Goal: Task Accomplishment & Management: Manage account settings

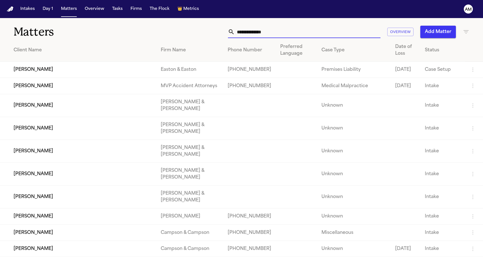
click at [268, 33] on input "text" at bounding box center [308, 32] width 146 height 12
click at [258, 31] on input "text" at bounding box center [308, 32] width 146 height 12
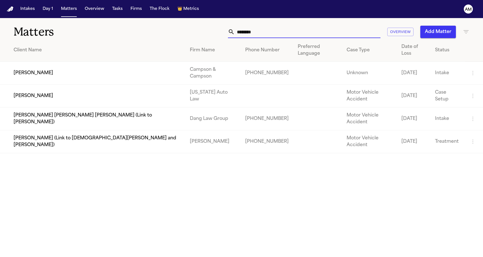
type input "********"
click at [101, 30] on h1 "Matters" at bounding box center [79, 32] width 130 height 14
click at [69, 85] on td "[PERSON_NAME]" at bounding box center [92, 96] width 185 height 23
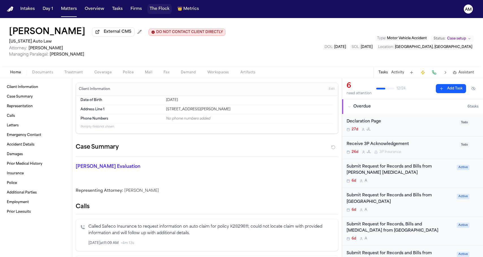
click at [160, 12] on button "The Flock" at bounding box center [159, 9] width 24 height 10
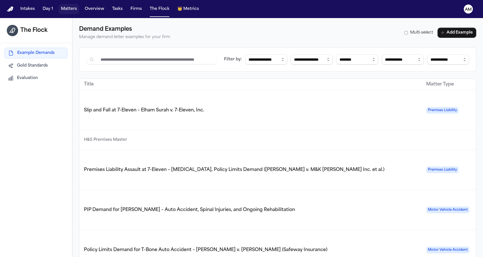
click at [72, 11] on button "Matters" at bounding box center [69, 9] width 20 height 10
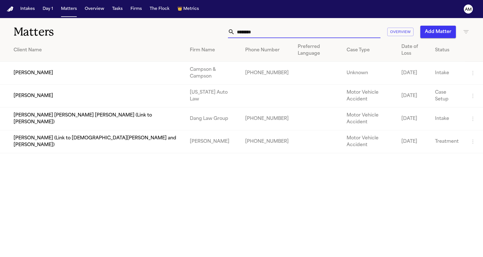
drag, startPoint x: 341, startPoint y: 29, endPoint x: 230, endPoint y: 24, distance: 112.0
click at [230, 24] on div "Matters ******** Overview Add Matter" at bounding box center [241, 28] width 483 height 21
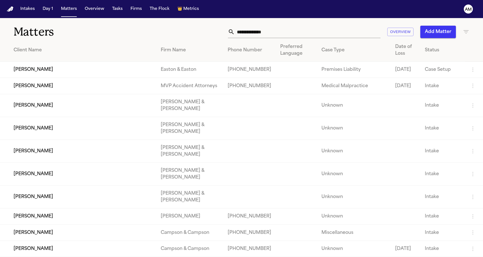
click at [463, 33] on icon "button" at bounding box center [466, 32] width 7 height 7
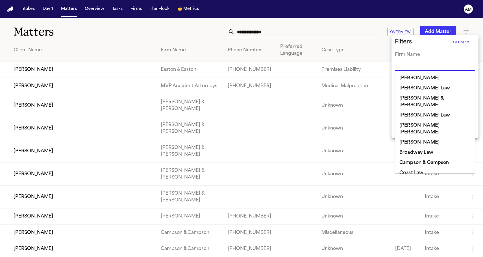
click at [417, 69] on input "text" at bounding box center [431, 67] width 72 height 8
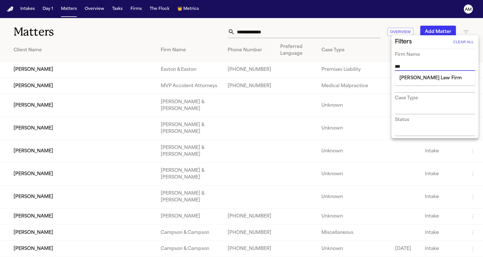
type input "****"
click at [409, 77] on li "[PERSON_NAME] Law Firm" at bounding box center [435, 78] width 80 height 10
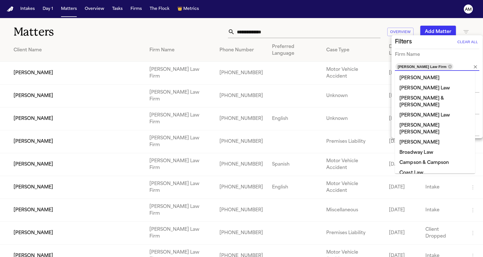
scroll to position [326, 0]
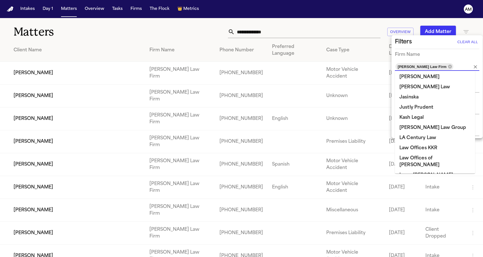
click at [122, 34] on div at bounding box center [241, 128] width 483 height 257
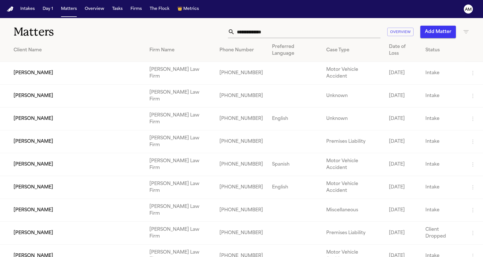
scroll to position [0, 0]
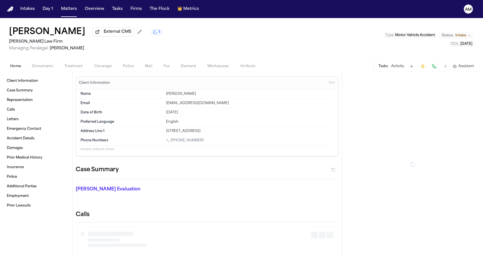
click at [48, 63] on div "Home Documents Treatment Coverage Police Mail Fax Demand Workspaces Artifacts T…" at bounding box center [241, 65] width 483 height 11
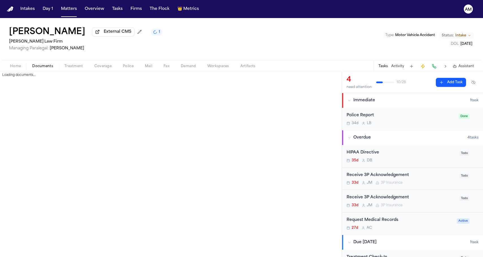
click at [45, 69] on span "Documents" at bounding box center [42, 66] width 21 height 5
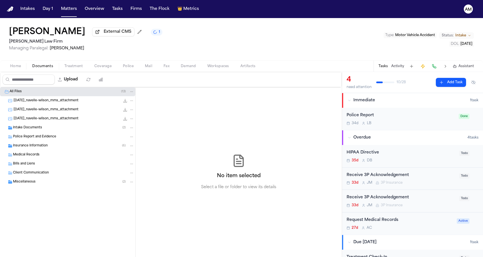
click at [31, 128] on span "Intake Documents" at bounding box center [27, 128] width 29 height 5
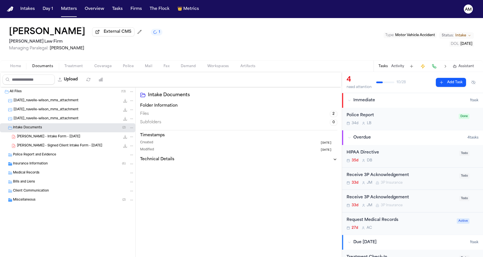
click at [58, 160] on div "Police Report and Evidence" at bounding box center [67, 155] width 135 height 9
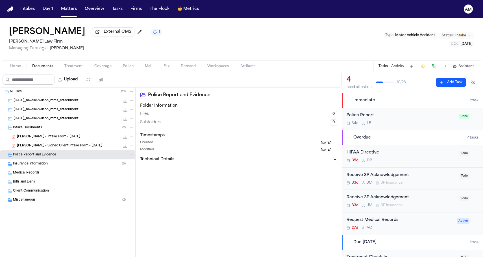
click at [58, 149] on span "N. Wilson - Signed Client Intake Form - 9.26.25" at bounding box center [59, 146] width 85 height 5
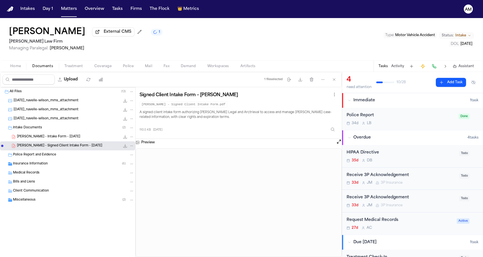
click at [55, 140] on span "N. Wilson - Intake Form - 8.25.25" at bounding box center [48, 137] width 63 height 5
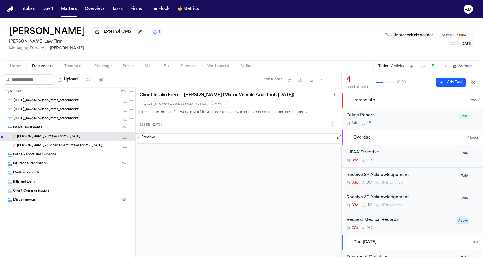
click at [51, 165] on div "Insurance Information ( 6 )" at bounding box center [73, 164] width 121 height 5
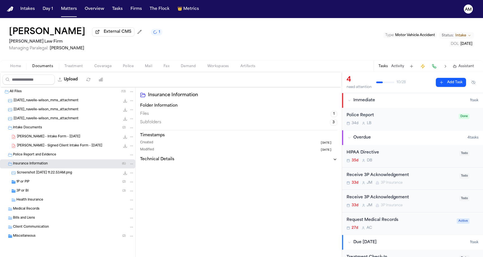
click at [37, 184] on div "1P or PIP ( 2 )" at bounding box center [75, 182] width 118 height 5
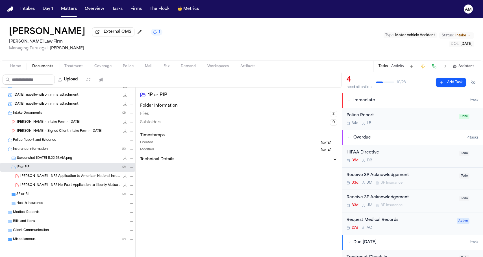
click at [35, 244] on div "Miscellaneous ( 2 )" at bounding box center [67, 239] width 135 height 9
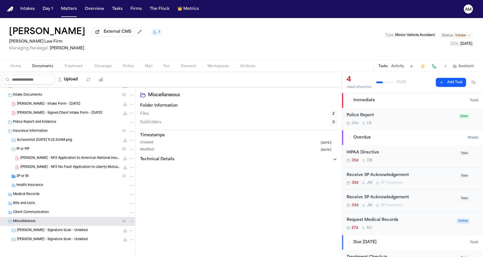
click at [44, 228] on div "N. Wilson - Signature Scan - Undated 6.6 KB • PNG" at bounding box center [75, 231] width 117 height 6
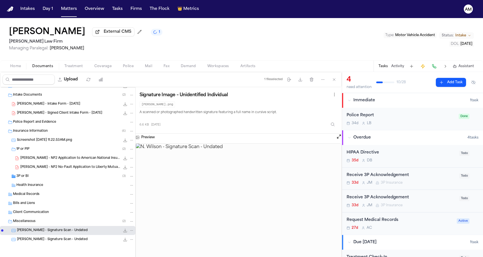
click at [43, 241] on span "N. Wilson - Signature Scan - Undated" at bounding box center [52, 240] width 71 height 5
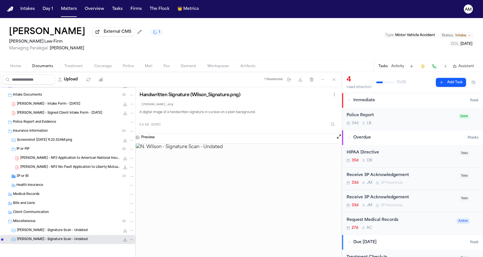
click at [48, 161] on div "N. Wilson - NF2 Application to American National Insurance Company - 8.27.25 24…" at bounding box center [67, 158] width 135 height 9
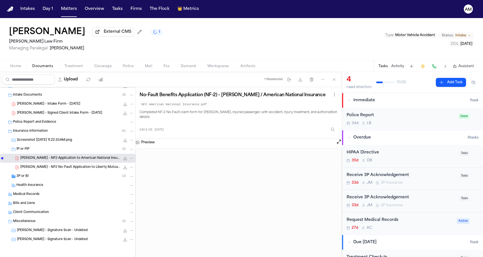
click at [48, 168] on span "N. Wilson - NF2 No-Fault Application to Liberty Mutual - 8.27.25" at bounding box center [70, 167] width 100 height 5
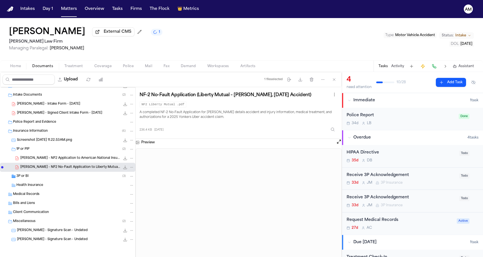
click at [59, 175] on div "3P or BI ( 3 )" at bounding box center [75, 176] width 118 height 5
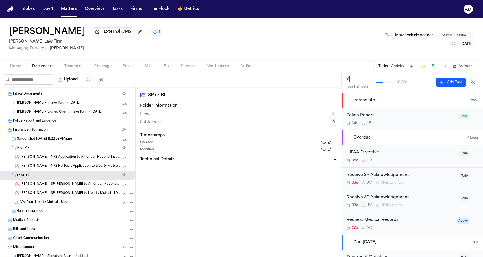
click at [56, 184] on span "N. Wilson - 3P LOR to American National Insurance Company - 8.27.25" at bounding box center [70, 184] width 100 height 5
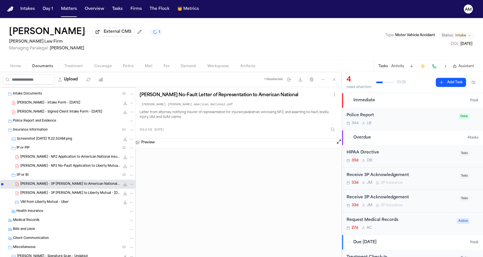
click at [56, 195] on span "N. Wilson - 3P LOR to Liberty Mutual - 8.26.25" at bounding box center [70, 193] width 100 height 5
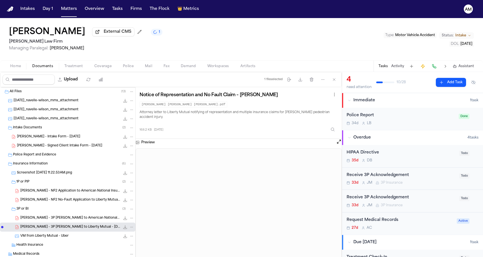
scroll to position [0, 0]
click at [45, 103] on span "2025-08-26_navelle-wilson_mms_attachment" at bounding box center [46, 101] width 65 height 5
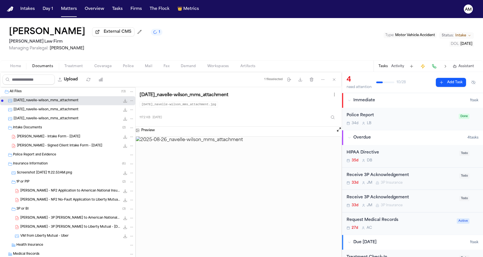
click at [45, 112] on span "2025-08-26_navelle-wilson_mms_attachment" at bounding box center [46, 110] width 65 height 5
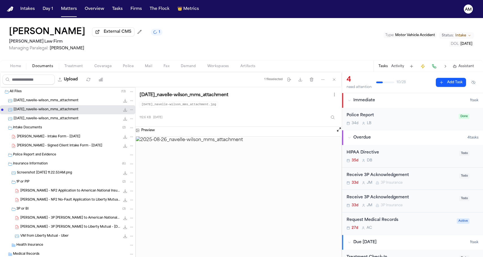
click at [45, 117] on div "2025-08-26_navelle-wilson_mms_attachment 205.7 KB • PNG" at bounding box center [67, 118] width 135 height 9
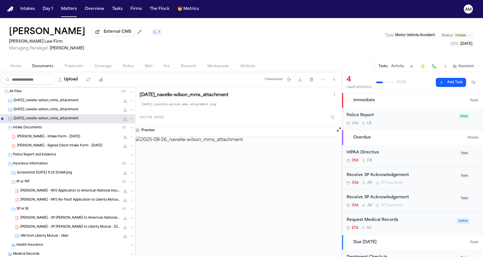
click at [62, 173] on span "Screenshot 2025-08-26 at 11.22.53 AM.png" at bounding box center [44, 173] width 55 height 5
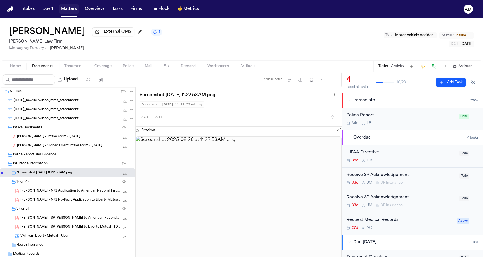
click at [67, 6] on button "Matters" at bounding box center [69, 9] width 20 height 10
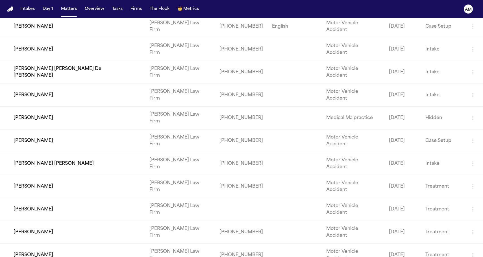
scroll to position [351, 0]
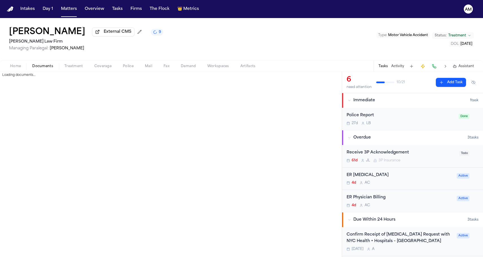
click at [43, 70] on span "button" at bounding box center [43, 69] width 28 height 1
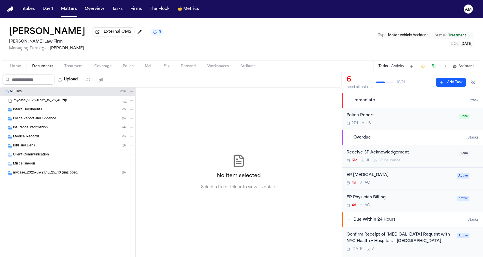
click at [48, 114] on div "Intake Documents ( 3 )" at bounding box center [67, 109] width 135 height 9
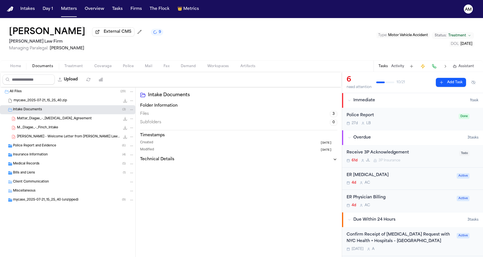
click at [48, 144] on div "Police Report and Evidence ( 6 )" at bounding box center [67, 145] width 135 height 9
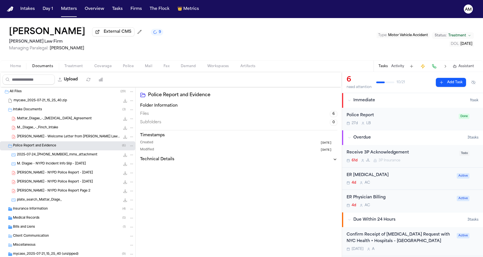
click at [49, 140] on span "M. Diagne - Welcome Letter from Martello Law Firm - 7.15.25" at bounding box center [68, 137] width 103 height 5
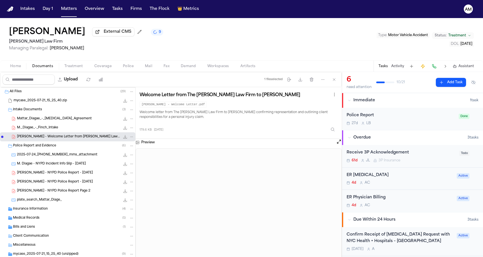
click at [24, 1] on nav "Intakes Day 1 Matters Overview Tasks Firms The Flock 👑 Metrics AM" at bounding box center [241, 9] width 483 height 18
click at [69, 7] on button "Matters" at bounding box center [69, 9] width 20 height 10
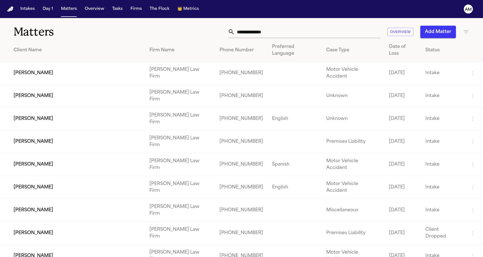
click at [464, 32] on icon "button" at bounding box center [466, 32] width 7 height 7
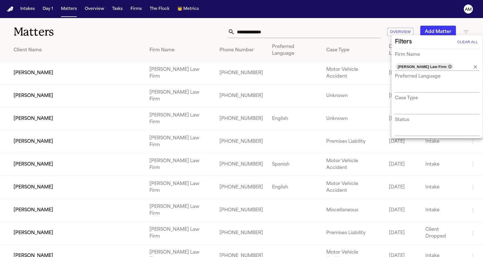
click at [448, 67] on icon at bounding box center [450, 67] width 4 height 4
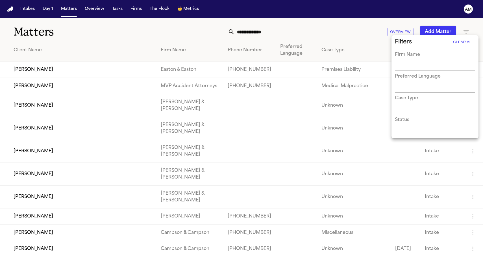
click at [184, 28] on div at bounding box center [241, 128] width 483 height 257
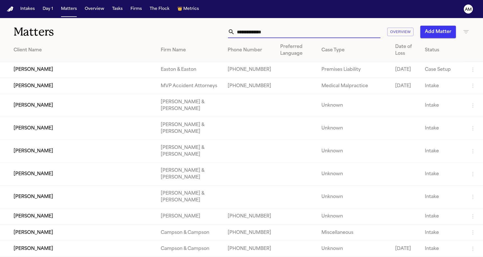
click at [249, 31] on input "text" at bounding box center [308, 32] width 146 height 12
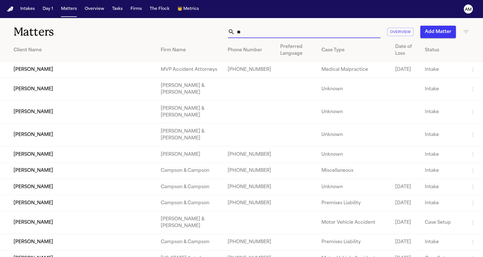
type input "*"
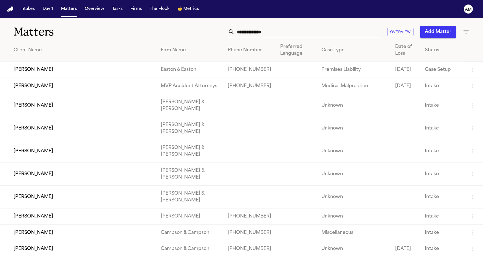
click at [119, 32] on h1 "Matters" at bounding box center [79, 32] width 130 height 14
click at [465, 30] on icon "button" at bounding box center [465, 31] width 5 height 3
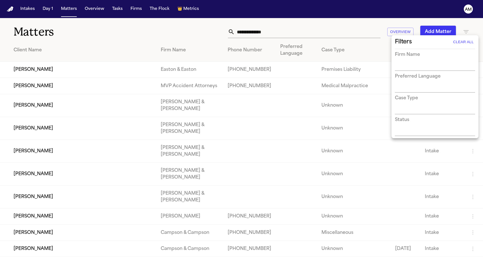
click at [465, 30] on div at bounding box center [241, 128] width 483 height 257
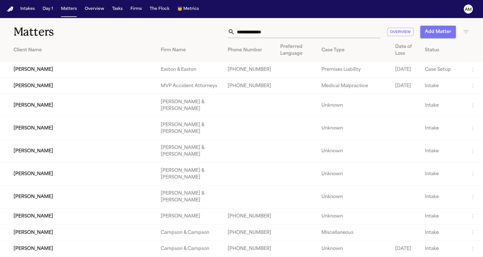
click at [438, 32] on button "Add Matter" at bounding box center [438, 32] width 36 height 12
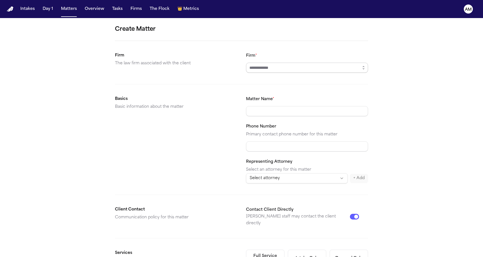
click at [273, 69] on input "Firm *" at bounding box center [307, 68] width 122 height 10
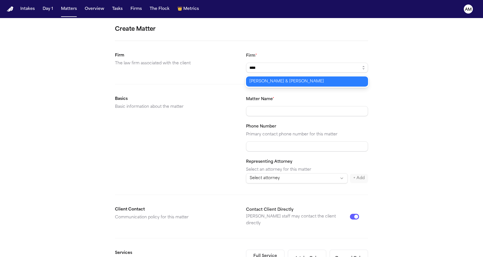
type input "**********"
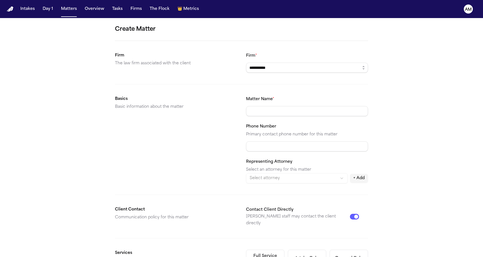
click at [256, 81] on body "**********" at bounding box center [241, 128] width 483 height 257
click at [256, 121] on div "Matter Name * Phone Number Primary contact phone number for this matter Represe…" at bounding box center [307, 140] width 122 height 88
type input "**********"
click at [123, 171] on div "Basics Basic information about the matter" at bounding box center [176, 140] width 122 height 88
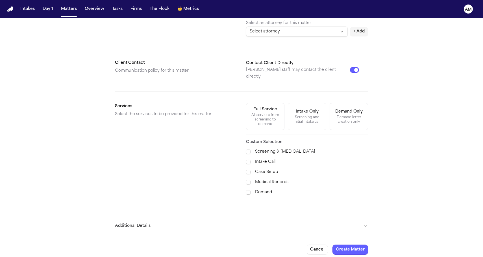
scroll to position [147, 0]
click at [249, 169] on div "Case Setup" at bounding box center [307, 172] width 122 height 7
click at [249, 170] on span at bounding box center [248, 172] width 5 height 5
click at [193, 229] on form "**********" at bounding box center [241, 66] width 253 height 377
click at [193, 225] on button "Additional Details" at bounding box center [241, 226] width 253 height 15
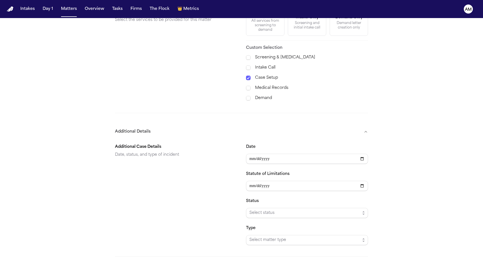
scroll to position [260, 0]
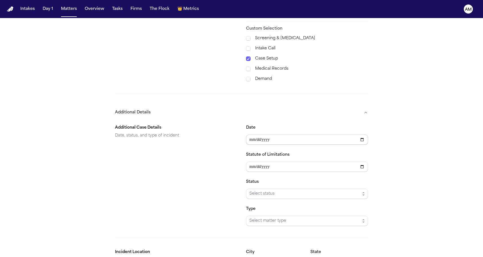
click at [254, 135] on input "Date" at bounding box center [307, 140] width 122 height 10
click at [258, 135] on input "Date" at bounding box center [307, 140] width 122 height 10
click at [265, 137] on input "Date" at bounding box center [307, 140] width 122 height 10
type input "**********"
click at [195, 169] on div "Additional Case Details Date, status, and type of incident" at bounding box center [176, 176] width 122 height 102
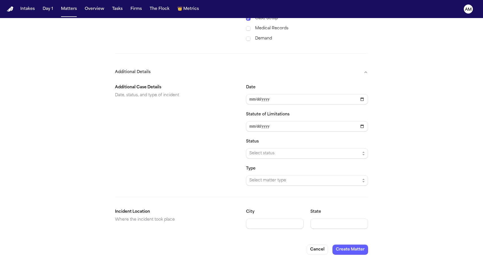
click at [257, 165] on div "Type Select matter type" at bounding box center [307, 175] width 122 height 20
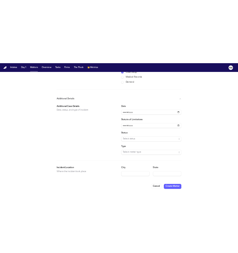
scroll to position [300, 0]
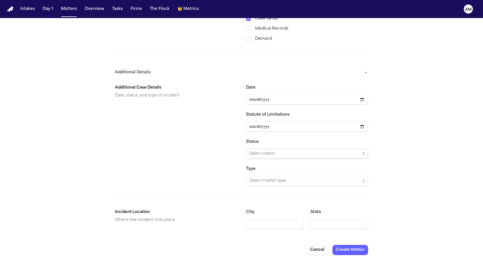
click at [259, 151] on span "Select status" at bounding box center [304, 154] width 111 height 7
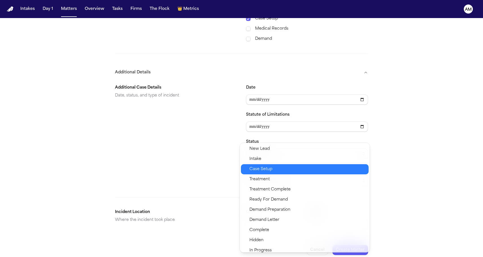
click at [256, 165] on div "Case Setup" at bounding box center [305, 169] width 128 height 10
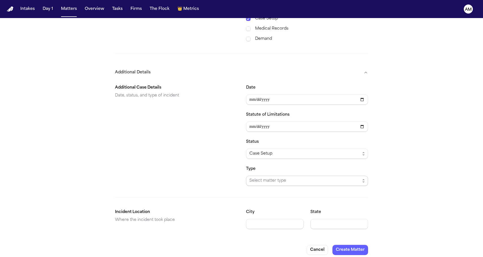
click at [256, 178] on span "Select matter type" at bounding box center [304, 181] width 111 height 7
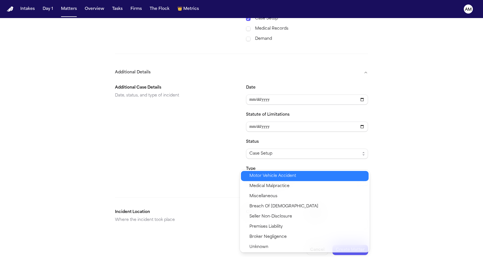
click at [260, 178] on span "Motor Vehicle Accident" at bounding box center [272, 176] width 47 height 7
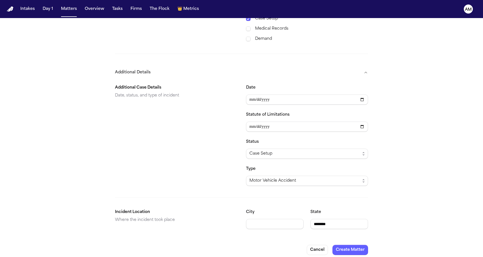
type input "********"
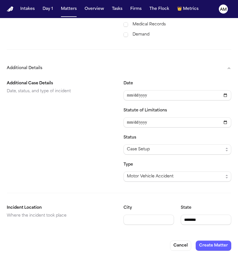
scroll to position [306, 0]
click at [212, 242] on button "Create Matter" at bounding box center [214, 246] width 36 height 10
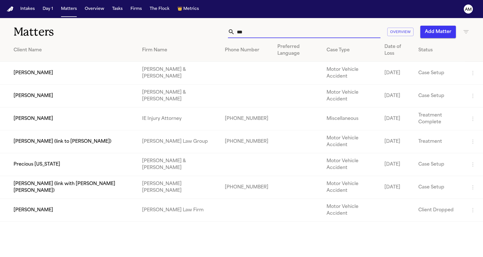
drag, startPoint x: 255, startPoint y: 34, endPoint x: 200, endPoint y: 34, distance: 55.6
click at [200, 34] on div "*** Overview Add Matter" at bounding box center [307, 32] width 326 height 12
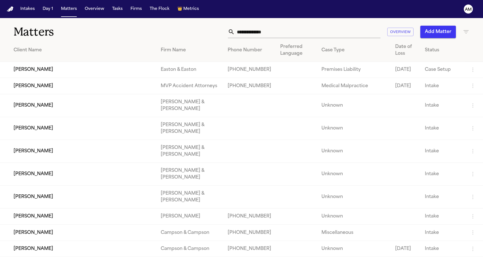
click at [465, 29] on icon "button" at bounding box center [466, 32] width 7 height 7
click at [179, 257] on div at bounding box center [241, 257] width 483 height 0
click at [66, 10] on button "Matters" at bounding box center [69, 9] width 20 height 10
click at [464, 33] on icon "button" at bounding box center [466, 32] width 7 height 7
click at [145, 257] on div at bounding box center [241, 257] width 483 height 0
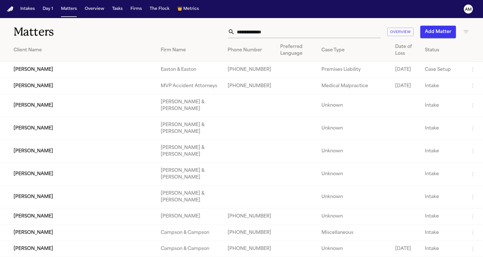
click at [467, 30] on icon "button" at bounding box center [466, 32] width 7 height 7
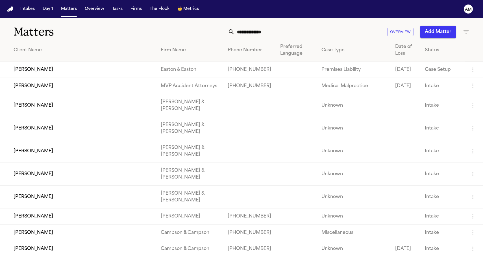
type input "*"
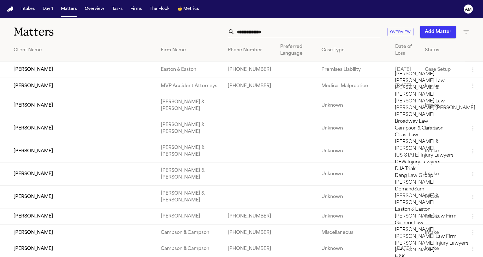
type input "*"
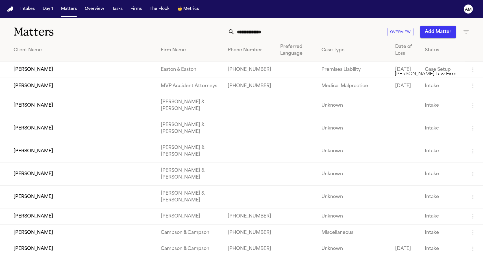
type input "****"
click at [411, 78] on li "[PERSON_NAME] Law Firm" at bounding box center [435, 74] width 80 height 7
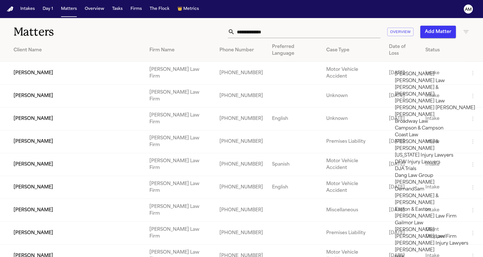
scroll to position [326, 0]
click at [145, 257] on div at bounding box center [241, 257] width 483 height 0
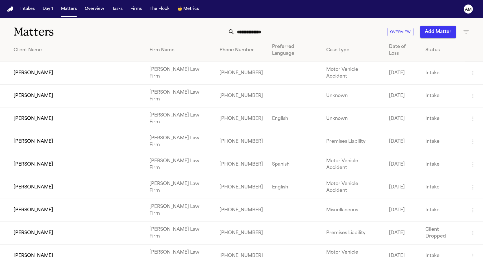
click at [80, 65] on td "[PERSON_NAME]" at bounding box center [72, 73] width 145 height 23
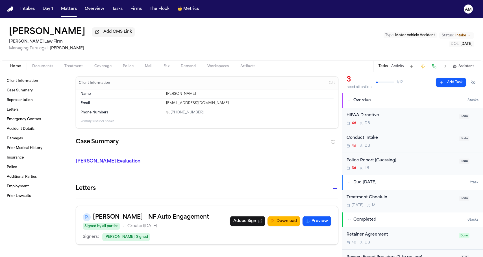
click at [42, 69] on span "Documents" at bounding box center [42, 66] width 21 height 5
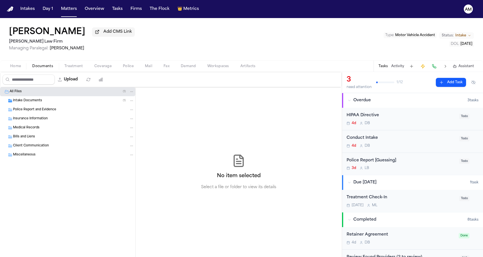
click at [38, 104] on div "Intake Documents ( 1 )" at bounding box center [67, 100] width 135 height 9
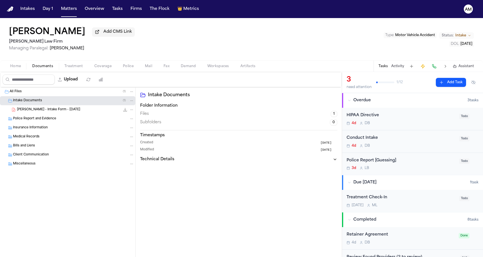
click at [38, 110] on span "J. Hardy - Intake Form - 9.25.25" at bounding box center [48, 110] width 63 height 5
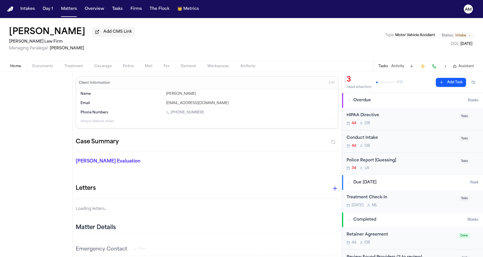
click at [15, 67] on span "Home" at bounding box center [15, 66] width 11 height 5
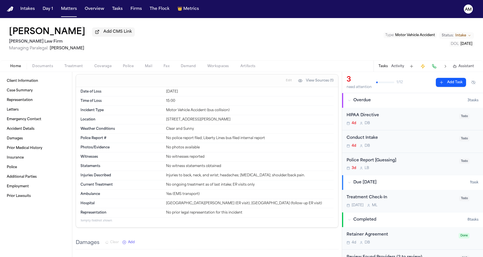
scroll to position [241, 0]
drag, startPoint x: 164, startPoint y: 120, endPoint x: 245, endPoint y: 121, distance: 81.3
click at [245, 121] on div "Location E Lincoln Ave & Rich Ave, Mt Vernon, NY 10552" at bounding box center [206, 119] width 253 height 9
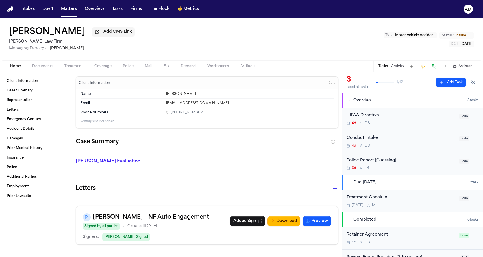
scroll to position [0, 0]
click at [223, 125] on div "Name Jaquonna Hardy Email jhard3015@gmail.com Phone Numbers 1 (914) 467-8053 9 …" at bounding box center [207, 109] width 262 height 39
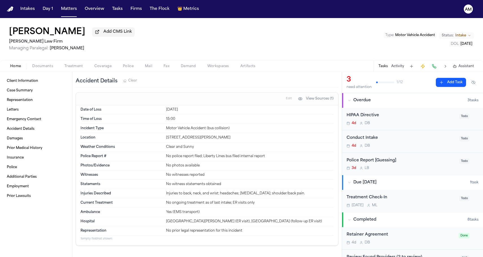
scroll to position [228, 0]
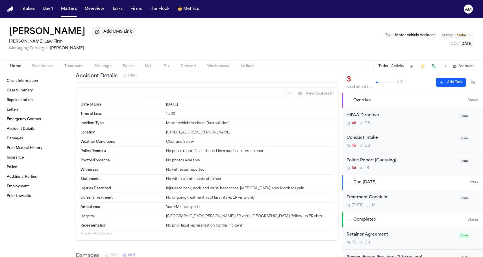
click at [34, 67] on span "Documents" at bounding box center [42, 66] width 21 height 5
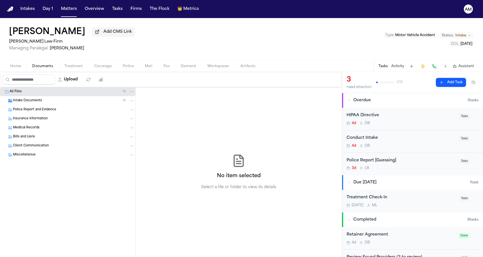
click at [23, 102] on span "Intake Documents" at bounding box center [27, 101] width 29 height 5
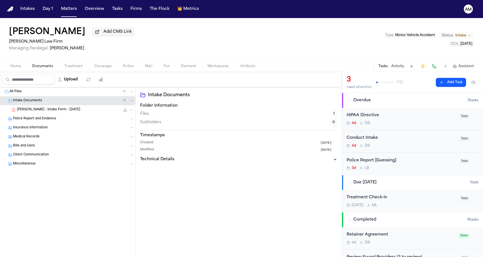
click at [28, 107] on div "J. Hardy - Intake Form - 9.25.25 22.7 KB • PDF" at bounding box center [67, 109] width 135 height 9
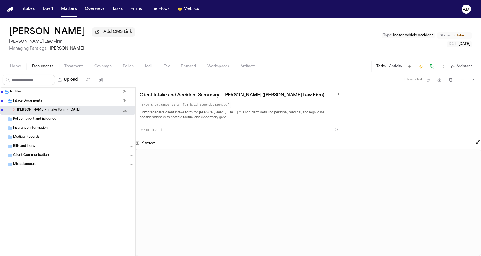
click at [104, 20] on div "Jaquonna Hardy Add CMS Link Martello Law Firm Managing Paralegal: Michelle Land…" at bounding box center [240, 39] width 481 height 42
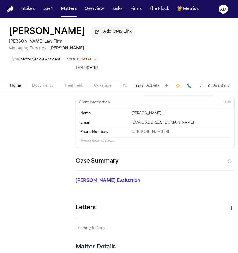
click at [12, 84] on span "Home" at bounding box center [15, 86] width 11 height 5
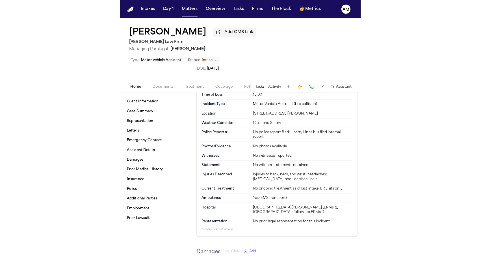
scroll to position [291, 0]
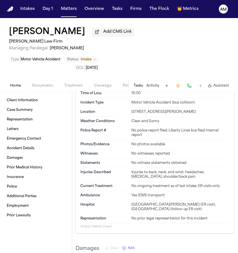
drag, startPoint x: 130, startPoint y: 102, endPoint x: 210, endPoint y: 104, distance: 79.7
click at [210, 108] on div "Location E Lincoln Ave & Rich Ave, Mt Vernon, NY 10552" at bounding box center [155, 112] width 150 height 9
copy div "E Lincoln Ave & Rich Ave, Mt Vernon, NY 10552"
click at [45, 35] on h1 "[PERSON_NAME]" at bounding box center [47, 32] width 76 height 10
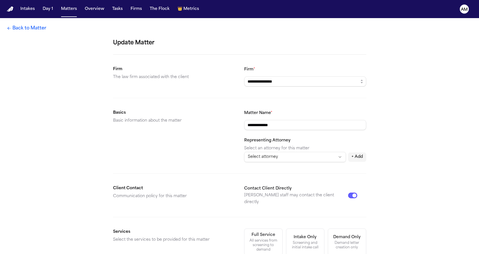
click at [37, 27] on link "Back to Matter" at bounding box center [27, 28] width 40 height 7
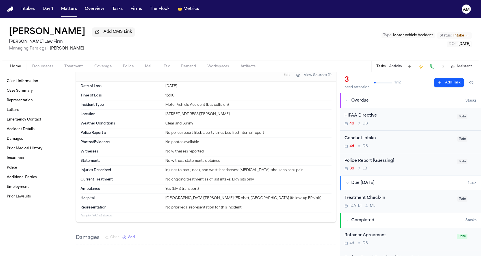
scroll to position [244, 0]
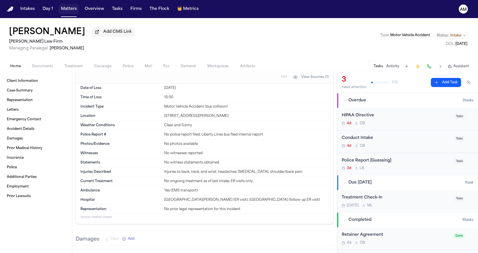
click at [64, 7] on button "Matters" at bounding box center [69, 9] width 20 height 10
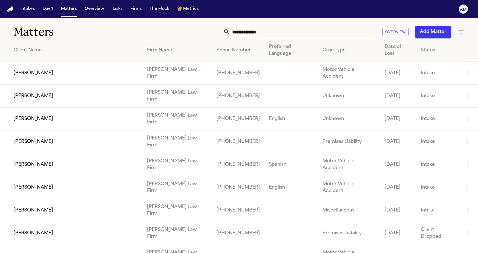
click at [177, 31] on div "Overview Add Matter" at bounding box center [303, 32] width 323 height 12
click at [234, 26] on input "text" at bounding box center [303, 32] width 146 height 12
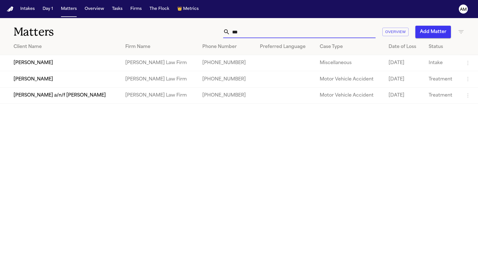
type input "***"
click at [158, 26] on div "*** Overview Add Matter" at bounding box center [303, 32] width 323 height 12
drag, startPoint x: 253, startPoint y: 32, endPoint x: 209, endPoint y: 32, distance: 43.8
click at [209, 32] on div "*** Overview Add Matter" at bounding box center [303, 32] width 323 height 12
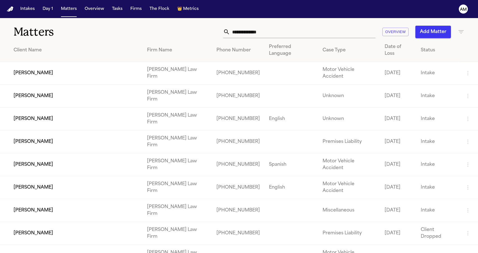
click at [463, 33] on icon "button" at bounding box center [461, 32] width 7 height 7
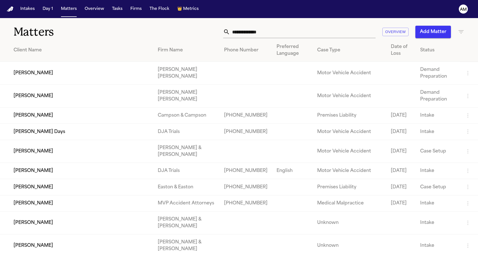
click at [460, 31] on icon "button" at bounding box center [461, 31] width 5 height 3
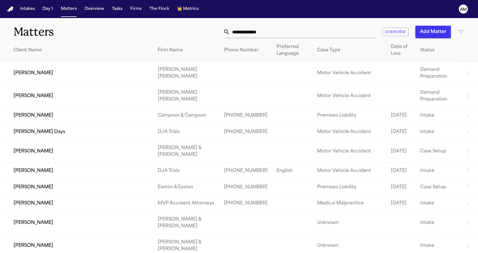
click at [150, 253] on div at bounding box center [239, 253] width 478 height 0
click at [242, 33] on input "text" at bounding box center [303, 32] width 146 height 12
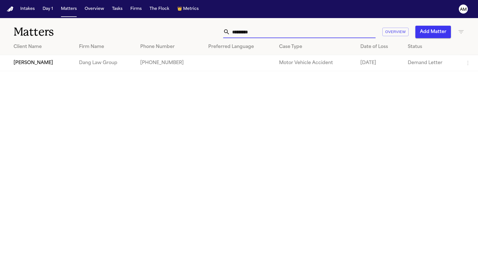
type input "**********"
drag, startPoint x: 257, startPoint y: 34, endPoint x: 208, endPoint y: 34, distance: 49.4
click at [208, 34] on div "**********" at bounding box center [303, 32] width 323 height 12
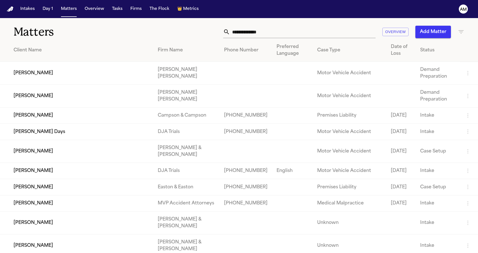
click at [188, 29] on div "Overview Add Matter" at bounding box center [303, 32] width 323 height 12
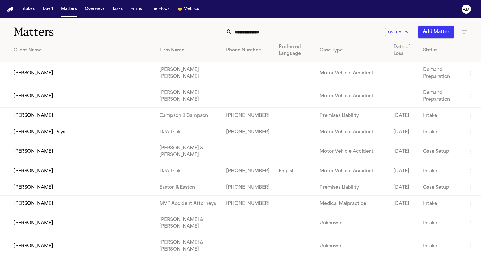
click at [83, 43] on th "Client Name" at bounding box center [77, 50] width 155 height 23
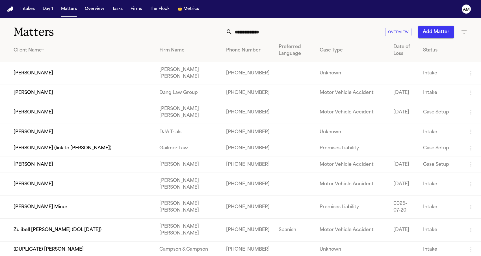
click at [71, 56] on th "Client Name ↑" at bounding box center [77, 50] width 155 height 23
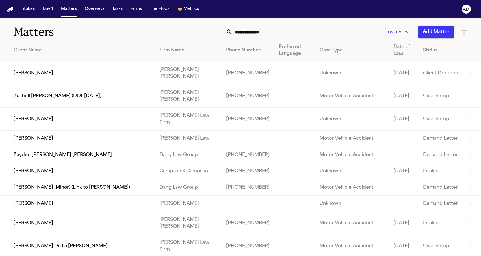
click at [71, 54] on th "Client Name ↓" at bounding box center [77, 50] width 155 height 23
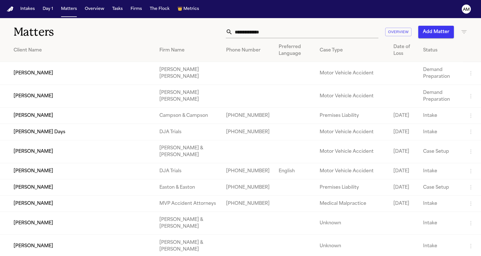
click at [441, 34] on button "Add Matter" at bounding box center [436, 32] width 36 height 12
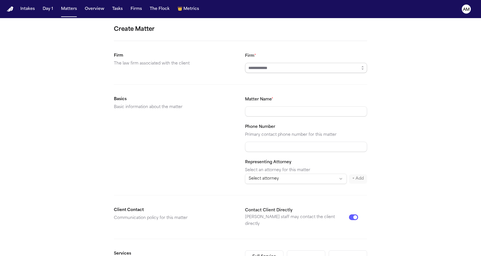
click at [259, 66] on input "Firm *" at bounding box center [306, 68] width 122 height 10
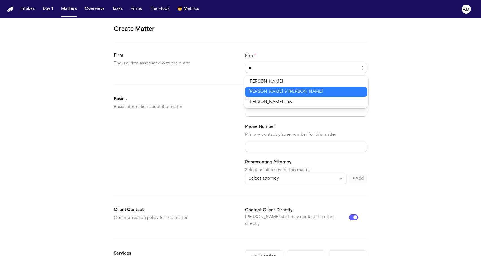
type input "**********"
click at [259, 92] on body "**********" at bounding box center [240, 128] width 481 height 256
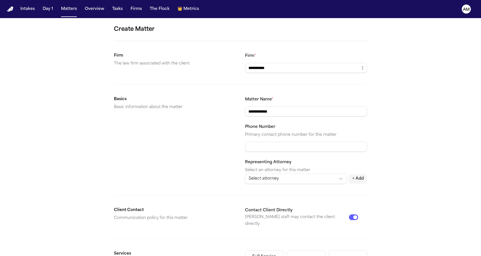
type input "**********"
click at [156, 137] on div "Basics Basic information about the matter" at bounding box center [175, 140] width 122 height 88
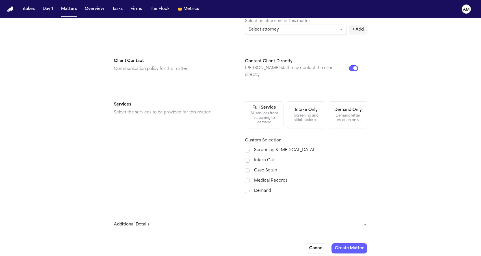
scroll to position [148, 0]
click at [316, 248] on button "Cancel" at bounding box center [316, 248] width 21 height 10
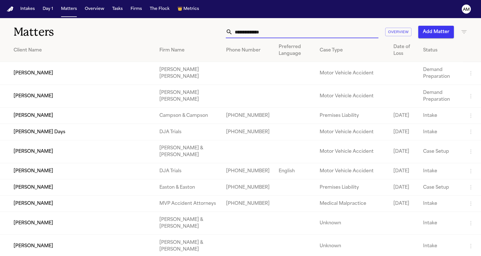
click at [290, 30] on input "text" at bounding box center [305, 32] width 146 height 12
click at [289, 31] on input "text" at bounding box center [305, 32] width 146 height 12
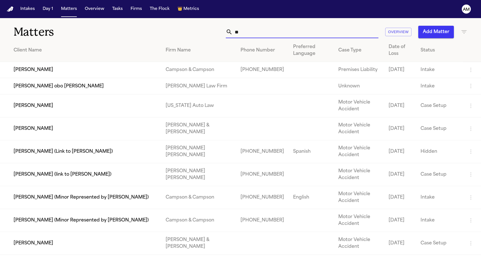
type input "*"
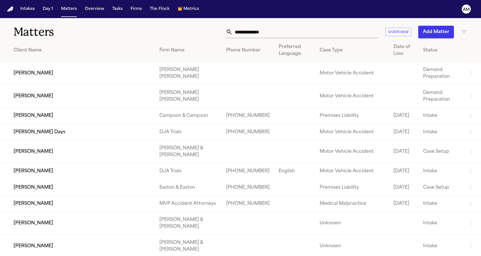
click at [435, 29] on button "Add Matter" at bounding box center [436, 32] width 36 height 12
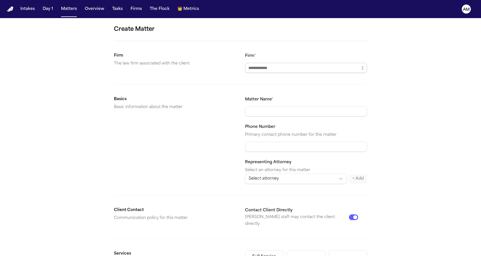
click at [254, 64] on input "Firm *" at bounding box center [306, 68] width 122 height 10
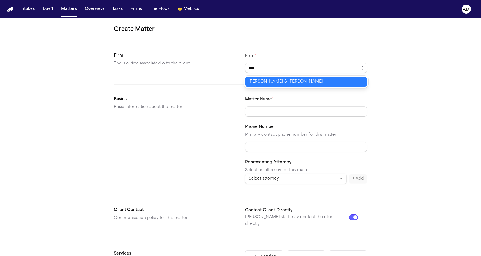
type input "**********"
click at [256, 80] on body "**********" at bounding box center [240, 128] width 481 height 256
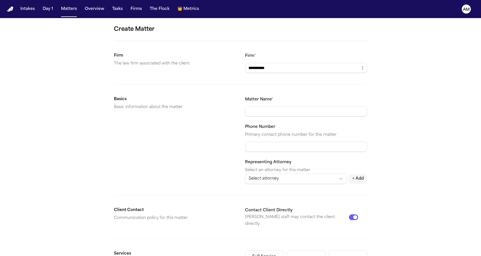
click at [255, 106] on div "Matter Name *" at bounding box center [306, 106] width 122 height 21
type input "**********"
click at [199, 153] on div "Basics Basic information about the matter" at bounding box center [175, 140] width 122 height 88
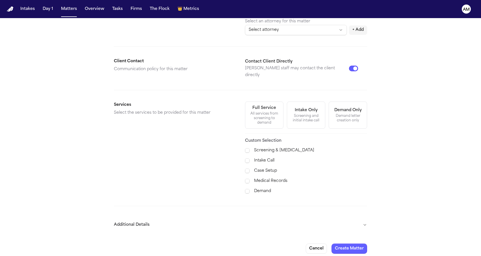
scroll to position [148, 0]
click at [248, 169] on span at bounding box center [247, 171] width 5 height 5
click at [205, 217] on button "Additional Details" at bounding box center [240, 224] width 253 height 15
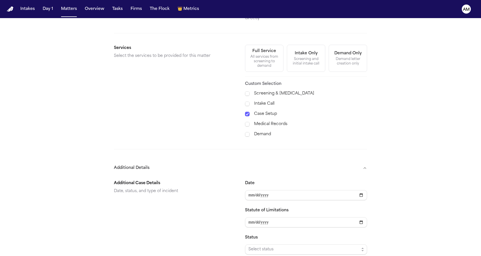
scroll to position [276, 0]
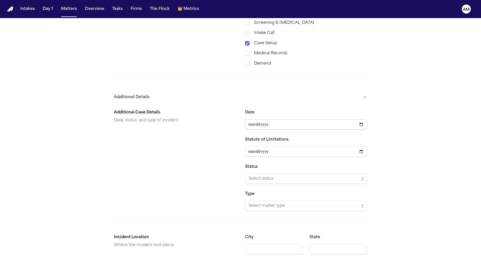
click at [248, 119] on input "Date" at bounding box center [306, 124] width 122 height 10
click at [273, 119] on input "Date" at bounding box center [306, 124] width 122 height 10
type input "**********"
click at [163, 166] on div "Additional Case Details Date, status, and type of incident" at bounding box center [175, 160] width 122 height 102
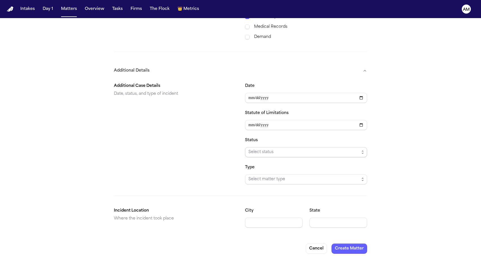
scroll to position [302, 0]
click at [269, 151] on span "Select status" at bounding box center [306, 152] width 122 height 10
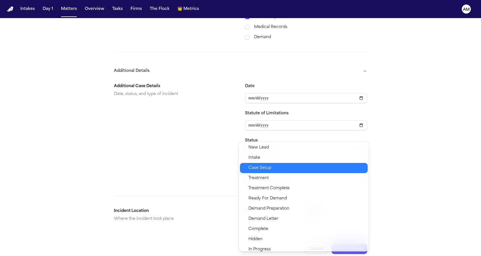
click at [261, 164] on div "Case Setup" at bounding box center [304, 168] width 128 height 10
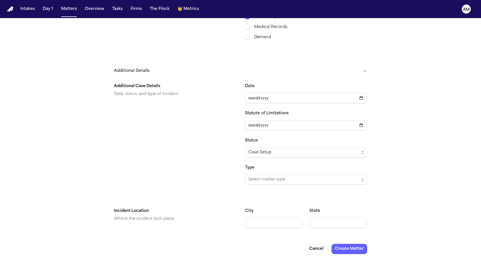
click at [259, 185] on div "**********" at bounding box center [240, 155] width 253 height 154
click at [260, 176] on span "Select matter type" at bounding box center [303, 179] width 111 height 7
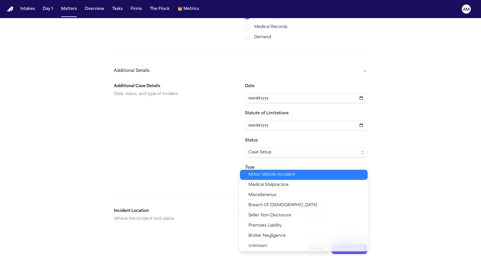
click at [260, 176] on span "Motor Vehicle Accident" at bounding box center [271, 174] width 47 height 7
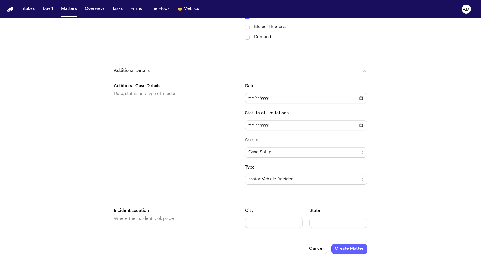
click at [258, 211] on div "City" at bounding box center [274, 217] width 58 height 20
type input "*********"
click at [318, 223] on div "**********" at bounding box center [240, 155] width 253 height 154
type input "********"
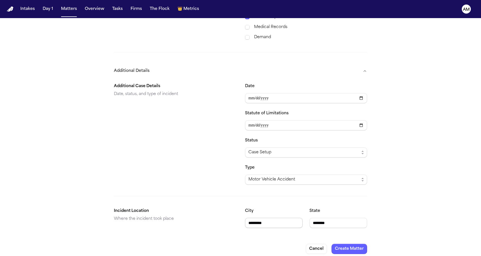
drag, startPoint x: 335, startPoint y: 215, endPoint x: 278, endPoint y: 219, distance: 56.6
click at [278, 219] on div "City ********* State ********" at bounding box center [306, 217] width 122 height 20
click at [156, 173] on div "Additional Case Details Date, status, and type of incident" at bounding box center [175, 134] width 122 height 102
click at [346, 243] on button "Create Matter" at bounding box center [349, 248] width 36 height 10
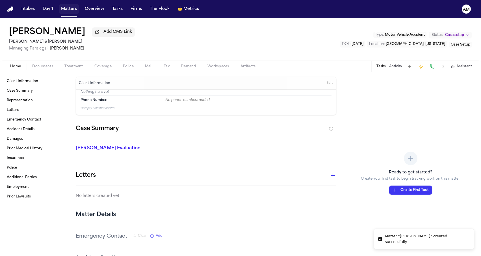
click at [72, 11] on button "Matters" at bounding box center [69, 9] width 20 height 10
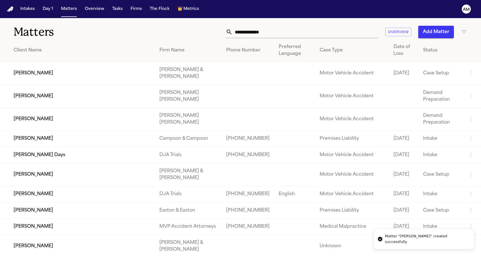
click at [273, 25] on div "Matters Overview Add Matter" at bounding box center [240, 28] width 481 height 21
click at [264, 26] on input "text" at bounding box center [305, 32] width 146 height 12
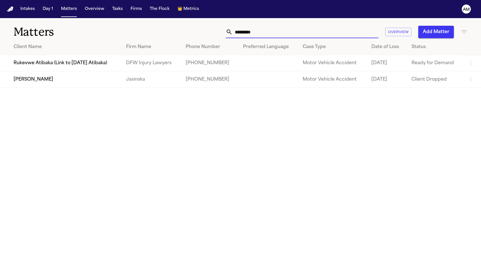
type input "*********"
click at [436, 34] on button "Add Matter" at bounding box center [436, 32] width 36 height 12
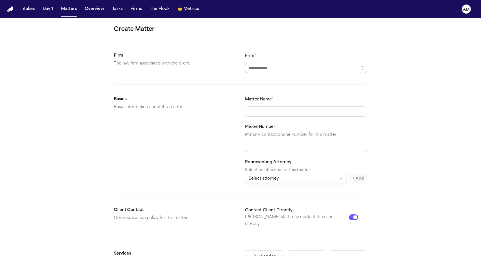
click at [255, 69] on input "Firm *" at bounding box center [306, 68] width 122 height 10
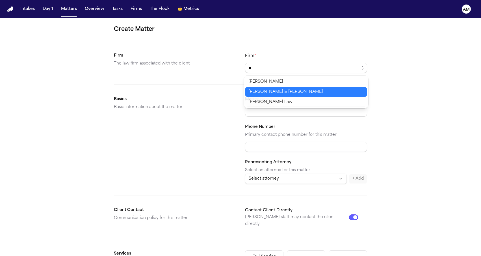
type input "**********"
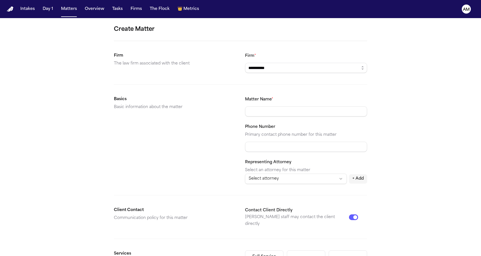
click at [256, 88] on body "**********" at bounding box center [240, 128] width 481 height 256
click at [256, 105] on div "Matter Name *" at bounding box center [306, 106] width 122 height 21
type input "**********"
click at [171, 131] on div "Basics Basic information about the matter" at bounding box center [175, 140] width 122 height 88
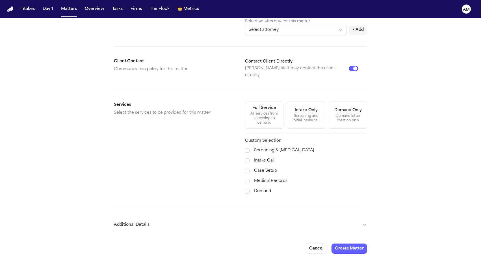
scroll to position [148, 0]
click at [247, 169] on span at bounding box center [247, 171] width 5 height 5
click at [171, 217] on button "Additional Details" at bounding box center [240, 224] width 253 height 15
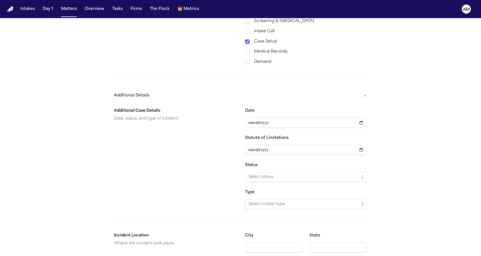
scroll to position [284, 0]
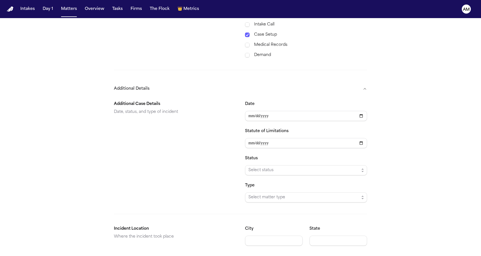
click at [135, 1] on nav "Intakes Day 1 Matters Overview Tasks Firms The Flock 👑 Metrics AM" at bounding box center [240, 9] width 481 height 18
click at [250, 111] on input "Date" at bounding box center [306, 116] width 122 height 10
click at [262, 111] on input "Date" at bounding box center [306, 116] width 122 height 10
click at [258, 111] on input "Date" at bounding box center [306, 116] width 122 height 10
click at [270, 112] on input "Date" at bounding box center [306, 116] width 122 height 10
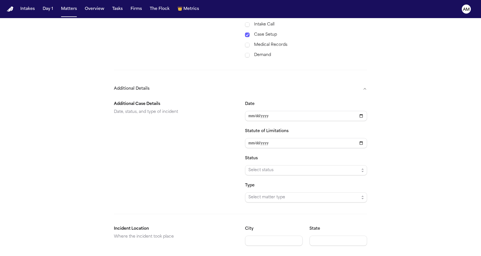
type input "**********"
click at [198, 146] on div "Additional Case Details Date, status, and type of incident" at bounding box center [175, 152] width 122 height 102
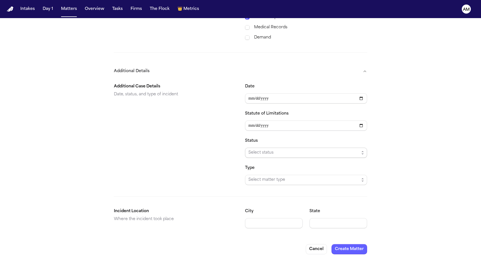
click at [252, 149] on span "Select status" at bounding box center [303, 152] width 111 height 7
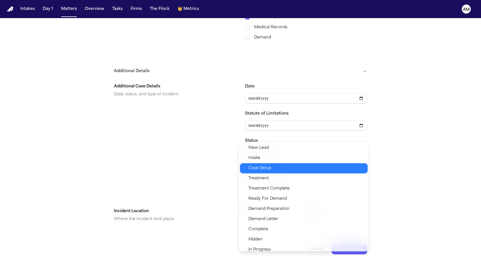
click at [259, 169] on span "Case Setup" at bounding box center [259, 168] width 23 height 7
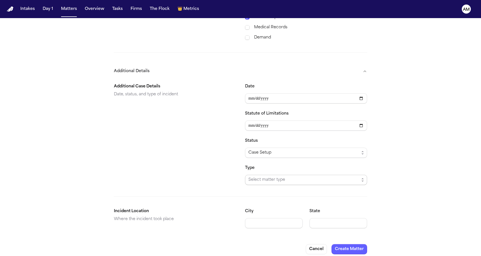
click at [259, 176] on span "Select matter type" at bounding box center [303, 179] width 111 height 7
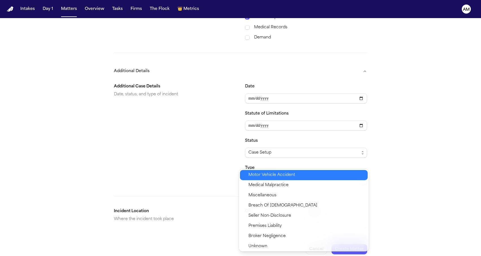
click at [262, 173] on span "Motor Vehicle Accident" at bounding box center [271, 174] width 47 height 7
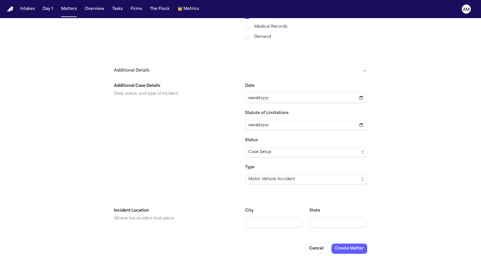
scroll to position [302, 0]
click at [251, 212] on div "City" at bounding box center [274, 217] width 58 height 20
type input "********"
paste input "********"
type input "********"
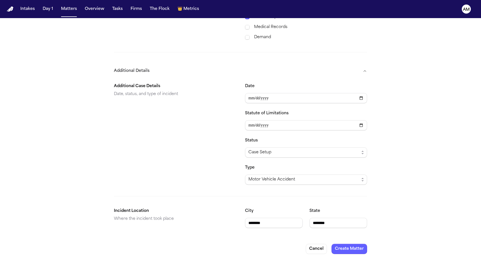
click at [167, 195] on div "**********" at bounding box center [240, 155] width 253 height 154
click at [358, 247] on button "Create Matter" at bounding box center [349, 248] width 36 height 10
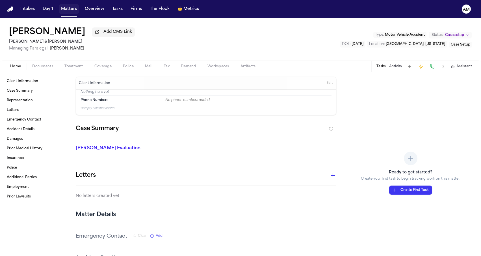
click at [71, 8] on button "Matters" at bounding box center [69, 9] width 20 height 10
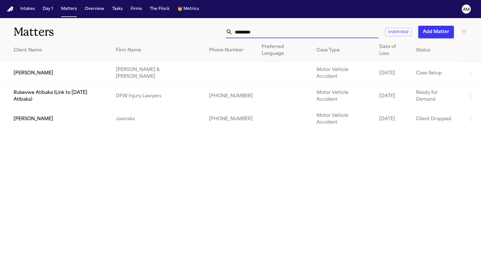
drag, startPoint x: 262, startPoint y: 30, endPoint x: 212, endPoint y: 29, distance: 49.7
click at [212, 30] on div "********* Overview Add Matter" at bounding box center [305, 32] width 324 height 12
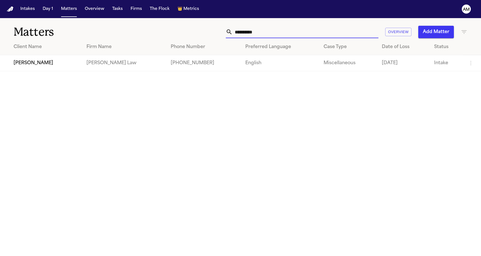
type input "**********"
click at [440, 32] on button "Add Matter" at bounding box center [436, 32] width 36 height 12
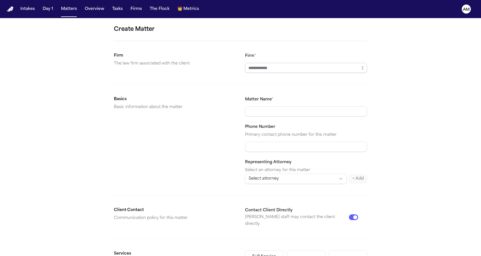
click at [271, 68] on input "Firm *" at bounding box center [306, 68] width 122 height 10
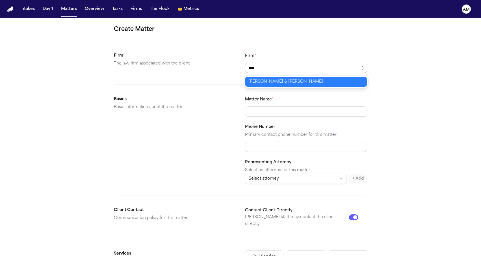
type input "**********"
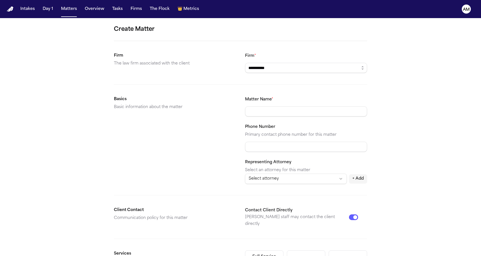
click at [261, 81] on body "**********" at bounding box center [240, 128] width 481 height 256
click at [252, 119] on div "Matter Name * Phone Number Primary contact phone number for this matter Represe…" at bounding box center [306, 140] width 122 height 88
type input "**********"
click at [100, 169] on div "**********" at bounding box center [240, 213] width 481 height 391
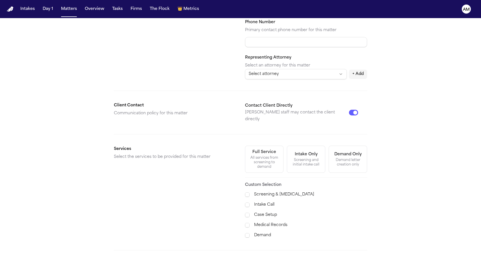
scroll to position [124, 0]
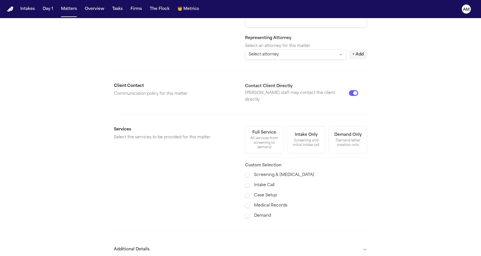
click at [250, 192] on div "Case Setup" at bounding box center [306, 195] width 122 height 7
click at [249, 193] on span at bounding box center [247, 195] width 5 height 5
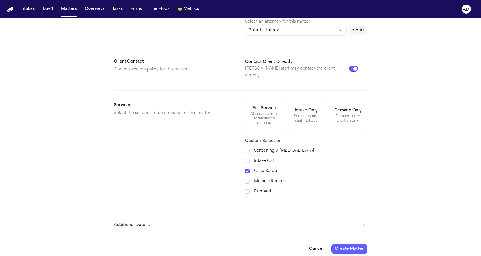
click at [162, 223] on button "Additional Details" at bounding box center [240, 224] width 253 height 15
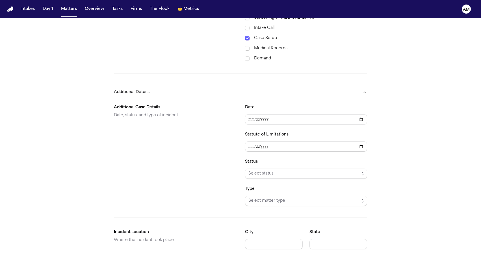
scroll to position [301, 0]
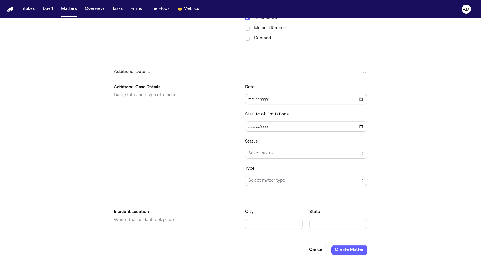
click at [249, 96] on input "Date" at bounding box center [306, 99] width 122 height 10
click at [256, 95] on input "Date" at bounding box center [306, 99] width 122 height 10
click at [272, 95] on input "Date" at bounding box center [306, 99] width 122 height 10
type input "**********"
click at [195, 141] on div "Additional Case Details Date, status, and type of incident" at bounding box center [175, 135] width 122 height 102
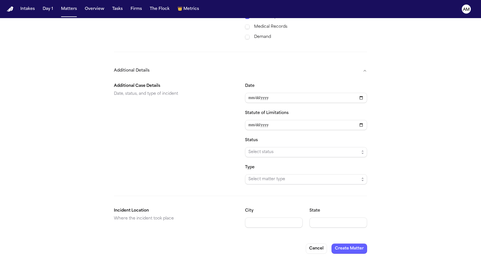
scroll to position [302, 0]
click at [251, 142] on div "Status Select status" at bounding box center [306, 147] width 122 height 20
click at [251, 149] on span "Select status" at bounding box center [303, 152] width 111 height 7
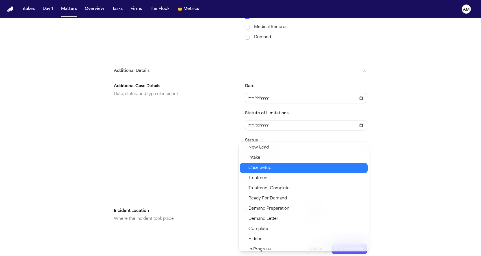
click at [253, 166] on span "Case Setup" at bounding box center [259, 167] width 23 height 7
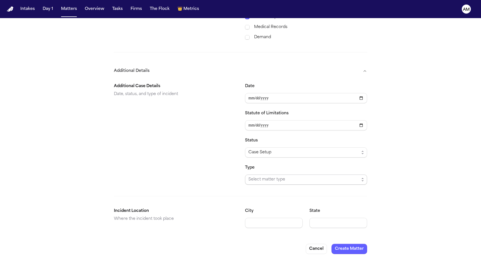
click at [256, 176] on span "Select matter type" at bounding box center [303, 179] width 111 height 7
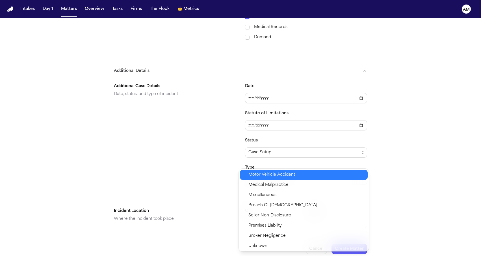
click at [258, 176] on span "Motor Vehicle Accident" at bounding box center [271, 174] width 47 height 7
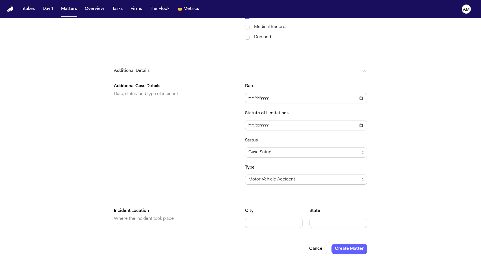
click at [211, 176] on div "Additional Case Details Date, status, and type of incident" at bounding box center [175, 134] width 122 height 102
type input "**********"
paste input "********"
type input "********"
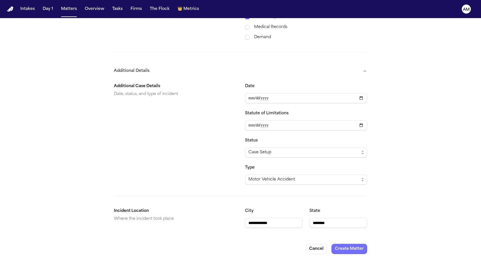
click at [354, 243] on button "Create Matter" at bounding box center [349, 248] width 36 height 10
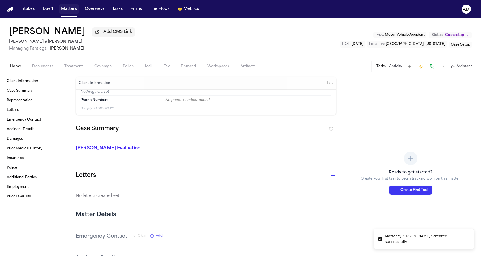
click at [66, 12] on button "Matters" at bounding box center [69, 9] width 20 height 10
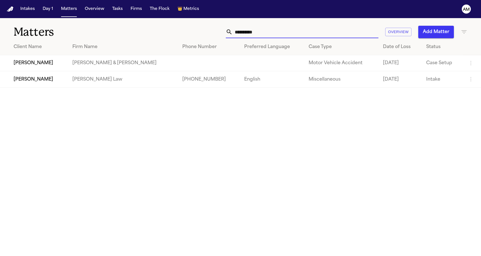
drag, startPoint x: 267, startPoint y: 36, endPoint x: 216, endPoint y: 36, distance: 51.4
click at [216, 36] on div "**********" at bounding box center [305, 32] width 324 height 12
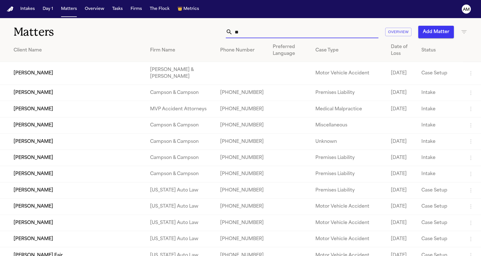
type input "*"
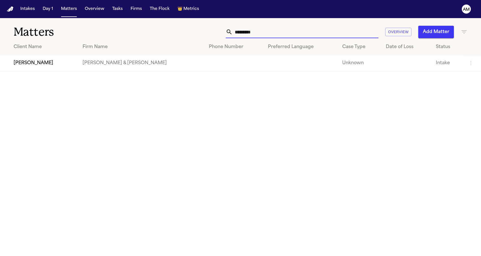
drag, startPoint x: 269, startPoint y: 33, endPoint x: 184, endPoint y: 26, distance: 85.9
click at [184, 26] on div "********* Overview Add Matter" at bounding box center [305, 32] width 324 height 12
drag, startPoint x: 254, startPoint y: 34, endPoint x: 180, endPoint y: 34, distance: 74.3
click at [180, 34] on div "****** Overview Add Matter" at bounding box center [305, 32] width 324 height 12
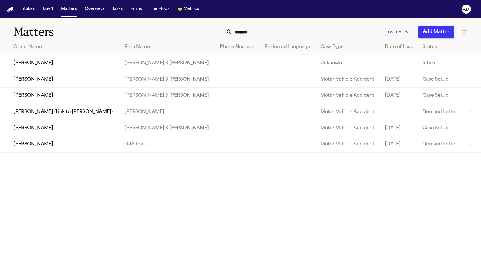
drag, startPoint x: 262, startPoint y: 31, endPoint x: 209, endPoint y: 30, distance: 52.5
click at [210, 30] on div "******* Overview Add Matter" at bounding box center [305, 32] width 324 height 12
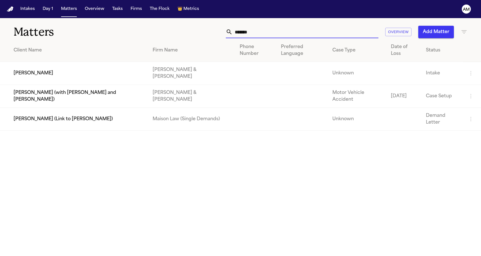
drag, startPoint x: 285, startPoint y: 31, endPoint x: 132, endPoint y: 31, distance: 152.5
click at [132, 31] on div "Matters ******* Overview Add Matter" at bounding box center [240, 28] width 481 height 21
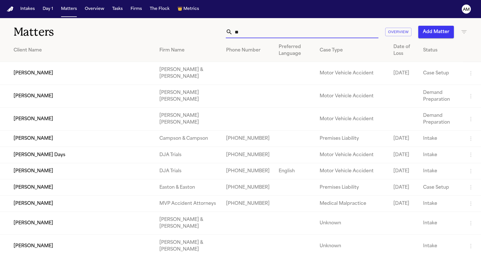
type input "*"
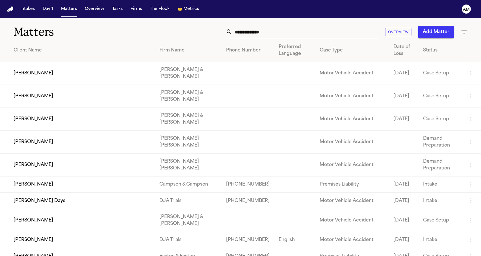
click at [92, 28] on h1 "Matters" at bounding box center [79, 32] width 130 height 14
click at [256, 32] on input "text" at bounding box center [305, 32] width 146 height 12
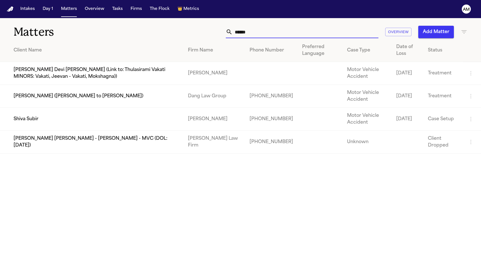
type input "*****"
click at [50, 118] on td "Shiva Subir" at bounding box center [91, 119] width 183 height 23
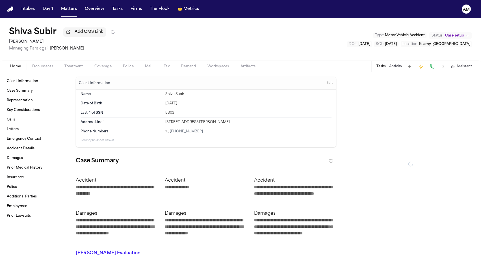
type textarea "*"
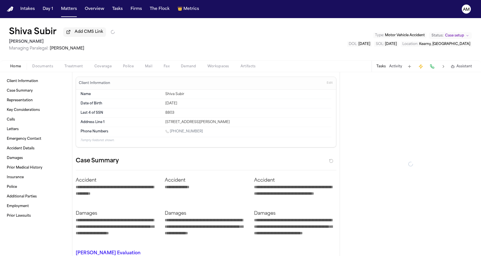
type textarea "*"
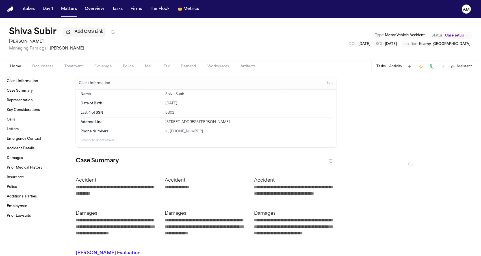
type textarea "*"
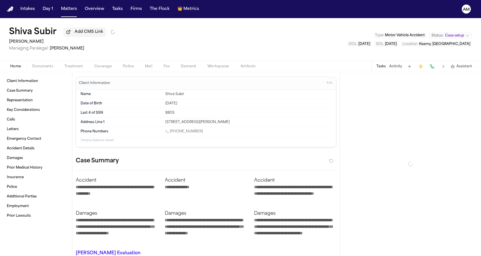
type textarea "*"
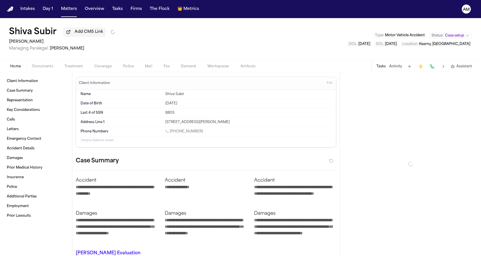
type textarea "*"
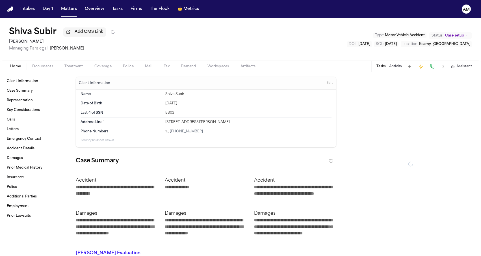
type textarea "*"
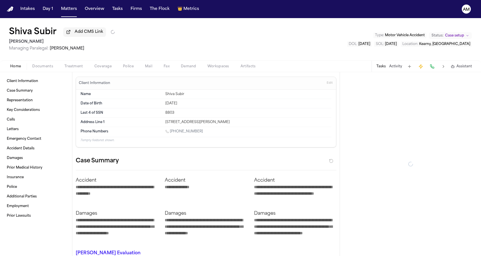
type textarea "*"
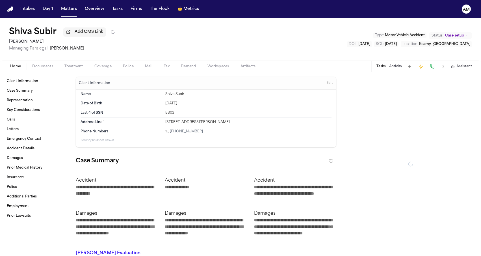
type textarea "*"
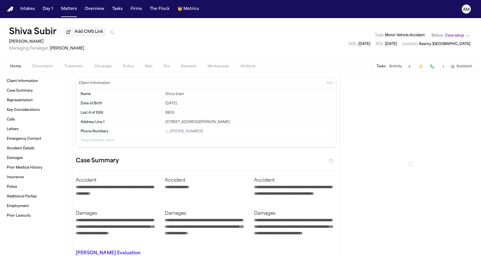
type textarea "*"
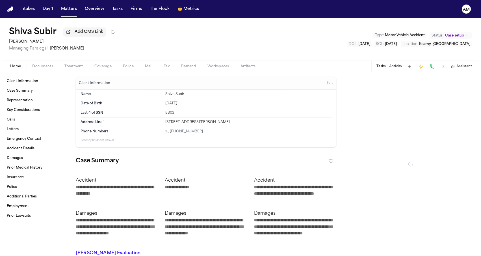
type textarea "*"
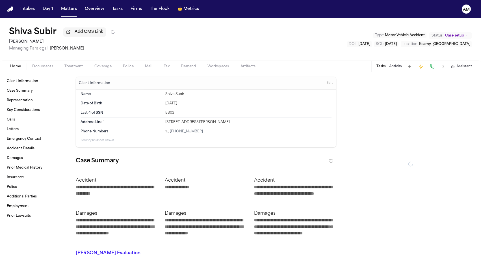
type textarea "*"
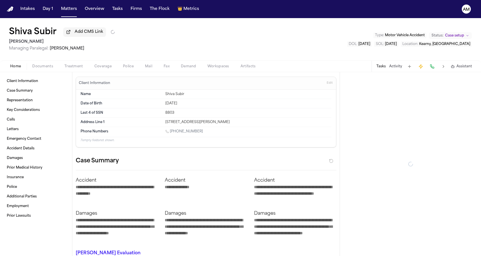
type textarea "*"
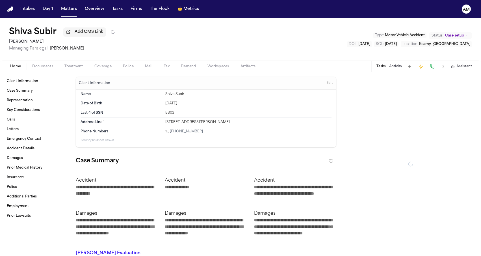
type textarea "*"
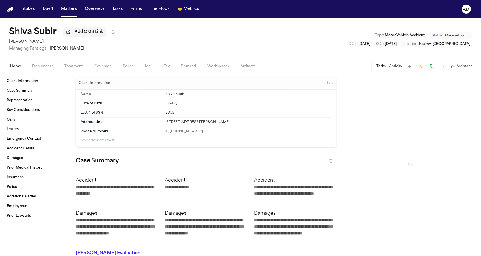
type textarea "*"
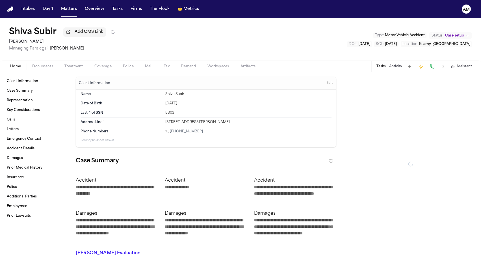
type textarea "*"
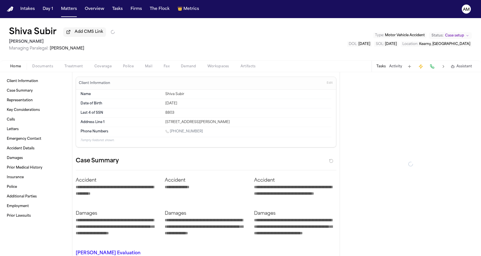
type textarea "*"
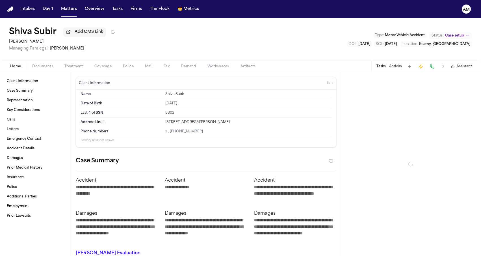
type textarea "*"
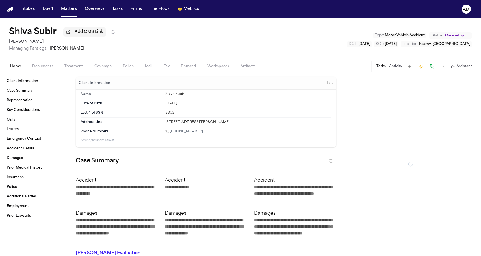
type textarea "*"
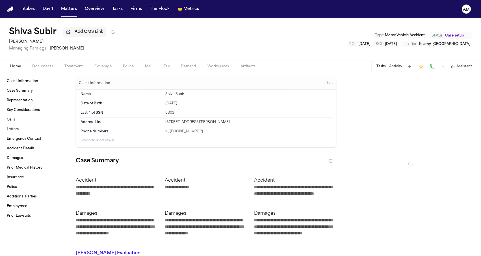
type textarea "*"
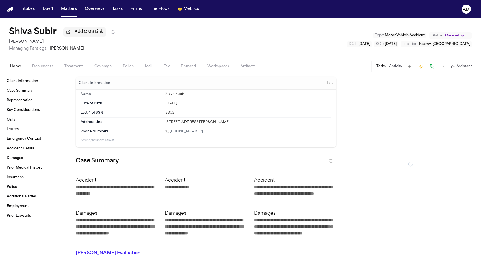
type textarea "*"
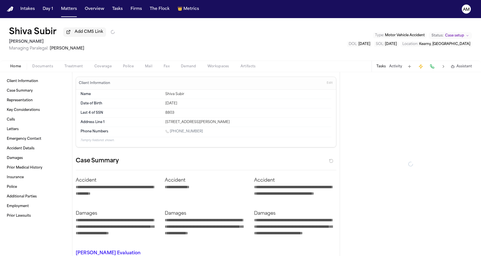
type textarea "*"
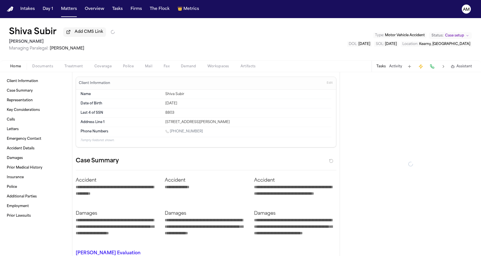
type textarea "*"
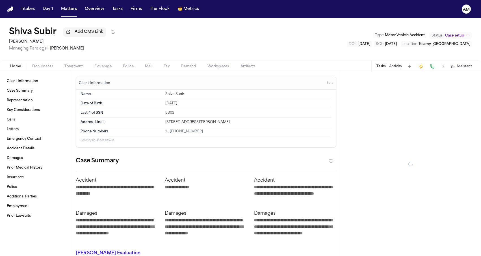
type textarea "*"
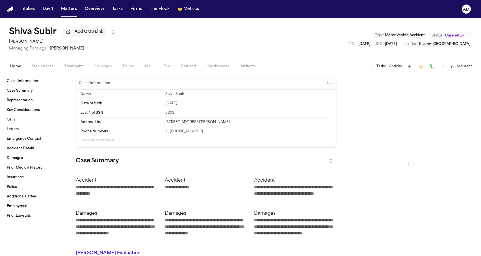
type textarea "*"
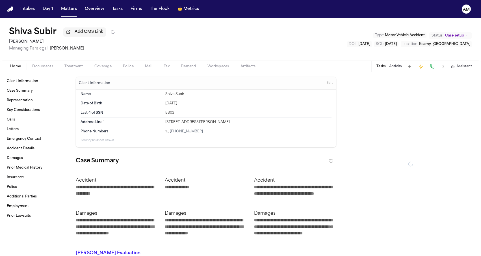
type textarea "*"
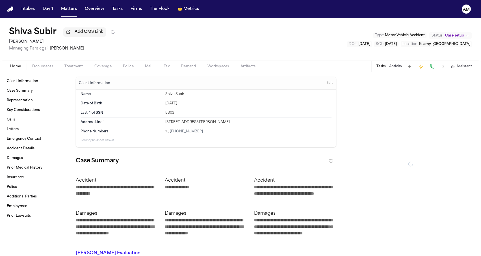
type textarea "*"
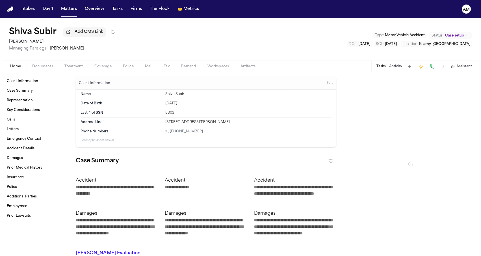
type textarea "*"
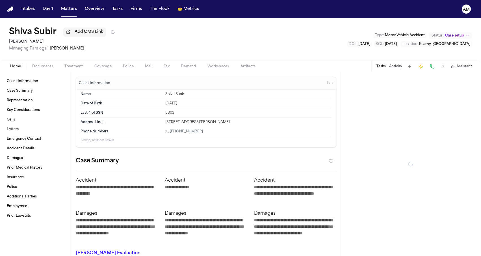
type textarea "*"
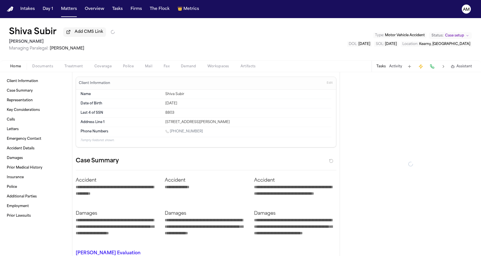
type textarea "*"
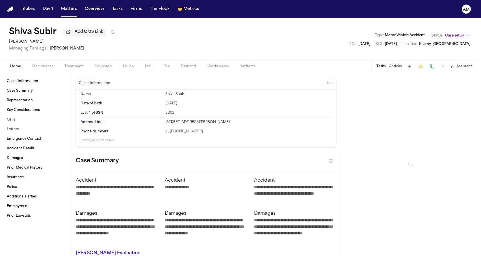
type textarea "*"
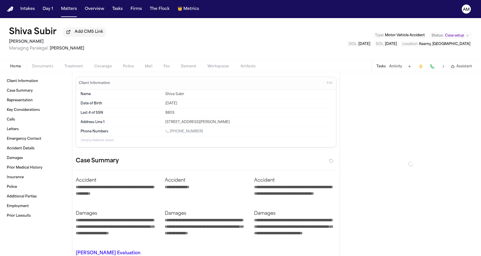
type textarea "*"
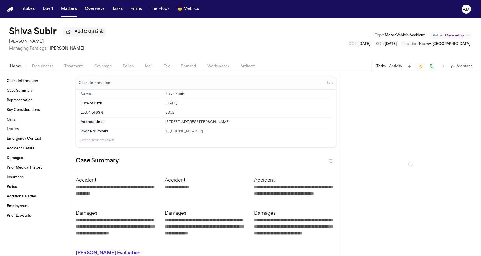
type textarea "*"
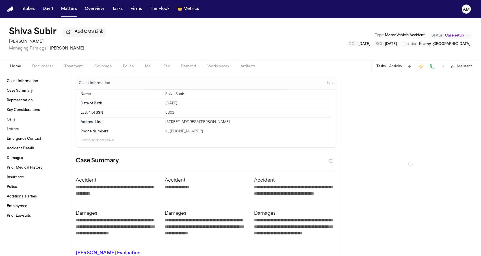
type textarea "*"
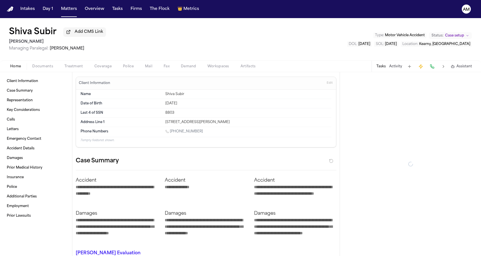
type textarea "*"
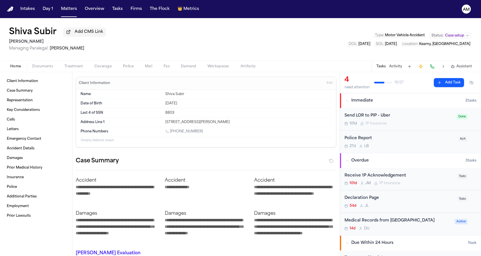
click at [105, 65] on span "Coverage" at bounding box center [102, 66] width 17 height 5
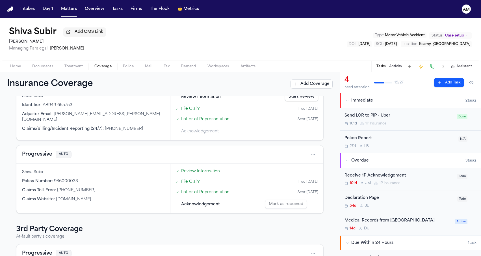
scroll to position [149, 0]
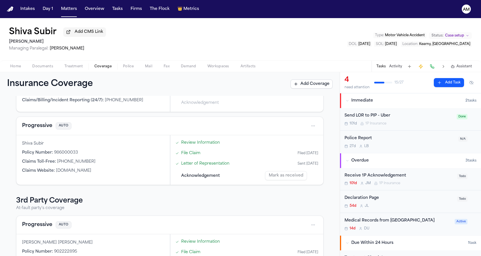
click at [42, 227] on button "Progressive" at bounding box center [37, 225] width 30 height 8
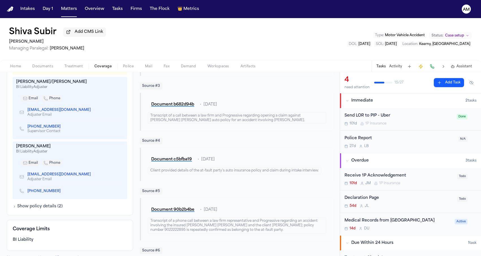
scroll to position [223, 0]
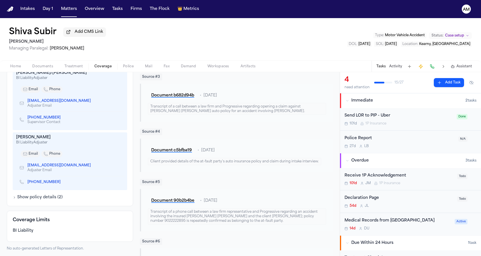
click at [62, 183] on icon "Copy to clipboard" at bounding box center [63, 182] width 2 height 2
click at [57, 188] on div "(973) 404-7398" at bounding box center [70, 182] width 108 height 12
click at [62, 183] on icon "Copy to clipboard" at bounding box center [63, 182] width 2 height 2
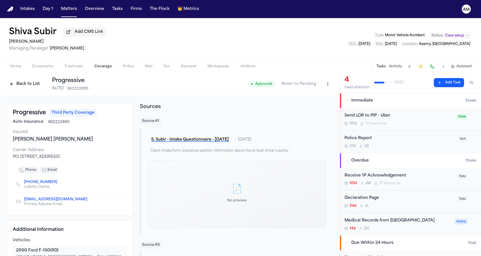
scroll to position [0, 0]
click at [325, 86] on html "Intakes Day 1 Matters Overview Tasks Firms The Flock 👑 Metrics AM Shiva Subir A…" at bounding box center [240, 128] width 481 height 256
click at [309, 97] on div "Edit Coverage" at bounding box center [307, 97] width 47 height 9
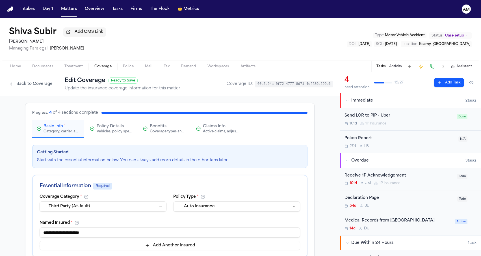
click at [214, 127] on span "Claims Info" at bounding box center [214, 126] width 23 height 6
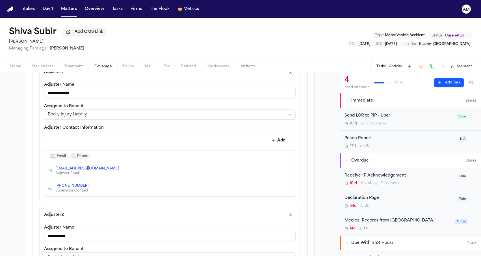
scroll to position [161, 0]
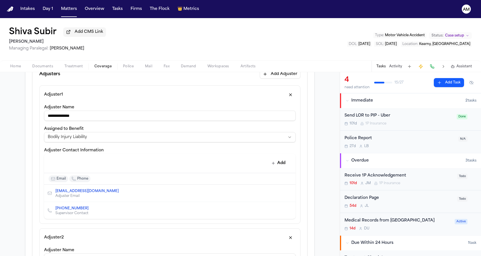
click at [127, 117] on input "**********" at bounding box center [169, 115] width 251 height 10
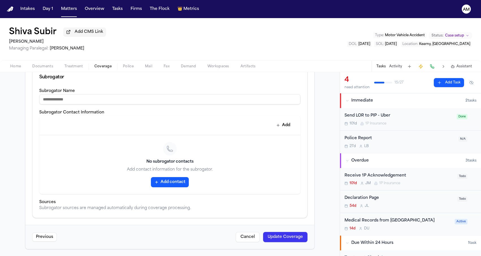
scroll to position [473, 0]
click at [274, 236] on button "Update Coverage" at bounding box center [285, 237] width 44 height 10
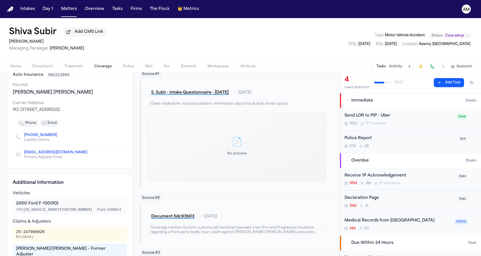
scroll to position [46, 0]
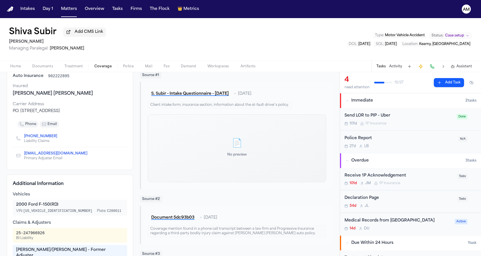
click at [58, 138] on icon "Copy to clipboard" at bounding box center [59, 135] width 3 height 3
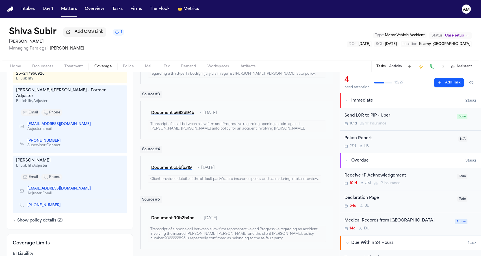
scroll to position [222, 0]
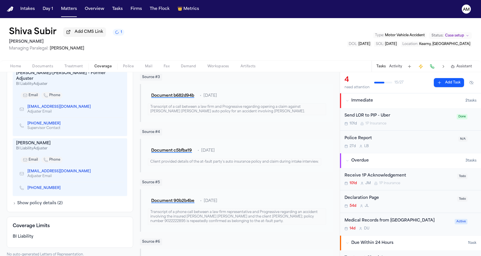
click at [143, 44] on div "Shiva Subir Add CMS Link 1 Mohamed K Ahmed Managing Paralegal: Michelle Landaza…" at bounding box center [240, 39] width 481 height 42
click at [60, 12] on button "Matters" at bounding box center [69, 9] width 20 height 10
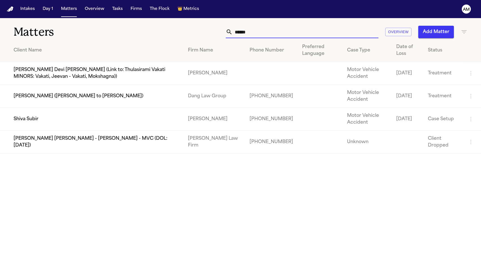
click at [318, 34] on input "*****" at bounding box center [305, 32] width 146 height 12
drag, startPoint x: 251, startPoint y: 34, endPoint x: 207, endPoint y: 31, distance: 43.9
click at [207, 31] on div "***** Overview Add Matter" at bounding box center [305, 32] width 324 height 12
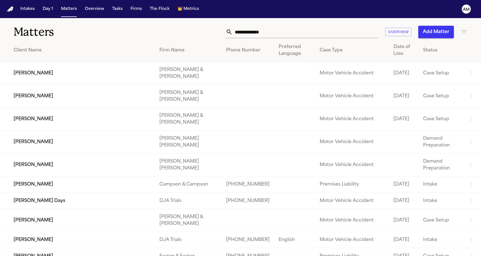
click at [466, 30] on icon "button" at bounding box center [463, 32] width 7 height 7
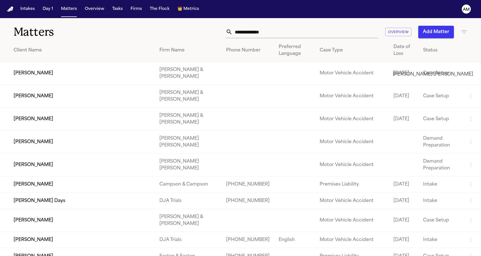
click at [409, 78] on li "[PERSON_NAME] [PERSON_NAME]" at bounding box center [433, 74] width 80 height 7
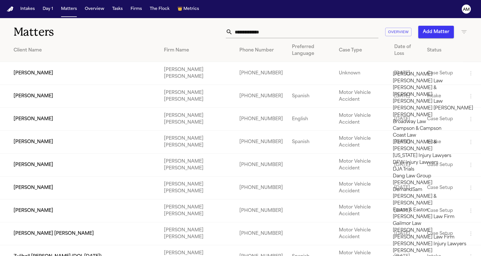
scroll to position [459, 0]
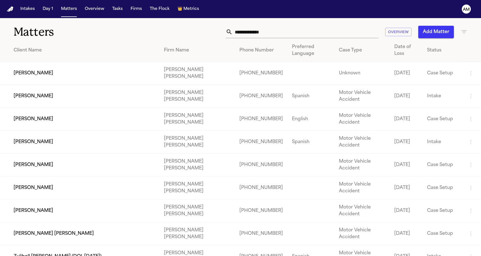
click at [183, 256] on div at bounding box center [240, 256] width 481 height 0
click at [110, 94] on td "[PERSON_NAME]" at bounding box center [79, 96] width 159 height 23
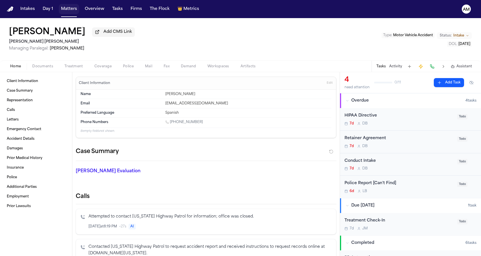
click at [70, 10] on button "Matters" at bounding box center [69, 9] width 20 height 10
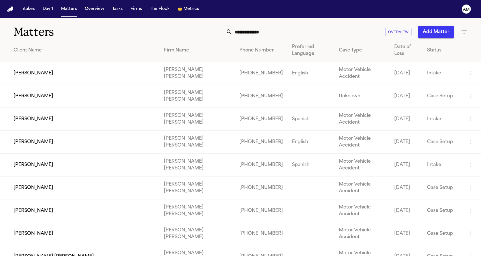
click at [277, 30] on input "text" at bounding box center [305, 32] width 146 height 12
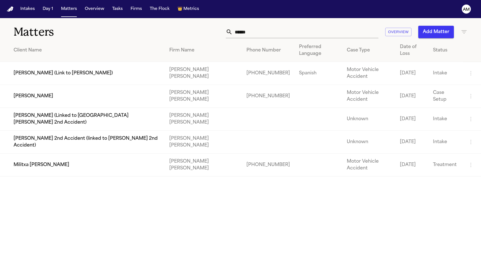
click at [73, 85] on td "[PERSON_NAME]" at bounding box center [82, 96] width 165 height 23
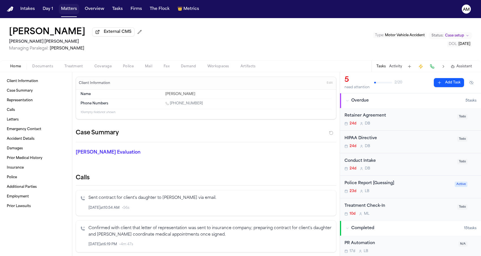
click at [64, 12] on button "Matters" at bounding box center [69, 9] width 20 height 10
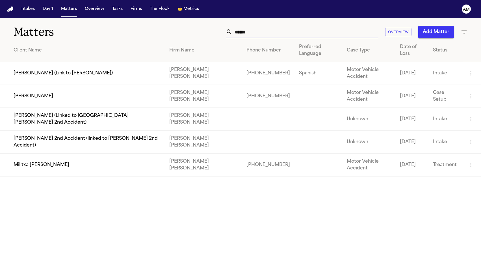
drag, startPoint x: 323, startPoint y: 27, endPoint x: 285, endPoint y: 36, distance: 38.8
click at [285, 36] on input "******" at bounding box center [305, 32] width 146 height 12
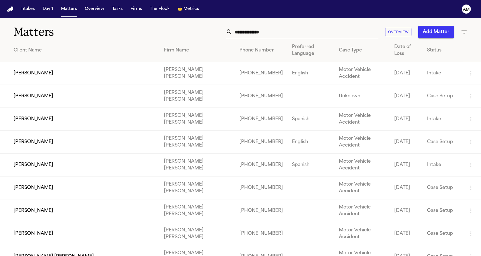
click at [220, 32] on div "Overview Add Matter" at bounding box center [305, 32] width 324 height 12
click at [462, 31] on icon "button" at bounding box center [463, 32] width 7 height 7
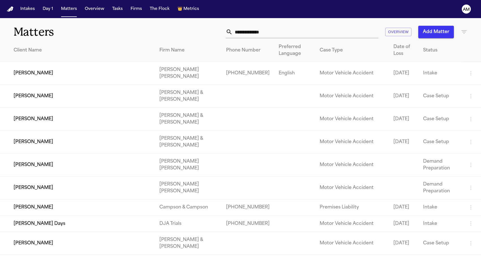
drag, startPoint x: 414, startPoint y: 89, endPoint x: 421, endPoint y: 66, distance: 24.2
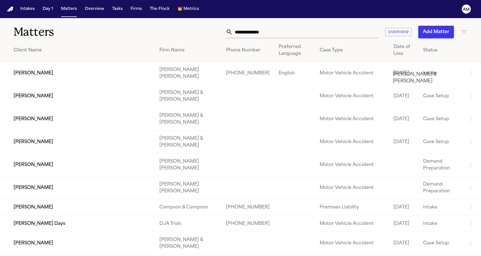
click at [405, 79] on li "Collins & Collins" at bounding box center [433, 78] width 80 height 14
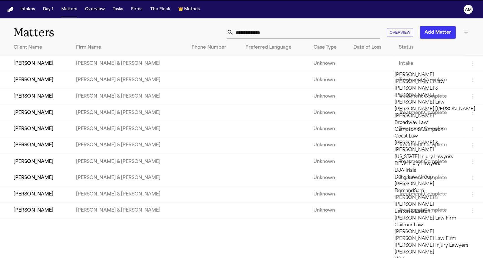
scroll to position [2, 0]
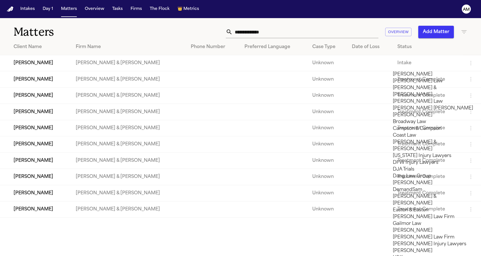
click at [171, 256] on div at bounding box center [240, 256] width 481 height 0
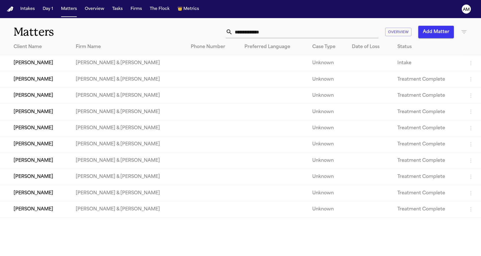
click at [187, 27] on div "Overview Add Matter" at bounding box center [305, 32] width 324 height 12
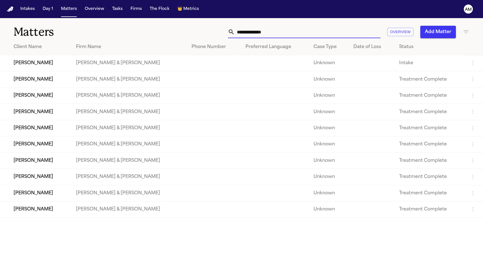
click at [251, 30] on input "text" at bounding box center [308, 32] width 146 height 12
click at [466, 29] on icon "button" at bounding box center [466, 32] width 7 height 7
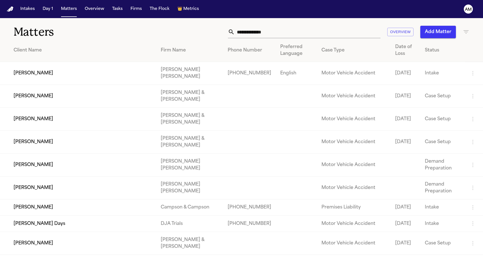
click at [404, 78] on li "[PERSON_NAME] [PERSON_NAME]" at bounding box center [435, 74] width 80 height 7
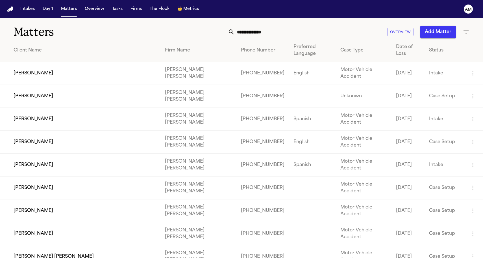
click at [168, 257] on div at bounding box center [241, 258] width 483 height 0
click at [256, 32] on input "text" at bounding box center [308, 32] width 146 height 12
click at [124, 32] on h1 "Matters" at bounding box center [79, 32] width 130 height 14
click at [54, 1] on nav "Intakes Day 1 Matters Overview Tasks Firms The Flock 👑 Metrics AM" at bounding box center [241, 9] width 483 height 18
click at [445, 2] on nav "Intakes Day 1 Matters Overview Tasks Firms The Flock 👑 Metrics AM" at bounding box center [241, 9] width 483 height 18
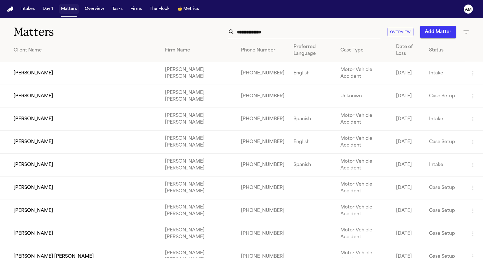
click at [66, 13] on button "Matters" at bounding box center [69, 9] width 20 height 10
click at [258, 29] on input "text" at bounding box center [308, 32] width 146 height 12
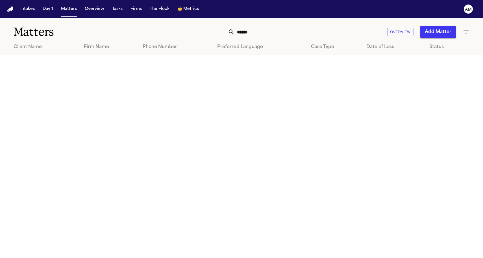
click at [466, 32] on icon "button" at bounding box center [465, 31] width 5 height 3
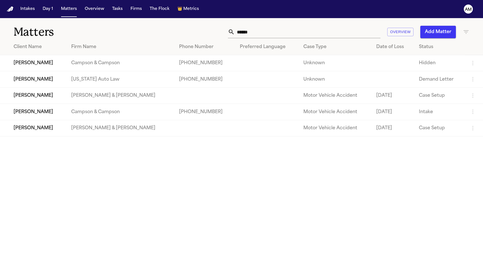
click at [320, 257] on div at bounding box center [241, 258] width 483 height 0
click at [276, 25] on div "Matters ****** Overview Add Matter" at bounding box center [241, 28] width 483 height 21
drag, startPoint x: 266, startPoint y: 32, endPoint x: 190, endPoint y: 29, distance: 75.7
click at [190, 29] on div "****** Overview Add Matter" at bounding box center [307, 32] width 326 height 12
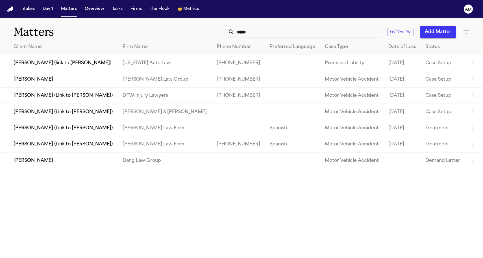
drag, startPoint x: 190, startPoint y: 29, endPoint x: 120, endPoint y: 24, distance: 70.5
click at [120, 24] on div "Matters ***** Overview Add Matter" at bounding box center [241, 28] width 483 height 21
click at [254, 28] on input "*****" at bounding box center [308, 32] width 146 height 12
click at [259, 31] on input "*****" at bounding box center [308, 32] width 146 height 12
drag, startPoint x: 259, startPoint y: 31, endPoint x: 221, endPoint y: 31, distance: 38.4
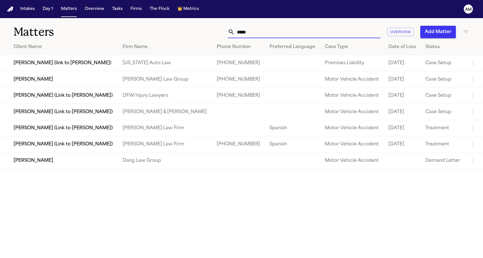
click at [221, 31] on div "***** Overview Add Matter" at bounding box center [307, 32] width 326 height 12
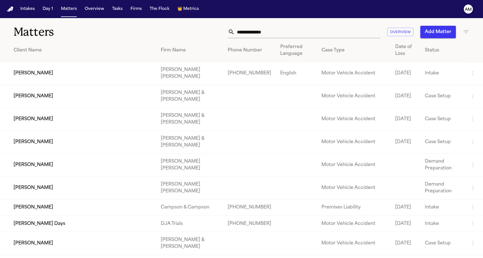
click at [190, 25] on div "Matters Overview Add Matter" at bounding box center [241, 28] width 483 height 21
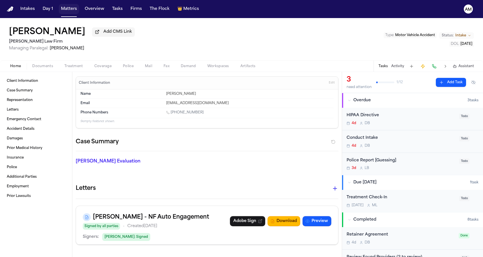
click at [64, 9] on button "Matters" at bounding box center [69, 9] width 20 height 10
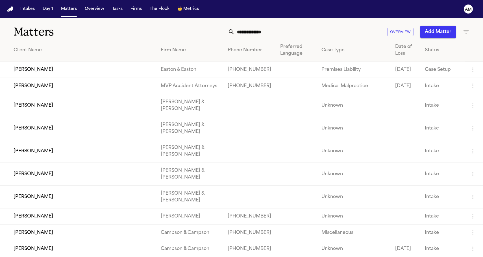
click at [465, 30] on icon "button" at bounding box center [465, 31] width 5 height 3
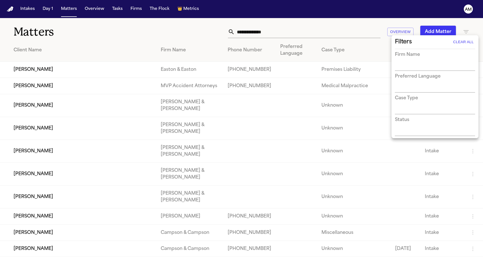
click at [445, 62] on div "Firm Name" at bounding box center [435, 60] width 80 height 19
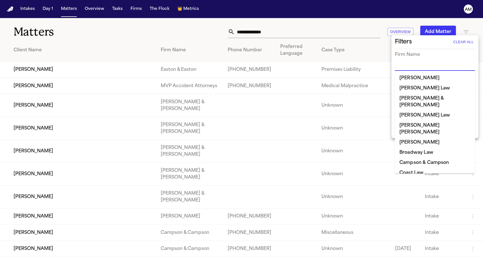
click at [436, 66] on input "text" at bounding box center [431, 67] width 72 height 8
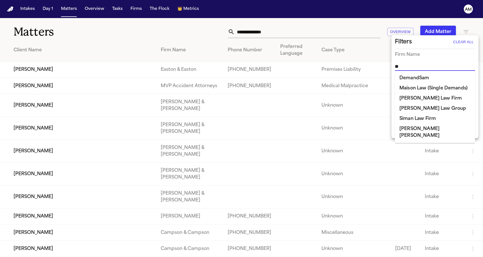
type input "***"
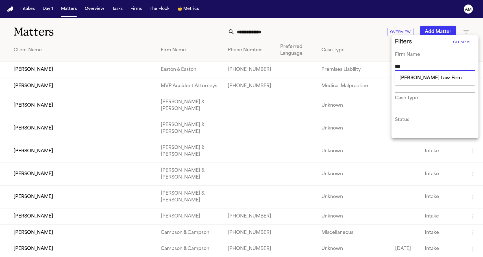
click at [423, 79] on li "[PERSON_NAME] Law Firm" at bounding box center [435, 78] width 80 height 10
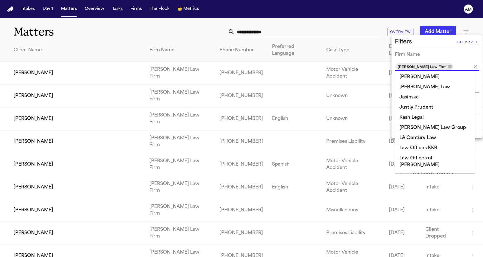
click at [118, 34] on div at bounding box center [241, 128] width 483 height 257
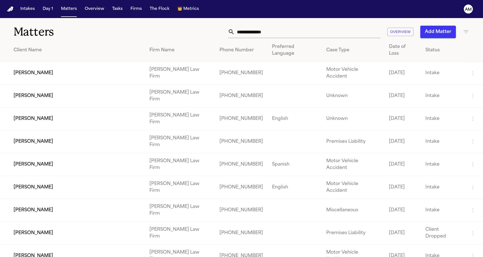
click at [53, 85] on td "[PERSON_NAME]" at bounding box center [72, 96] width 145 height 23
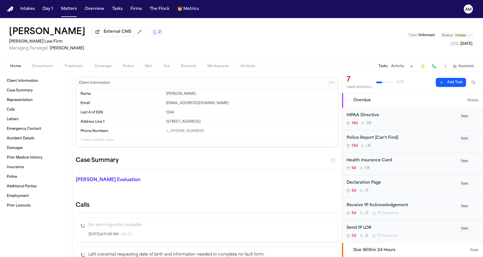
click at [118, 3] on nav "Intakes Day 1 Matters Overview Tasks Firms The Flock 👑 Metrics AM" at bounding box center [241, 9] width 483 height 18
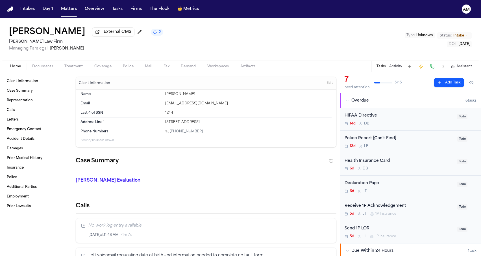
click at [104, 35] on span "External CMS" at bounding box center [118, 32] width 28 height 6
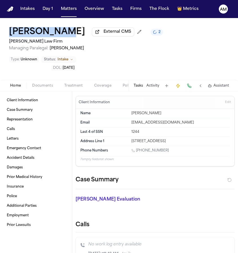
drag, startPoint x: 3, startPoint y: 32, endPoint x: 65, endPoint y: 35, distance: 61.6
click at [65, 35] on div "Esad Mackic External CMS 2 Martello Law Firm Managing Paralegal: Michelle Landa…" at bounding box center [119, 49] width 238 height 62
copy h1 "[PERSON_NAME]"
click at [123, 48] on span "Managing Paralegal: Michelle Landazabal" at bounding box center [86, 49] width 154 height 6
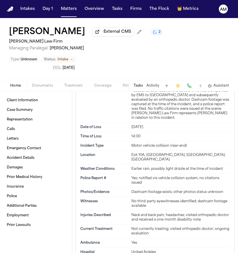
scroll to position [796, 0]
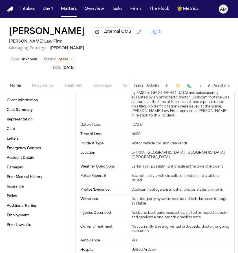
click at [142, 211] on div "Neck and back pain, headaches; visited orthopedic doctor and received a one-mon…" at bounding box center [181, 215] width 99 height 9
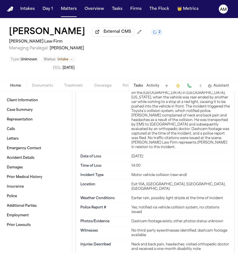
scroll to position [765, 0]
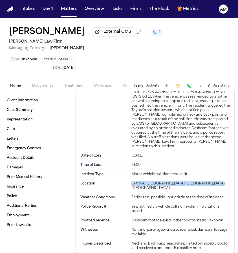
drag, startPoint x: 129, startPoint y: 150, endPoint x: 206, endPoint y: 150, distance: 77.4
click at [206, 179] on div "Location Exit 10A, Bronx River Parkway, Bronxville, NY" at bounding box center [155, 186] width 150 height 14
copy div "Exit 10A, [GEOGRAPHIC_DATA], [GEOGRAPHIC_DATA], [GEOGRAPHIC_DATA]"
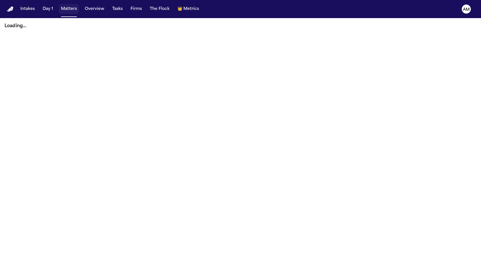
click at [71, 13] on button "Matters" at bounding box center [69, 9] width 20 height 10
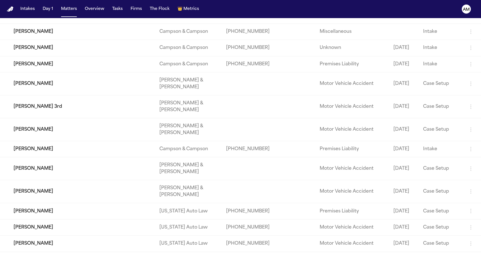
scroll to position [404, 0]
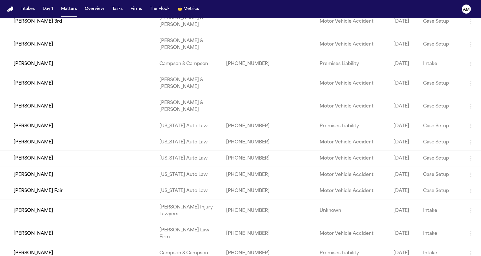
click at [86, 118] on td "[PERSON_NAME]" at bounding box center [77, 106] width 155 height 23
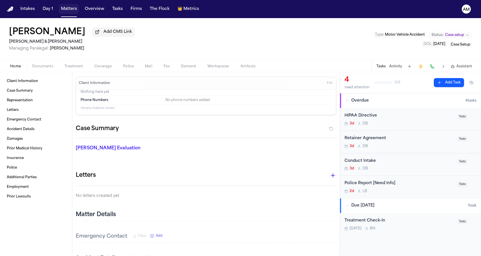
click at [70, 10] on button "Matters" at bounding box center [69, 9] width 20 height 10
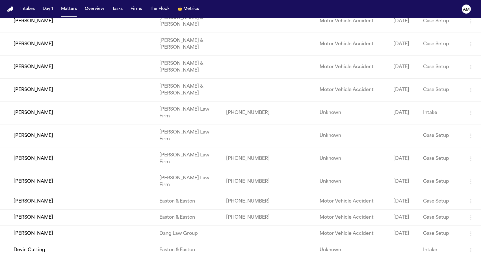
scroll to position [896, 0]
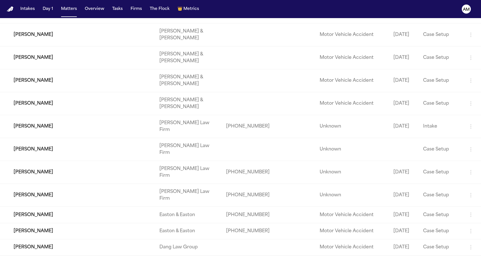
click at [57, 115] on td "[PERSON_NAME]" at bounding box center [77, 103] width 155 height 23
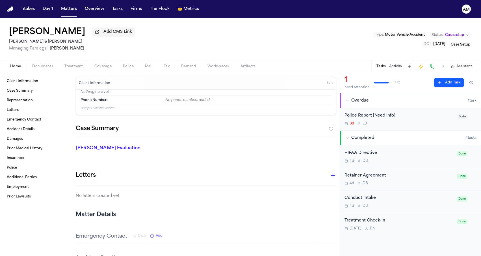
click at [408, 36] on span "Motor Vehicle Accident" at bounding box center [405, 34] width 40 height 3
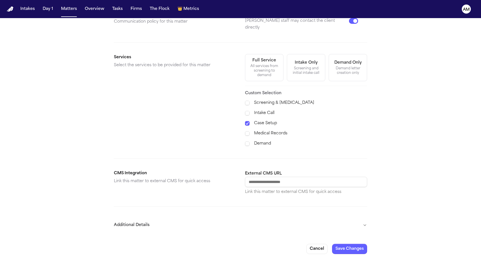
scroll to position [174, 0]
click at [139, 218] on button "Additional Details" at bounding box center [240, 225] width 253 height 15
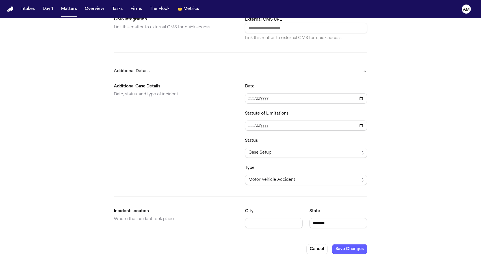
scroll to position [0, 0]
drag, startPoint x: 343, startPoint y: 217, endPoint x: 258, endPoint y: 212, distance: 85.2
click at [128, 173] on div "Additional Case Details Date, status, and type of incident" at bounding box center [175, 134] width 122 height 102
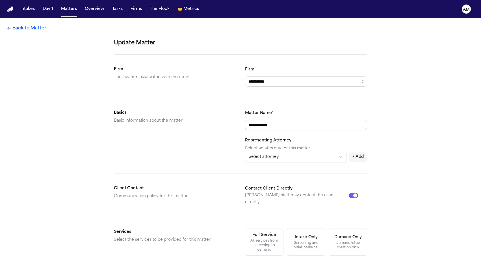
click at [35, 31] on link "Back to Matter" at bounding box center [27, 28] width 40 height 7
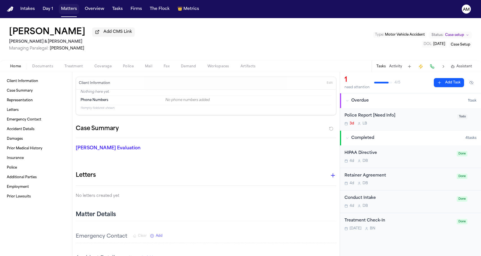
click at [67, 6] on button "Matters" at bounding box center [69, 9] width 20 height 10
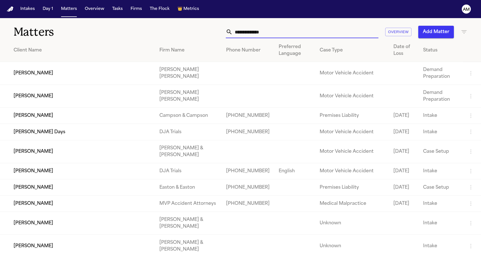
click at [262, 34] on input "text" at bounding box center [305, 32] width 146 height 12
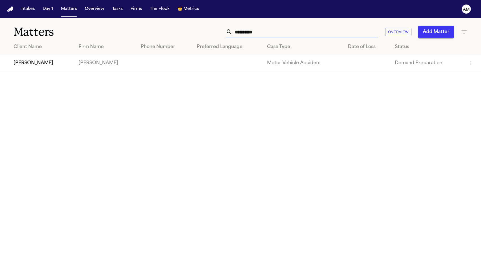
drag, startPoint x: 252, startPoint y: 44, endPoint x: 279, endPoint y: 36, distance: 28.4
click at [279, 36] on input "**********" at bounding box center [305, 32] width 146 height 12
type input "*********"
click at [101, 75] on main "Matters ********* Overview Add Matter Client Name Firm Name Phone Number Prefer…" at bounding box center [240, 137] width 481 height 238
click at [97, 60] on td "[PERSON_NAME]" at bounding box center [105, 63] width 62 height 16
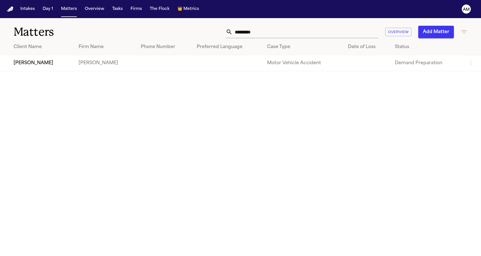
click at [51, 66] on td "[PERSON_NAME]" at bounding box center [37, 63] width 74 height 16
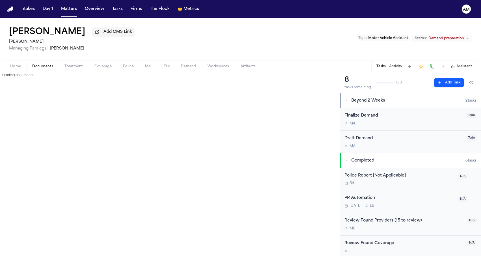
click at [51, 65] on span "Documents" at bounding box center [42, 66] width 21 height 5
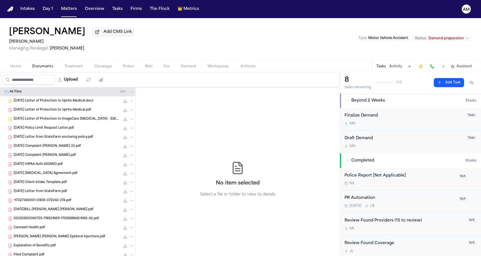
click at [107, 72] on div "Home Documents Treatment Coverage Police Mail Fax Demand Workspaces Artifacts T…" at bounding box center [240, 65] width 481 height 11
click at [103, 69] on span "Coverage" at bounding box center [102, 66] width 17 height 5
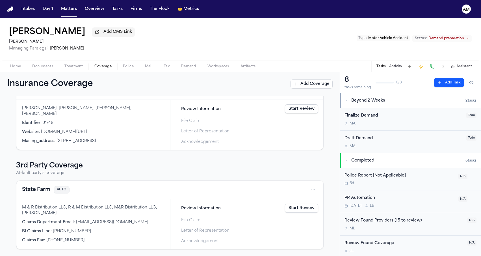
scroll to position [91, 0]
click at [37, 191] on button "State Farm" at bounding box center [36, 190] width 28 height 8
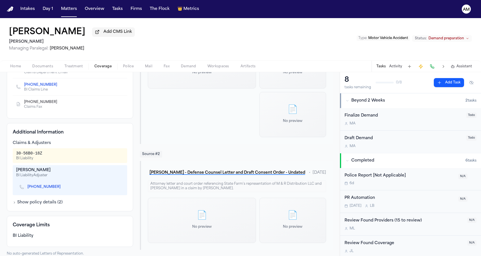
scroll to position [43, 0]
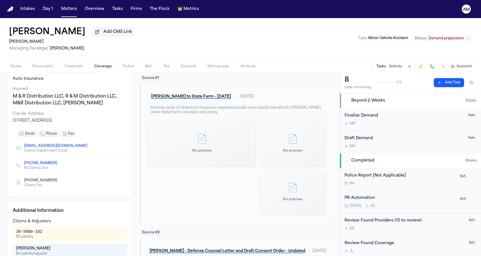
click at [77, 67] on span "Treatment" at bounding box center [73, 66] width 19 height 5
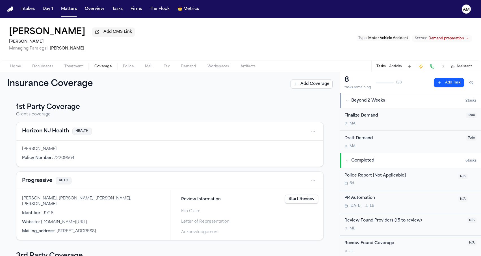
click at [102, 67] on span "Coverage" at bounding box center [102, 66] width 17 height 5
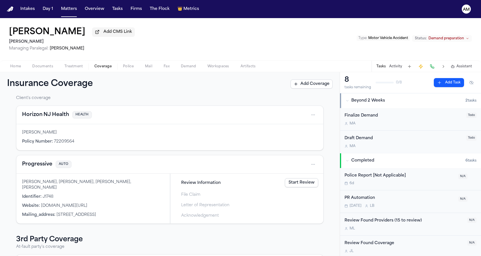
scroll to position [32, 0]
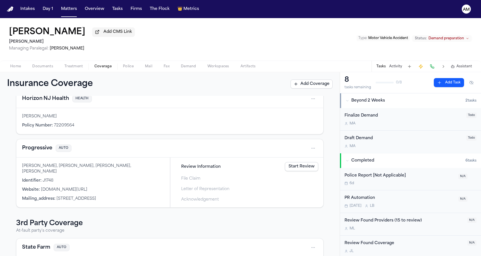
click at [43, 151] on button "Progressive" at bounding box center [37, 148] width 30 height 8
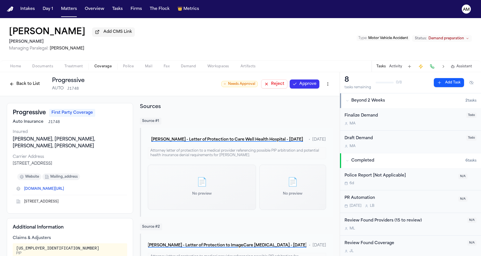
click at [49, 68] on span "Documents" at bounding box center [42, 66] width 21 height 5
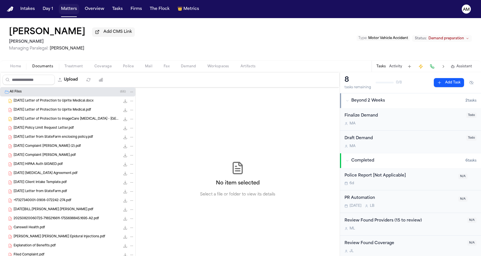
click at [63, 8] on button "Matters" at bounding box center [69, 9] width 20 height 10
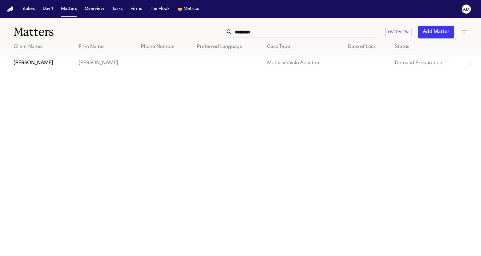
drag, startPoint x: 258, startPoint y: 34, endPoint x: 188, endPoint y: 34, distance: 69.2
click at [188, 34] on div "********* Overview Add Matter" at bounding box center [305, 32] width 324 height 12
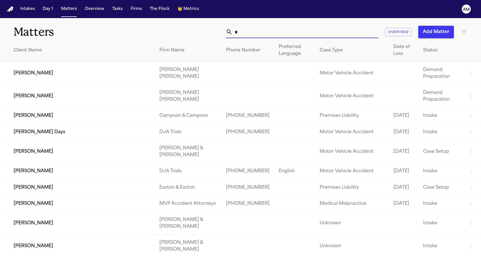
drag, startPoint x: 268, startPoint y: 29, endPoint x: 156, endPoint y: 30, distance: 111.8
click at [156, 30] on div "* Overview Add Matter" at bounding box center [305, 32] width 324 height 12
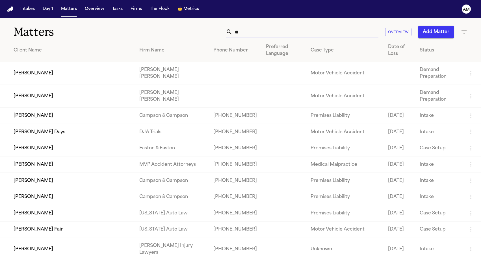
type input "*"
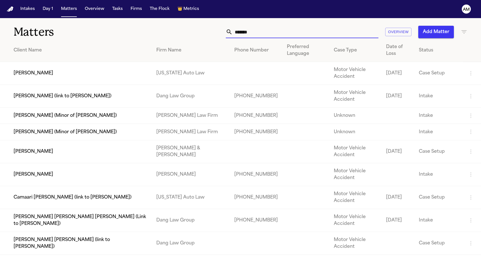
type input "*******"
click at [85, 31] on h1 "Matters" at bounding box center [79, 32] width 130 height 14
click at [75, 186] on td "[PERSON_NAME]" at bounding box center [76, 174] width 152 height 23
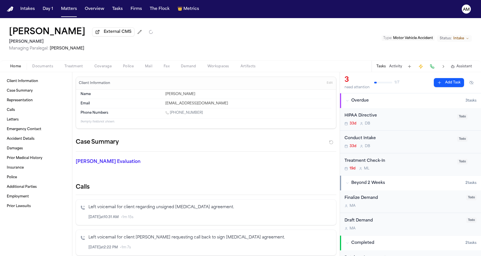
click at [99, 67] on span "Coverage" at bounding box center [102, 66] width 17 height 5
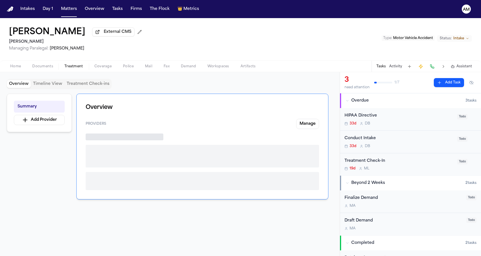
click at [67, 66] on span "Treatment" at bounding box center [73, 66] width 19 height 5
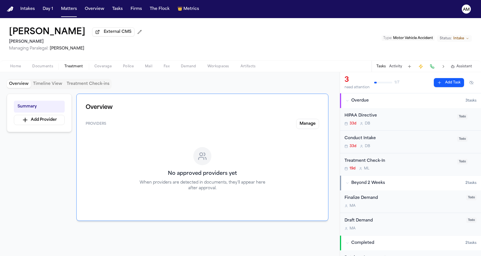
click at [45, 66] on span "Documents" at bounding box center [42, 66] width 21 height 5
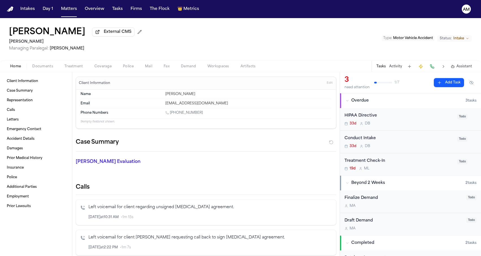
click at [21, 67] on button "Home" at bounding box center [16, 66] width 22 height 7
click at [67, 6] on button "Matters" at bounding box center [69, 9] width 20 height 10
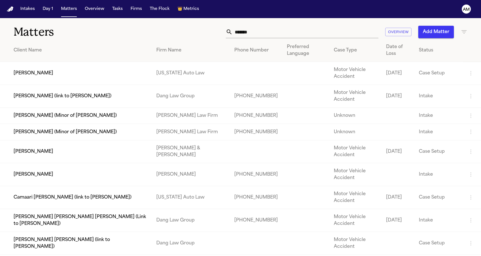
click at [341, 25] on div "Matters ******* Overview Add Matter" at bounding box center [240, 28] width 481 height 21
click at [143, 33] on div "******* Overview Add Matter" at bounding box center [305, 32] width 324 height 12
drag, startPoint x: 257, startPoint y: 38, endPoint x: 219, endPoint y: 36, distance: 38.1
click at [219, 36] on div "******* Overview Add Matter" at bounding box center [305, 32] width 324 height 12
click at [247, 30] on input "*******" at bounding box center [305, 32] width 146 height 12
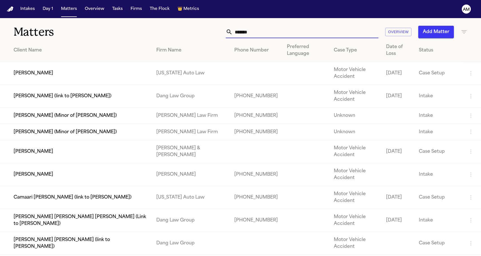
drag, startPoint x: 258, startPoint y: 30, endPoint x: 220, endPoint y: 30, distance: 38.1
click at [220, 30] on div "******* Overview Add Matter" at bounding box center [305, 32] width 324 height 12
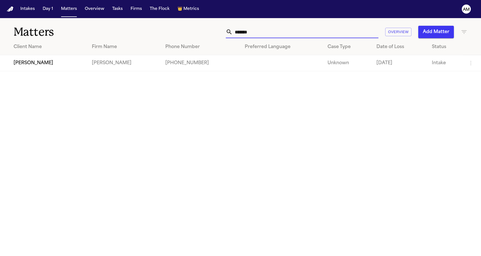
type input "*******"
click at [45, 67] on td "[PERSON_NAME]" at bounding box center [43, 63] width 87 height 16
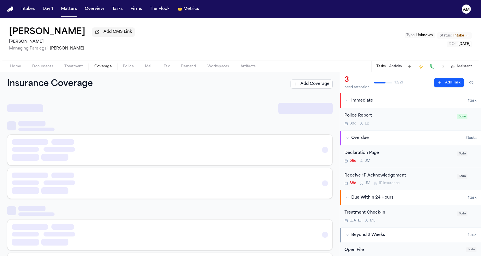
click at [101, 66] on span "Coverage" at bounding box center [102, 66] width 17 height 5
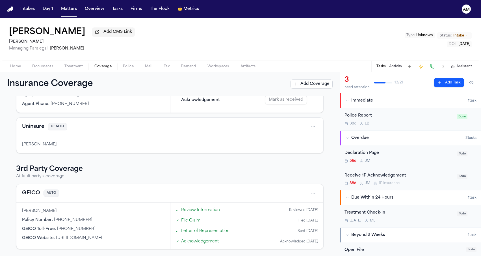
scroll to position [82, 0]
click at [33, 192] on button "GEICO" at bounding box center [31, 193] width 18 height 8
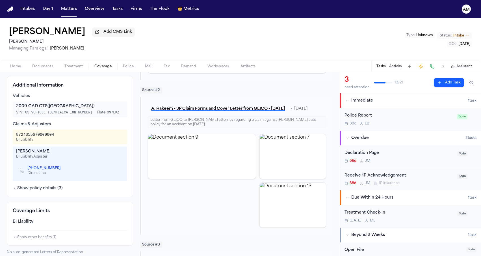
scroll to position [160, 0]
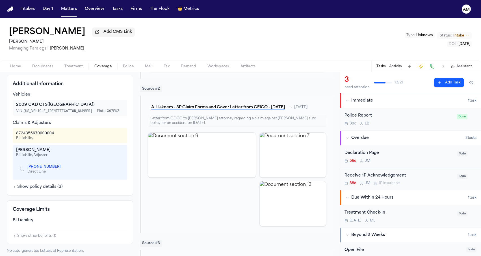
click at [62, 168] on icon "Copy to clipboard" at bounding box center [63, 166] width 3 height 3
click at [64, 6] on button "Matters" at bounding box center [69, 9] width 20 height 10
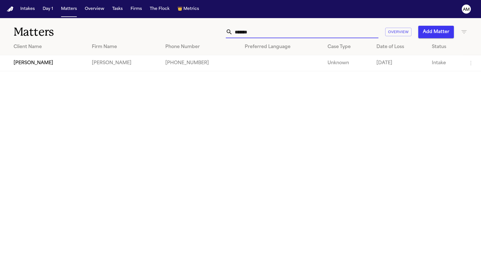
drag, startPoint x: 275, startPoint y: 36, endPoint x: 180, endPoint y: 31, distance: 94.7
click at [180, 31] on div "******* Overview Add Matter" at bounding box center [305, 32] width 324 height 12
type input "*****"
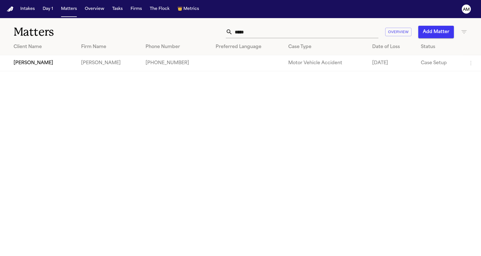
click at [51, 62] on td "[PERSON_NAME]" at bounding box center [38, 63] width 77 height 16
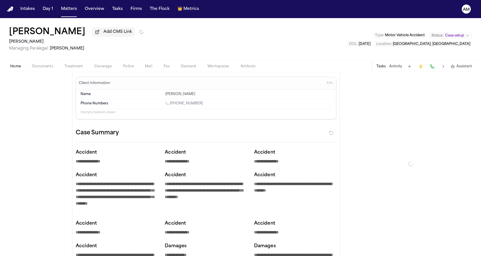
type textarea "*"
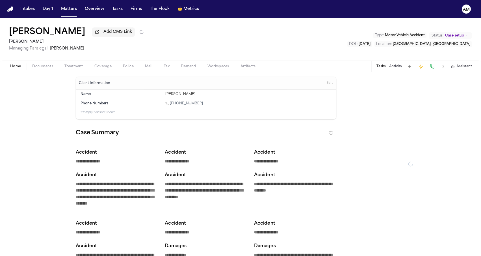
type textarea "*"
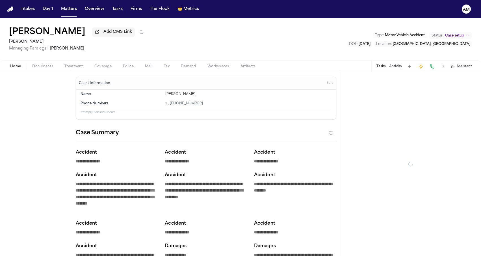
type textarea "*"
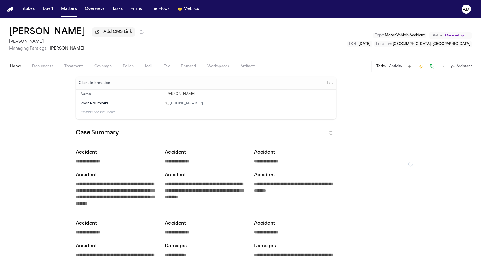
type textarea "*"
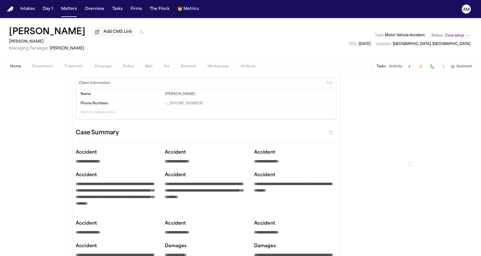
type textarea "*"
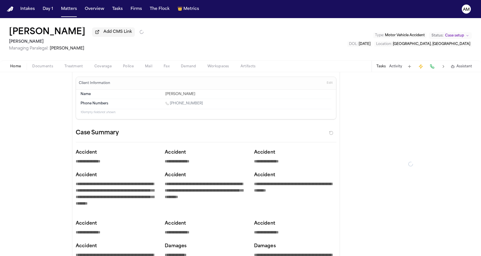
type textarea "*"
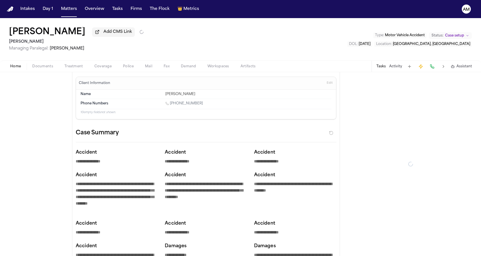
type textarea "*"
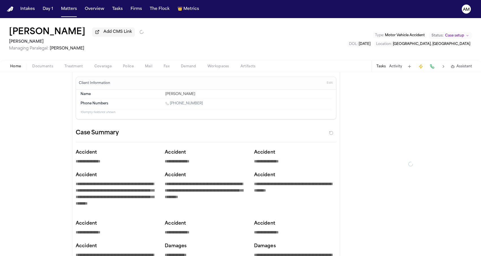
type textarea "*"
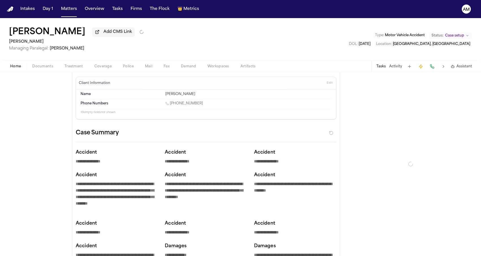
type textarea "*"
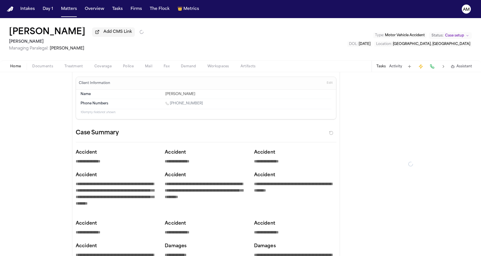
type textarea "*"
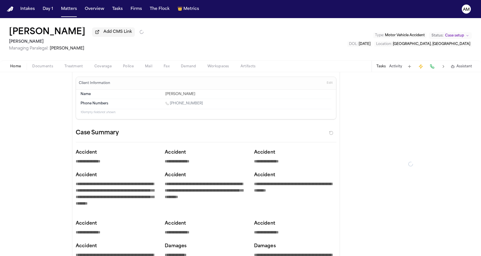
type textarea "*"
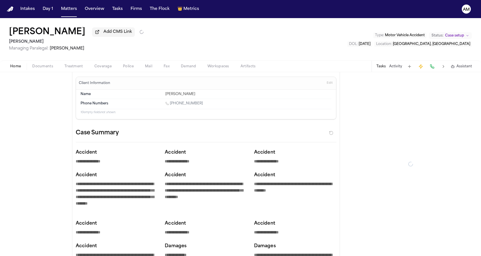
type textarea "*"
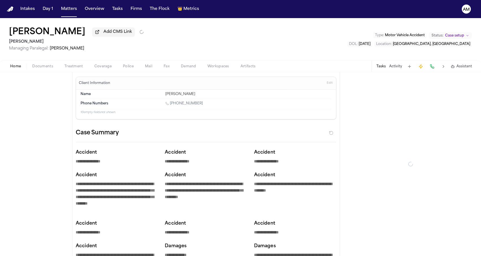
type textarea "*"
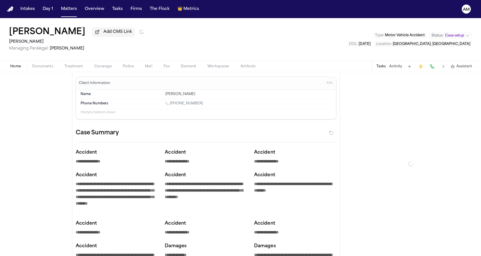
type textarea "*"
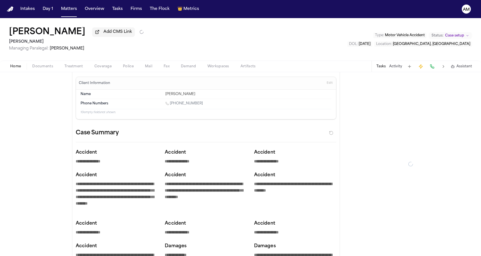
type textarea "*"
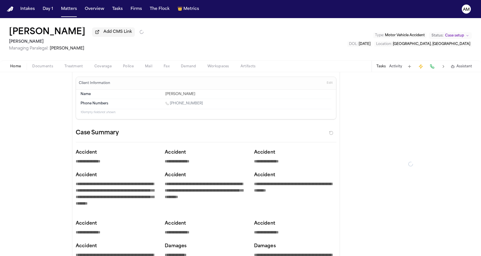
type textarea "*"
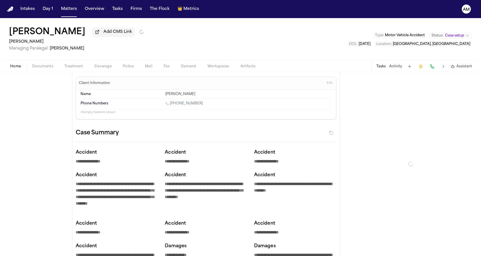
type textarea "*"
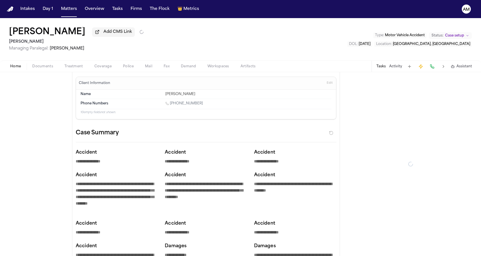
type textarea "*"
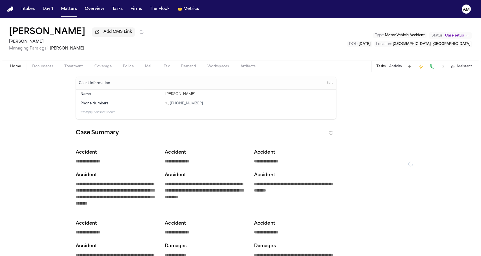
type textarea "*"
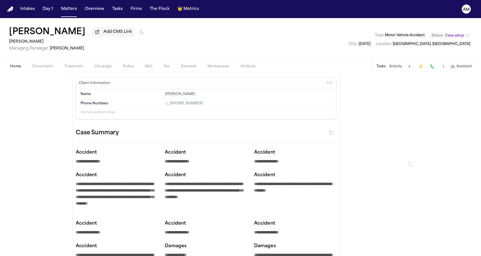
type textarea "*"
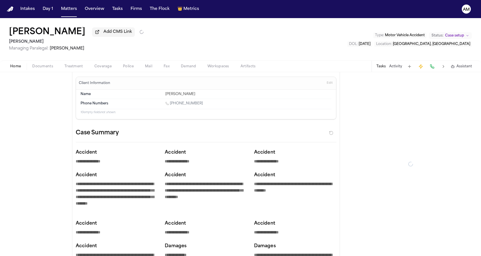
type textarea "*"
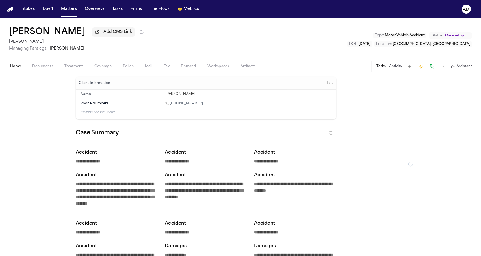
type textarea "*"
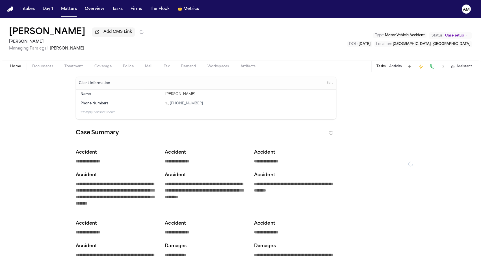
type textarea "*"
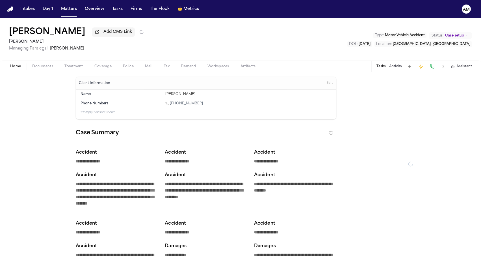
type textarea "*"
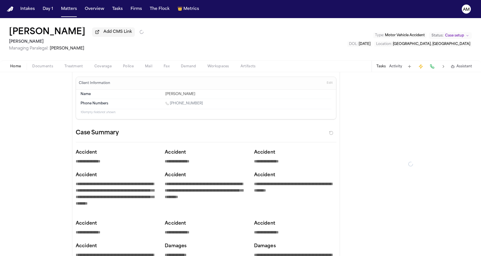
type textarea "*"
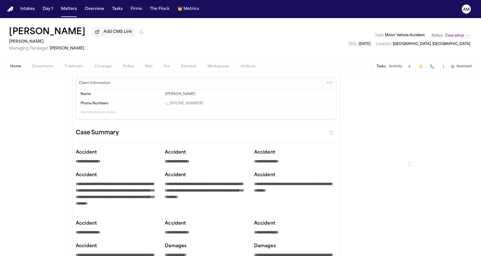
type textarea "*"
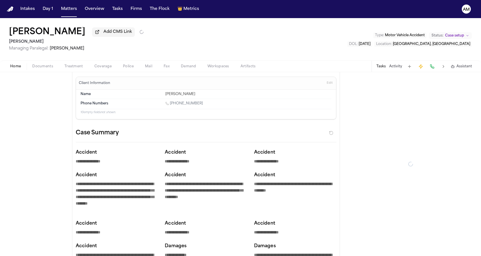
type textarea "*"
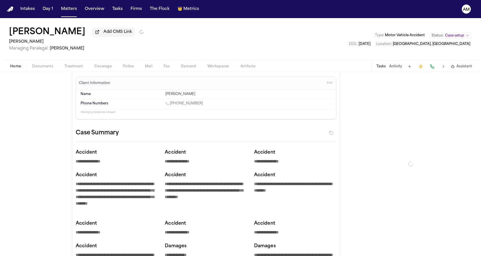
type textarea "*"
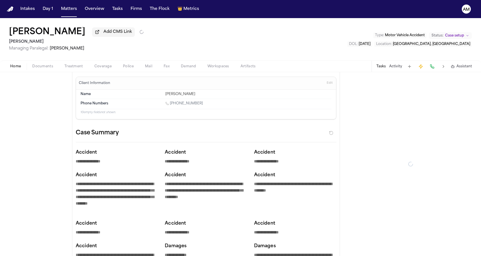
type textarea "*"
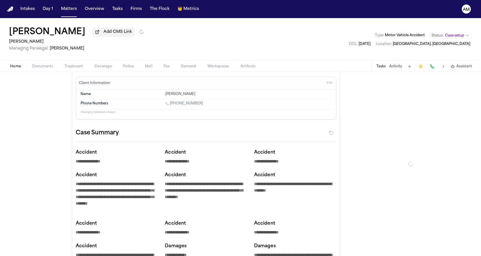
type textarea "*"
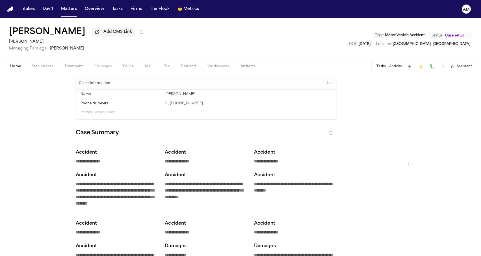
type textarea "*"
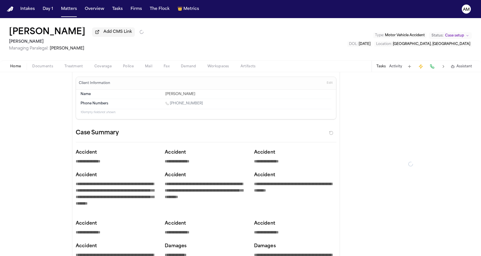
type textarea "*"
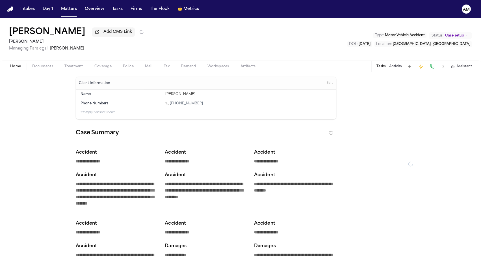
type textarea "*"
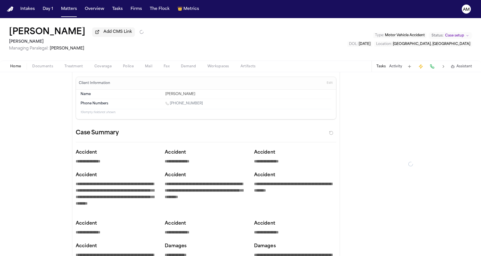
type textarea "*"
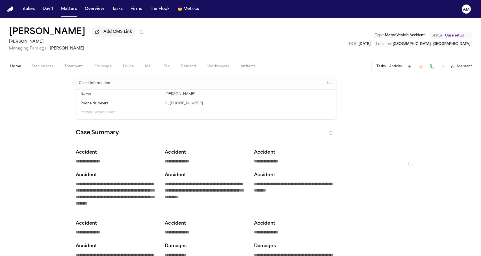
type textarea "*"
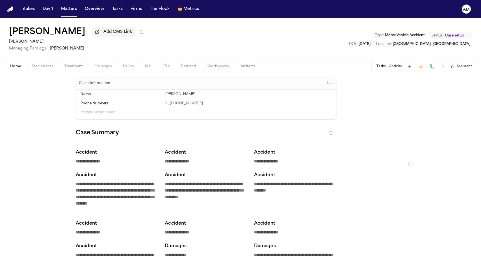
type textarea "*"
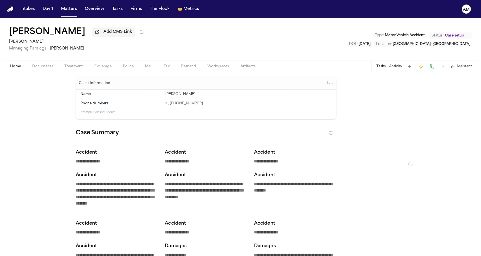
type textarea "*"
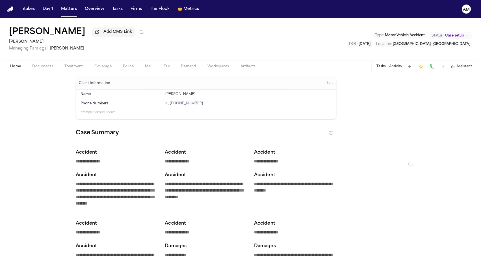
type textarea "*"
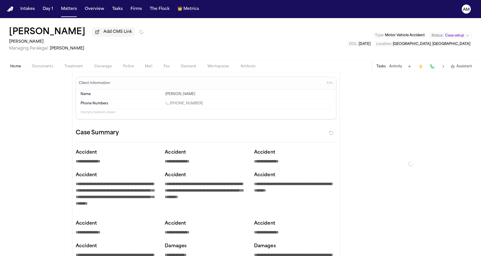
type textarea "*"
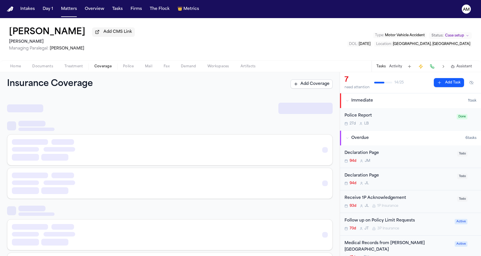
click at [96, 65] on span "Coverage" at bounding box center [102, 66] width 17 height 5
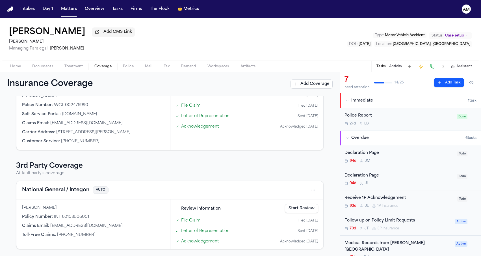
scroll to position [189, 0]
click at [38, 188] on button "National General / Integon" at bounding box center [55, 190] width 67 height 8
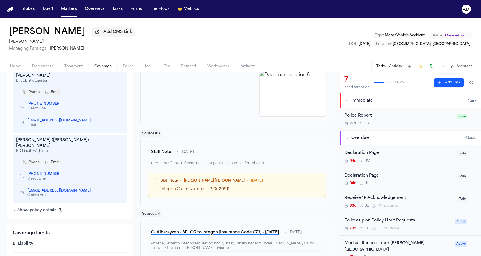
scroll to position [243, 0]
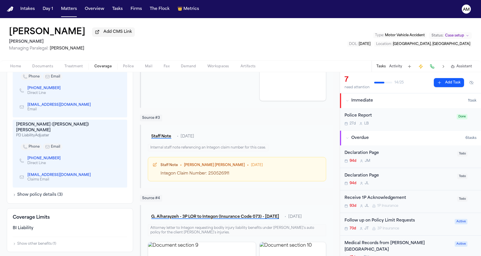
click at [62, 158] on icon "Copy to clipboard" at bounding box center [63, 159] width 2 height 2
click at [93, 173] on icon "Copy to clipboard" at bounding box center [94, 174] width 2 height 3
click at [59, 11] on button "Matters" at bounding box center [69, 9] width 20 height 10
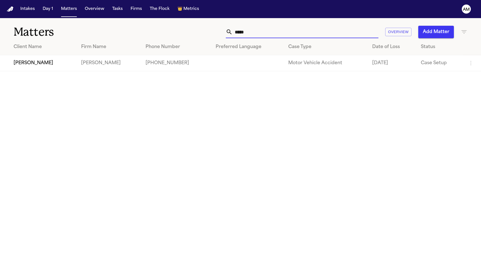
drag, startPoint x: 245, startPoint y: 30, endPoint x: 224, endPoint y: 29, distance: 21.5
click at [224, 29] on div "***** Overview Add Matter" at bounding box center [305, 32] width 324 height 12
drag, startPoint x: 263, startPoint y: 30, endPoint x: 197, endPoint y: 29, distance: 66.9
click at [197, 29] on div "***** Overview Add Matter" at bounding box center [305, 32] width 324 height 12
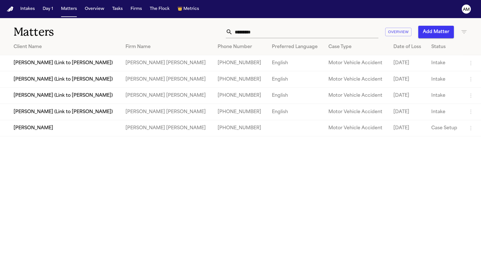
click at [55, 133] on td "[PERSON_NAME]" at bounding box center [60, 128] width 121 height 16
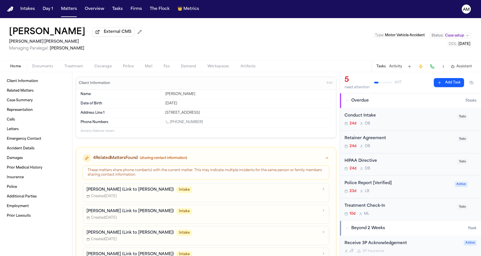
click at [94, 64] on div "Home Documents Treatment Coverage Police Mail Fax Demand Workspaces Artifacts T…" at bounding box center [240, 65] width 481 height 11
click at [94, 70] on span "button" at bounding box center [103, 69] width 24 height 1
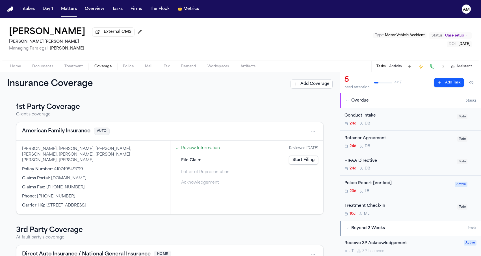
click at [45, 136] on div "American Family Insurance AUTO" at bounding box center [169, 131] width 295 height 9
click at [43, 134] on button "American Family Insurance" at bounding box center [56, 131] width 68 height 8
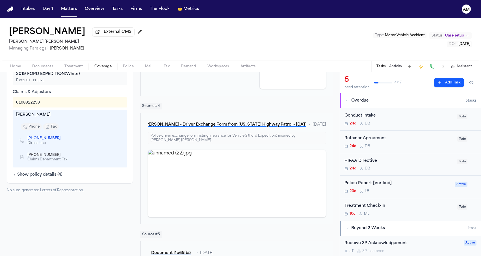
scroll to position [284, 0]
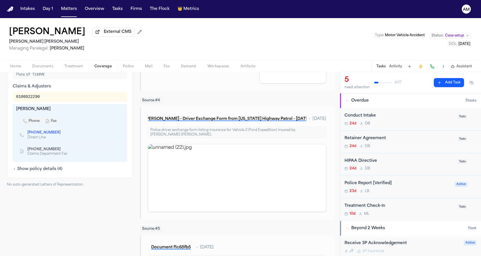
click at [62, 132] on icon "Copy to clipboard" at bounding box center [63, 133] width 2 height 2
click at [43, 130] on link "+1 (608) 722-2722" at bounding box center [43, 132] width 33 height 5
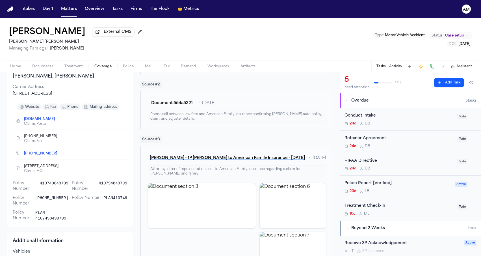
scroll to position [86, 0]
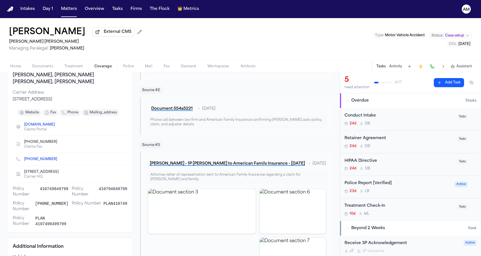
click at [68, 64] on button "Treatment" at bounding box center [74, 66] width 30 height 7
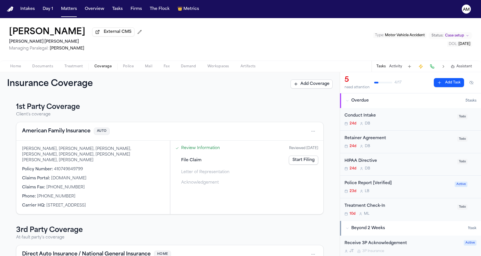
click at [96, 67] on span "Coverage" at bounding box center [102, 66] width 17 height 5
click at [60, 128] on button "American Family Insurance" at bounding box center [56, 131] width 68 height 8
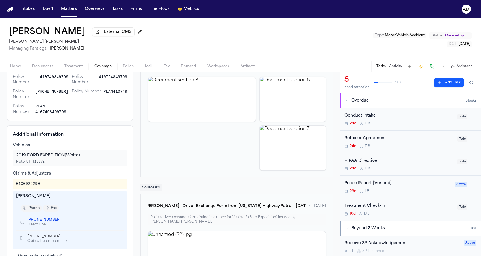
scroll to position [199, 0]
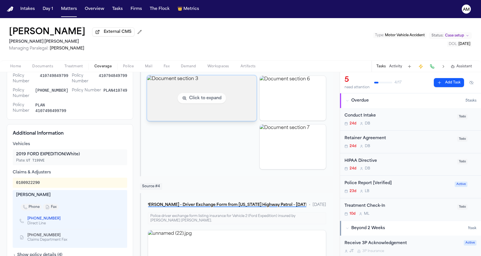
click at [206, 113] on img "View document section 3" at bounding box center [202, 97] width 110 height 45
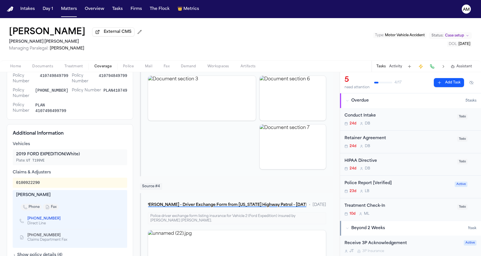
click at [43, 68] on span "Documents" at bounding box center [42, 66] width 21 height 5
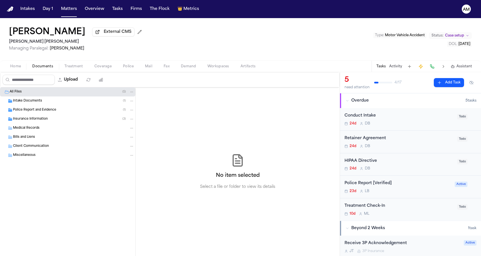
click at [95, 69] on span "Coverage" at bounding box center [102, 66] width 17 height 5
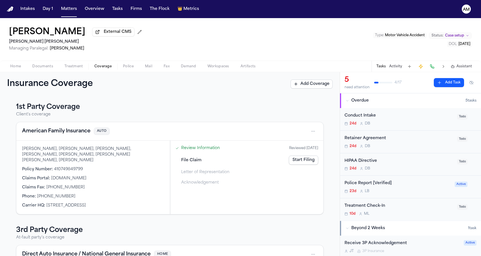
click at [44, 134] on button "American Family Insurance" at bounding box center [56, 131] width 68 height 8
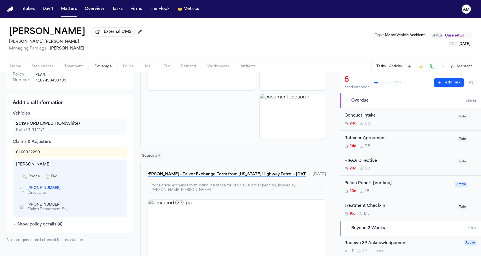
scroll to position [229, 0]
click at [49, 66] on span "Documents" at bounding box center [42, 66] width 21 height 5
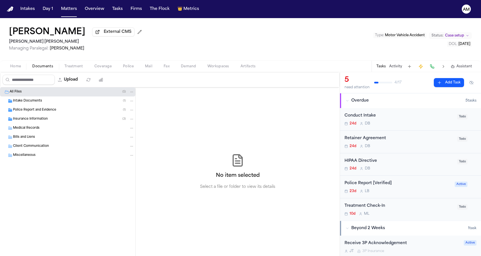
click at [42, 119] on span "Insurance Information" at bounding box center [30, 119] width 35 height 5
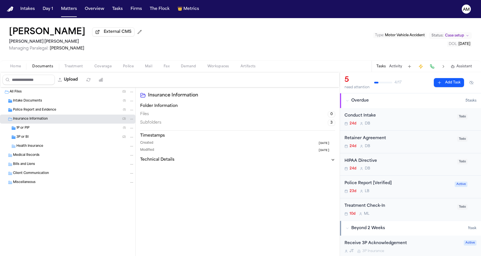
click at [37, 127] on div "1P or PIP ( 1 )" at bounding box center [75, 127] width 118 height 5
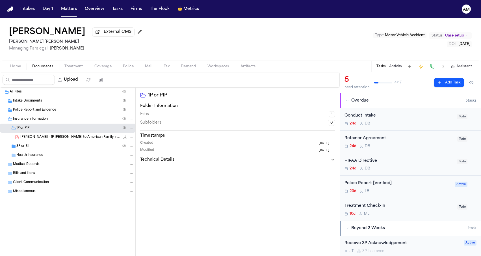
click at [33, 138] on span "J. Serdar - 1P LOR to American Family Insurance - 9.12.25" at bounding box center [70, 137] width 100 height 5
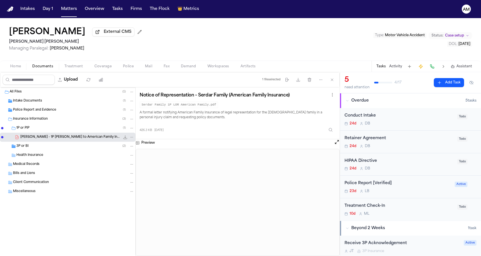
click at [94, 66] on span "Coverage" at bounding box center [102, 66] width 17 height 5
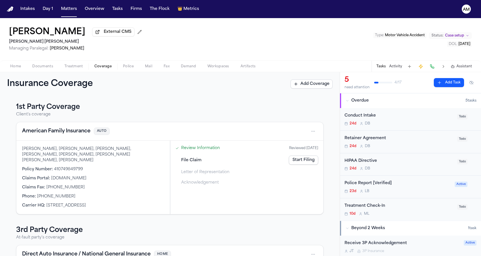
click at [62, 131] on button "American Family Insurance" at bounding box center [56, 131] width 68 height 8
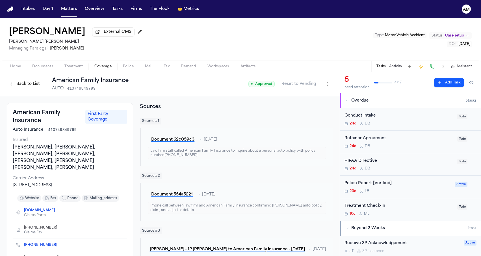
click at [323, 86] on html "Intakes Day 1 Matters Overview Tasks Firms The Flock 👑 Metrics AM Jake Serdar E…" at bounding box center [240, 128] width 481 height 256
click at [314, 92] on div "Edit Coverage Delete Coverage" at bounding box center [308, 101] width 50 height 21
click at [308, 96] on div "Edit Coverage" at bounding box center [307, 97] width 47 height 9
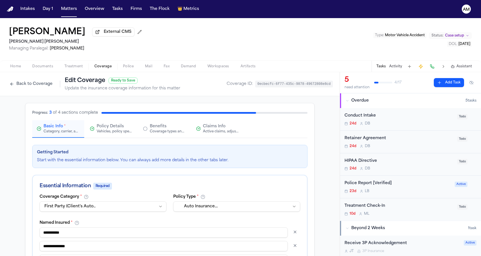
click at [216, 127] on span "Claims Info" at bounding box center [214, 126] width 23 height 6
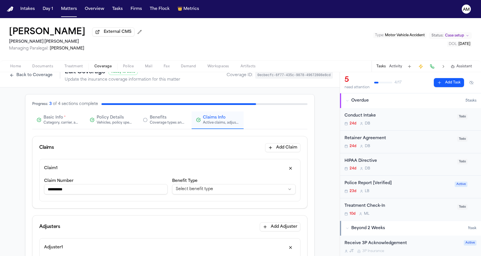
scroll to position [23, 0]
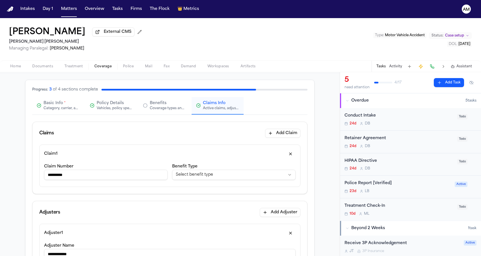
click at [92, 179] on input "**********" at bounding box center [105, 174] width 123 height 10
click at [98, 153] on div "Claim 1" at bounding box center [169, 153] width 251 height 9
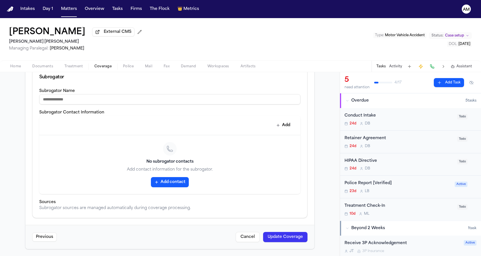
scroll to position [333, 0]
click at [273, 233] on button "Update Coverage" at bounding box center [285, 237] width 44 height 10
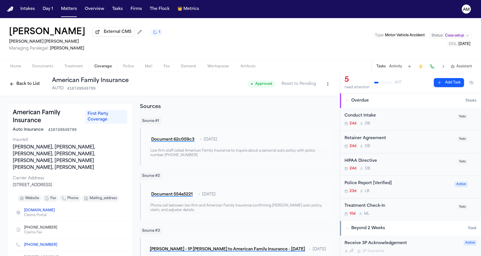
click at [326, 88] on html "Intakes Day 1 Matters Overview Tasks Firms The Flock 👑 Metrics AM Jake Serdar E…" at bounding box center [240, 128] width 481 height 256
click at [309, 95] on div "Edit Coverage" at bounding box center [307, 97] width 47 height 9
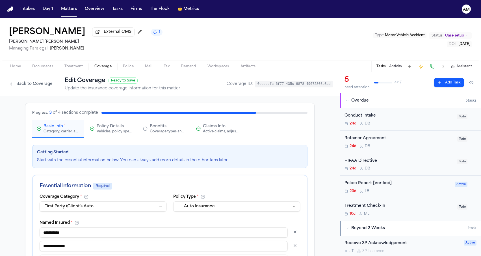
click at [204, 127] on span "Claims Info" at bounding box center [214, 126] width 23 height 6
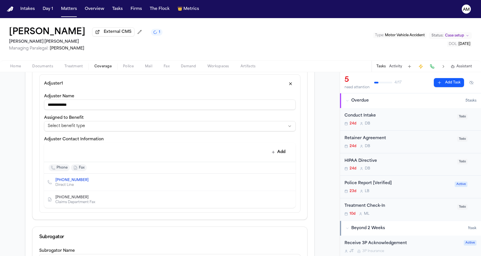
scroll to position [157, 0]
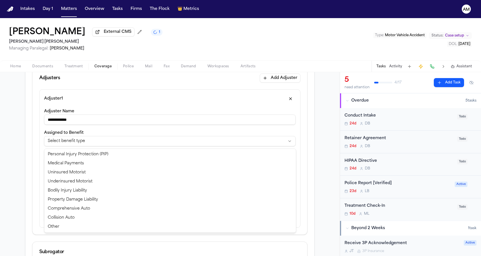
click at [85, 146] on html "**********" at bounding box center [240, 128] width 481 height 256
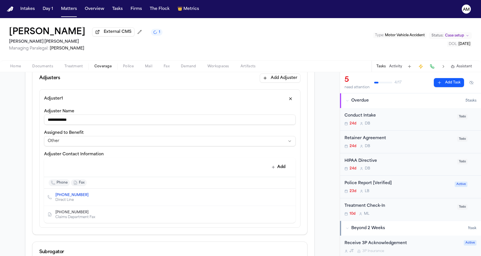
click at [24, 194] on div "**********" at bounding box center [169, 184] width 339 height 491
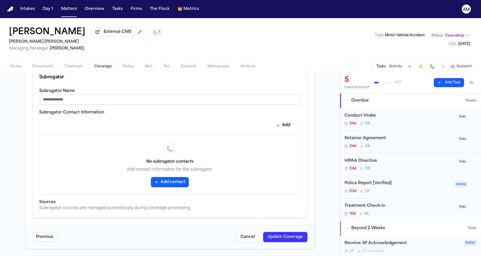
scroll to position [333, 0]
click at [278, 233] on button "Update Coverage" at bounding box center [285, 237] width 44 height 10
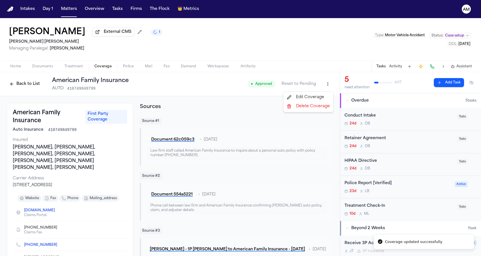
click at [327, 86] on html "Coverage updated successfully Intakes Day 1 Matters Overview Tasks Firms The Fl…" at bounding box center [240, 128] width 481 height 256
click at [308, 93] on div "Edit Coverage" at bounding box center [307, 97] width 47 height 9
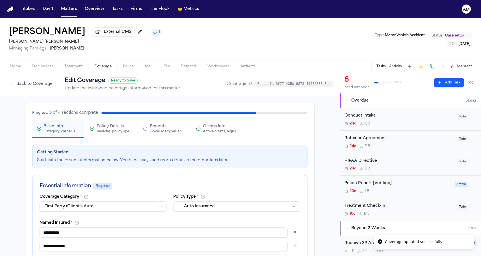
click at [225, 128] on div "Claims Info Active claims, adjusters, and subrogation details" at bounding box center [221, 128] width 36 height 10
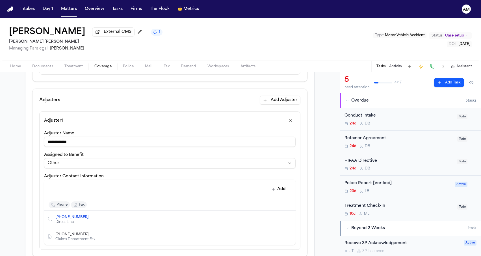
click at [282, 102] on button "Add Adjuster" at bounding box center [280, 99] width 41 height 9
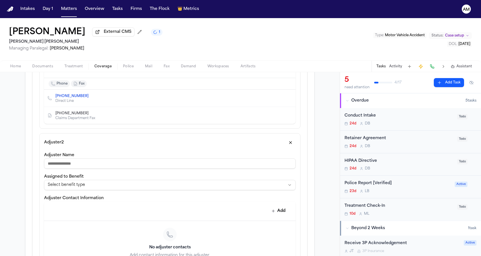
click at [108, 161] on input "Adjuster Name" at bounding box center [169, 163] width 251 height 10
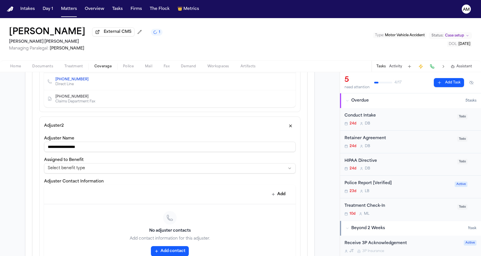
scroll to position [275, 0]
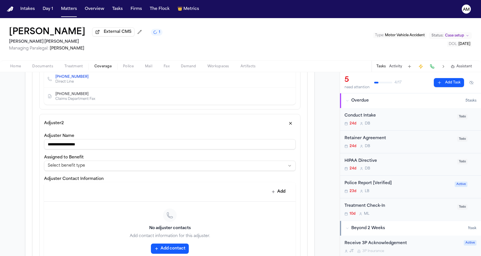
click at [90, 167] on html "**********" at bounding box center [240, 128] width 481 height 256
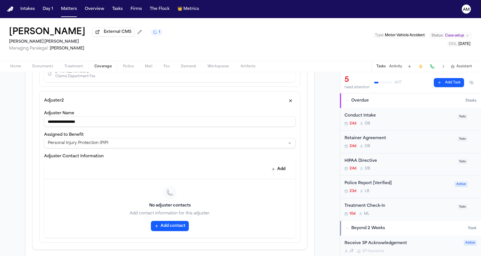
scroll to position [304, 0]
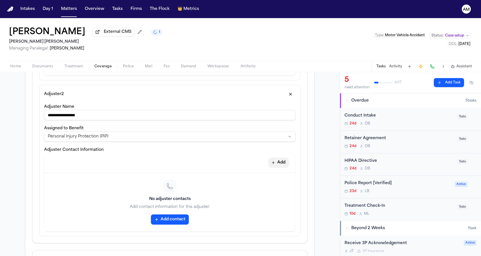
click at [275, 167] on button "Add" at bounding box center [278, 162] width 21 height 10
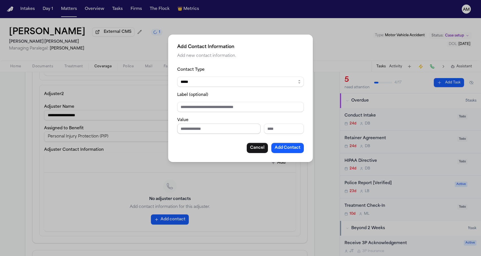
click at [203, 127] on input "Phone number" at bounding box center [218, 128] width 83 height 10
click at [228, 148] on div "Cancel Add Contact" at bounding box center [240, 148] width 127 height 10
click at [291, 147] on button "Add Contact" at bounding box center [287, 148] width 32 height 10
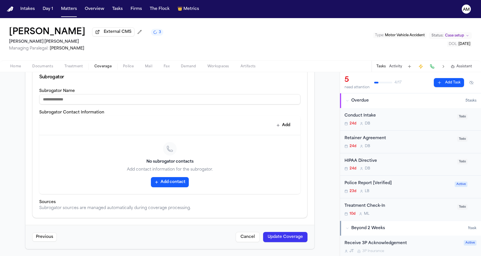
scroll to position [445, 0]
click at [288, 238] on button "Update Coverage" at bounding box center [285, 237] width 44 height 10
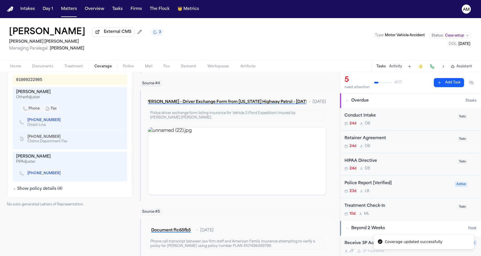
scroll to position [301, 0]
drag, startPoint x: 16, startPoint y: 151, endPoint x: 64, endPoint y: 152, distance: 48.0
click at [64, 152] on div "Tina Christopherson PIP Adjuster (952) 562-0766" at bounding box center [70, 167] width 114 height 30
click at [64, 154] on div "Tina Christopherson" at bounding box center [70, 157] width 108 height 6
drag, startPoint x: 3, startPoint y: 28, endPoint x: 60, endPoint y: 32, distance: 57.1
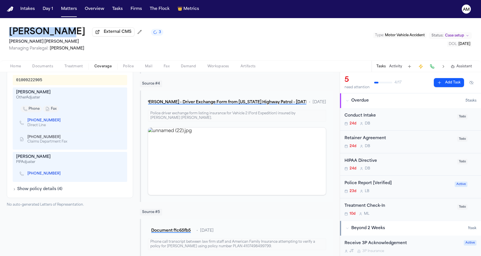
click at [60, 32] on div "Jake Serdar External CMS 3 Steele Adams Hosman Managing Paralegal: Jacqueline M…" at bounding box center [240, 39] width 481 height 42
copy h1 "[PERSON_NAME]"
click at [243, 24] on div "Jake Serdar External CMS 3 Steele Adams Hosman Managing Paralegal: Jacqueline M…" at bounding box center [240, 39] width 481 height 42
click at [75, 160] on div "PIP Adjuster" at bounding box center [70, 162] width 108 height 5
click at [47, 171] on link "(952) 562-0766" at bounding box center [43, 173] width 33 height 5
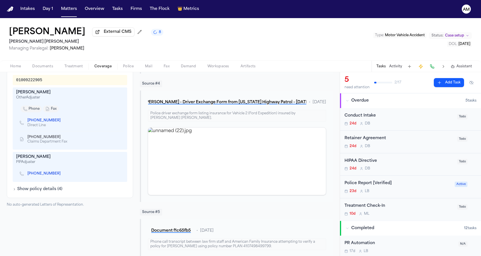
click at [136, 207] on div "American Family Insurance First Party Coverage Auto Insurance 410749849799 Insu…" at bounding box center [170, 159] width 326 height 714
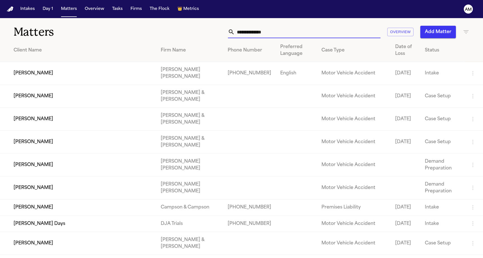
click at [260, 32] on input "text" at bounding box center [308, 32] width 146 height 12
paste input "**********"
type input "**********"
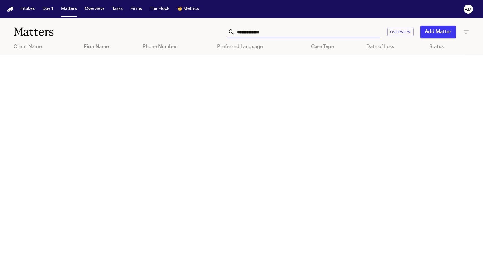
click at [258, 26] on input "**********" at bounding box center [308, 32] width 146 height 12
drag, startPoint x: 289, startPoint y: 34, endPoint x: 191, endPoint y: 34, distance: 97.7
click at [191, 34] on div "**********" at bounding box center [307, 32] width 326 height 12
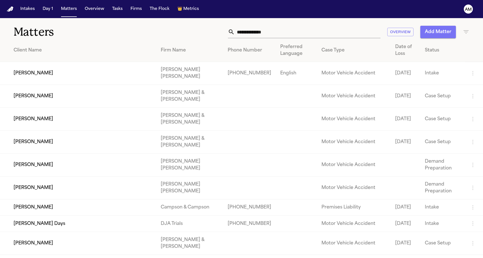
click at [432, 27] on button "Add Matter" at bounding box center [438, 32] width 36 height 12
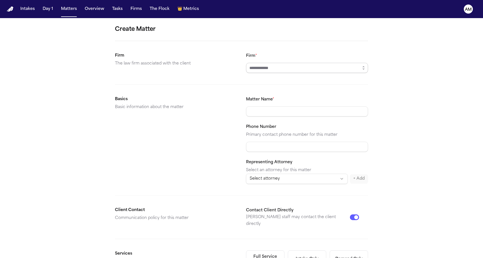
click at [255, 67] on input "Firm *" at bounding box center [307, 68] width 122 height 10
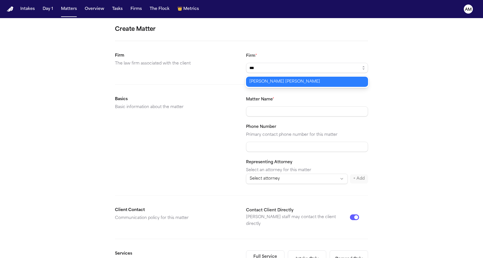
type input "**********"
click at [254, 79] on body "**********" at bounding box center [241, 129] width 483 height 258
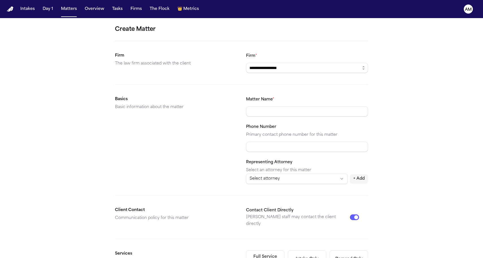
paste input "**********"
type input "**********"
click at [205, 86] on form "**********" at bounding box center [241, 213] width 253 height 377
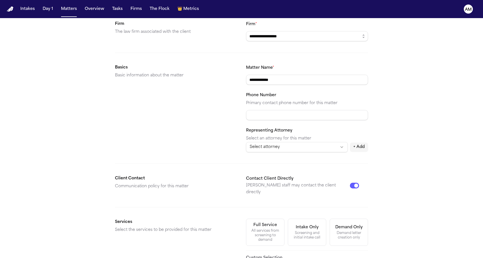
scroll to position [34, 0]
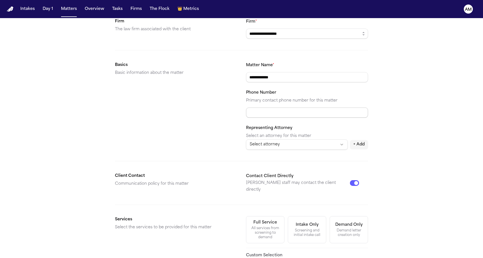
paste input "**********"
type input "**********"
click at [115, 99] on div "Basics Basic information about the matter" at bounding box center [176, 106] width 122 height 88
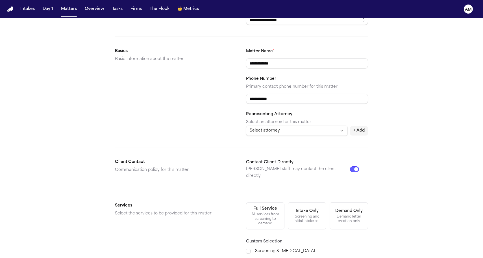
scroll to position [48, 0]
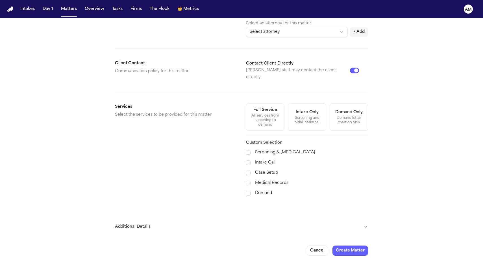
click at [175, 219] on button "Additional Details" at bounding box center [241, 226] width 253 height 15
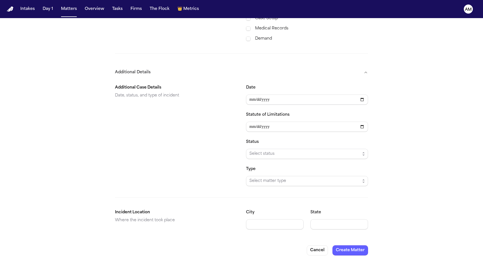
scroll to position [300, 0]
click at [256, 151] on span "Select status" at bounding box center [304, 154] width 111 height 7
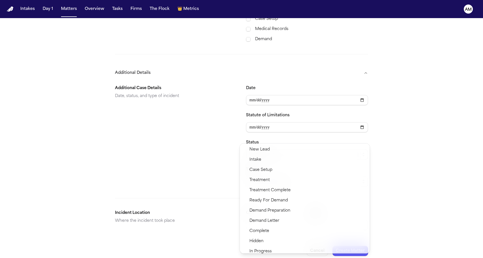
click at [197, 158] on section "Additional Case Details Date, status, and type of incident Date Statute of Limi…" at bounding box center [241, 133] width 253 height 106
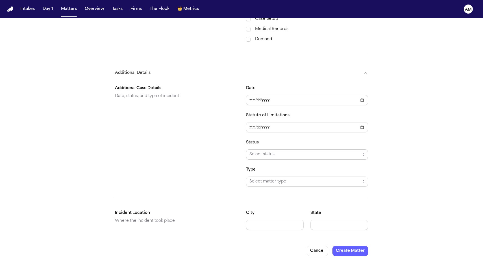
click at [254, 149] on span "Select status" at bounding box center [307, 154] width 122 height 10
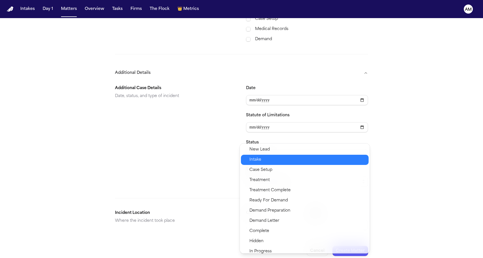
click at [254, 158] on span "Intake" at bounding box center [255, 159] width 12 height 7
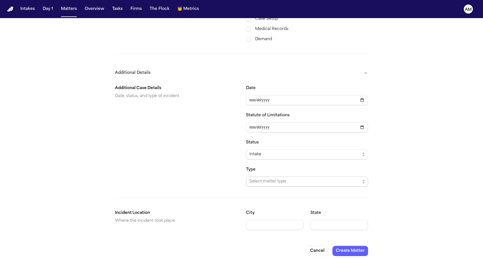
click at [258, 178] on span "Select matter type" at bounding box center [304, 181] width 111 height 7
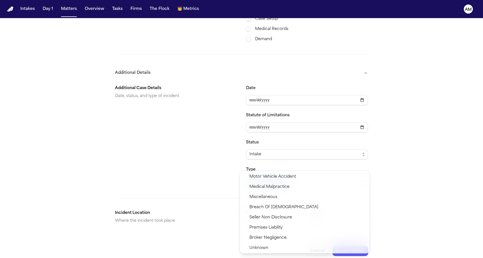
drag, startPoint x: 257, startPoint y: 175, endPoint x: 214, endPoint y: 164, distance: 44.7
click at [214, 164] on body "**********" at bounding box center [241, 129] width 483 height 258
click at [214, 164] on section "Additional Case Details Date, status, and type of incident Date Statute of Limi…" at bounding box center [241, 133] width 253 height 106
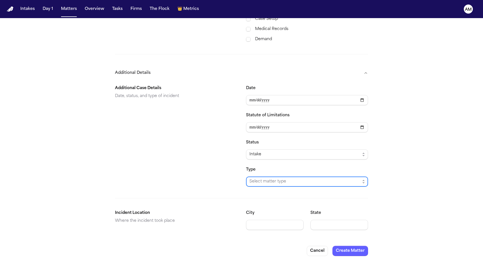
scroll to position [208, 0]
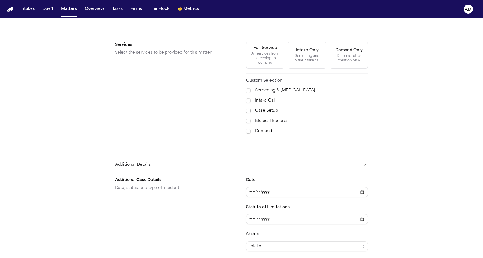
click at [247, 108] on span at bounding box center [248, 110] width 5 height 5
click at [247, 119] on span at bounding box center [248, 121] width 5 height 5
click at [248, 129] on span at bounding box center [248, 131] width 5 height 5
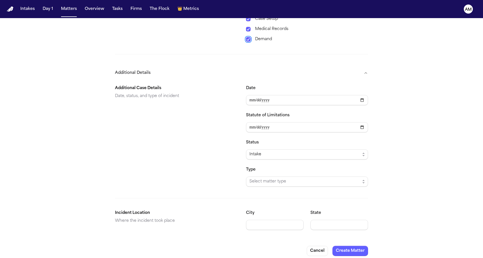
scroll to position [0, 0]
click at [251, 153] on span "Intake" at bounding box center [307, 154] width 122 height 10
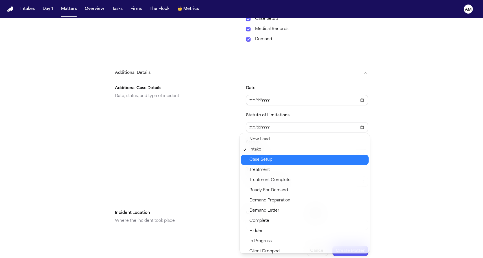
click at [255, 161] on span "Case Setup" at bounding box center [260, 159] width 23 height 7
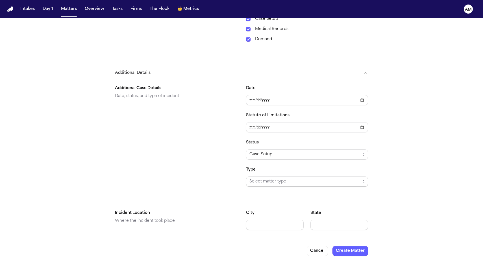
click at [257, 179] on span "Select matter type" at bounding box center [304, 181] width 111 height 7
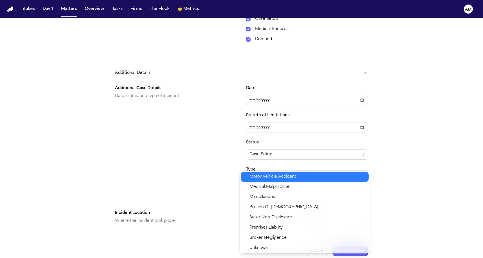
click at [257, 179] on span "Motor Vehicle Accident" at bounding box center [272, 176] width 47 height 7
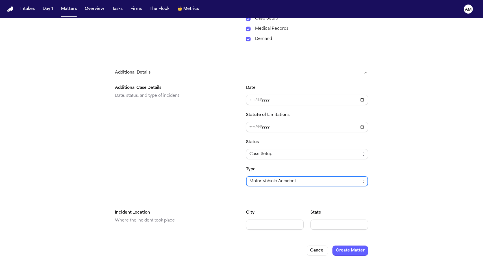
scroll to position [300, 0]
click at [203, 122] on div "Additional Case Details Date, status, and type of incident" at bounding box center [176, 136] width 122 height 102
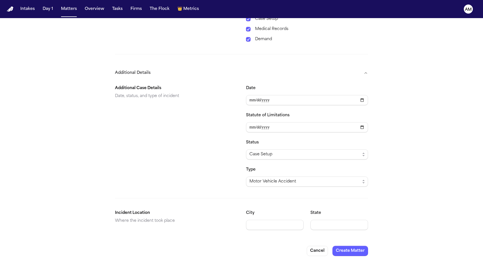
click at [274, 142] on div "Status Case Setup" at bounding box center [307, 149] width 122 height 20
click at [270, 151] on span "Case Setup" at bounding box center [260, 154] width 23 height 7
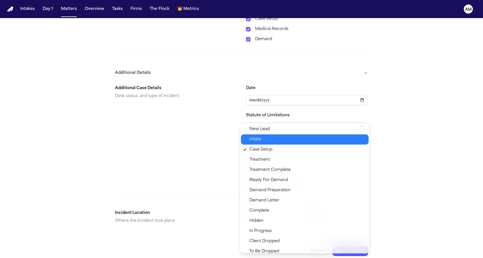
click at [267, 142] on span "Intake" at bounding box center [307, 139] width 116 height 7
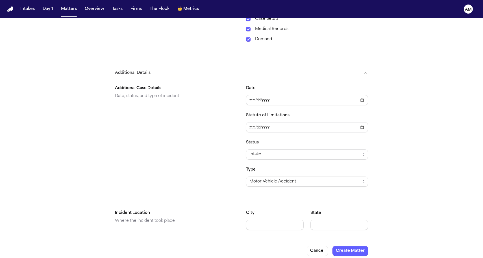
click at [185, 145] on div "Additional Case Details Date, status, and type of incident" at bounding box center [176, 136] width 122 height 102
click at [355, 247] on button "Create Matter" at bounding box center [350, 250] width 36 height 10
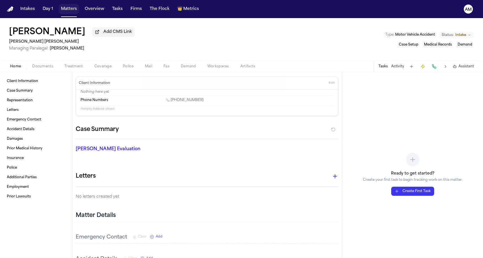
click at [73, 8] on button "Matters" at bounding box center [69, 9] width 20 height 10
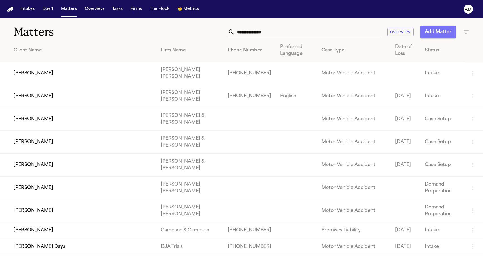
click at [424, 32] on button "Add Matter" at bounding box center [438, 32] width 36 height 12
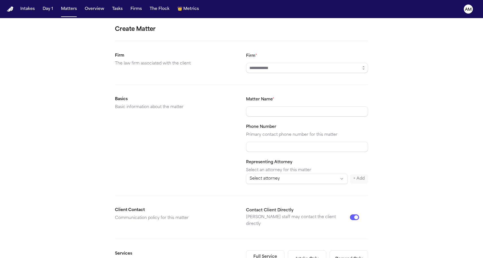
click at [76, 11] on button "Matters" at bounding box center [69, 9] width 20 height 10
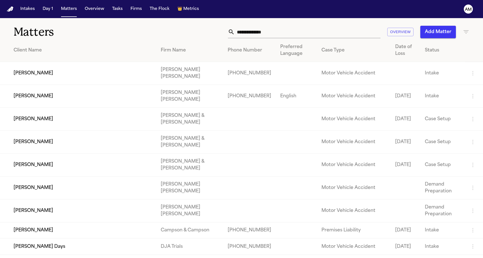
click at [117, 67] on td "[PERSON_NAME]" at bounding box center [78, 73] width 156 height 23
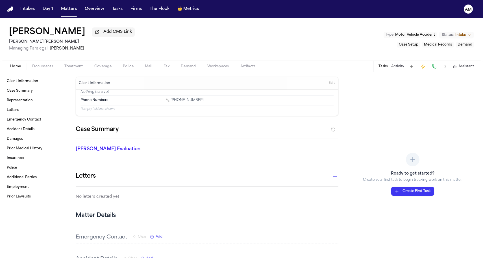
click at [451, 37] on span "Status:" at bounding box center [448, 35] width 12 height 5
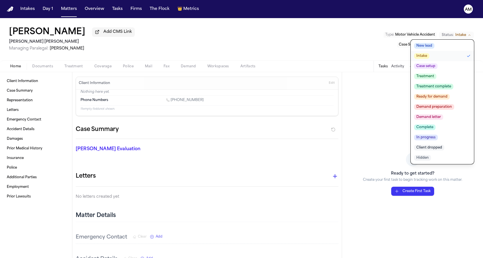
drag, startPoint x: 430, startPoint y: 68, endPoint x: 455, endPoint y: 67, distance: 24.6
click at [455, 67] on button "Case setup" at bounding box center [442, 66] width 63 height 10
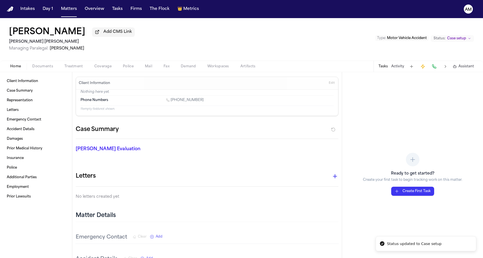
click at [294, 37] on div "[PERSON_NAME] Add CMS Link [PERSON_NAME] [PERSON_NAME] Managing Paralegal: [PER…" at bounding box center [241, 39] width 483 height 42
click at [73, 8] on button "Matters" at bounding box center [69, 9] width 20 height 10
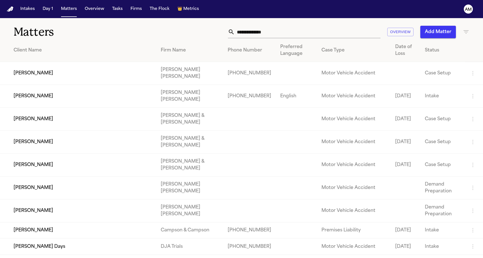
click at [432, 32] on button "Add Matter" at bounding box center [438, 32] width 36 height 12
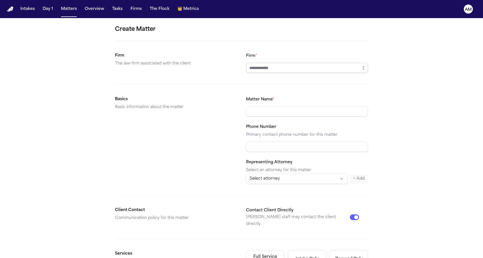
click at [273, 71] on input "Firm *" at bounding box center [307, 68] width 122 height 10
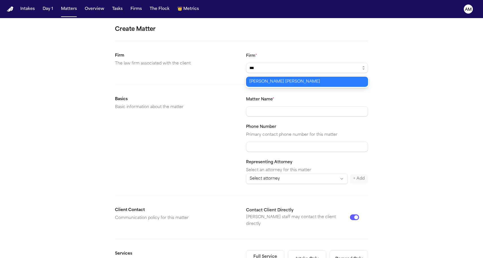
type input "**********"
click at [271, 81] on body "**********" at bounding box center [241, 129] width 483 height 258
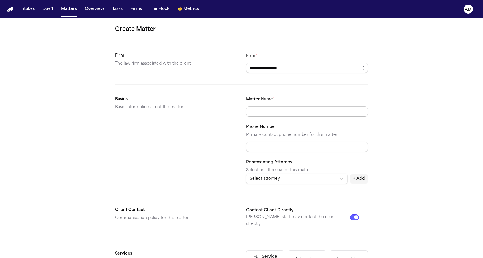
click at [258, 114] on input "Matter Name *" at bounding box center [307, 111] width 122 height 10
paste input "**********"
type input "**********"
click at [195, 125] on div "Basics Basic information about the matter" at bounding box center [176, 140] width 122 height 88
click at [271, 141] on div "Phone Number Primary contact phone number for this matter" at bounding box center [307, 137] width 122 height 29
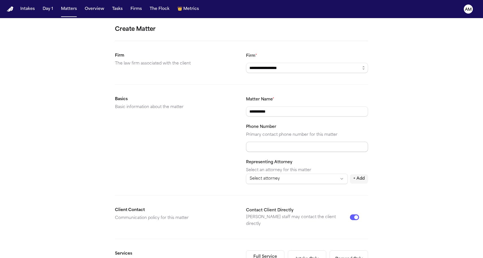
paste input "**********"
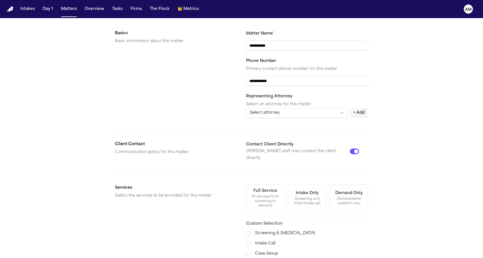
type input "**********"
click at [198, 125] on form "**********" at bounding box center [241, 147] width 253 height 377
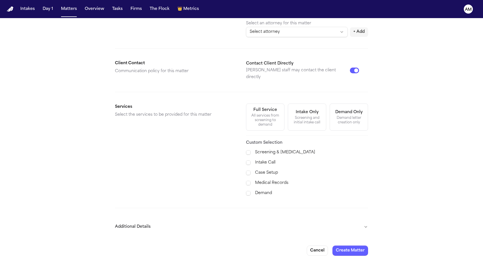
scroll to position [146, 0]
click at [248, 171] on span at bounding box center [248, 173] width 5 height 5
click at [248, 181] on span at bounding box center [248, 184] width 5 height 6
click at [248, 191] on span at bounding box center [248, 193] width 5 height 5
click at [193, 220] on button "Additional Details" at bounding box center [241, 226] width 253 height 15
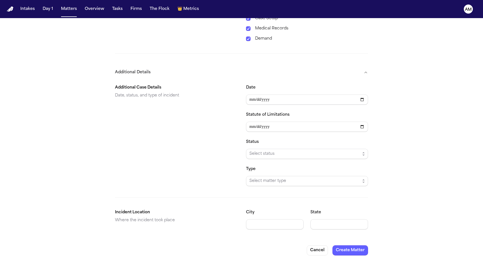
scroll to position [300, 0]
click at [258, 151] on span "Select status" at bounding box center [304, 154] width 111 height 7
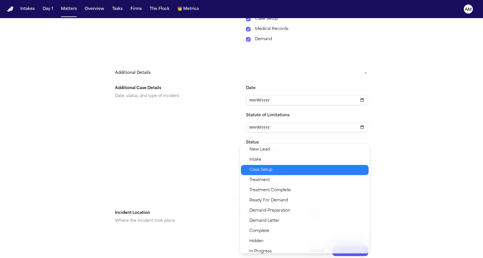
click at [260, 168] on span "Case Setup" at bounding box center [260, 169] width 23 height 7
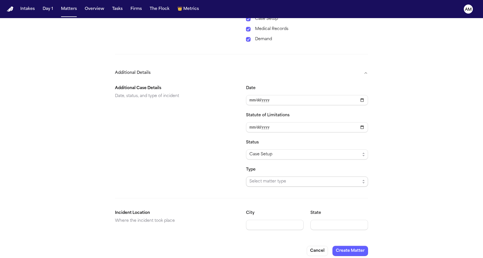
click at [260, 178] on span "Select matter type" at bounding box center [304, 181] width 111 height 7
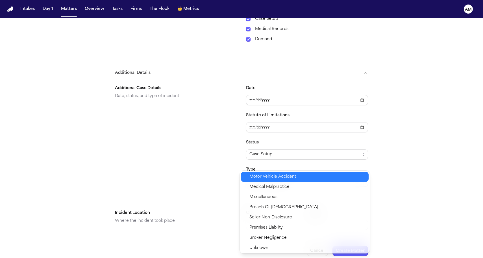
click at [259, 178] on span "Motor Vehicle Accident" at bounding box center [272, 176] width 47 height 7
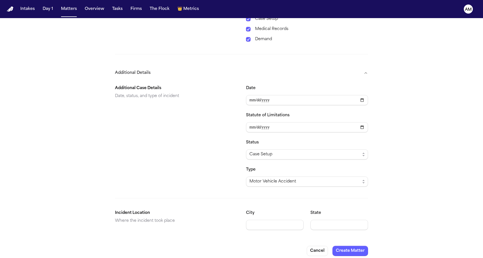
click at [266, 184] on div "Additional Case Details Date, status, and type of incident Date Statute of Limi…" at bounding box center [241, 157] width 253 height 154
click at [348, 245] on button "Create Matter" at bounding box center [350, 250] width 36 height 10
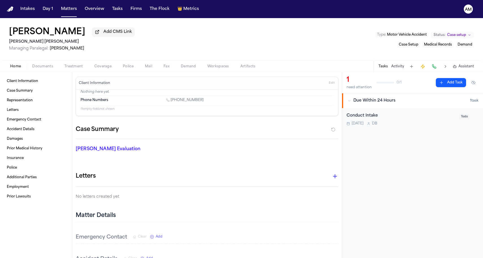
click at [334, 87] on button "Edit" at bounding box center [331, 83] width 9 height 9
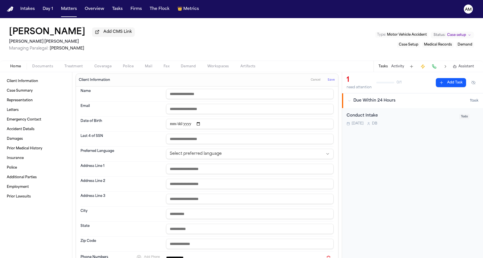
paste input "**********"
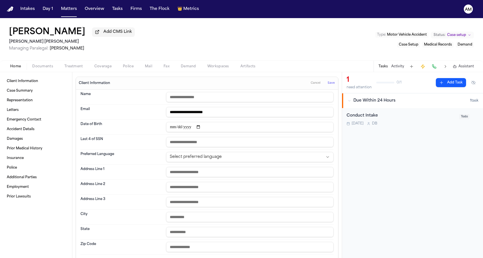
type input "**********"
click at [331, 84] on span "Save" at bounding box center [331, 83] width 7 height 4
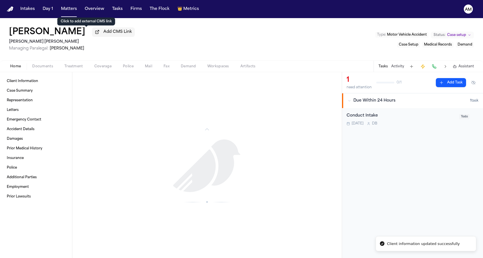
scroll to position [357, 0]
click at [70, 12] on button "Matters" at bounding box center [69, 9] width 20 height 10
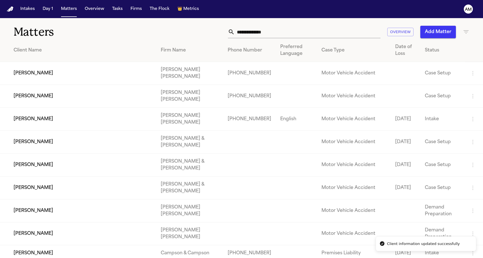
click at [60, 99] on td "[PERSON_NAME]" at bounding box center [78, 96] width 156 height 23
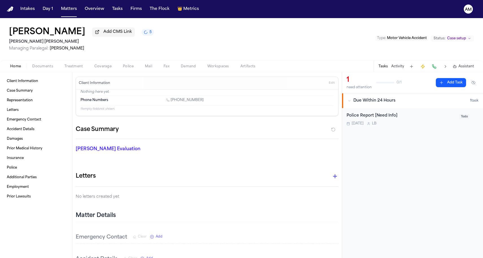
click at [324, 86] on div "Client Information Edit" at bounding box center [207, 83] width 262 height 13
click at [327, 86] on div "Client Information Edit" at bounding box center [207, 83] width 262 height 13
click at [328, 86] on button "Edit" at bounding box center [331, 83] width 9 height 9
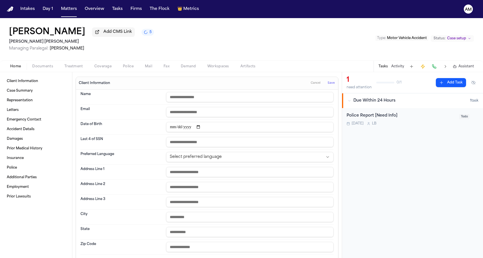
paste input "**********"
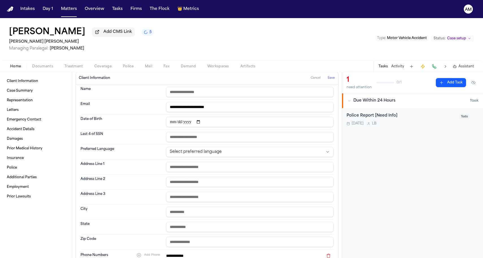
type input "**********"
click at [332, 86] on div "Name" at bounding box center [206, 91] width 253 height 15
click at [332, 84] on div "Client Information Cancel Save" at bounding box center [207, 78] width 262 height 13
click at [332, 82] on button "Save" at bounding box center [331, 77] width 10 height 9
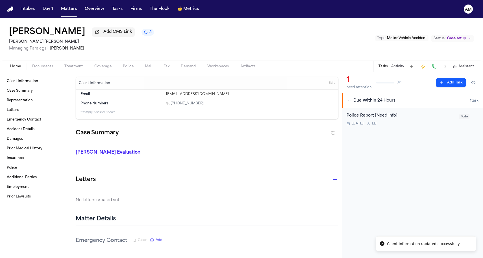
scroll to position [0, 0]
click at [72, 10] on button "Matters" at bounding box center [69, 9] width 20 height 10
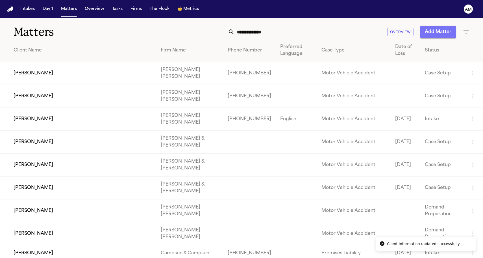
click at [431, 30] on button "Add Matter" at bounding box center [438, 32] width 36 height 12
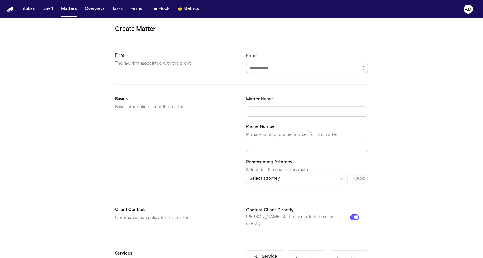
click at [262, 68] on input "Firm *" at bounding box center [307, 68] width 122 height 10
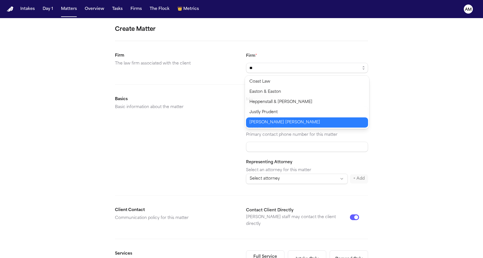
type input "**********"
click at [259, 119] on body "**********" at bounding box center [241, 129] width 483 height 258
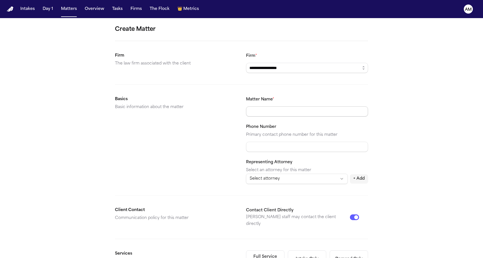
paste input "**********"
click at [258, 110] on input "**********" at bounding box center [307, 111] width 122 height 10
click at [166, 134] on div "Basics Basic information about the matter" at bounding box center [176, 140] width 122 height 88
click at [262, 113] on input "**********" at bounding box center [307, 111] width 122 height 10
type input "**********"
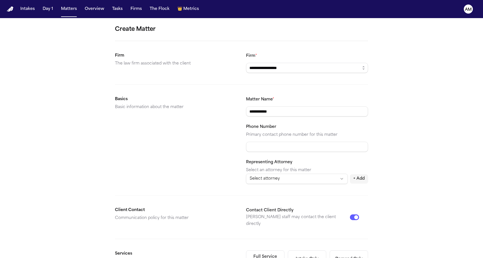
paste input "**********"
type input "**********"
click at [230, 141] on div "Basics Basic information about the matter" at bounding box center [176, 140] width 122 height 88
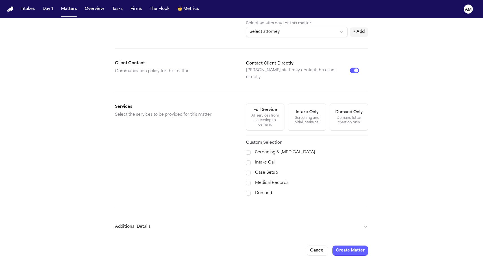
scroll to position [146, 0]
click at [249, 171] on span at bounding box center [248, 173] width 5 height 5
click at [249, 181] on span at bounding box center [248, 183] width 5 height 5
click at [249, 191] on span at bounding box center [248, 193] width 5 height 5
click at [211, 223] on button "Additional Details" at bounding box center [241, 226] width 253 height 15
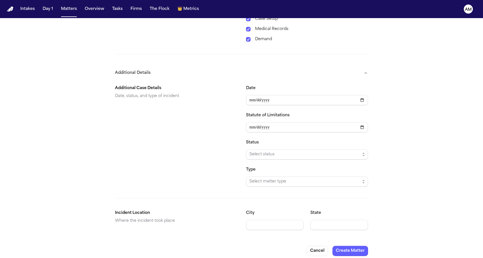
scroll to position [0, 0]
click at [272, 149] on span "Select status" at bounding box center [307, 154] width 122 height 10
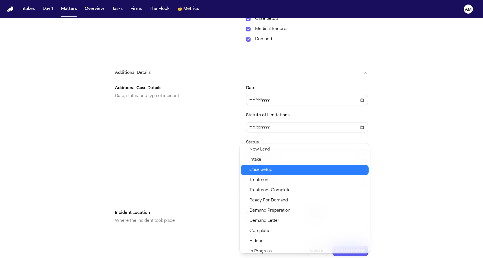
click at [268, 171] on span "Case Setup" at bounding box center [260, 169] width 23 height 7
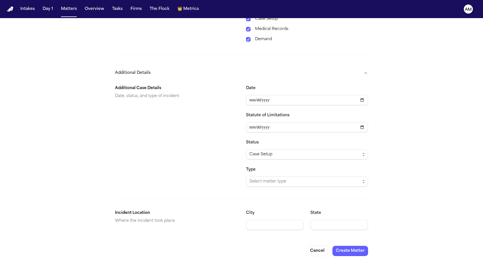
click at [268, 178] on span "Select matter type" at bounding box center [304, 181] width 111 height 7
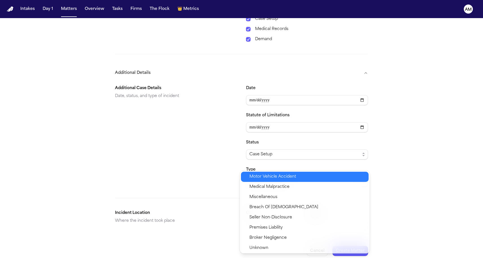
click at [267, 178] on span "Motor Vehicle Accident" at bounding box center [272, 176] width 47 height 7
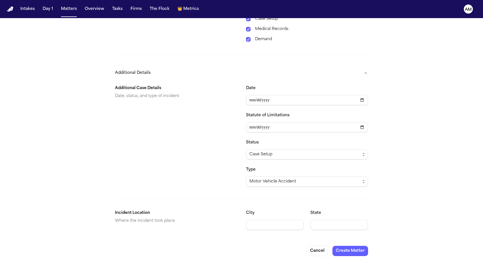
click at [318, 199] on div "Additional Case Details Date, status, and type of incident Date Statute of Limi…" at bounding box center [241, 157] width 253 height 154
click at [344, 245] on button "Create Matter" at bounding box center [350, 250] width 36 height 10
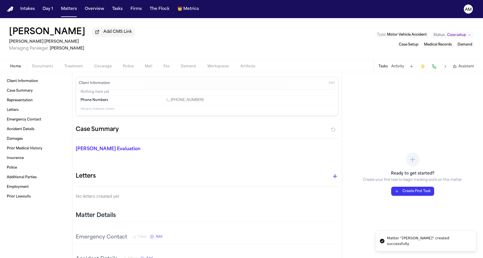
click at [333, 87] on button "Edit" at bounding box center [331, 83] width 9 height 9
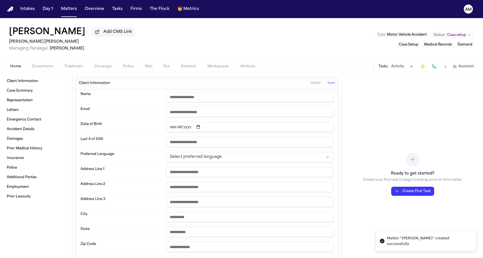
paste input "**********"
type input "**********"
click at [330, 81] on button "Save" at bounding box center [331, 83] width 10 height 9
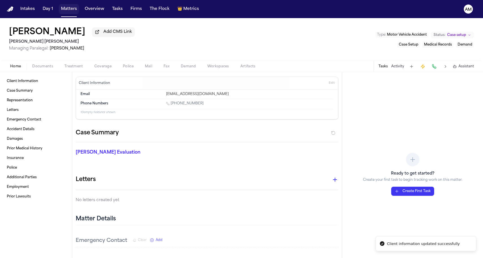
click at [73, 10] on button "Matters" at bounding box center [69, 9] width 20 height 10
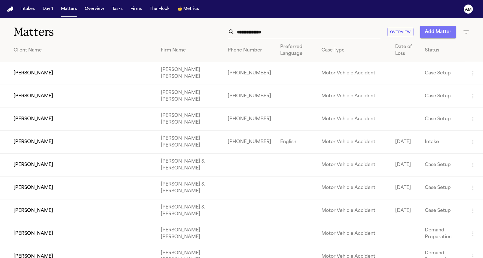
click at [440, 33] on button "Add Matter" at bounding box center [438, 32] width 36 height 12
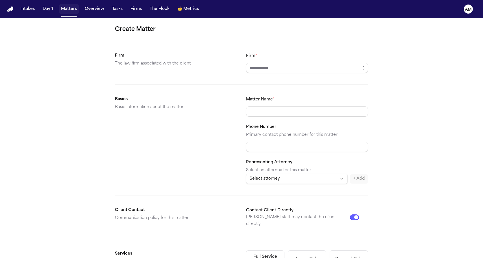
click at [76, 10] on button "Matters" at bounding box center [69, 9] width 20 height 10
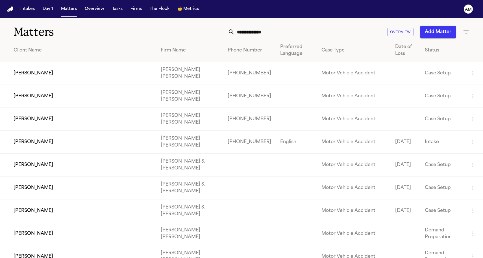
click at [37, 71] on td "[PERSON_NAME]" at bounding box center [78, 73] width 156 height 23
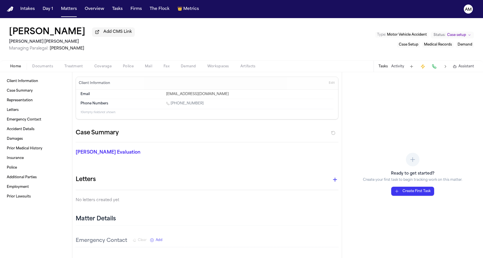
click at [335, 90] on div "Client Information Edit" at bounding box center [207, 83] width 262 height 13
click at [334, 85] on span "Edit" at bounding box center [332, 83] width 6 height 4
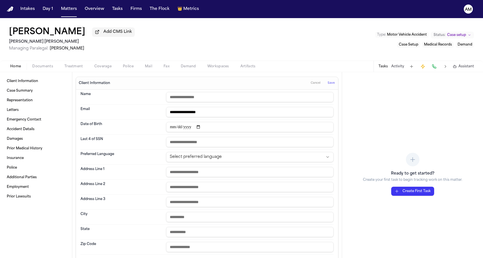
click at [190, 130] on input "date" at bounding box center [249, 127] width 167 height 10
click at [173, 127] on input "date" at bounding box center [249, 127] width 167 height 10
click at [178, 127] on input "date" at bounding box center [249, 127] width 167 height 10
click at [198, 134] on div "Date of Birth" at bounding box center [206, 126] width 253 height 15
click at [192, 129] on input "date" at bounding box center [249, 127] width 167 height 10
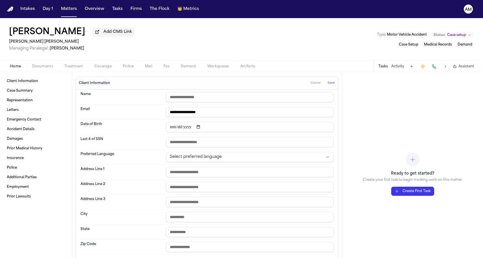
type input "**********"
paste input "**********"
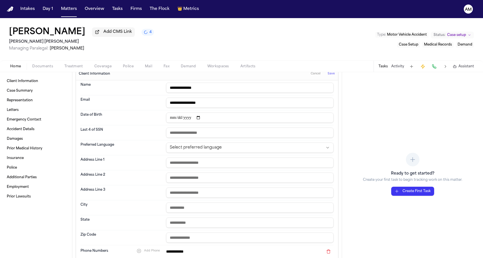
scroll to position [10, 0]
type input "**********"
click at [156, 121] on dt "Date of Birth" at bounding box center [121, 117] width 82 height 10
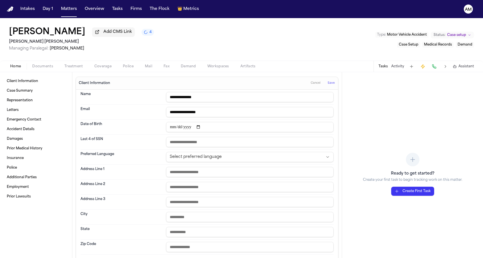
scroll to position [0, 0]
click at [332, 85] on span "Save" at bounding box center [331, 83] width 7 height 4
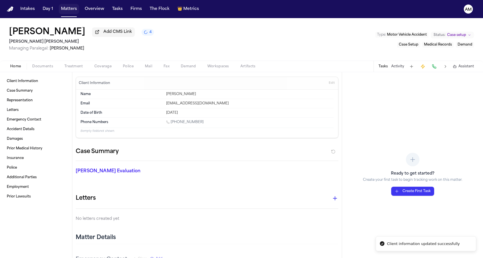
click at [74, 7] on button "Matters" at bounding box center [69, 9] width 20 height 10
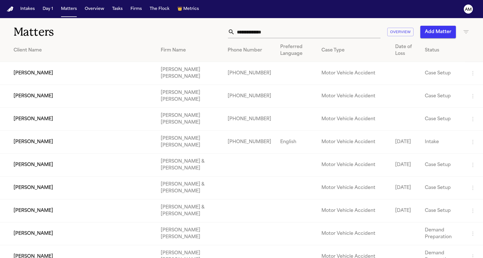
click at [90, 96] on td "Erica Lopez" at bounding box center [78, 96] width 156 height 23
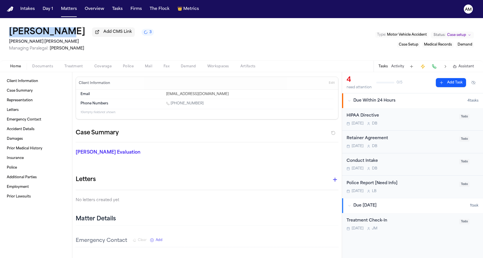
drag, startPoint x: 61, startPoint y: 35, endPoint x: 0, endPoint y: 26, distance: 62.0
click at [0, 26] on div "Erica Lopez Add CMS Link 3 Steele Adams Hosman Managing Paralegal: Jacqueline M…" at bounding box center [241, 39] width 483 height 42
copy h1 "Erica Lopez"
click at [331, 85] on span "Edit" at bounding box center [332, 83] width 6 height 4
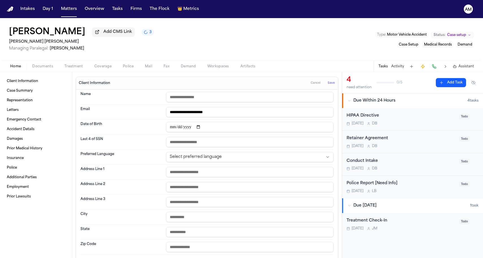
paste input "**********"
click at [174, 100] on input "**********" at bounding box center [249, 97] width 167 height 10
type input "**********"
click at [151, 102] on dt "Name" at bounding box center [121, 97] width 82 height 10
click at [170, 127] on input "date" at bounding box center [249, 127] width 167 height 10
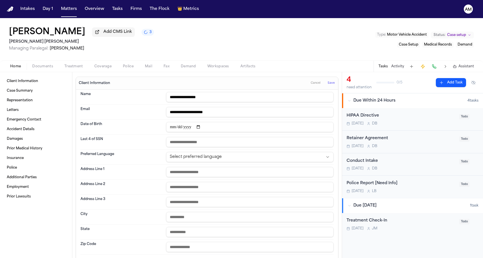
click at [179, 129] on input "date" at bounding box center [249, 127] width 167 height 10
click at [188, 125] on input "date" at bounding box center [249, 127] width 167 height 10
type input "**********"
click at [169, 121] on div "**********" at bounding box center [206, 126] width 253 height 15
click at [333, 87] on button "Save" at bounding box center [331, 83] width 10 height 9
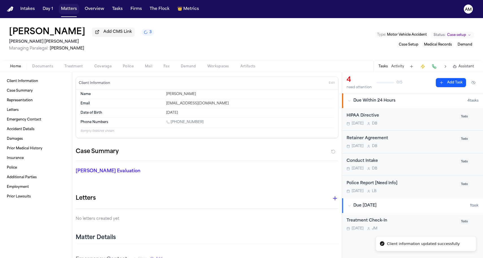
click at [63, 7] on button "Matters" at bounding box center [69, 9] width 20 height 10
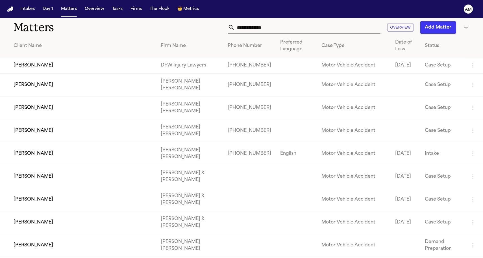
scroll to position [5, 0]
click at [75, 141] on td "Jenny Ramirez" at bounding box center [78, 130] width 156 height 23
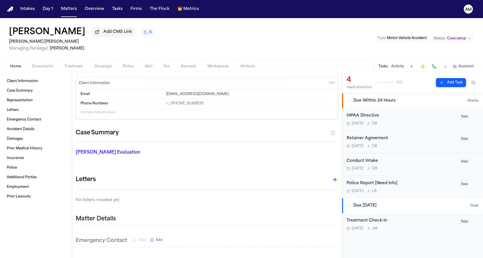
click at [328, 82] on button "Edit" at bounding box center [331, 83] width 9 height 9
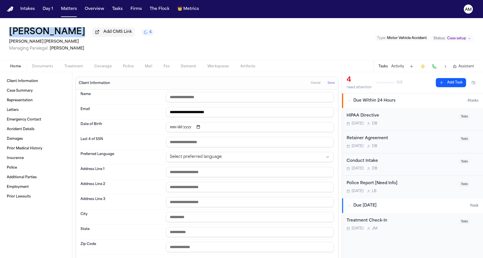
drag, startPoint x: 73, startPoint y: 31, endPoint x: 6, endPoint y: 31, distance: 66.4
click at [6, 31] on div "Jenny Ramirez Add CMS Link 6 Steele Adams Hosman Managing Paralegal: Jacqueline…" at bounding box center [241, 39] width 483 height 42
copy h1 "Jenny Ramirez"
paste input "**********"
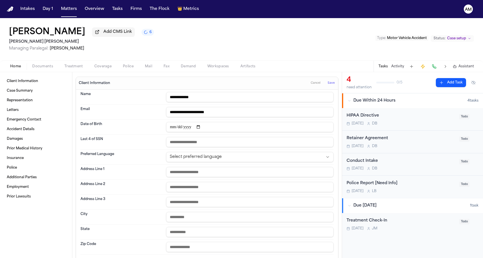
type input "**********"
click at [191, 126] on input "date" at bounding box center [249, 127] width 167 height 10
click at [180, 127] on input "date" at bounding box center [249, 127] width 167 height 10
click at [168, 123] on div "Date of Birth" at bounding box center [206, 126] width 253 height 15
click at [171, 128] on input "date" at bounding box center [249, 127] width 167 height 10
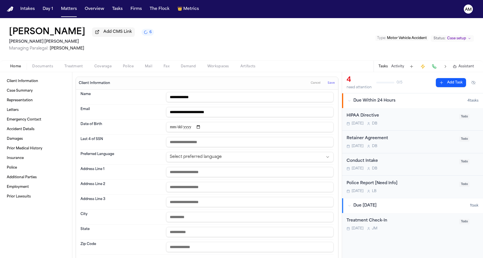
type input "**********"
click at [153, 81] on div "Client Information Cancel Save" at bounding box center [207, 83] width 262 height 13
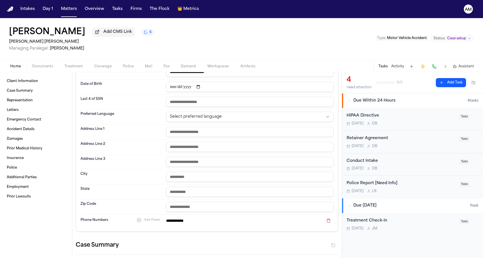
scroll to position [40, 0]
paste input "**********"
type input "**********"
paste input "******"
type input "******"
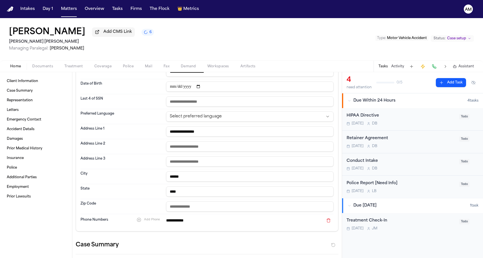
type input "****"
paste input "*****"
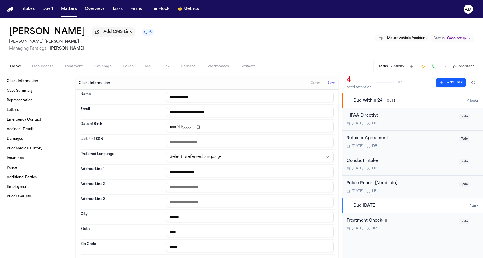
scroll to position [0, 0]
type input "*****"
click at [330, 88] on button "Save" at bounding box center [331, 83] width 10 height 9
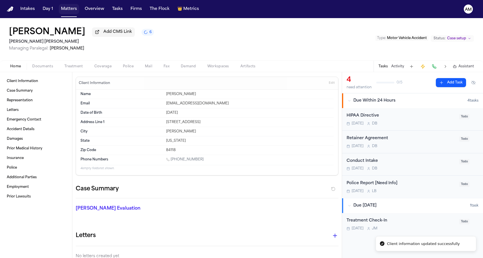
click at [67, 8] on button "Matters" at bounding box center [69, 9] width 20 height 10
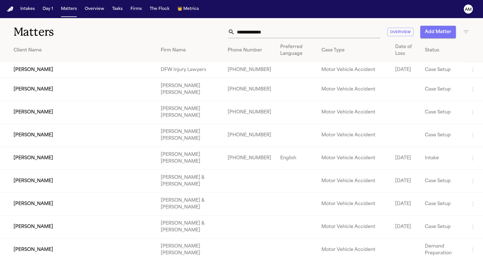
click at [430, 31] on button "Add Matter" at bounding box center [438, 32] width 36 height 12
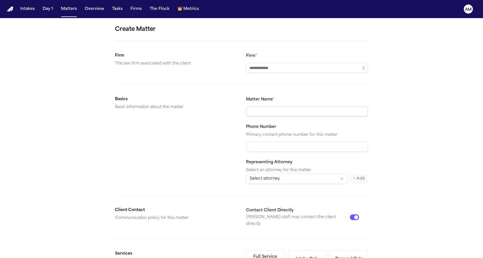
paste input "**********"
type input "**********"
click at [273, 73] on form "**********" at bounding box center [241, 213] width 253 height 377
click at [273, 71] on input "Firm *" at bounding box center [307, 68] width 122 height 10
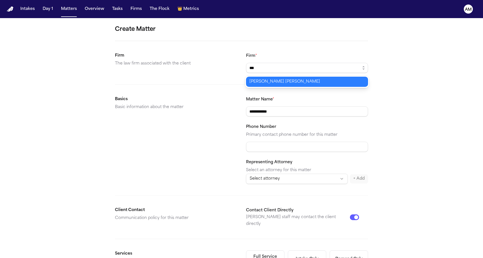
type input "**********"
click at [269, 86] on body "**********" at bounding box center [241, 129] width 483 height 258
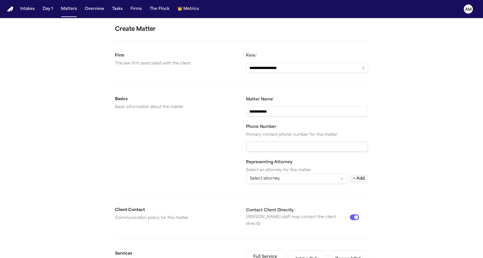
paste input "**********"
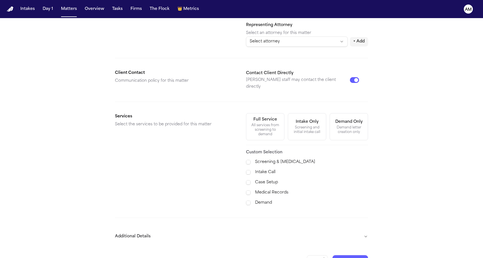
scroll to position [142, 0]
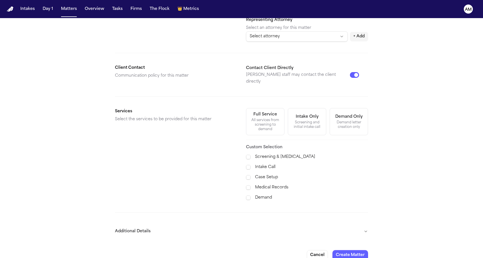
type input "**********"
click at [245, 172] on section "Services Select the services to be provided for this matter Full Service All se…" at bounding box center [241, 154] width 253 height 93
click at [246, 185] on span at bounding box center [248, 187] width 5 height 5
click at [246, 175] on span at bounding box center [248, 178] width 5 height 6
click at [246, 195] on span at bounding box center [248, 197] width 5 height 5
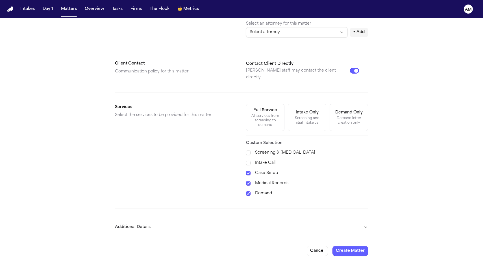
click at [181, 221] on button "Additional Details" at bounding box center [241, 226] width 253 height 15
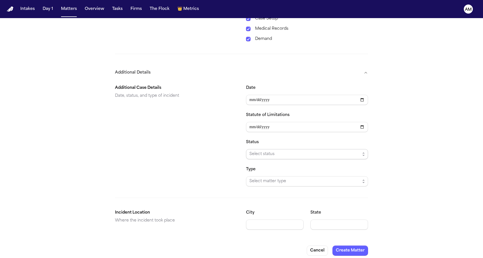
scroll to position [300, 0]
click at [260, 151] on span "Select status" at bounding box center [304, 154] width 111 height 7
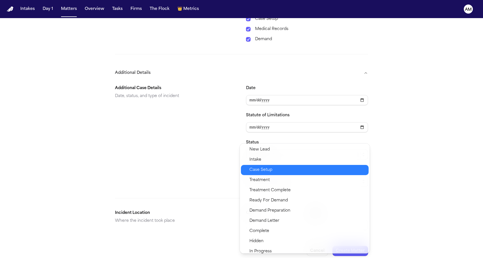
click at [261, 168] on span "Case Setup" at bounding box center [260, 169] width 23 height 7
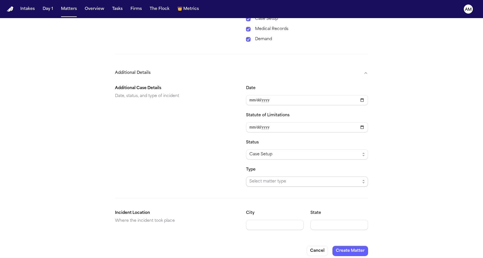
click at [261, 179] on span "Select matter type" at bounding box center [304, 181] width 111 height 7
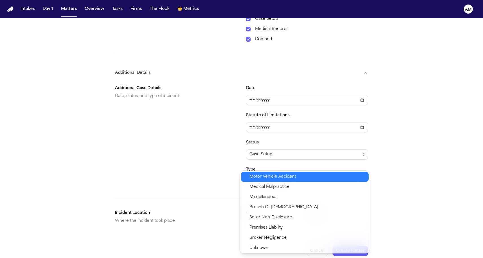
click at [259, 178] on span "Motor Vehicle Accident" at bounding box center [272, 176] width 47 height 7
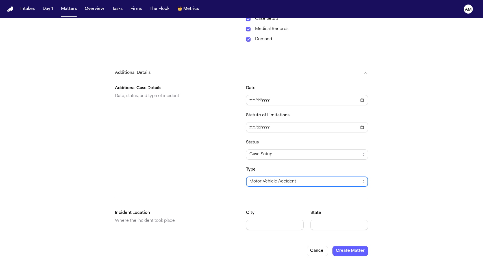
scroll to position [289, 0]
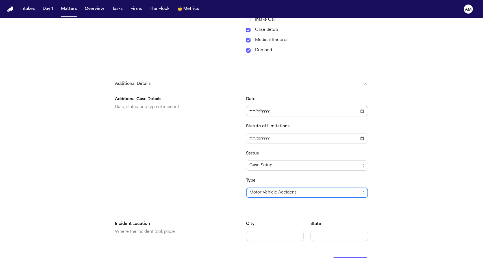
click at [252, 108] on input "Date" at bounding box center [307, 111] width 122 height 10
click at [260, 106] on input "Date" at bounding box center [307, 111] width 122 height 10
click at [270, 106] on input "Date" at bounding box center [307, 111] width 122 height 10
type input "**********"
click at [273, 82] on button "Additional Details" at bounding box center [241, 84] width 253 height 15
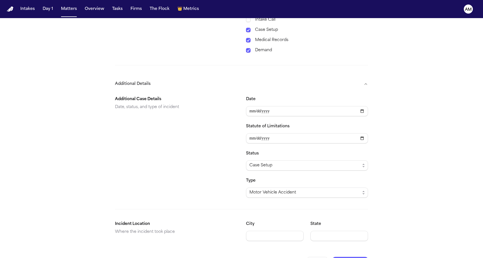
scroll to position [146, 0]
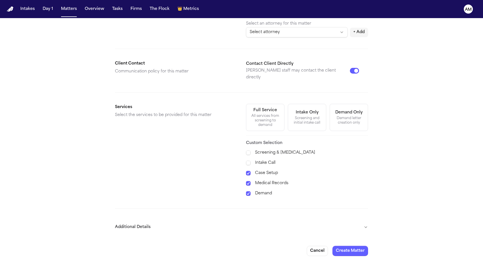
click at [144, 223] on button "Additional Details" at bounding box center [241, 226] width 253 height 15
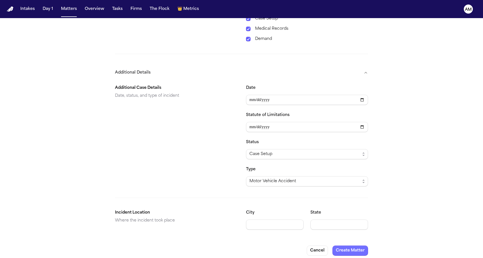
scroll to position [300, 0]
click at [353, 245] on button "Create Matter" at bounding box center [350, 250] width 36 height 10
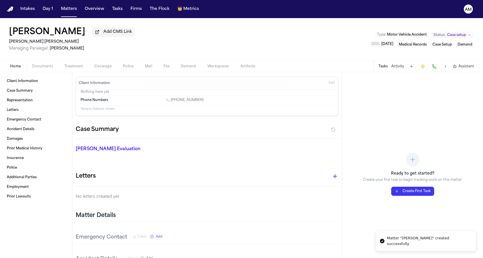
click at [337, 84] on div "Client Information Edit" at bounding box center [207, 83] width 262 height 13
click at [333, 84] on span "Edit" at bounding box center [332, 83] width 6 height 4
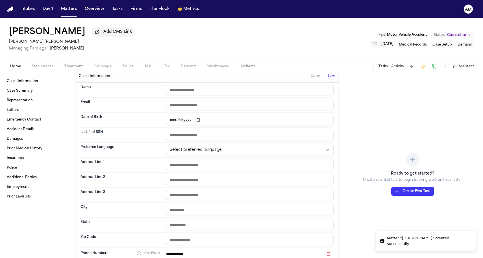
scroll to position [8, 0]
click at [186, 133] on input "text" at bounding box center [249, 134] width 167 height 10
type input "****"
click at [127, 143] on div "Preferred Language Select preferred language" at bounding box center [206, 148] width 253 height 15
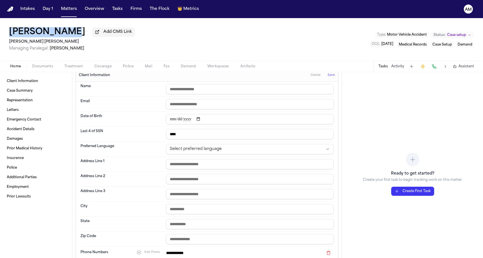
drag, startPoint x: 66, startPoint y: 35, endPoint x: 0, endPoint y: 35, distance: 65.8
click at [0, 35] on div "Anahi Juarez Add CMS Link Steele Adams Hosman Managing Paralegal: Jacqueline Ma…" at bounding box center [241, 39] width 483 height 42
copy h1 "[PERSON_NAME]"
paste input "**********"
type input "**********"
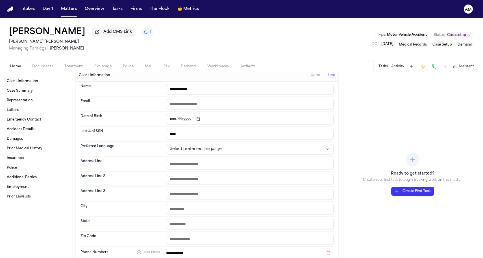
paste input "**********"
type input "**********"
click at [332, 77] on span "Save" at bounding box center [331, 75] width 7 height 4
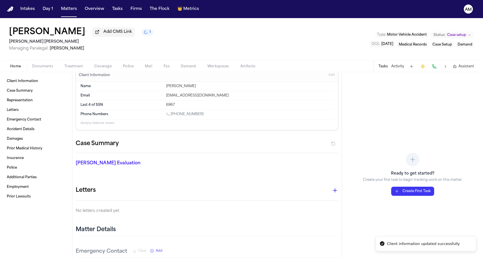
click at [332, 77] on span "Edit" at bounding box center [332, 75] width 6 height 4
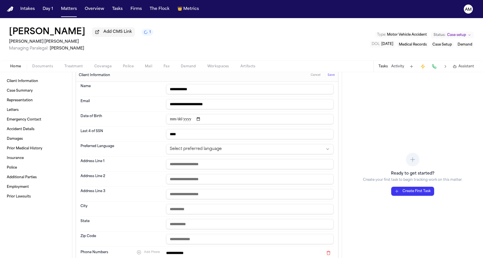
click at [193, 119] on input "date" at bounding box center [249, 119] width 167 height 10
click at [346, 49] on div "Anahi Juarez Add CMS Link 1 Steele Adams Hosman Managing Paralegal: Jacqueline …" at bounding box center [241, 39] width 483 height 42
click at [381, 45] on span "2002-07-30" at bounding box center [387, 43] width 12 height 3
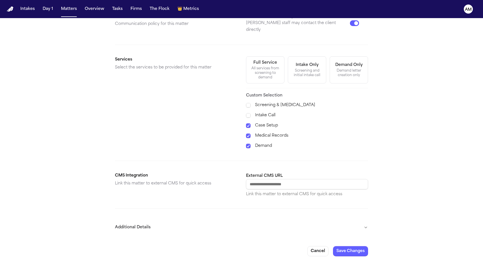
click at [211, 188] on div "CMS Integration Link this matter to external CMS for quick access" at bounding box center [176, 184] width 122 height 25
click at [194, 220] on button "Additional Details" at bounding box center [241, 227] width 253 height 15
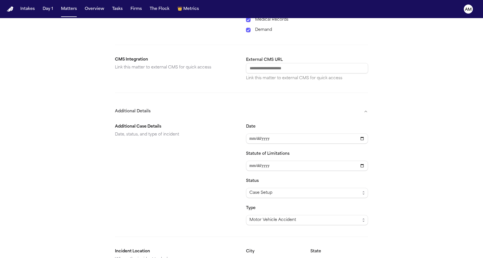
scroll to position [303, 0]
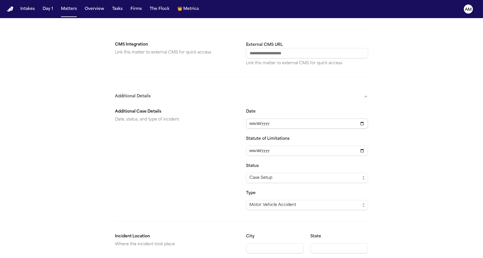
click at [273, 121] on input "**********" at bounding box center [307, 123] width 122 height 10
click at [189, 149] on div "Additional Case Details Date, status, and type of incident" at bounding box center [176, 159] width 122 height 102
click at [251, 120] on input "**********" at bounding box center [307, 123] width 122 height 10
click at [260, 118] on input "**********" at bounding box center [307, 123] width 122 height 10
click at [265, 99] on div "**********" at bounding box center [241, 173] width 253 height 169
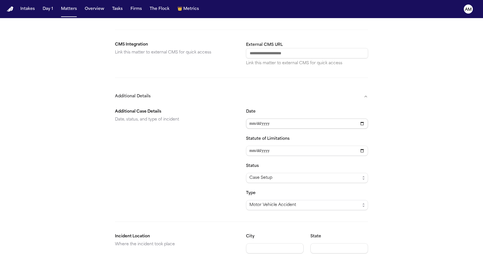
click at [261, 118] on input "**********" at bounding box center [307, 123] width 122 height 10
click at [268, 118] on input "**********" at bounding box center [307, 123] width 122 height 10
type input "**********"
click at [168, 155] on div "Additional Case Details Date, status, and type of incident" at bounding box center [176, 159] width 122 height 102
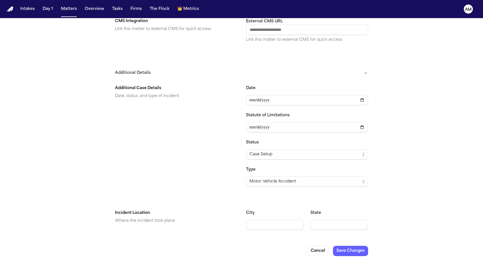
scroll to position [326, 0]
click at [342, 246] on button "Save Changes" at bounding box center [350, 251] width 35 height 10
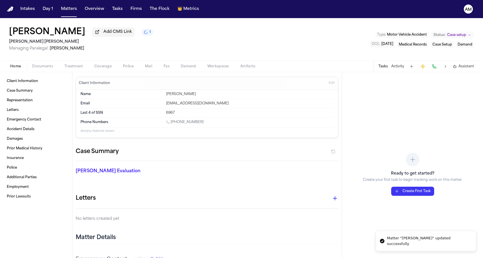
click at [382, 42] on span "[DATE]" at bounding box center [387, 43] width 12 height 3
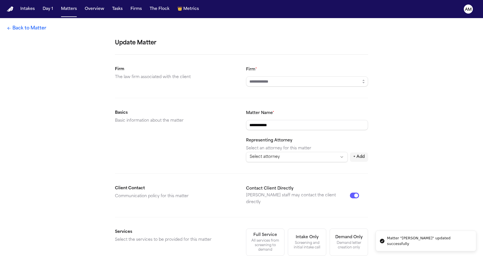
type input "**********"
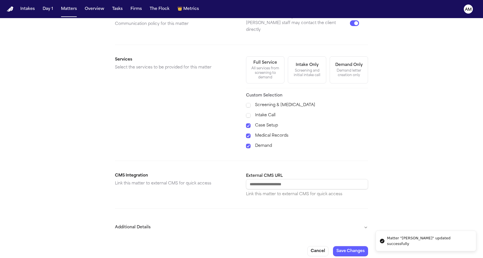
click at [181, 225] on button "Additional Details" at bounding box center [241, 227] width 253 height 15
click at [269, 251] on input "**********" at bounding box center [307, 254] width 122 height 10
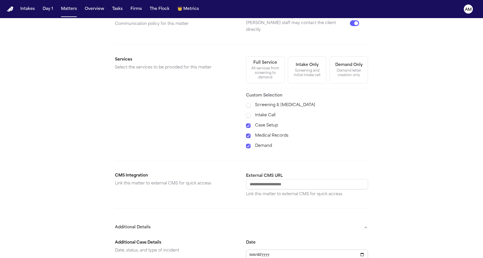
click at [284, 249] on input "**********" at bounding box center [307, 254] width 122 height 10
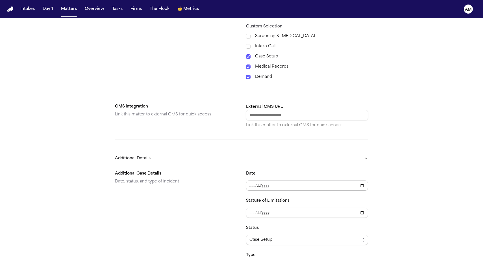
scroll to position [266, 0]
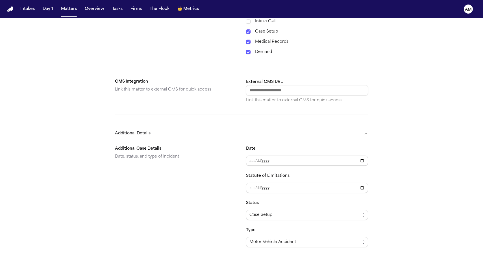
click at [268, 157] on input "Date" at bounding box center [307, 160] width 122 height 10
click at [261, 156] on input "Date" at bounding box center [307, 160] width 122 height 10
click at [381, 167] on div "**********" at bounding box center [241, 37] width 483 height 570
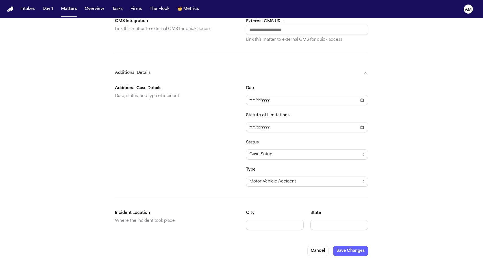
scroll to position [326, 0]
click at [346, 246] on button "Save Changes" at bounding box center [350, 251] width 35 height 10
type input "**********"
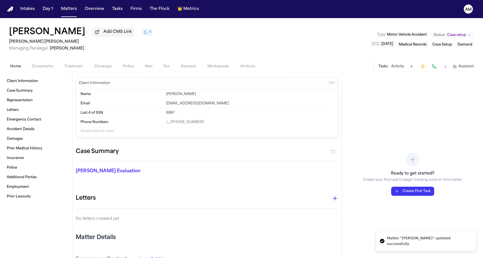
click at [180, 38] on div "Anahi Juarez Add CMS Link 1 Steele Adams Hosman Managing Paralegal: Jacqueline …" at bounding box center [241, 39] width 483 height 42
click at [74, 8] on button "Matters" at bounding box center [69, 9] width 20 height 10
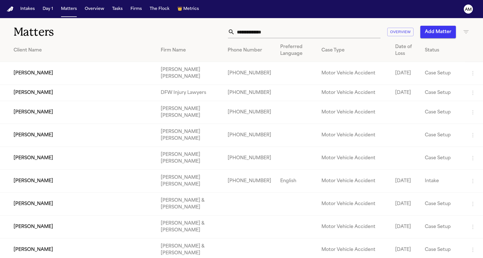
click at [64, 34] on h1 "Matters" at bounding box center [79, 32] width 130 height 14
click at [61, 72] on td "Anahi Juarez" at bounding box center [78, 73] width 156 height 23
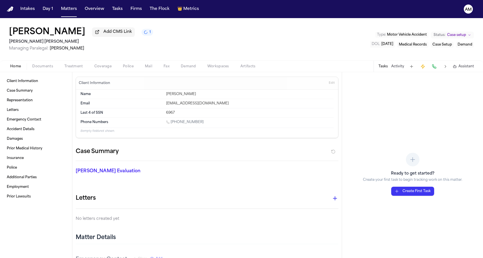
click at [48, 69] on span "Documents" at bounding box center [42, 66] width 21 height 5
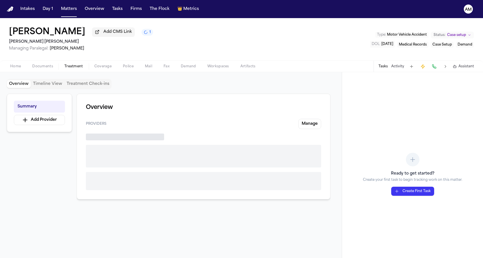
click at [67, 68] on span "Treatment" at bounding box center [73, 66] width 19 height 5
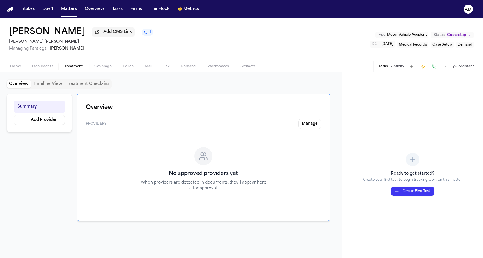
click at [17, 70] on span "button" at bounding box center [16, 69] width 18 height 1
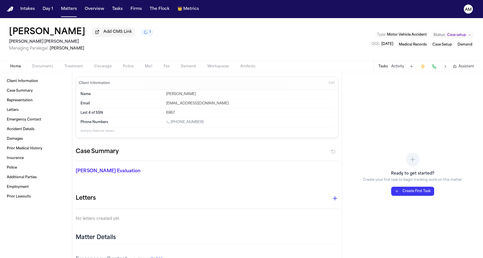
click at [330, 86] on button "Edit" at bounding box center [331, 83] width 9 height 9
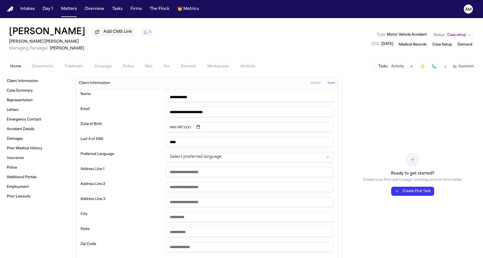
click at [173, 128] on input "date" at bounding box center [249, 127] width 167 height 10
click at [182, 128] on input "date" at bounding box center [249, 127] width 167 height 10
click at [187, 128] on input "date" at bounding box center [249, 127] width 167 height 10
type input "**********"
click at [214, 79] on div "Client Information Cancel Save" at bounding box center [207, 83] width 262 height 13
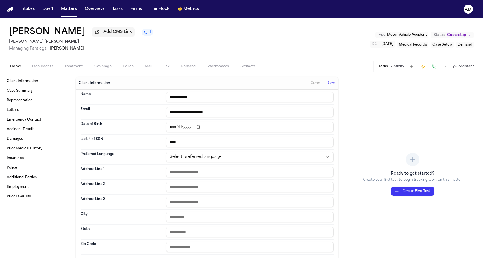
click at [330, 81] on button "Save" at bounding box center [331, 83] width 10 height 9
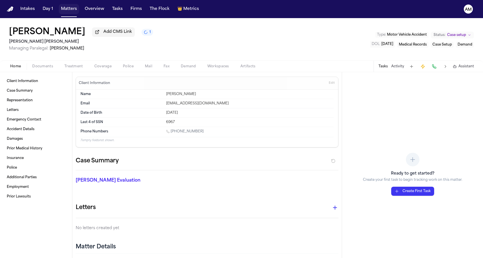
click at [71, 10] on button "Matters" at bounding box center [69, 9] width 20 height 10
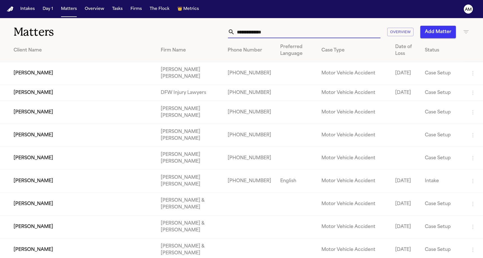
click at [260, 34] on input "text" at bounding box center [308, 32] width 146 height 12
click at [254, 31] on input "text" at bounding box center [308, 32] width 146 height 12
paste input "**********"
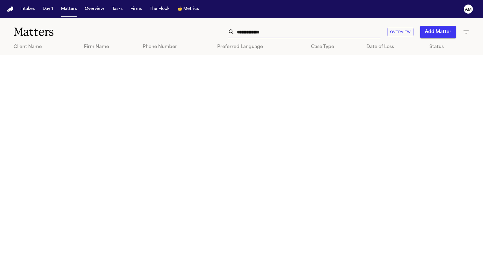
drag, startPoint x: 271, startPoint y: 36, endPoint x: 181, endPoint y: 36, distance: 89.5
click at [182, 36] on div "**********" at bounding box center [307, 32] width 326 height 12
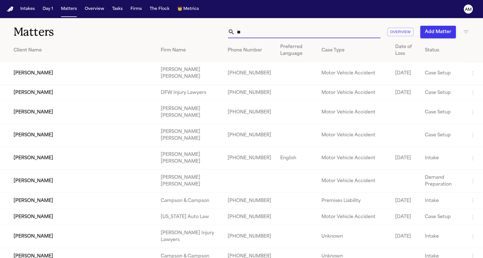
type input "*"
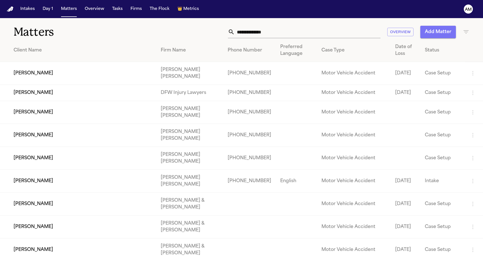
click at [436, 29] on button "Add Matter" at bounding box center [438, 32] width 36 height 12
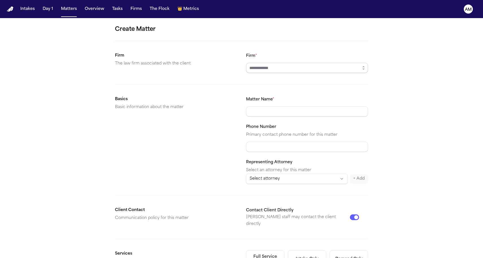
click at [261, 64] on input "Firm *" at bounding box center [307, 68] width 122 height 10
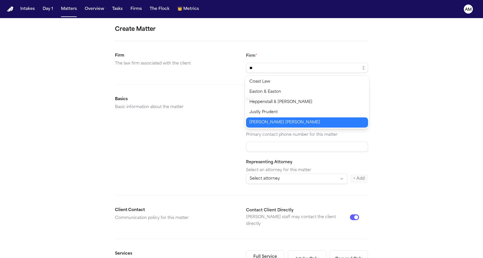
type input "**********"
click at [254, 121] on body "**********" at bounding box center [241, 129] width 483 height 258
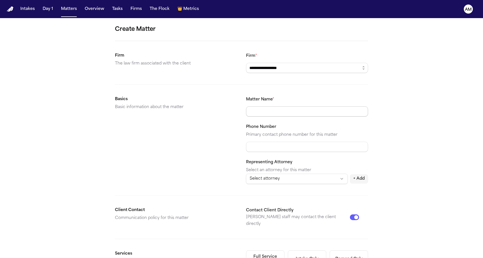
paste input "**********"
type input "**********"
click at [145, 63] on p "The law firm associated with the client" at bounding box center [176, 63] width 122 height 7
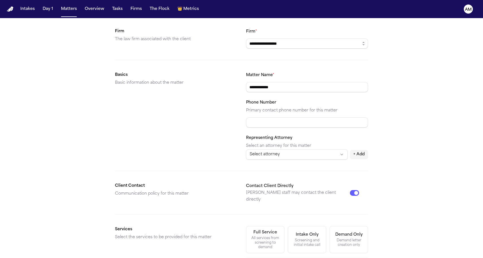
scroll to position [39, 0]
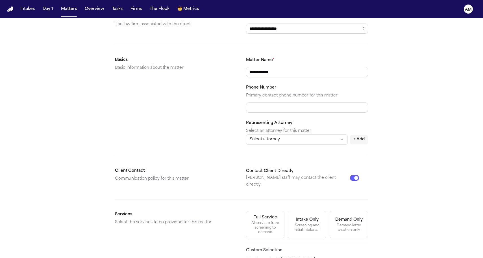
paste input "**********"
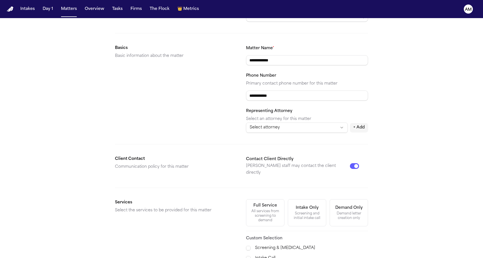
type input "**********"
click at [200, 109] on div "Basics Basic information about the matter" at bounding box center [176, 89] width 122 height 88
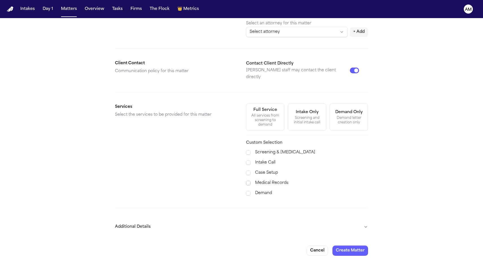
scroll to position [146, 0]
click at [246, 171] on span at bounding box center [248, 173] width 5 height 5
click at [246, 175] on div "Screening & Retainer Intake Call Case Setup Medical Records Demand" at bounding box center [307, 172] width 122 height 47
click at [248, 182] on div "Screening & Retainer Intake Call Case Setup Medical Records Demand" at bounding box center [307, 172] width 122 height 47
click at [249, 181] on span at bounding box center [248, 183] width 5 height 5
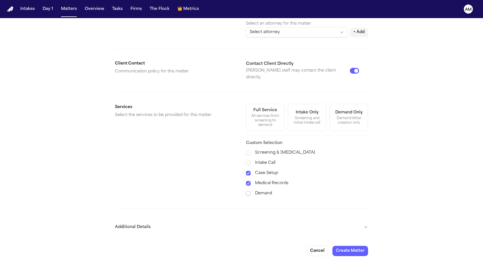
click at [249, 191] on span at bounding box center [248, 193] width 5 height 5
click at [164, 221] on button "Additional Details" at bounding box center [241, 226] width 253 height 15
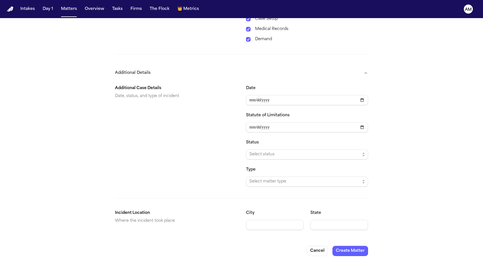
scroll to position [0, 0]
click at [253, 143] on div "Status Select status" at bounding box center [307, 149] width 122 height 20
click at [253, 152] on span "Select status" at bounding box center [304, 154] width 111 height 7
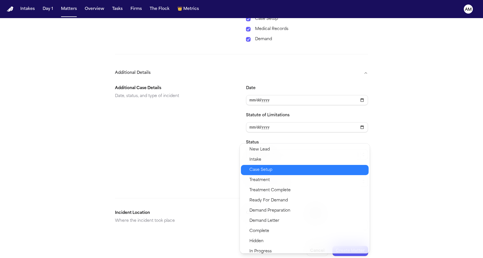
click at [257, 169] on span "Case Setup" at bounding box center [260, 169] width 23 height 7
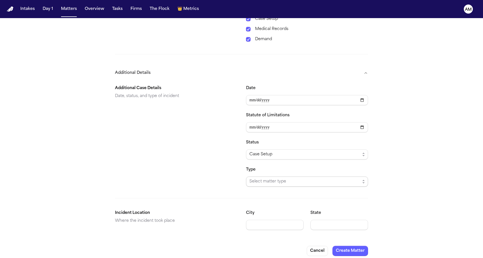
click at [257, 178] on span "Select matter type" at bounding box center [304, 181] width 111 height 7
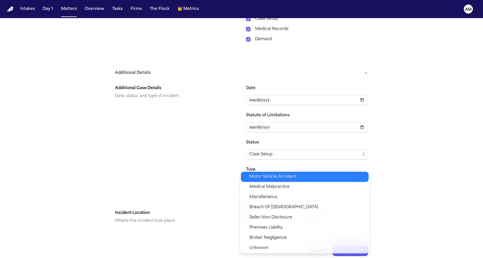
click at [257, 177] on span "Motor Vehicle Accident" at bounding box center [272, 176] width 47 height 7
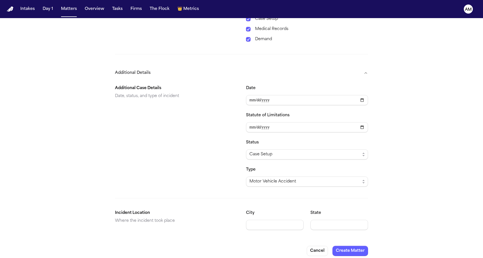
click at [186, 142] on div "Additional Case Details Date, status, and type of incident" at bounding box center [176, 136] width 122 height 102
click at [356, 246] on button "Create Matter" at bounding box center [350, 250] width 36 height 10
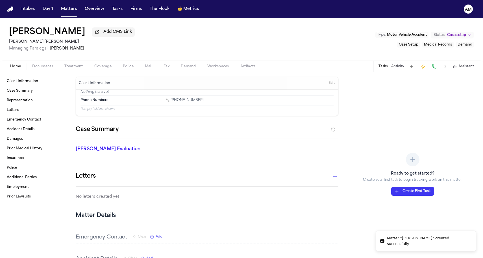
click at [324, 81] on div "Client Information Edit" at bounding box center [207, 83] width 262 height 13
click at [328, 81] on button "Edit" at bounding box center [331, 83] width 9 height 9
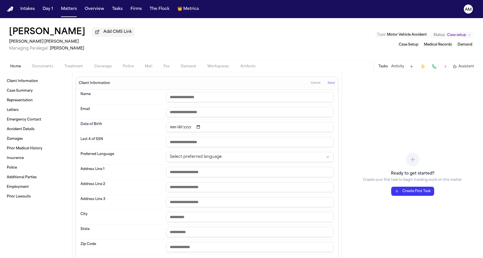
paste input "**********"
type input "**********"
click at [73, 33] on h1 "Jeremy Wright" at bounding box center [47, 32] width 76 height 10
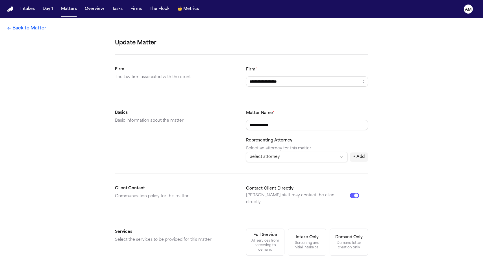
click at [73, 33] on div "**********" at bounding box center [241, 226] width 483 height 417
click at [36, 31] on link "Back to Matter" at bounding box center [27, 28] width 40 height 7
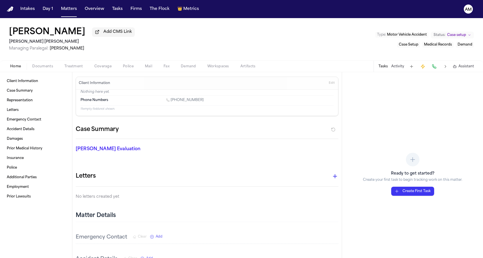
click at [333, 85] on span "Edit" at bounding box center [332, 83] width 6 height 4
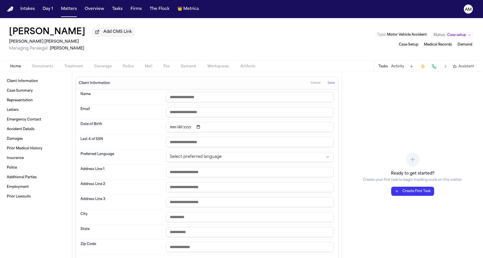
paste input "**********"
type input "**********"
drag, startPoint x: 75, startPoint y: 32, endPoint x: 1, endPoint y: 32, distance: 74.6
click at [1, 32] on div "Jeremy Wright Add CMS Link Steele Adams Hosman Managing Paralegal: Jacqueline M…" at bounding box center [241, 39] width 483 height 42
copy h1 "Jeremy Wright"
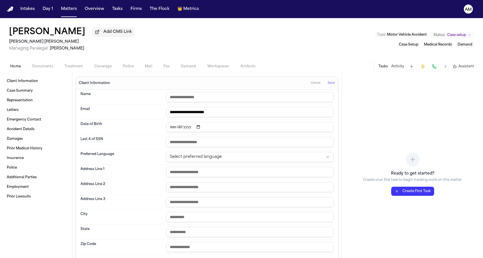
paste input "**********"
type input "**********"
click at [193, 126] on input "date" at bounding box center [249, 127] width 167 height 10
click at [180, 127] on input "date" at bounding box center [249, 127] width 167 height 10
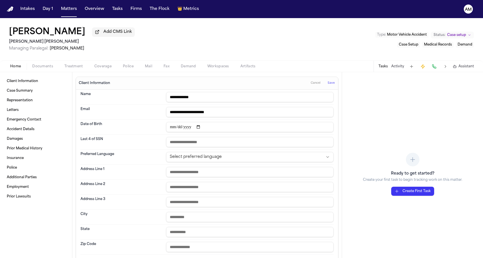
click at [175, 130] on input "date" at bounding box center [249, 127] width 167 height 10
type input "**********"
click at [156, 126] on dt "Date of Birth" at bounding box center [121, 127] width 82 height 10
click at [329, 83] on span "Save" at bounding box center [331, 83] width 7 height 4
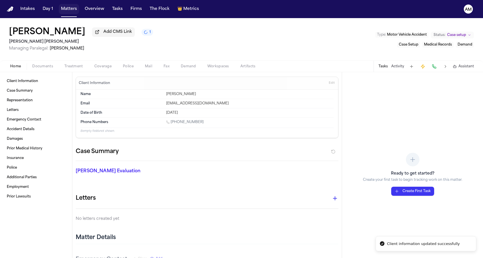
click at [72, 12] on button "Matters" at bounding box center [69, 9] width 20 height 10
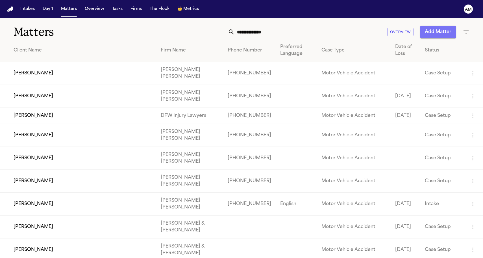
click at [432, 33] on button "Add Matter" at bounding box center [438, 32] width 36 height 12
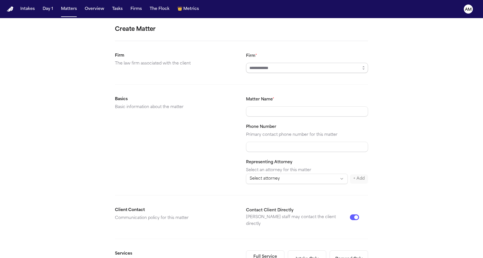
click at [254, 65] on input "Firm *" at bounding box center [307, 68] width 122 height 10
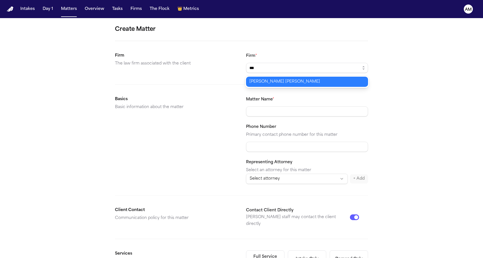
type input "**********"
click at [276, 82] on body "**********" at bounding box center [241, 129] width 483 height 258
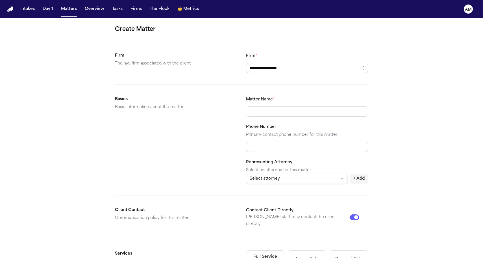
click at [266, 119] on div "Matter Name * Phone Number Primary contact phone number for this matter Represe…" at bounding box center [307, 140] width 122 height 88
paste input "**********"
type input "**********"
paste input "**********"
type input "**********"
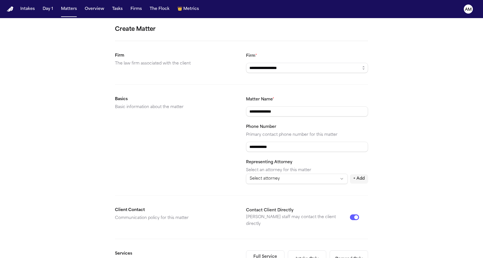
click at [97, 179] on div "**********" at bounding box center [241, 213] width 483 height 391
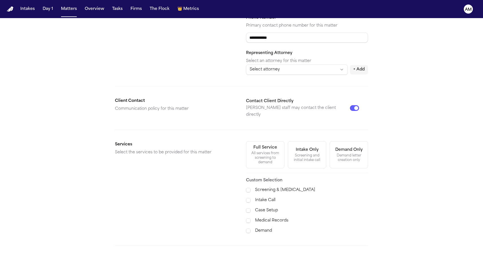
scroll to position [112, 0]
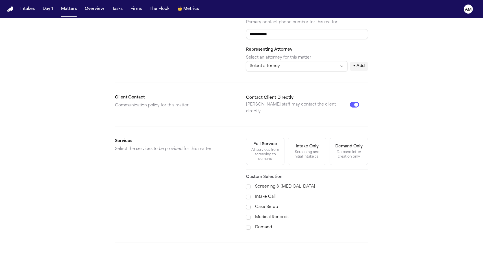
click at [250, 205] on icon at bounding box center [248, 207] width 4 height 4
click at [250, 215] on span at bounding box center [248, 217] width 5 height 5
click at [247, 225] on span at bounding box center [248, 227] width 5 height 5
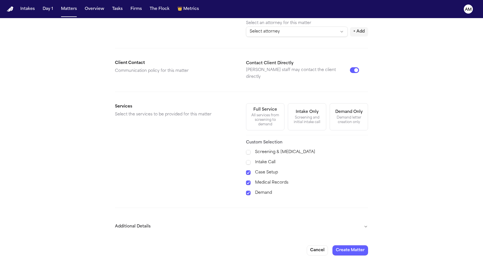
click at [186, 222] on button "Additional Details" at bounding box center [241, 226] width 253 height 15
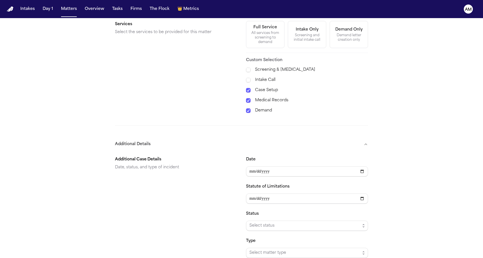
scroll to position [274, 0]
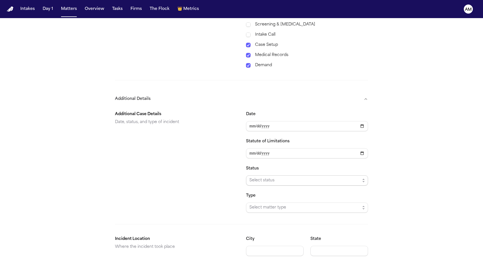
click at [250, 177] on span "Select status" at bounding box center [304, 180] width 111 height 7
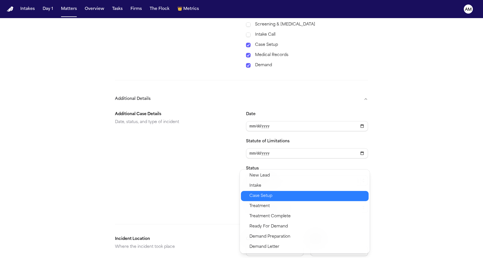
click at [256, 193] on span "Case Setup" at bounding box center [260, 195] width 23 height 7
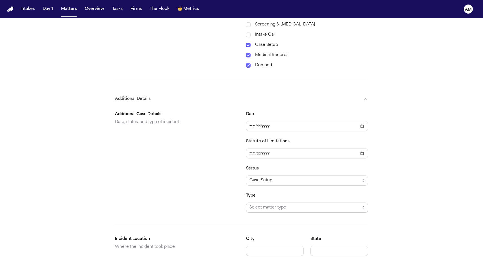
click at [257, 204] on span "Select matter type" at bounding box center [304, 207] width 111 height 7
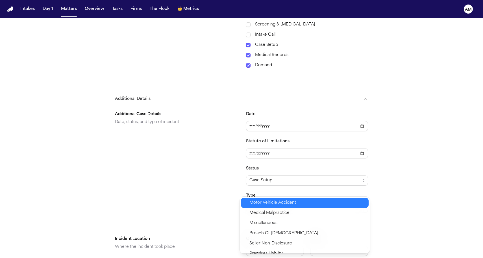
click at [255, 202] on span "Motor Vehicle Accident" at bounding box center [272, 202] width 47 height 7
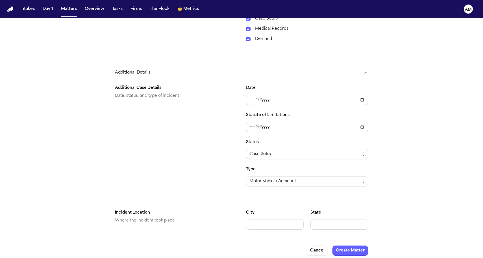
scroll to position [300, 0]
click at [347, 245] on button "Create Matter" at bounding box center [350, 250] width 36 height 10
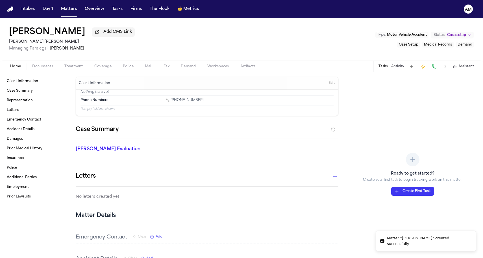
click at [327, 82] on div "Client Information Edit" at bounding box center [207, 83] width 262 height 13
click at [330, 84] on span "Edit" at bounding box center [332, 83] width 6 height 4
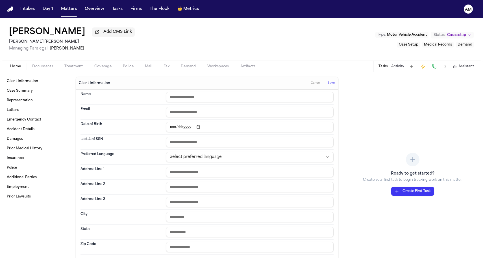
paste input "**********"
type input "**********"
click at [159, 88] on div "Client Information Cancel Save" at bounding box center [207, 83] width 262 height 13
paste input "**********"
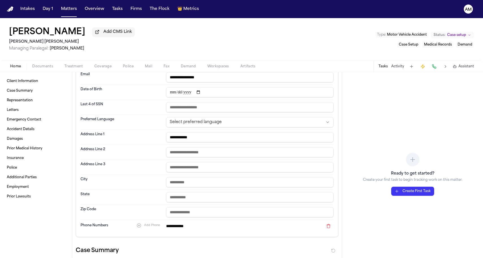
scroll to position [54, 0]
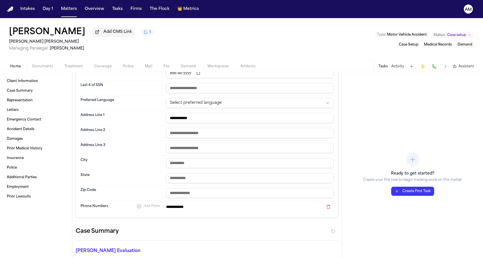
type input "**********"
type input "*****"
type input "****"
paste input "*****"
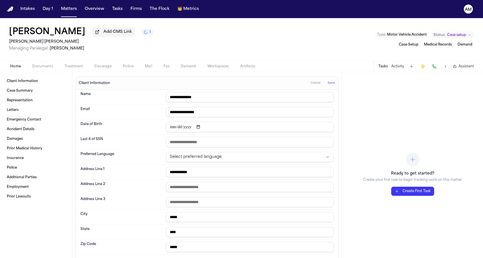
scroll to position [0, 0]
type input "*****"
click at [193, 128] on input "date" at bounding box center [249, 127] width 167 height 10
click at [176, 129] on input "date" at bounding box center [249, 127] width 167 height 10
click at [184, 128] on input "date" at bounding box center [249, 127] width 167 height 10
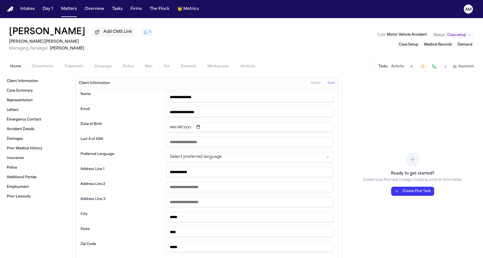
click at [181, 128] on input "date" at bounding box center [249, 127] width 167 height 10
type input "**********"
click at [222, 122] on div "**********" at bounding box center [206, 126] width 253 height 15
click at [334, 85] on span "Save" at bounding box center [331, 83] width 7 height 4
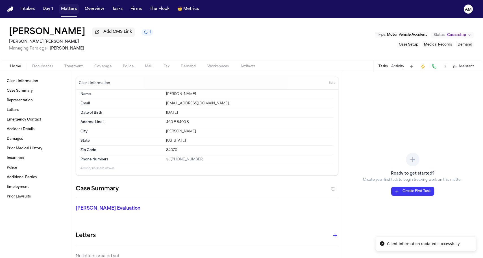
click at [68, 12] on button "Matters" at bounding box center [69, 9] width 20 height 10
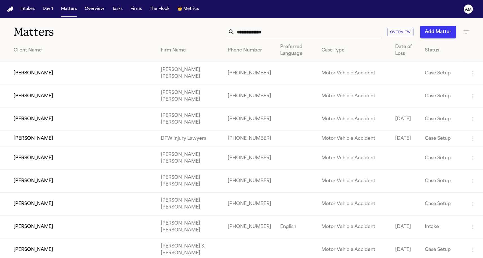
click at [463, 34] on icon "button" at bounding box center [466, 32] width 7 height 7
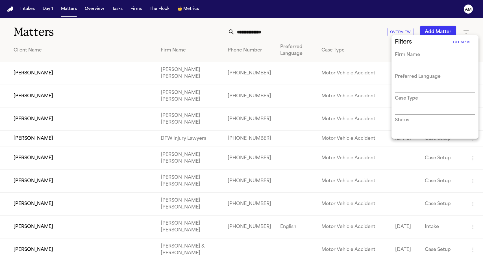
click at [406, 60] on div "Firm Name" at bounding box center [435, 60] width 80 height 19
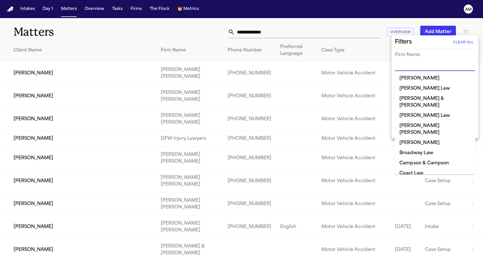
click at [405, 65] on input "text" at bounding box center [431, 67] width 72 height 8
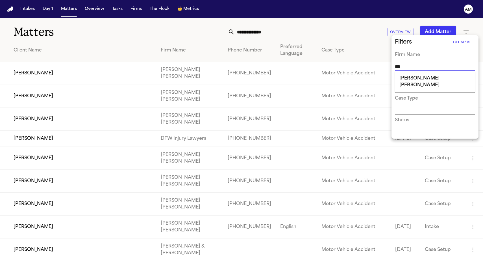
type input "****"
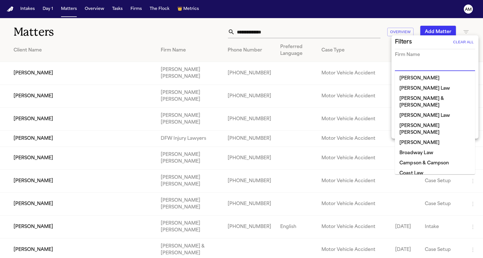
click at [410, 82] on li "Albert Le" at bounding box center [435, 78] width 80 height 10
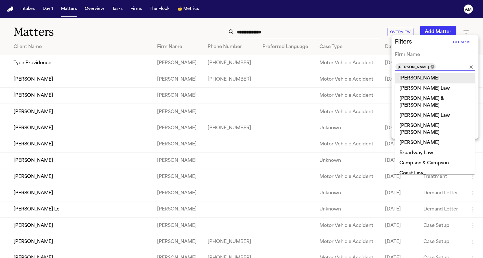
click at [430, 67] on icon at bounding box center [432, 67] width 4 height 4
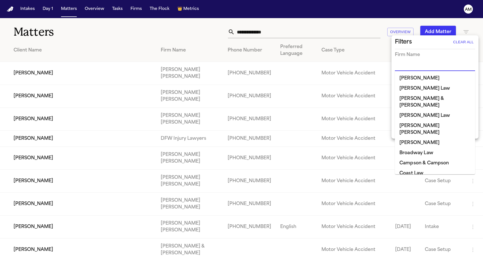
click at [412, 67] on input "text" at bounding box center [431, 67] width 72 height 8
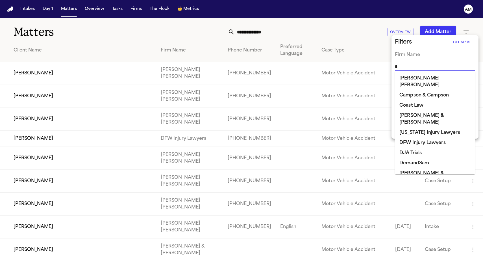
type input "**"
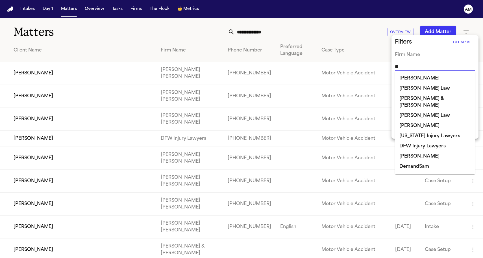
type input "***"
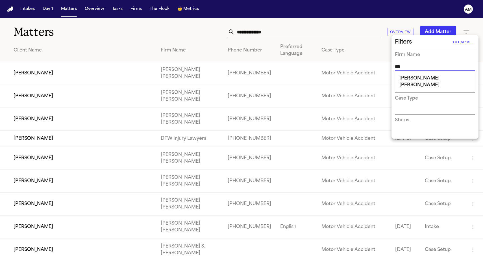
click at [410, 76] on li "[PERSON_NAME] [PERSON_NAME]" at bounding box center [435, 81] width 80 height 17
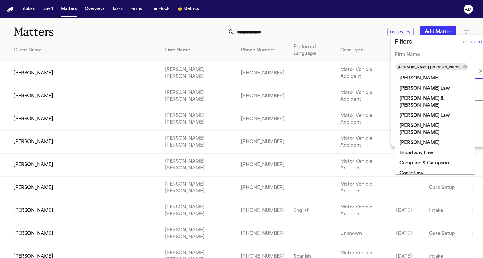
scroll to position [458, 0]
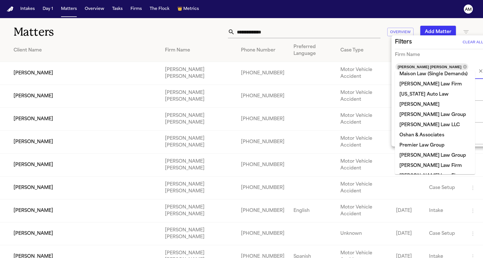
click at [189, 29] on div at bounding box center [241, 129] width 483 height 258
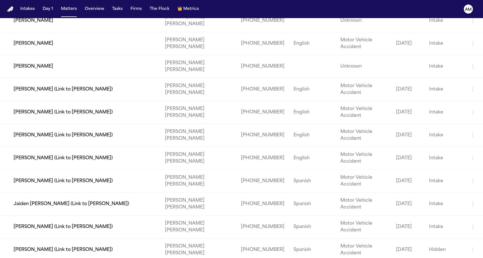
scroll to position [416, 0]
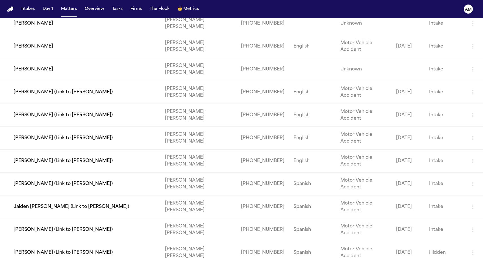
click at [96, 93] on td "[PERSON_NAME] (Link to [PERSON_NAME])" at bounding box center [80, 92] width 160 height 23
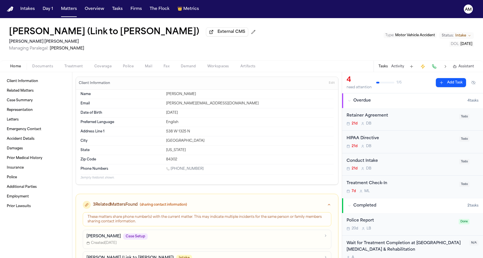
scroll to position [0, 0]
click at [66, 6] on button "Matters" at bounding box center [69, 9] width 20 height 10
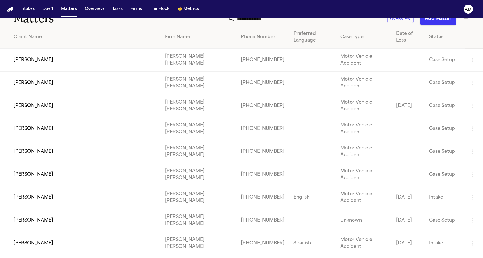
scroll to position [14, 0]
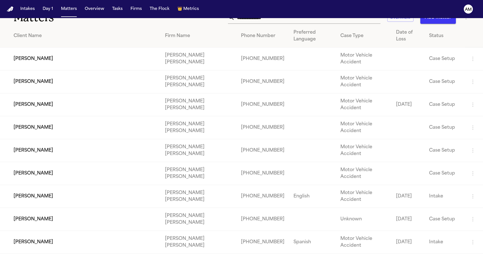
click at [48, 84] on td "Jeremy Wright" at bounding box center [80, 81] width 160 height 23
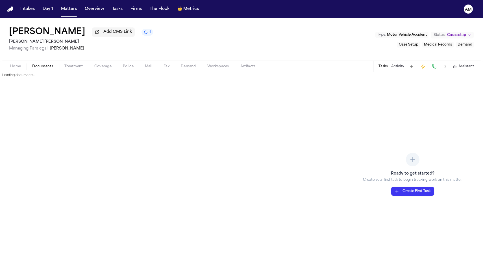
click at [47, 65] on span "Documents" at bounding box center [42, 66] width 21 height 5
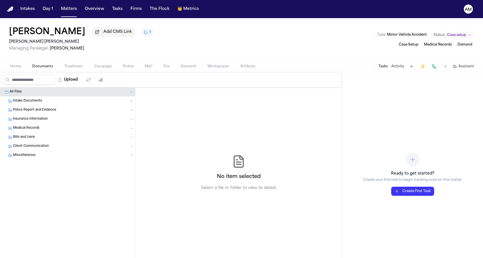
click at [10, 69] on button "Home" at bounding box center [16, 66] width 22 height 7
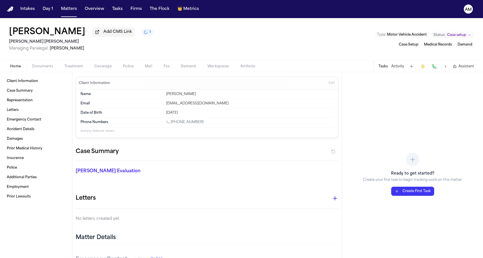
click at [26, 0] on nav "Intakes Day 1 Matters Overview Tasks Firms The Flock 👑 Metrics AM" at bounding box center [241, 9] width 483 height 18
click at [71, 10] on button "Matters" at bounding box center [69, 9] width 20 height 10
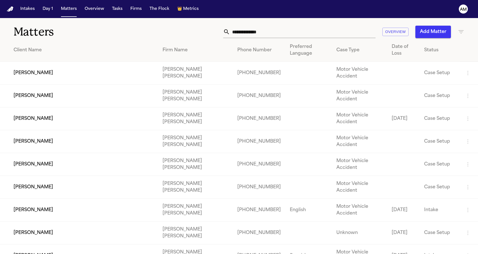
click at [76, 30] on h1 "Matters" at bounding box center [78, 32] width 129 height 14
click at [68, 9] on button "Matters" at bounding box center [69, 9] width 20 height 10
click at [462, 28] on div "Overview Add Matter" at bounding box center [303, 32] width 323 height 12
click at [459, 32] on icon "button" at bounding box center [461, 32] width 7 height 7
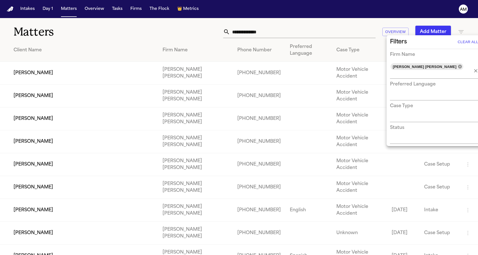
click at [458, 65] on icon at bounding box center [460, 67] width 4 height 4
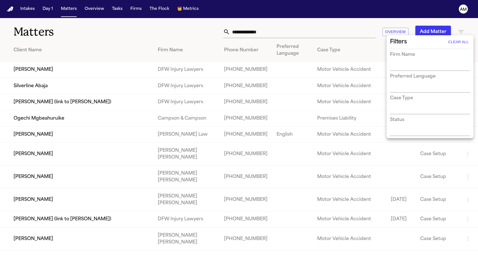
click at [176, 21] on div at bounding box center [239, 127] width 478 height 255
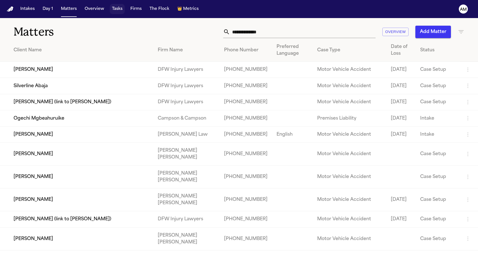
click at [117, 8] on button "Tasks" at bounding box center [117, 9] width 15 height 10
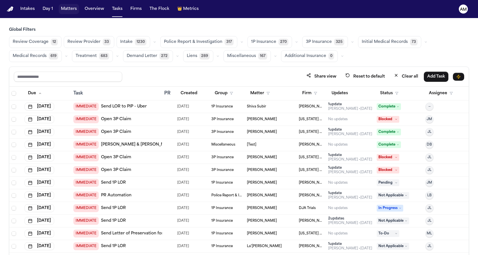
click at [68, 12] on button "Matters" at bounding box center [69, 9] width 20 height 10
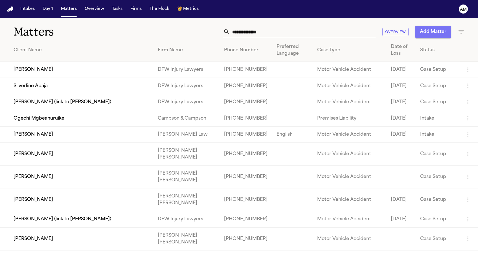
click at [428, 26] on button "Add Matter" at bounding box center [434, 32] width 36 height 12
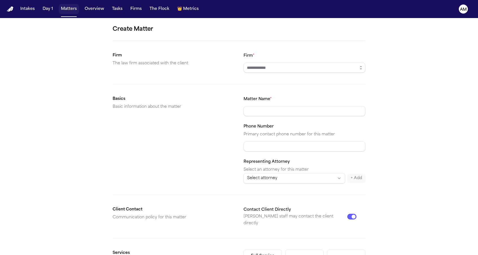
click at [64, 8] on button "Matters" at bounding box center [69, 9] width 20 height 10
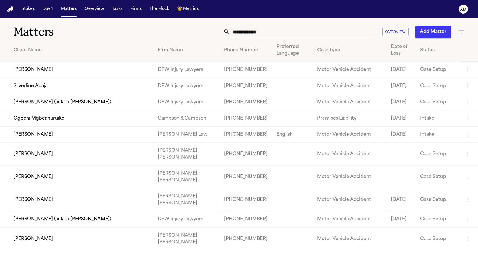
click at [132, 25] on h1 "Matters" at bounding box center [78, 32] width 129 height 14
click at [461, 32] on icon "button" at bounding box center [461, 31] width 5 height 3
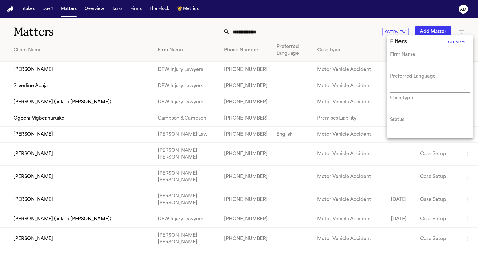
click at [405, 64] on input "text" at bounding box center [426, 67] width 72 height 8
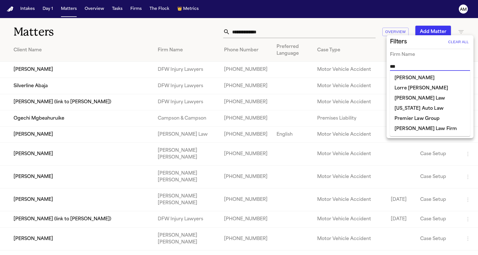
type input "****"
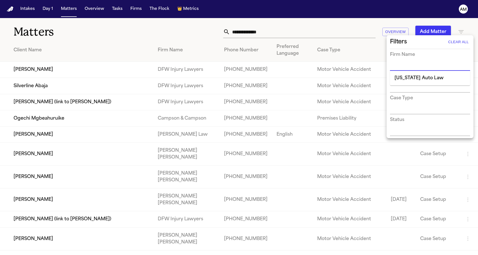
click at [404, 79] on ul "Michigan Auto Law" at bounding box center [430, 78] width 80 height 15
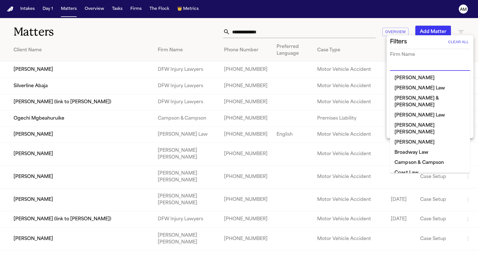
click at [415, 70] on input "text" at bounding box center [426, 67] width 72 height 8
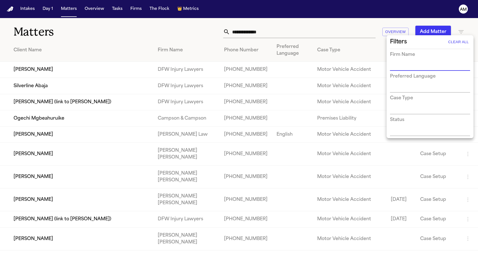
type input "*"
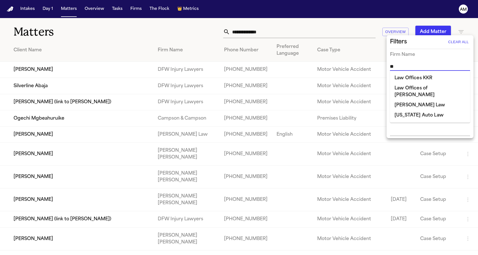
type input "***"
click at [414, 78] on li "Michigan Auto Law" at bounding box center [430, 78] width 80 height 10
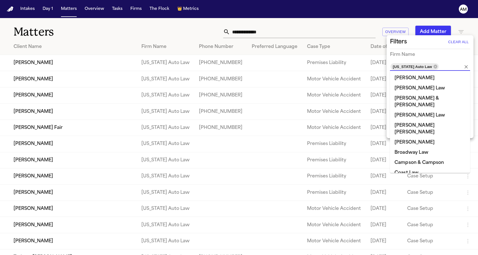
scroll to position [347, 0]
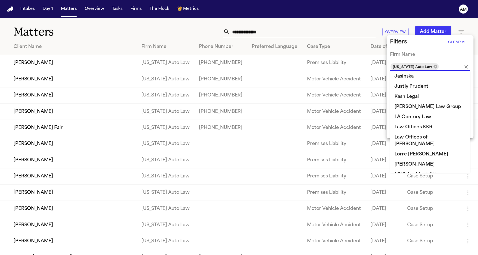
click at [136, 35] on div at bounding box center [239, 127] width 478 height 255
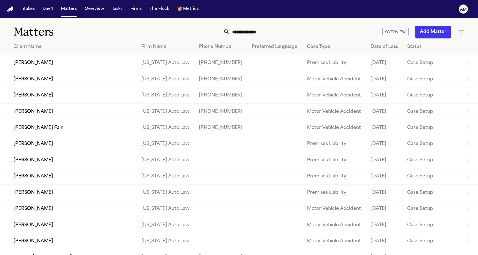
click at [52, 118] on td "Robin Scott" at bounding box center [68, 112] width 137 height 16
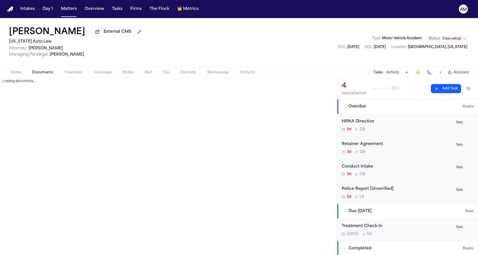
click at [43, 71] on span "Documents" at bounding box center [42, 72] width 21 height 5
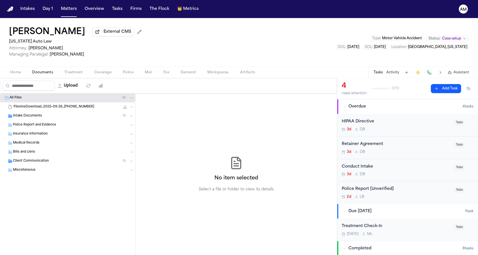
click at [49, 121] on div "Intake Documents ( 1 )" at bounding box center [67, 116] width 135 height 9
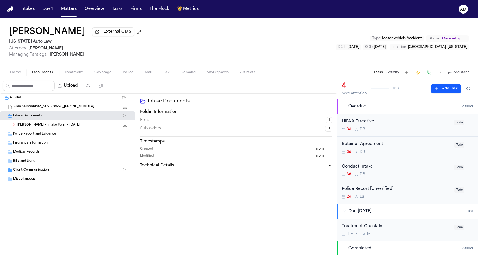
click at [63, 174] on div "Client Communication ( 1 )" at bounding box center [67, 170] width 135 height 9
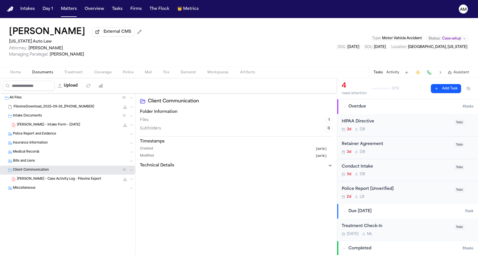
click at [64, 107] on span "FilevineDownload_2025-09-26_18-12-45-422" at bounding box center [54, 107] width 81 height 5
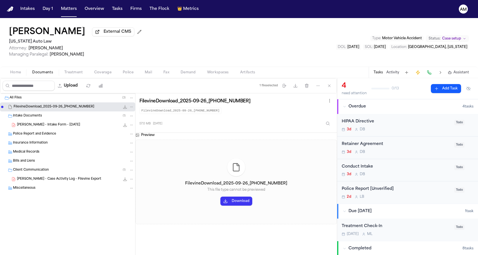
click at [53, 123] on div "R. Scott - Intake Form - 9.3.25 122.6 KB • PDF" at bounding box center [75, 125] width 117 height 6
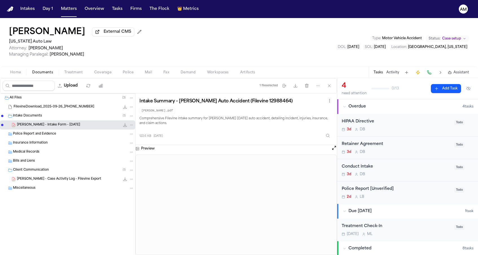
click at [67, 107] on span "FilevineDownload_2025-09-26_18-12-45-422" at bounding box center [54, 107] width 81 height 5
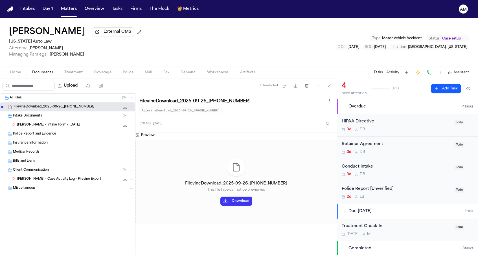
click at [201, 35] on div "Robin Scott External CMS Michigan Auto Law Attorney: Derek Brackon Managing Par…" at bounding box center [239, 42] width 478 height 49
click at [67, 10] on button "Matters" at bounding box center [69, 9] width 20 height 10
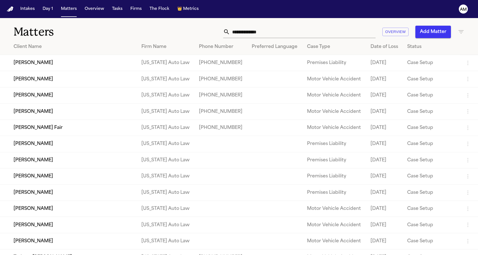
click at [459, 31] on icon "button" at bounding box center [461, 32] width 7 height 7
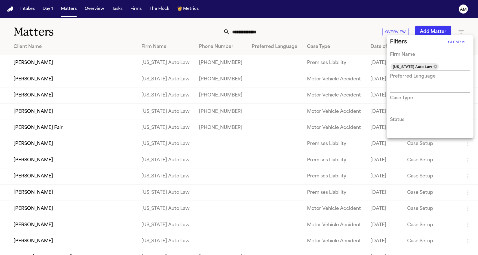
click at [213, 29] on div at bounding box center [239, 127] width 478 height 255
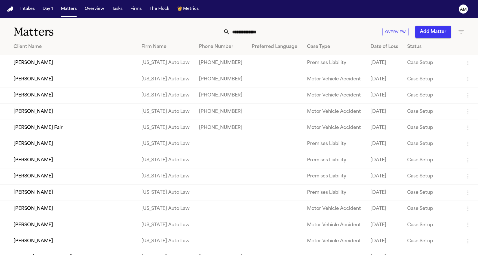
click at [465, 32] on div "Matters Overview Add Matter" at bounding box center [239, 28] width 478 height 21
click at [462, 31] on icon "button" at bounding box center [461, 31] width 5 height 3
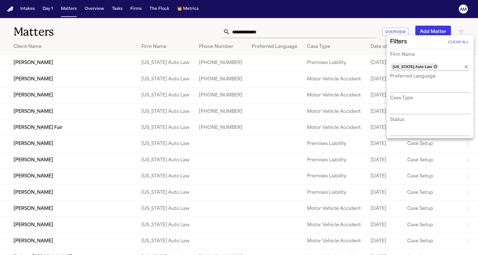
click at [434, 65] on icon at bounding box center [436, 66] width 5 height 5
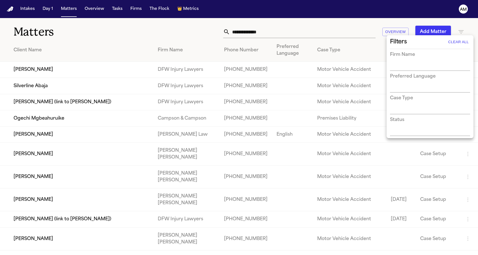
click at [429, 66] on input "text" at bounding box center [426, 67] width 72 height 8
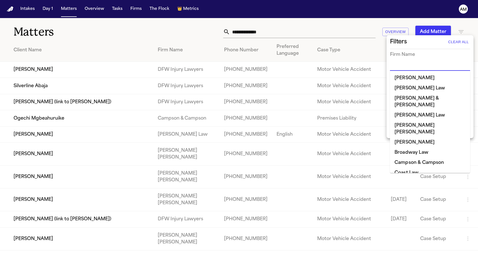
type input "*"
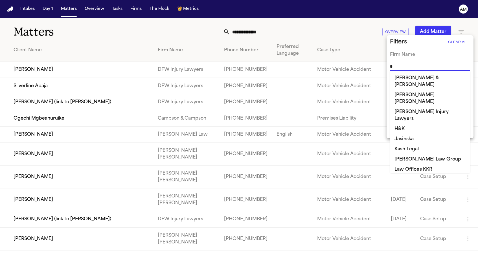
click at [399, 185] on li "Mohamed K Ahmed" at bounding box center [430, 190] width 80 height 10
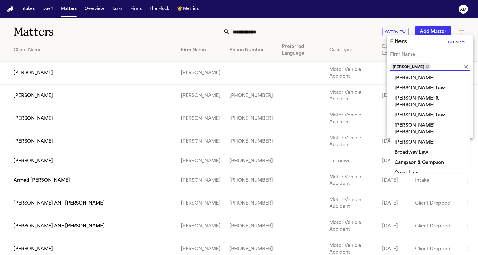
scroll to position [358, 0]
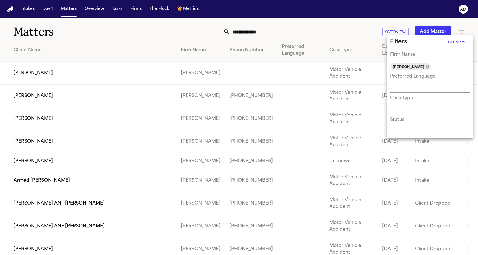
click at [176, 34] on div at bounding box center [239, 127] width 478 height 255
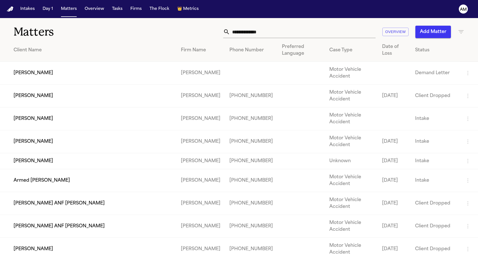
click at [91, 72] on td "David Morales" at bounding box center [88, 73] width 177 height 23
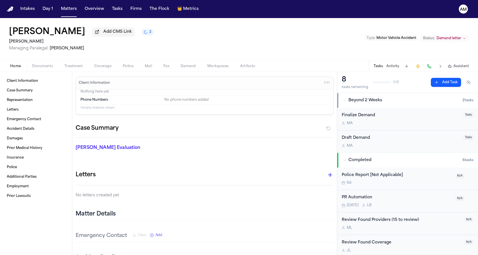
click at [75, 68] on span "Treatment" at bounding box center [73, 66] width 19 height 5
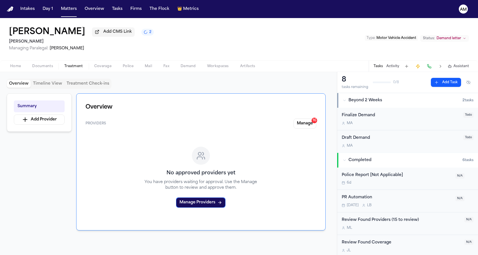
click at [47, 66] on span "Documents" at bounding box center [42, 66] width 21 height 5
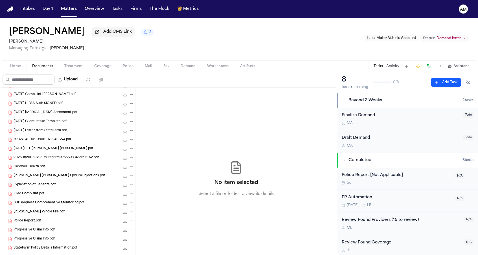
scroll to position [69, 0]
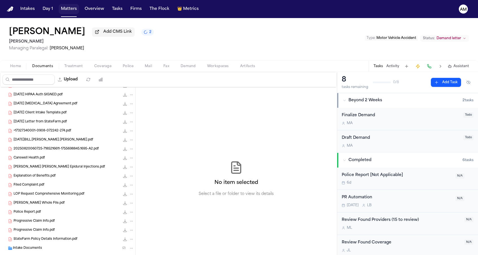
click at [70, 12] on button "Matters" at bounding box center [69, 9] width 20 height 10
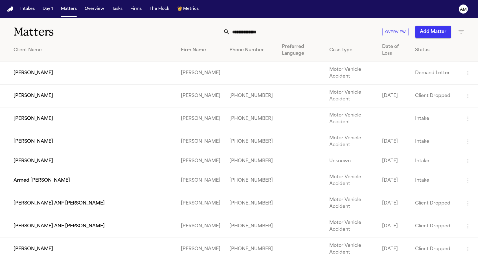
click at [99, 30] on h1 "Matters" at bounding box center [78, 32] width 129 height 14
click at [43, 135] on td "Darrion Pierce" at bounding box center [88, 141] width 177 height 23
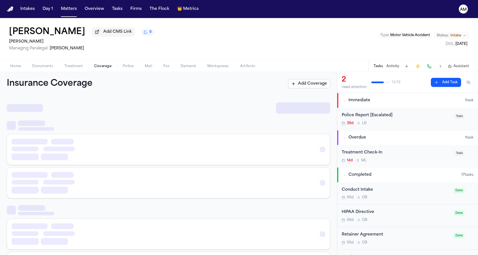
click at [99, 67] on span "Coverage" at bounding box center [102, 66] width 17 height 5
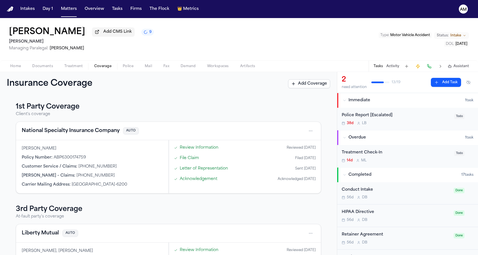
click at [62, 128] on button "National Specialty Insurance Company" at bounding box center [71, 131] width 98 height 8
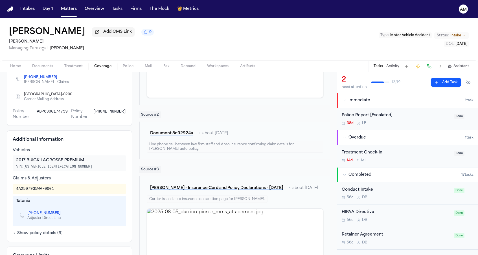
scroll to position [130, 0]
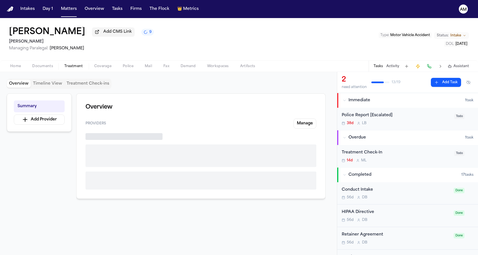
click at [79, 65] on span "Treatment" at bounding box center [73, 66] width 19 height 5
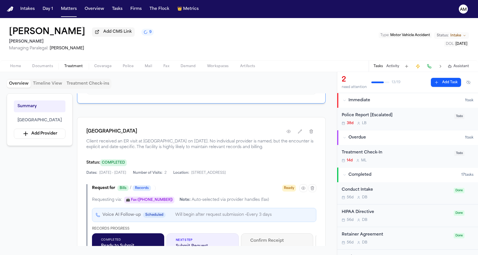
scroll to position [105, 0]
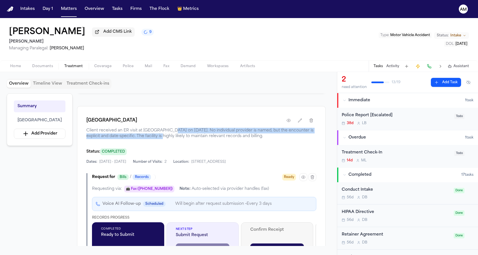
drag, startPoint x: 180, startPoint y: 135, endPoint x: 182, endPoint y: 142, distance: 7.0
click at [182, 139] on span "Client received an ER visit at Jersey City Medical Center on 7/9/2025. No indiv…" at bounding box center [201, 133] width 230 height 11
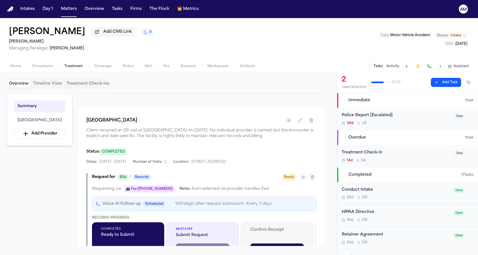
click at [137, 124] on h1 "Jersey City Medical Center" at bounding box center [111, 120] width 51 height 7
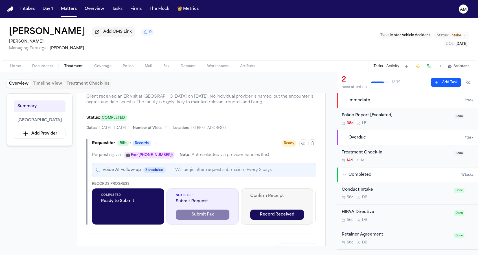
scroll to position [136, 0]
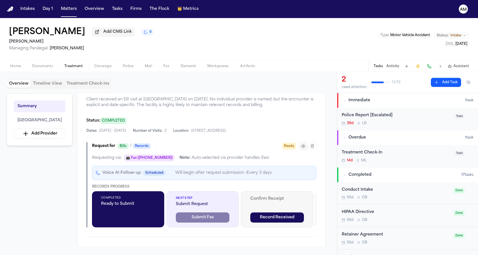
click at [305, 149] on icon "button" at bounding box center [303, 146] width 5 height 5
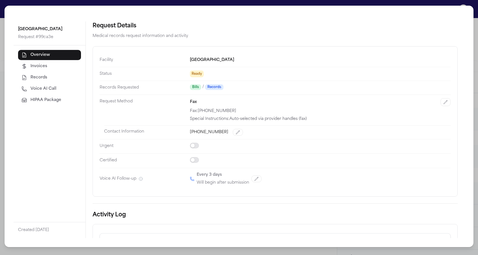
click at [53, 86] on span "Voice AI Call" at bounding box center [44, 89] width 26 height 6
select select "***"
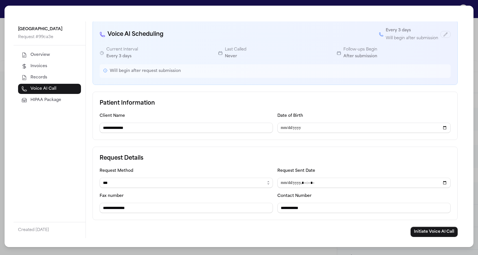
scroll to position [26, 0]
drag, startPoint x: 319, startPoint y: 170, endPoint x: 279, endPoint y: 171, distance: 39.8
click at [279, 171] on div "Request Sent Date" at bounding box center [364, 178] width 173 height 21
click at [278, 145] on div "**********" at bounding box center [275, 156] width 365 height 128
click at [2, 59] on div "**********" at bounding box center [239, 127] width 478 height 255
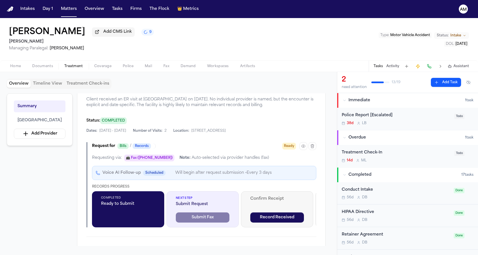
click at [17, 69] on span "Home" at bounding box center [15, 66] width 11 height 5
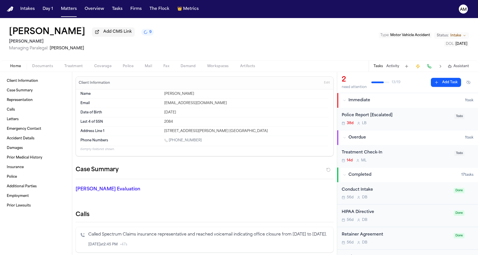
click at [151, 82] on div "Client Information Edit" at bounding box center [205, 83] width 258 height 13
click at [80, 71] on div "Home Documents Treatment Coverage Police Mail Fax Demand Workspaces Artifacts T…" at bounding box center [239, 65] width 478 height 11
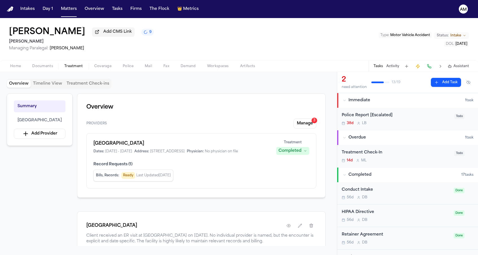
click at [78, 69] on span "Treatment" at bounding box center [73, 66] width 19 height 5
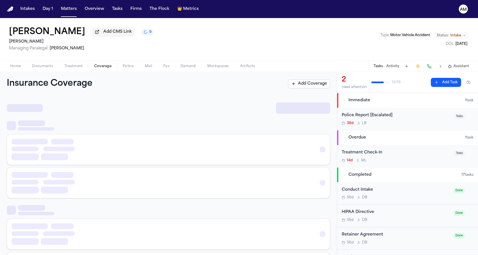
click at [106, 67] on span "Coverage" at bounding box center [102, 66] width 17 height 5
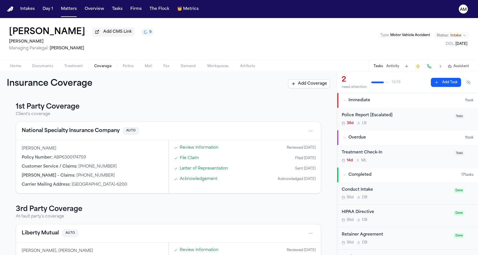
click at [133, 53] on div "Darrion Pierce Add CMS Link 9 Mohamed K Ahmed Managing Paralegal: Michelle Land…" at bounding box center [239, 39] width 478 height 42
click at [151, 102] on div "1st Party Coverage Client's coverage National Specialty Insurance Company AUTO …" at bounding box center [168, 176] width 337 height 160
click at [82, 71] on div "Home Documents Treatment Coverage Police Mail Fax Demand Workspaces Artifacts T…" at bounding box center [239, 65] width 478 height 11
click at [45, 68] on span "Documents" at bounding box center [42, 66] width 21 height 5
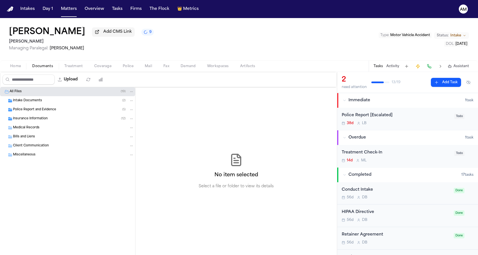
click at [124, 69] on span "Police" at bounding box center [128, 66] width 11 height 5
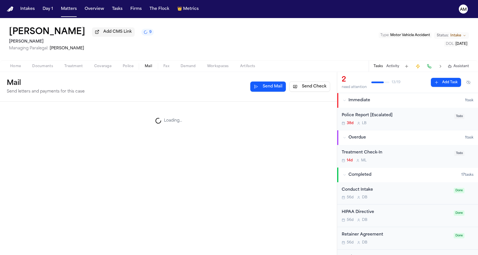
click at [146, 68] on span "Mail" at bounding box center [148, 66] width 7 height 5
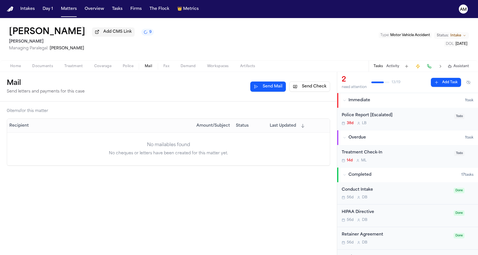
click at [120, 67] on button "Police" at bounding box center [128, 66] width 22 height 7
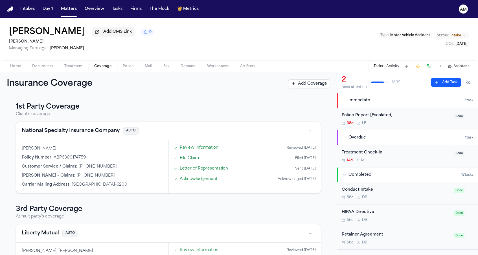
click at [101, 67] on span "Coverage" at bounding box center [102, 66] width 17 height 5
click at [110, 51] on span "Managing Paralegal: Michelle Landazabal" at bounding box center [81, 49] width 145 height 6
click at [67, 132] on button "National Specialty Insurance Company" at bounding box center [71, 131] width 98 height 8
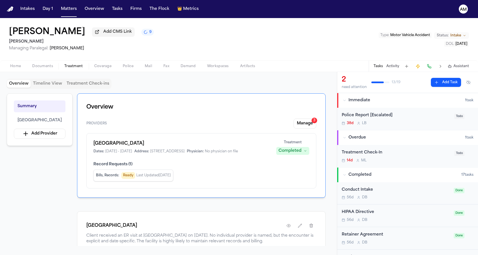
click at [76, 69] on span "Treatment" at bounding box center [73, 66] width 19 height 5
click at [96, 69] on span "Coverage" at bounding box center [102, 66] width 17 height 5
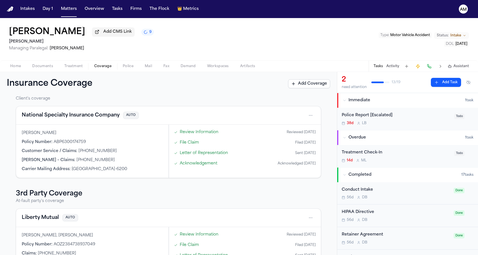
scroll to position [18, 0]
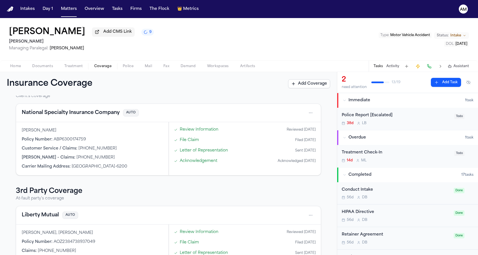
click at [73, 72] on div "Home Documents Treatment Coverage Police Mail Fax Demand Workspaces Artifacts T…" at bounding box center [239, 65] width 478 height 11
click at [73, 67] on span "Treatment" at bounding box center [73, 66] width 19 height 5
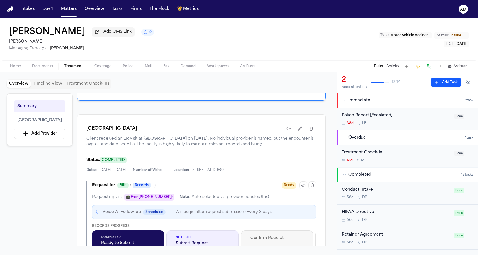
scroll to position [78, 0]
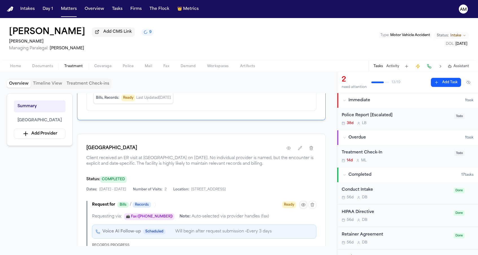
click at [303, 207] on icon "button" at bounding box center [303, 205] width 5 height 5
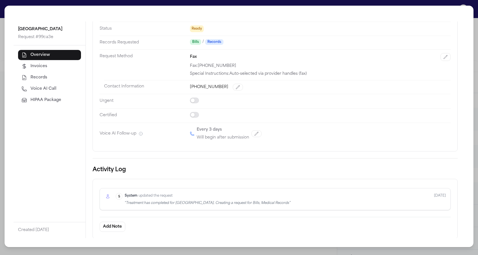
scroll to position [45, 0]
click at [42, 89] on span "Voice AI Call" at bounding box center [44, 89] width 26 height 6
select select "***"
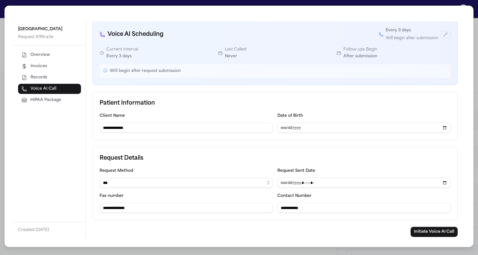
scroll to position [26, 0]
click at [165, 116] on div "**********" at bounding box center [186, 123] width 173 height 21
click at [38, 53] on span "Overview" at bounding box center [40, 55] width 19 height 6
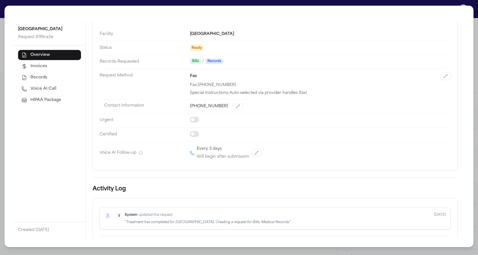
click at [42, 87] on span "Voice AI Call" at bounding box center [44, 89] width 26 height 6
select select "***"
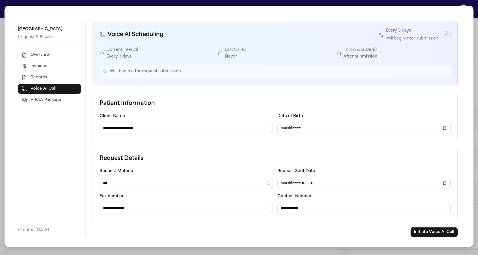
type input "**********"
click at [46, 51] on button "Overview" at bounding box center [49, 55] width 63 height 10
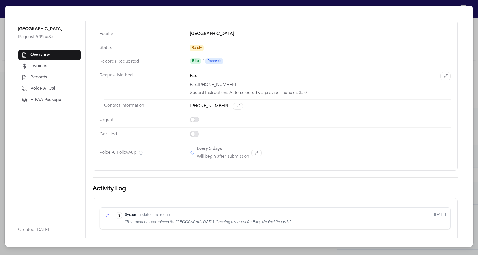
click at [49, 90] on span "Voice AI Call" at bounding box center [44, 89] width 26 height 6
select select "***"
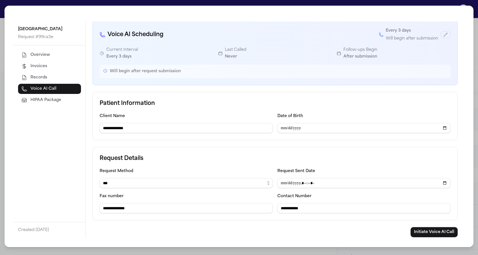
click at [42, 80] on span "Records" at bounding box center [39, 78] width 17 height 6
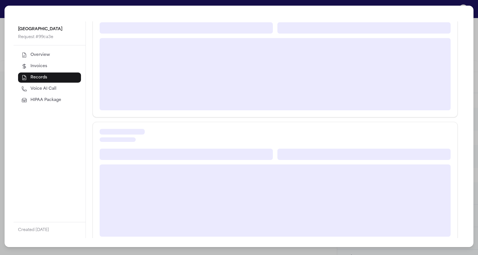
scroll to position [0, 0]
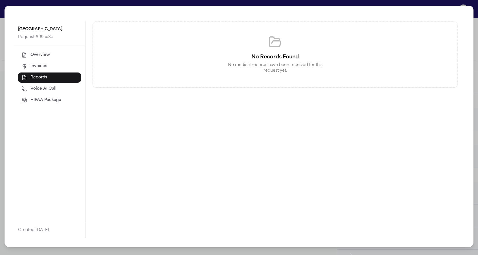
click at [29, 84] on button "Voice AI Call" at bounding box center [49, 89] width 63 height 10
select select "***"
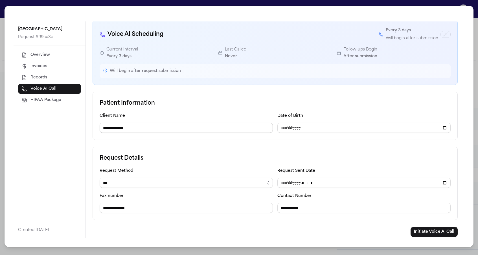
scroll to position [26, 0]
click at [1, 36] on div "**********" at bounding box center [239, 127] width 478 height 255
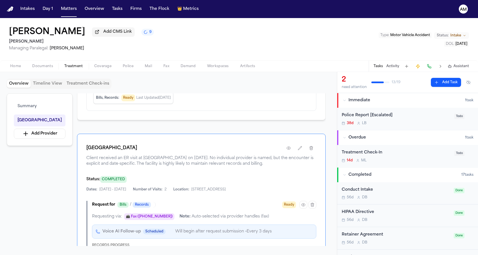
click at [18, 66] on span "Home" at bounding box center [15, 66] width 11 height 5
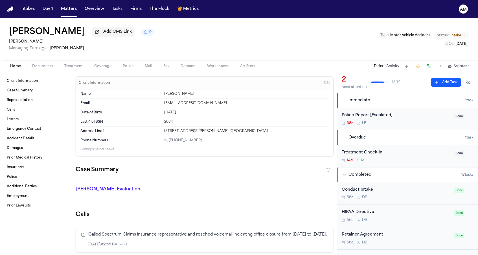
drag, startPoint x: 159, startPoint y: 113, endPoint x: 188, endPoint y: 113, distance: 28.2
click at [188, 113] on div "Date of Birth Jan 30, 1995" at bounding box center [204, 112] width 249 height 9
click at [188, 113] on div "Jan 30, 1995" at bounding box center [246, 112] width 165 height 5
click at [48, 66] on span "Documents" at bounding box center [42, 66] width 21 height 5
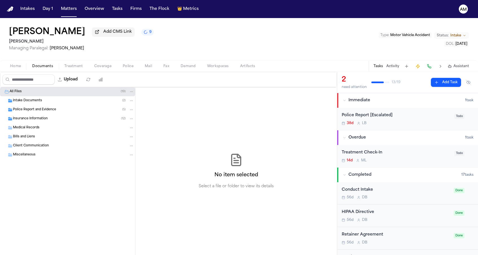
click at [75, 66] on span "Treatment" at bounding box center [73, 66] width 19 height 5
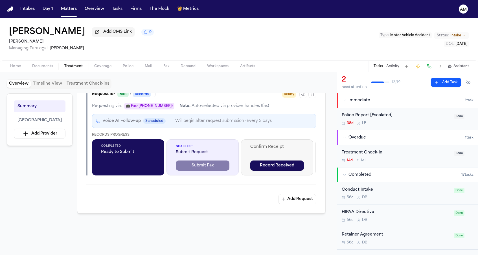
scroll to position [124, 0]
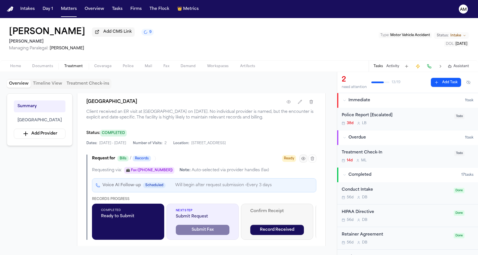
click at [300, 163] on button "button" at bounding box center [304, 159] width 8 height 8
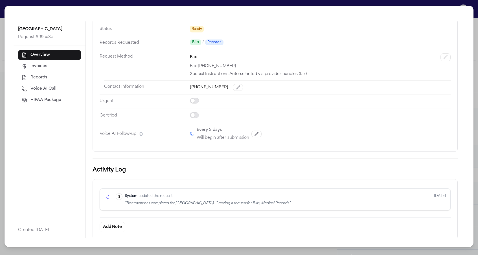
click at [59, 87] on button "Voice AI Call" at bounding box center [49, 89] width 63 height 10
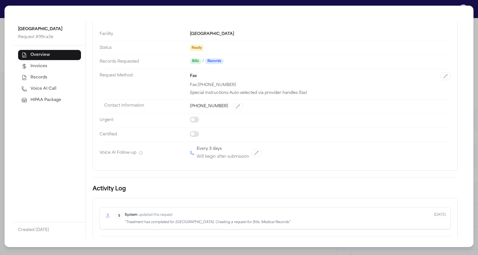
select select "***"
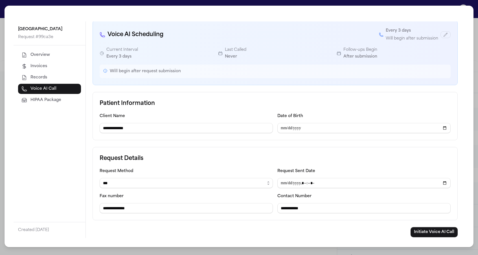
click at [305, 196] on label "Contact Number" at bounding box center [295, 196] width 34 height 4
click at [304, 195] on label "Contact Number" at bounding box center [295, 196] width 34 height 4
click at [2, 120] on div "**********" at bounding box center [239, 127] width 478 height 255
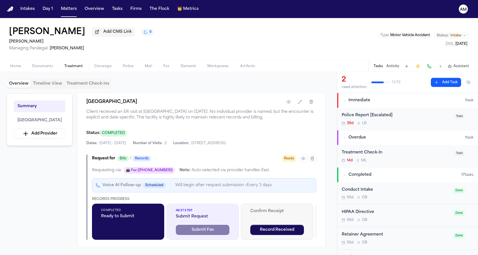
click at [50, 63] on div "Home Documents Treatment Coverage Police Mail Fax Demand Workspaces Artifacts T…" at bounding box center [239, 65] width 478 height 11
click at [48, 65] on span "Documents" at bounding box center [42, 66] width 21 height 5
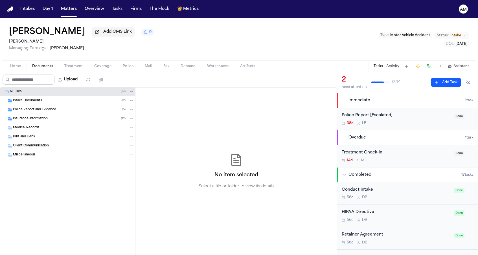
click at [44, 118] on span "Insurance Information" at bounding box center [30, 119] width 35 height 5
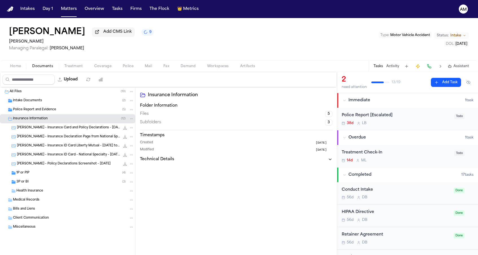
click at [46, 175] on div "1P or PIP ( 4 )" at bounding box center [75, 173] width 118 height 5
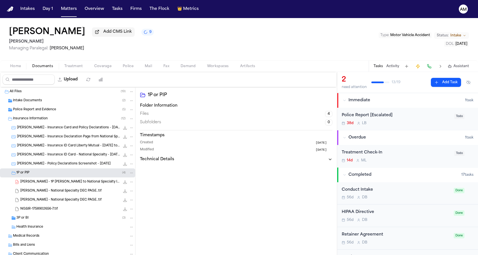
click at [46, 175] on div "1P or PIP ( 4 )" at bounding box center [75, 173] width 118 height 5
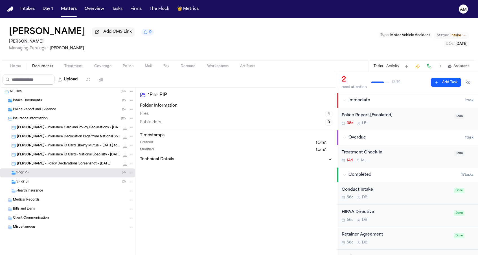
click at [53, 112] on span "Police Report and Evidence" at bounding box center [34, 110] width 43 height 5
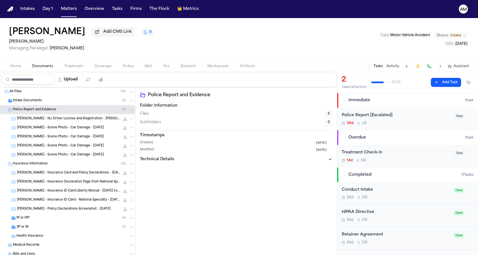
click at [50, 223] on div "1P or PIP ( 4 )" at bounding box center [67, 218] width 135 height 9
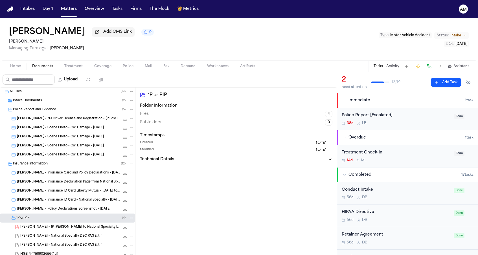
click at [35, 101] on span "Intake Documents" at bounding box center [27, 101] width 29 height 5
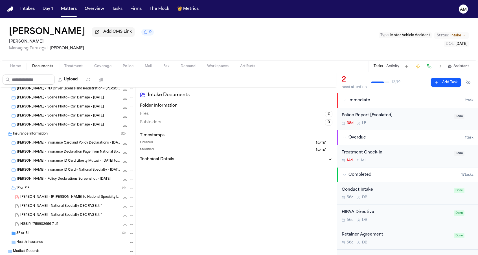
scroll to position [53, 0]
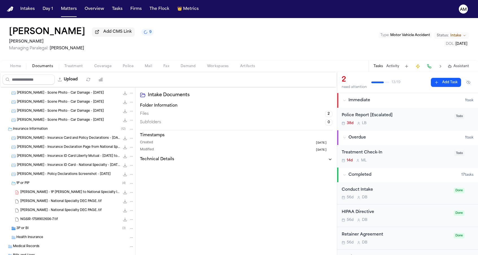
click at [65, 192] on span "D. Pierce - 1P LOR to National Specialty Insurance Company - 8.5.25" at bounding box center [70, 192] width 100 height 5
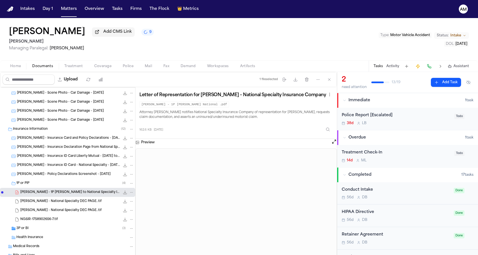
click at [16, 69] on span "Home" at bounding box center [15, 66] width 11 height 5
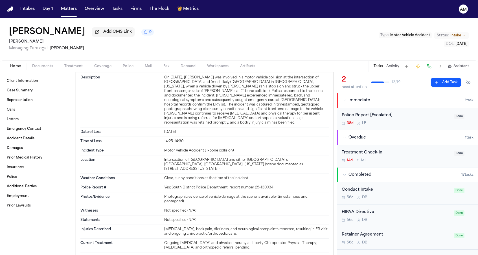
scroll to position [973, 0]
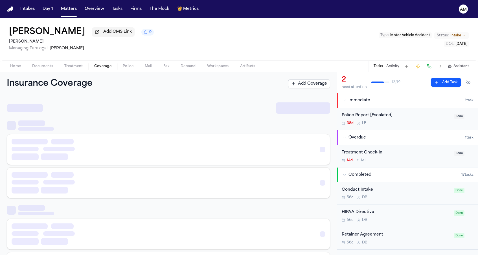
click at [103, 67] on span "Coverage" at bounding box center [102, 66] width 17 height 5
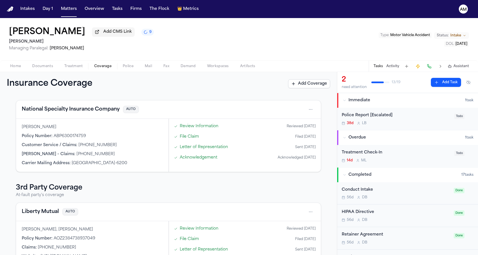
scroll to position [23, 0]
click at [77, 111] on button "National Specialty Insurance Company" at bounding box center [71, 108] width 98 height 8
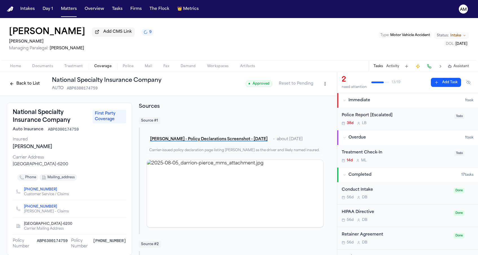
drag, startPoint x: 84, startPoint y: 167, endPoint x: 71, endPoint y: 166, distance: 13.3
click at [71, 166] on div "PO Box 6200, Providence, RI 02940-6200" at bounding box center [70, 165] width 114 height 6
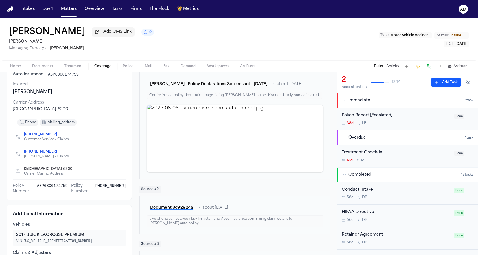
scroll to position [79, 0]
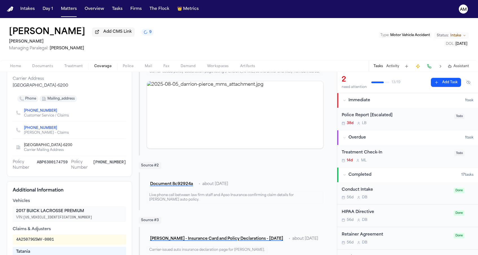
click at [127, 157] on div "National Specialty Insurance Company First Party Coverage Auto Insurance ABP630…" at bounding box center [69, 100] width 125 height 153
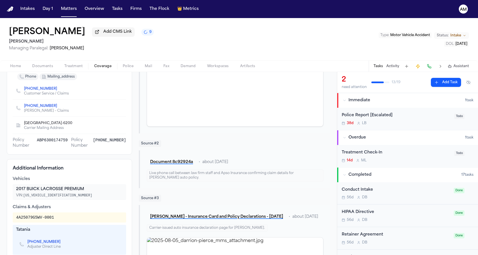
scroll to position [103, 0]
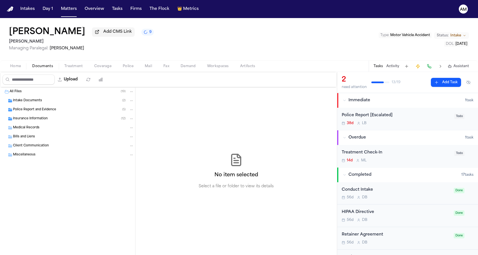
click at [44, 65] on span "Documents" at bounding box center [42, 66] width 21 height 5
click at [73, 66] on span "Treatment" at bounding box center [73, 66] width 19 height 5
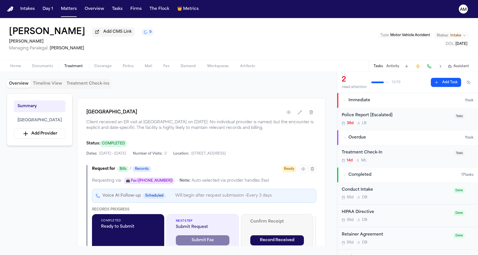
scroll to position [115, 0]
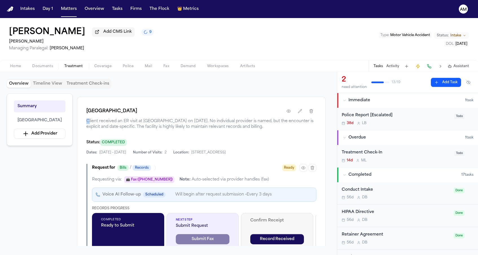
drag, startPoint x: 99, startPoint y: 128, endPoint x: 95, endPoint y: 130, distance: 3.9
click at [95, 130] on div "Jersey City Medical Center Client received an ER visit at Jersey City Medical C…" at bounding box center [201, 192] width 249 height 191
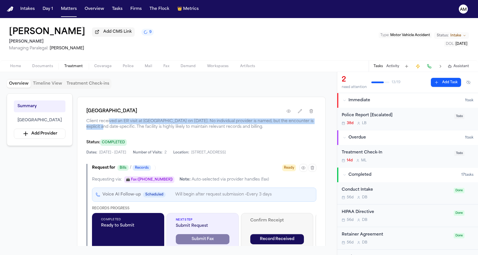
click at [120, 130] on span "Client received an ER visit at Jersey City Medical Center on 7/9/2025. No indiv…" at bounding box center [201, 124] width 230 height 11
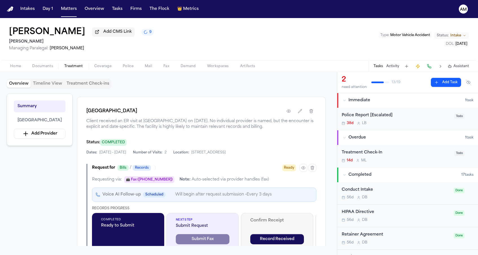
click at [244, 62] on div "Home Documents Treatment Coverage Police Mail Fax Demand Workspaces Artifacts T…" at bounding box center [239, 65] width 478 height 11
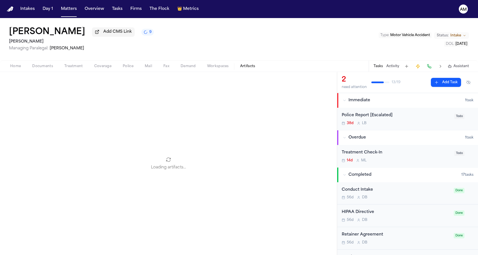
click at [246, 64] on button "Artifacts" at bounding box center [248, 66] width 27 height 7
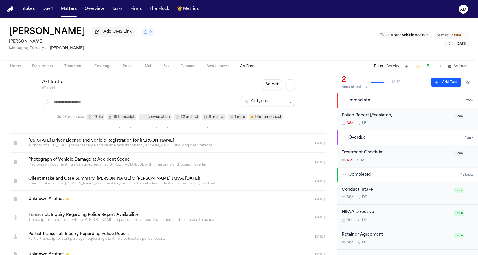
scroll to position [727, 0]
click at [80, 67] on span "Treatment" at bounding box center [73, 66] width 19 height 5
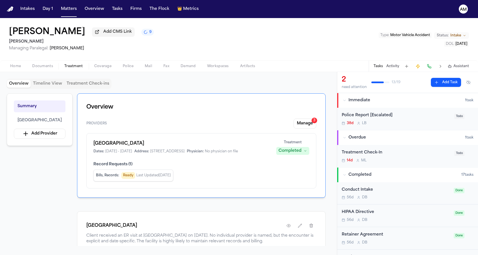
click at [151, 53] on div "Darrion Pierce Add CMS Link 9 Mohamed K Ahmed Managing Paralegal: Michelle Land…" at bounding box center [239, 39] width 478 height 42
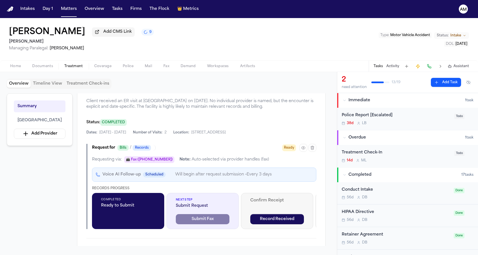
scroll to position [134, 0]
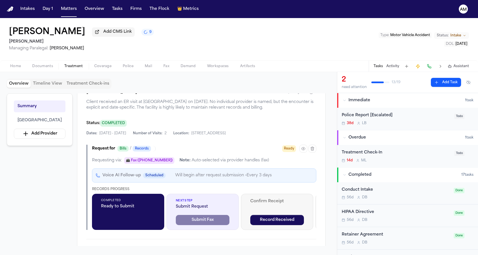
click at [268, 127] on div "Status: COMPLETED" at bounding box center [201, 123] width 230 height 7
click at [306, 151] on icon "button" at bounding box center [303, 149] width 5 height 5
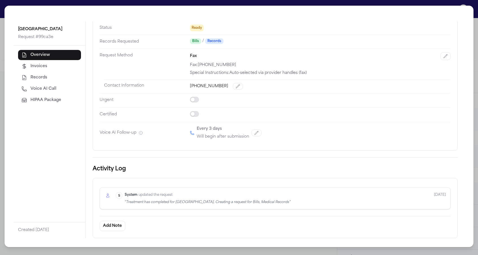
scroll to position [45, 0]
click at [258, 135] on icon "button" at bounding box center [256, 134] width 5 height 5
select select "*"
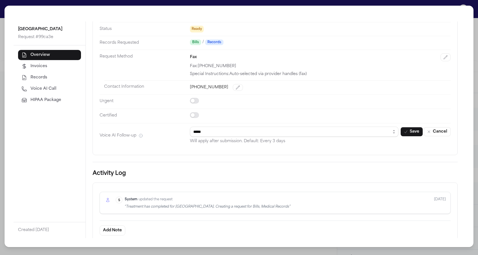
click at [409, 131] on button "Save" at bounding box center [412, 131] width 22 height 9
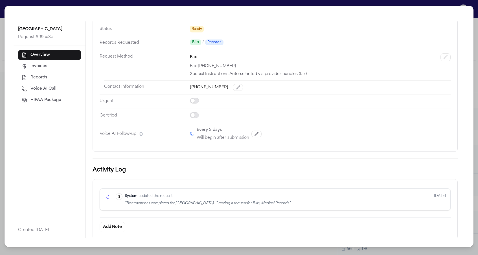
scroll to position [44, 0]
click at [2, 95] on div "Jersey City Medical Center Request # 99ca3e Overview Invoices Records Voice AI …" at bounding box center [239, 127] width 478 height 255
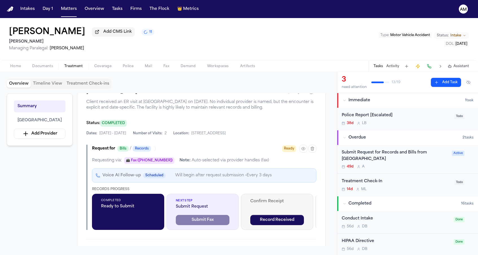
click at [106, 71] on div "Home Documents Treatment Coverage Police Mail Fax Demand Workspaces Artifacts T…" at bounding box center [239, 65] width 478 height 11
click at [106, 68] on span "Coverage" at bounding box center [102, 66] width 17 height 5
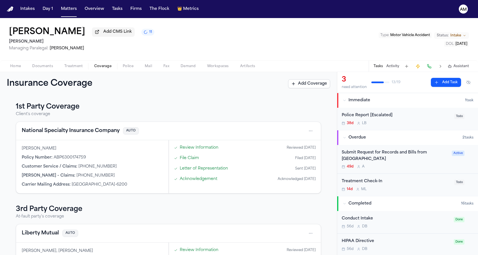
click at [117, 55] on div "Darrion Pierce Add CMS Link 11 Mohamed K Ahmed Managing Paralegal: Michelle Lan…" at bounding box center [239, 39] width 478 height 42
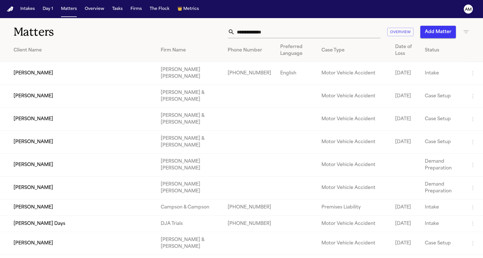
click at [111, 81] on td "[PERSON_NAME]" at bounding box center [78, 73] width 156 height 23
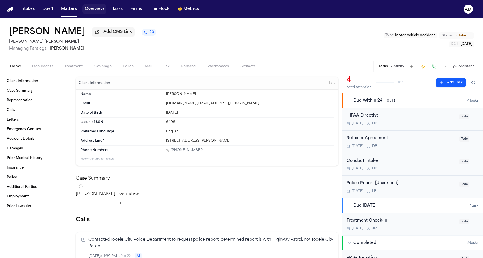
click at [72, 10] on button "Matters" at bounding box center [69, 9] width 20 height 10
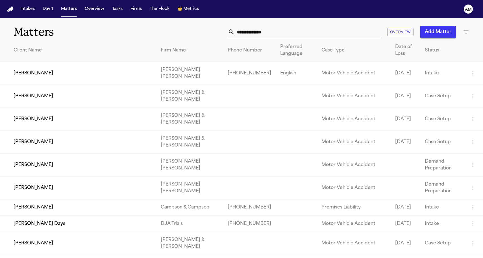
click at [464, 34] on icon "button" at bounding box center [466, 32] width 7 height 7
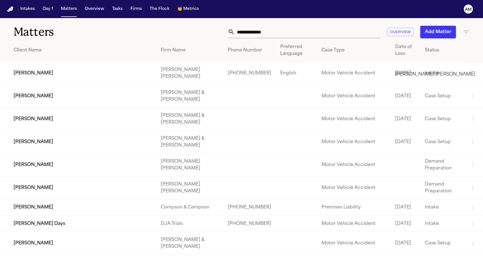
type input "****"
click at [398, 75] on li "[PERSON_NAME] [PERSON_NAME]" at bounding box center [435, 74] width 80 height 7
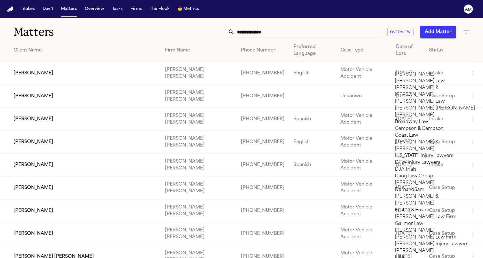
scroll to position [458, 0]
click at [169, 257] on div at bounding box center [241, 258] width 483 height 0
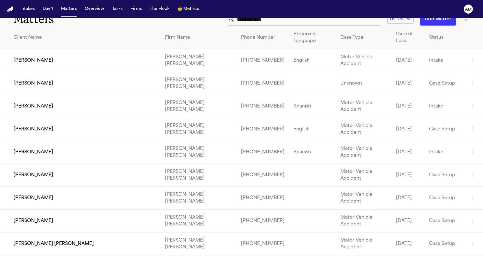
scroll to position [16, 0]
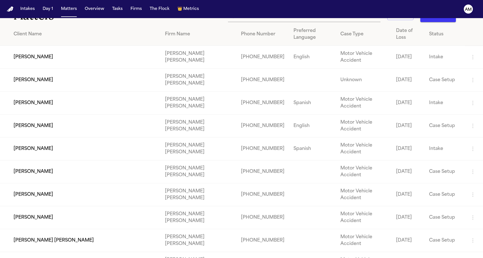
click at [124, 104] on td "[PERSON_NAME]" at bounding box center [80, 103] width 160 height 23
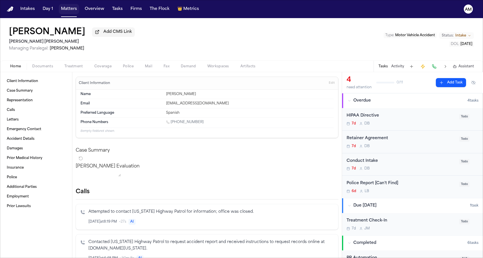
click at [68, 9] on button "Matters" at bounding box center [69, 9] width 20 height 10
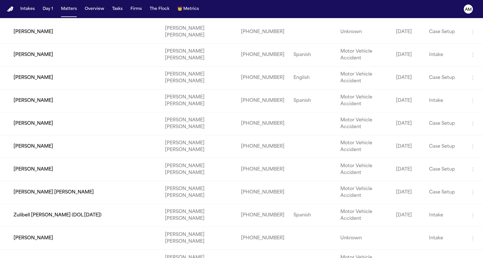
scroll to position [62, 0]
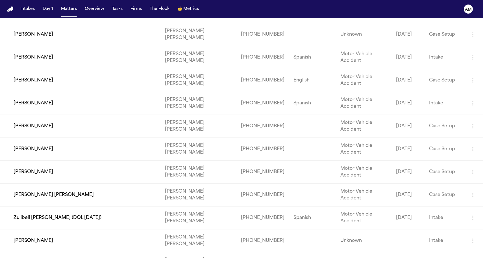
click at [94, 219] on td "Zulibell [PERSON_NAME] (DOL [DATE])" at bounding box center [80, 217] width 160 height 23
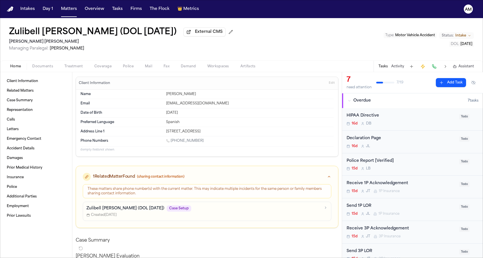
click at [104, 71] on div "Home Documents Treatment Coverage Police Mail Fax Demand Workspaces Artifacts T…" at bounding box center [241, 65] width 483 height 11
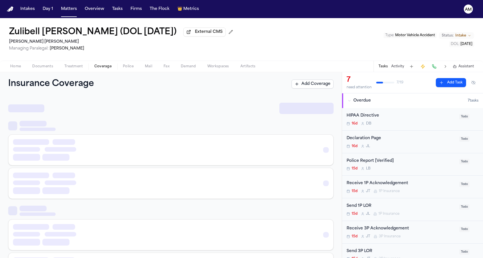
click at [102, 67] on span "Coverage" at bounding box center [102, 66] width 17 height 5
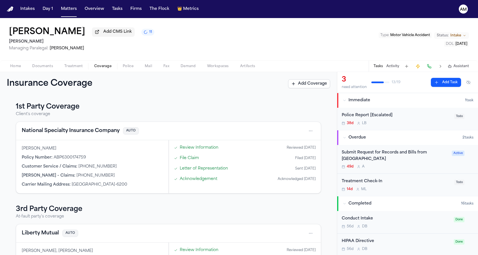
click at [132, 88] on div "Insurance Coverage Add Coverage" at bounding box center [169, 84] width 324 height 10
click at [137, 45] on h2 "[PERSON_NAME]" at bounding box center [81, 41] width 145 height 7
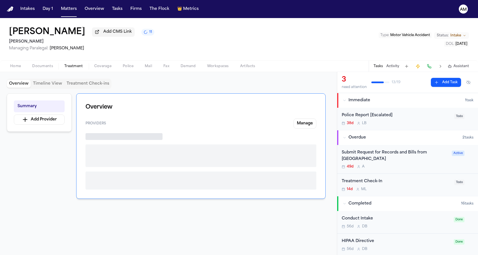
click at [71, 70] on span "button" at bounding box center [73, 69] width 25 height 1
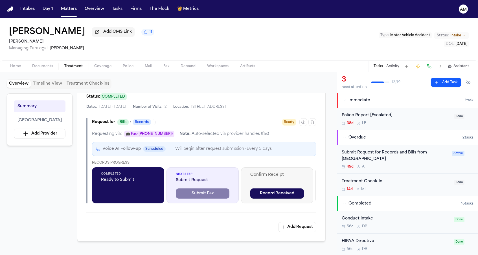
scroll to position [172, 0]
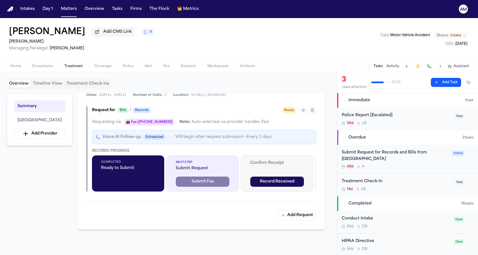
click at [241, 126] on div "Request for Bills / Records Ready Requesting via: 📠 Fax ([PHONE_NUMBER]) Note: …" at bounding box center [201, 148] width 230 height 85
drag, startPoint x: 234, startPoint y: 128, endPoint x: 252, endPoint y: 128, distance: 18.1
click at [252, 125] on div "Note: Auto-selected via provider handles (fax)" at bounding box center [225, 122] width 90 height 6
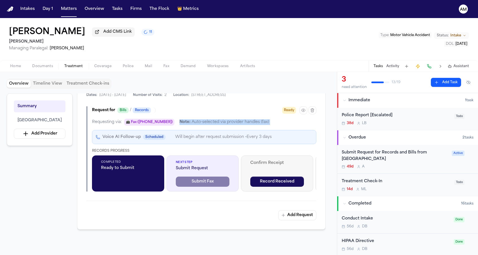
click at [252, 125] on div "Note: Auto-selected via provider handles (fax)" at bounding box center [225, 122] width 90 height 6
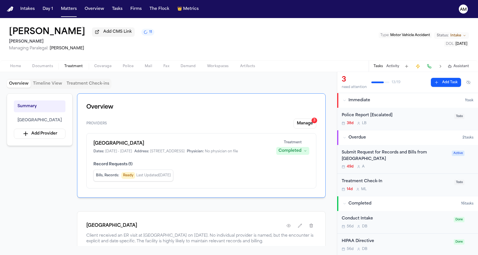
scroll to position [0, 0]
click at [106, 69] on span "Coverage" at bounding box center [102, 66] width 17 height 5
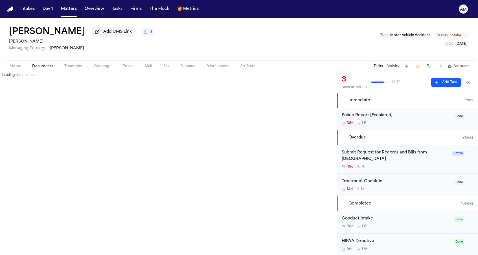
click at [55, 64] on button "Documents" at bounding box center [43, 66] width 32 height 7
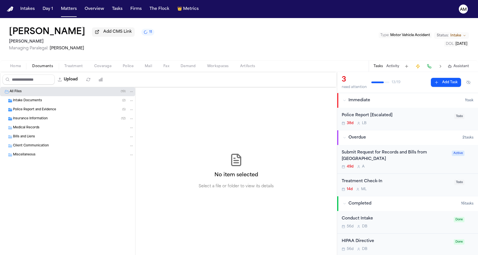
click at [74, 67] on span "Treatment" at bounding box center [73, 66] width 19 height 5
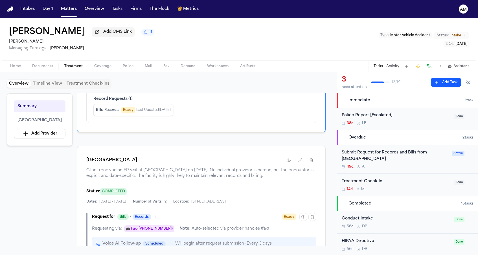
scroll to position [115, 0]
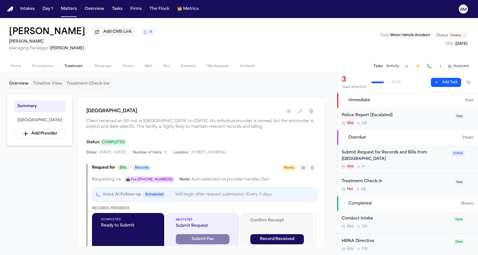
click at [303, 172] on button "button" at bounding box center [304, 168] width 8 height 8
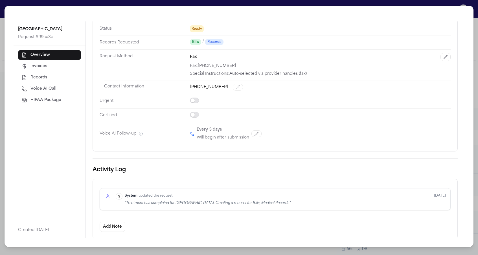
scroll to position [45, 0]
drag, startPoint x: 208, startPoint y: 130, endPoint x: 208, endPoint y: 136, distance: 6.0
click at [208, 136] on div "Every 3 days Will begin after submission" at bounding box center [223, 134] width 53 height 15
click at [208, 136] on p "Will begin after submission" at bounding box center [223, 138] width 53 height 7
click at [40, 95] on div "Overview Invoices Records Voice AI Call HIPAA Package" at bounding box center [49, 77] width 63 height 55
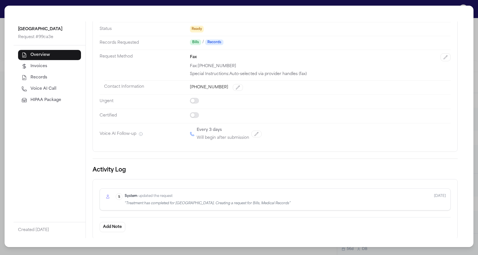
click at [41, 93] on button "Voice AI Call" at bounding box center [49, 89] width 63 height 10
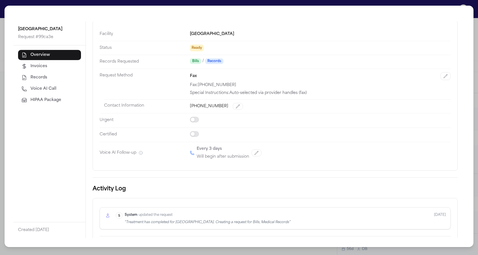
select select "***"
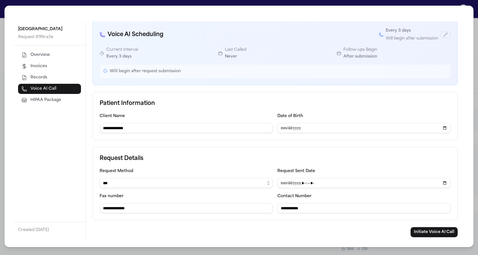
click at [1, 136] on div "**********" at bounding box center [239, 127] width 478 height 255
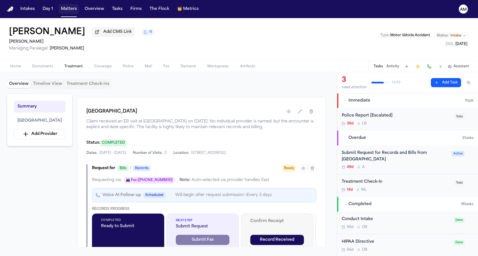
click at [62, 11] on button "Matters" at bounding box center [69, 9] width 20 height 10
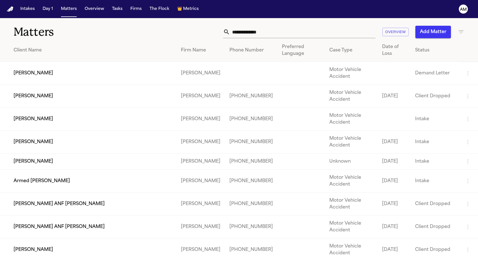
click at [285, 33] on input "text" at bounding box center [303, 32] width 146 height 12
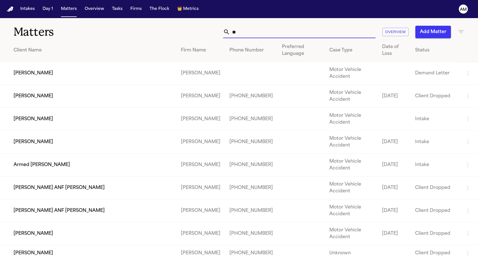
type input "*"
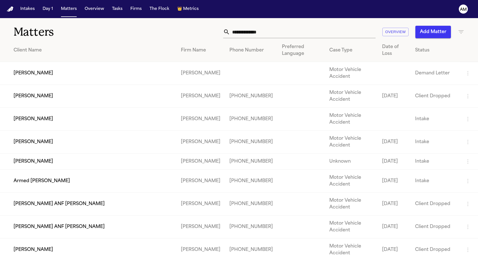
click at [464, 33] on icon "button" at bounding box center [461, 32] width 7 height 7
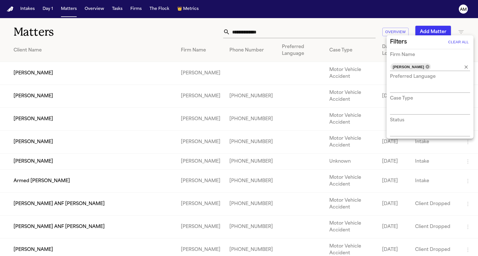
click at [430, 68] on icon at bounding box center [428, 67] width 4 height 4
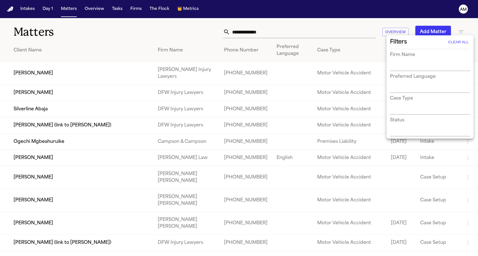
click at [330, 29] on div at bounding box center [239, 128] width 478 height 256
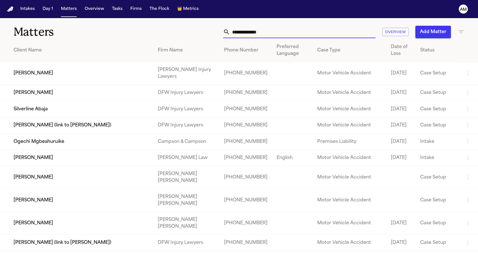
click at [304, 32] on input "text" at bounding box center [303, 32] width 146 height 12
click at [300, 32] on input "text" at bounding box center [303, 32] width 146 height 12
click at [289, 33] on input "text" at bounding box center [303, 32] width 146 height 12
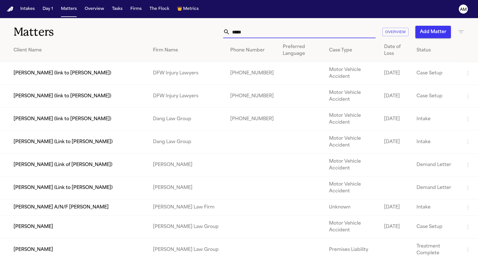
type input "******"
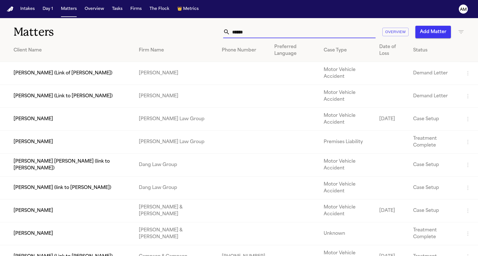
click at [265, 26] on input "******" at bounding box center [303, 32] width 146 height 12
click at [260, 30] on input "******" at bounding box center [303, 32] width 146 height 12
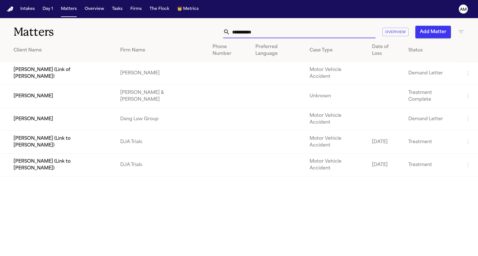
type input "**********"
click at [79, 27] on h1 "Matters" at bounding box center [78, 32] width 129 height 14
click at [64, 72] on td "[PERSON_NAME] (Link of [PERSON_NAME])" at bounding box center [58, 73] width 116 height 23
click at [62, 85] on td "[PERSON_NAME]" at bounding box center [58, 96] width 116 height 23
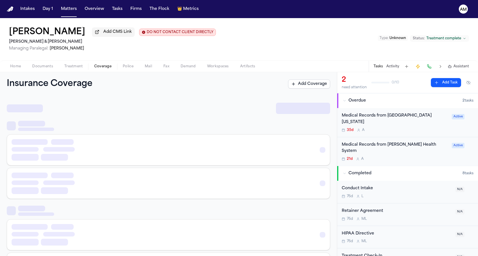
click at [98, 66] on span "Coverage" at bounding box center [102, 66] width 17 height 5
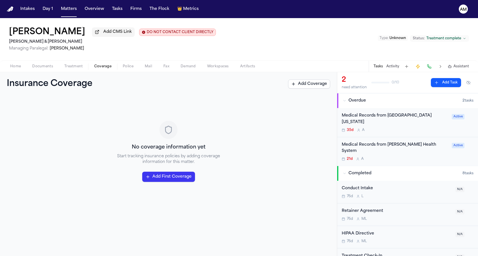
click at [74, 67] on span "Treatment" at bounding box center [73, 66] width 19 height 5
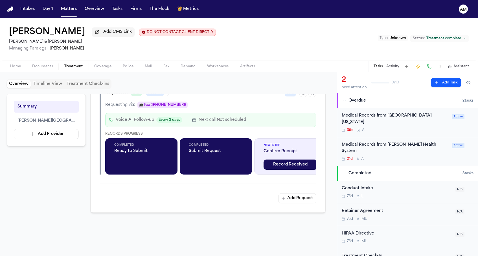
scroll to position [155, 0]
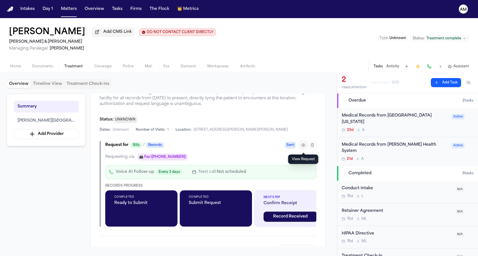
click at [304, 145] on icon "button" at bounding box center [303, 145] width 5 height 5
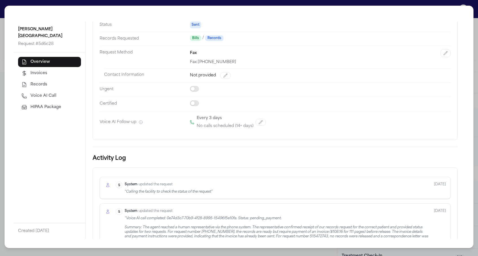
scroll to position [49, 0]
click at [263, 121] on icon "button" at bounding box center [261, 122] width 5 height 5
select select "*"
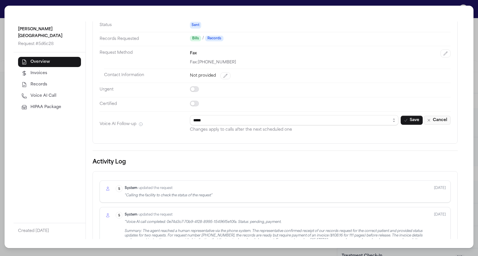
click at [442, 118] on button "Cancel" at bounding box center [437, 120] width 27 height 9
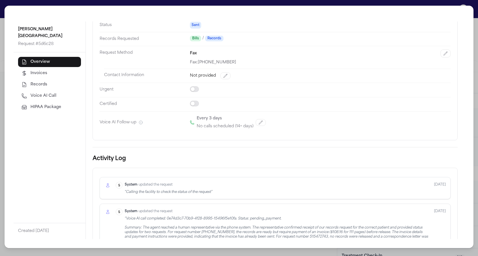
click at [468, 103] on div "[PERSON_NAME][GEOGRAPHIC_DATA] Request # 5d6c28 Overview Invoices Records Voice…" at bounding box center [239, 127] width 469 height 242
click at [475, 100] on div "[PERSON_NAME][GEOGRAPHIC_DATA] Request # 5d6c28 Overview Invoices Records Voice…" at bounding box center [239, 128] width 478 height 256
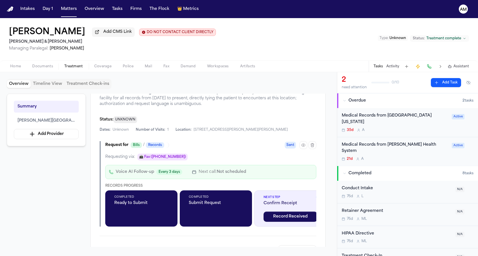
click at [247, 53] on div "[PERSON_NAME] Add CMS Link DO NOT CONTACT CLIENT DIRECTLY DO NOT CONTACT [PERSO…" at bounding box center [239, 39] width 478 height 42
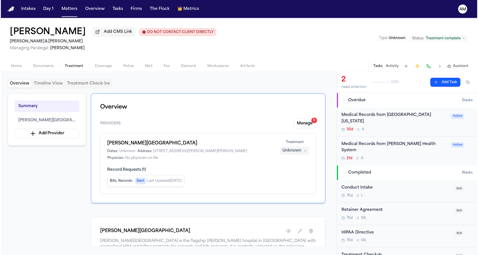
scroll to position [0, 0]
click at [64, 8] on button "Matters" at bounding box center [69, 9] width 20 height 10
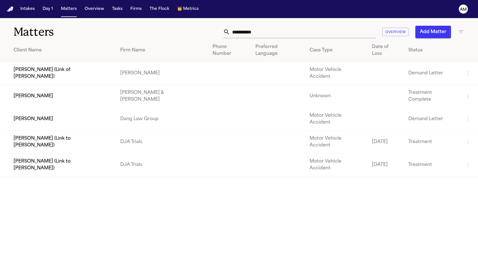
click at [461, 31] on icon "button" at bounding box center [461, 32] width 7 height 7
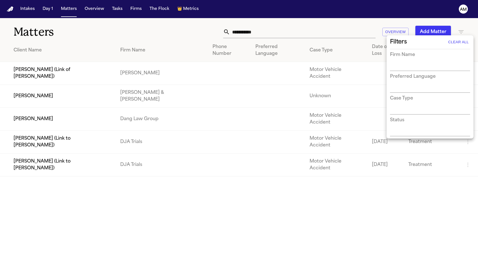
click at [461, 31] on div at bounding box center [239, 127] width 478 height 255
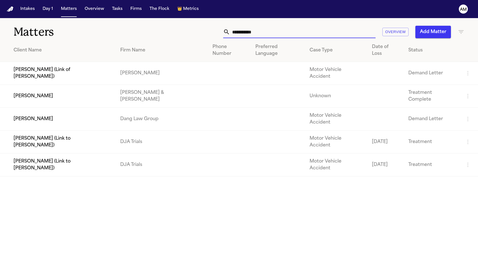
drag, startPoint x: 329, startPoint y: 36, endPoint x: 193, endPoint y: 18, distance: 137.1
click at [193, 18] on div "**********" at bounding box center [239, 28] width 478 height 21
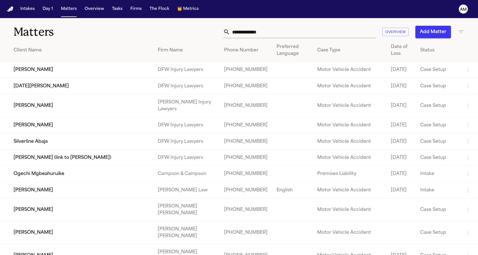
click at [460, 34] on icon "button" at bounding box center [461, 32] width 7 height 7
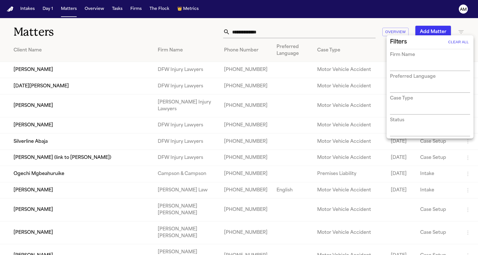
click at [463, 32] on div at bounding box center [239, 127] width 478 height 255
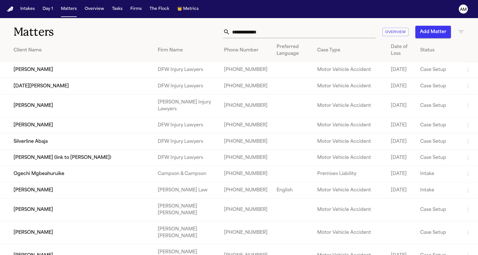
click at [461, 32] on icon "button" at bounding box center [461, 31] width 5 height 3
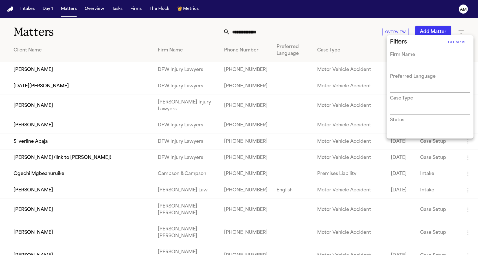
click at [424, 69] on input "text" at bounding box center [426, 67] width 72 height 8
click at [464, 33] on div at bounding box center [239, 127] width 478 height 255
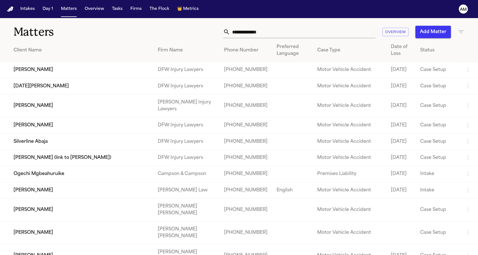
click at [461, 33] on icon "button" at bounding box center [461, 32] width 7 height 7
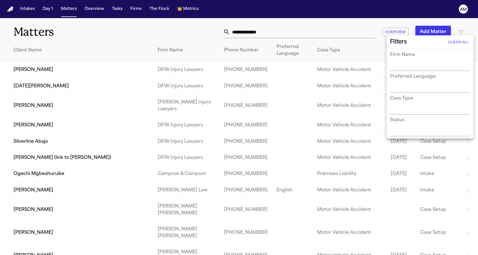
click at [156, 23] on div at bounding box center [239, 127] width 478 height 255
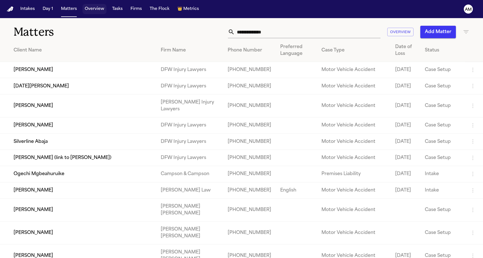
click at [88, 10] on button "Overview" at bounding box center [94, 9] width 24 height 10
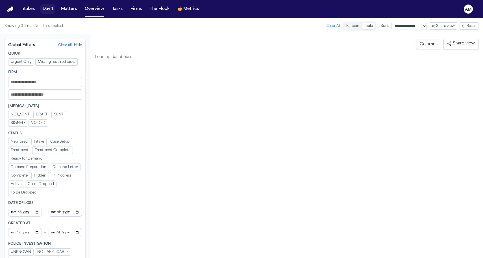
click at [43, 9] on button "Day 1" at bounding box center [47, 9] width 15 height 10
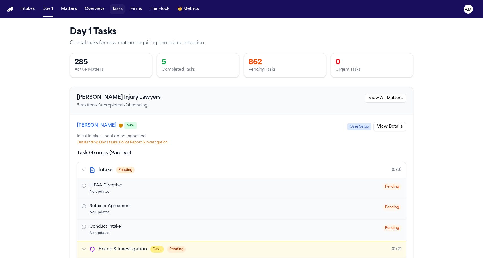
click at [112, 11] on button "Tasks" at bounding box center [117, 9] width 15 height 10
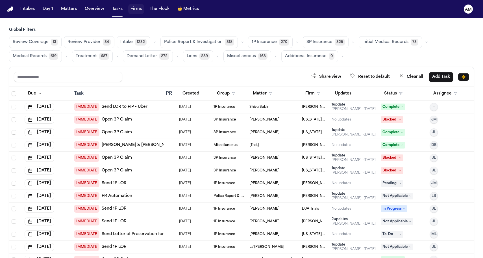
click at [137, 10] on button "Firms" at bounding box center [136, 9] width 16 height 10
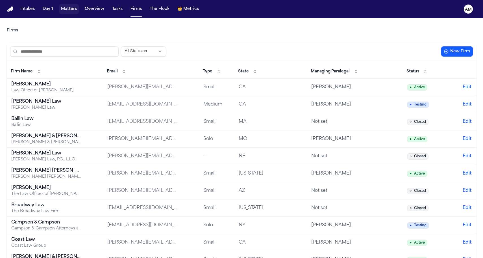
click at [71, 11] on button "Matters" at bounding box center [69, 9] width 20 height 10
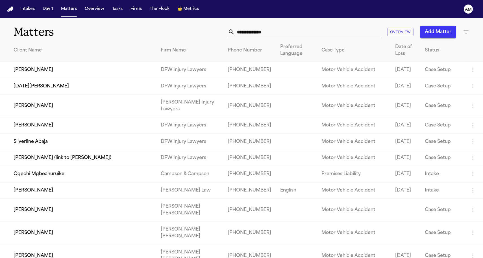
click at [88, 25] on h1 "Matters" at bounding box center [79, 32] width 130 height 14
click at [462, 35] on div "Overview Add Matter" at bounding box center [307, 32] width 326 height 12
click at [465, 34] on icon "button" at bounding box center [466, 32] width 7 height 7
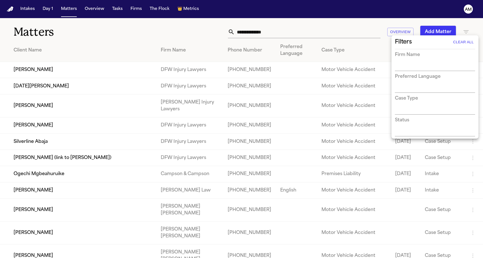
click at [445, 15] on div at bounding box center [241, 129] width 483 height 258
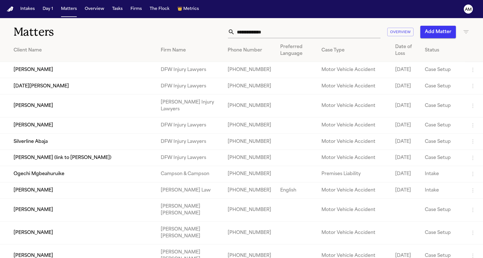
click at [169, 24] on div "Matters Overview Add Matter" at bounding box center [241, 28] width 483 height 21
click at [163, 29] on div "Overview Add Matter" at bounding box center [307, 32] width 326 height 12
click at [147, 34] on div "Overview Add Matter" at bounding box center [307, 32] width 326 height 12
click at [144, 35] on div "Overview Add Matter" at bounding box center [307, 32] width 326 height 12
click at [465, 31] on icon "button" at bounding box center [465, 31] width 5 height 3
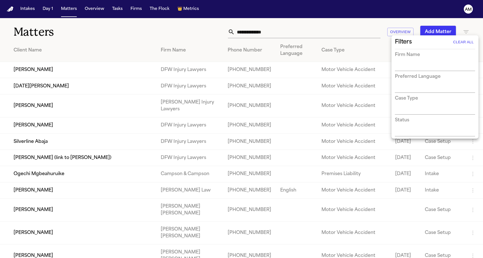
click at [418, 63] on input "text" at bounding box center [431, 67] width 72 height 8
type input "****"
click at [402, 80] on ul "[PERSON_NAME] [PERSON_NAME]" at bounding box center [435, 81] width 80 height 21
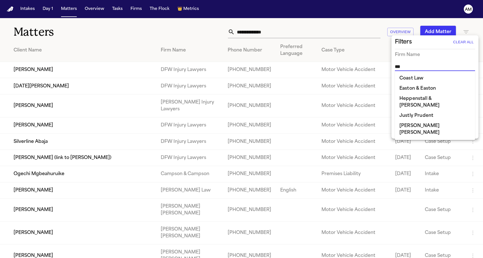
type input "****"
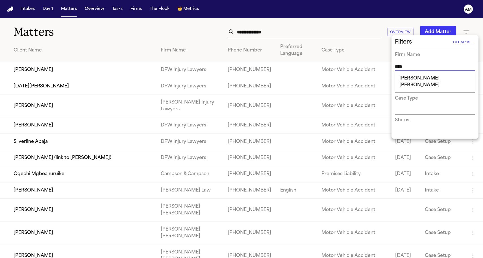
click at [413, 78] on li "[PERSON_NAME] [PERSON_NAME]" at bounding box center [435, 81] width 80 height 17
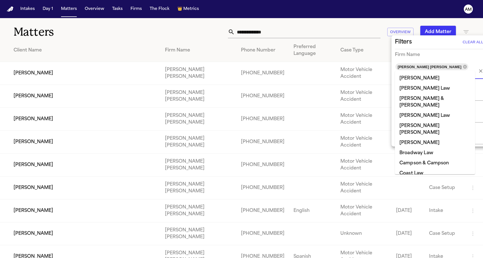
scroll to position [469, 0]
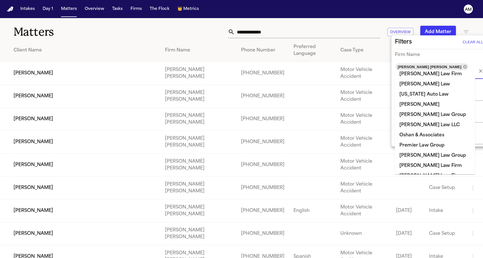
click at [214, 19] on div at bounding box center [241, 129] width 483 height 258
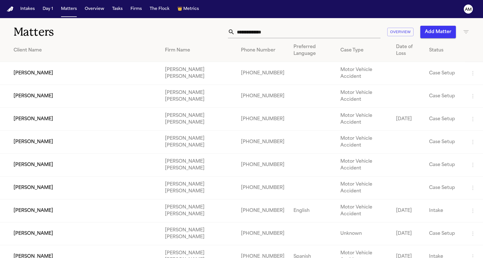
click at [42, 164] on td "Erica Lopez" at bounding box center [80, 164] width 160 height 23
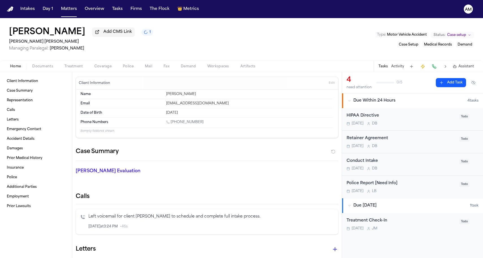
click at [92, 34] on button "Add CMS Link" at bounding box center [113, 31] width 43 height 9
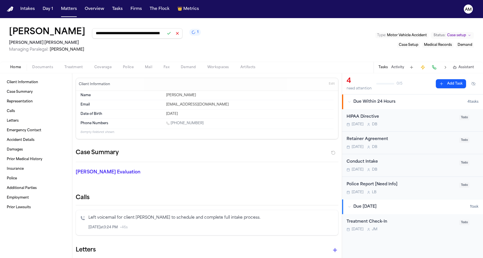
type input "**********"
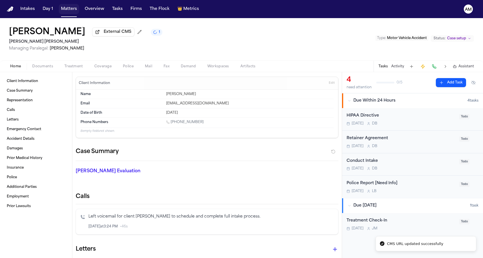
click at [70, 6] on button "Matters" at bounding box center [69, 9] width 20 height 10
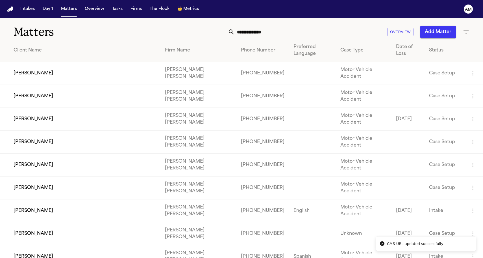
click at [50, 79] on td "Jennifer Wright" at bounding box center [80, 73] width 160 height 23
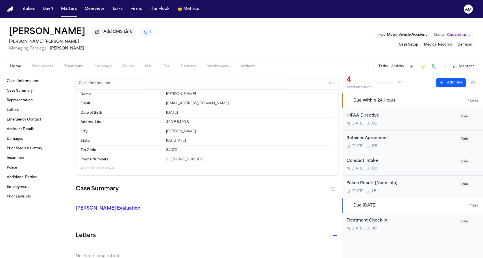
drag, startPoint x: 79, startPoint y: 33, endPoint x: 10, endPoint y: 33, distance: 69.2
click at [10, 33] on div "Jennifer Wright Add CMS Link 1" at bounding box center [81, 32] width 144 height 10
copy h1 "Jennifer Wright"
click at [103, 34] on span "Add CMS Link" at bounding box center [117, 32] width 29 height 6
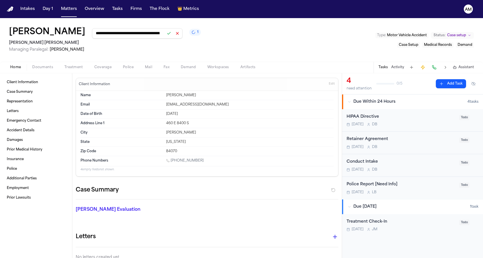
type input "**********"
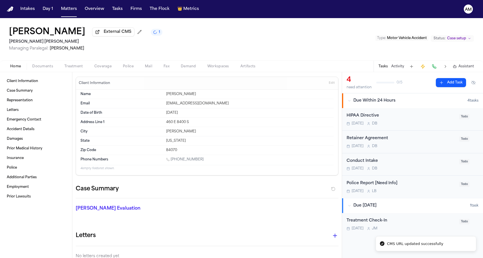
click at [92, 33] on button "External CMS" at bounding box center [113, 31] width 42 height 9
click at [62, 8] on button "Matters" at bounding box center [69, 9] width 20 height 10
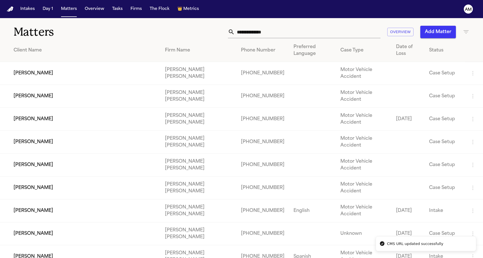
click at [48, 91] on td "Jeremy Wright" at bounding box center [80, 96] width 160 height 23
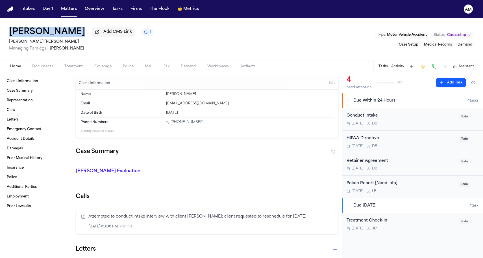
drag, startPoint x: 76, startPoint y: 34, endPoint x: 2, endPoint y: 34, distance: 74.3
click at [2, 34] on div "Jeremy Wright Add CMS Link 1 Steele Adams Hosman Managing Paralegal: Jacqueline…" at bounding box center [241, 39] width 483 height 42
copy h1 "Jeremy Wright"
click at [103, 33] on span "Add CMS Link" at bounding box center [117, 32] width 29 height 6
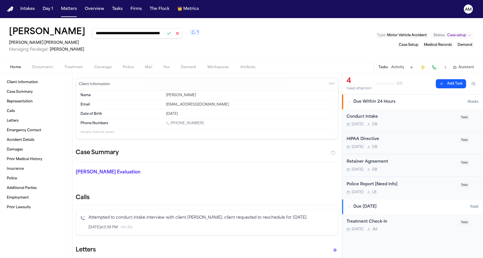
type input "**********"
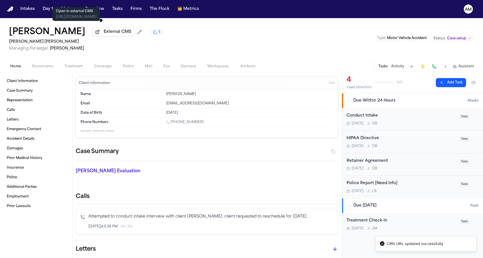
click at [104, 33] on span "External CMS" at bounding box center [118, 32] width 28 height 6
click at [65, 9] on button "Matters" at bounding box center [69, 9] width 20 height 10
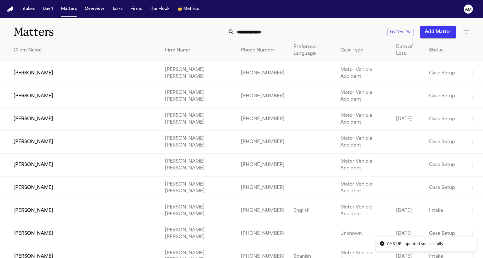
click at [49, 116] on td "Anahi Juarez" at bounding box center [80, 119] width 160 height 23
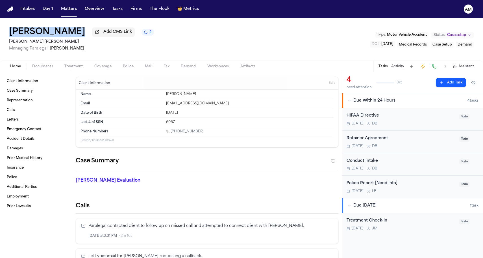
drag, startPoint x: 68, startPoint y: 32, endPoint x: 11, endPoint y: 31, distance: 57.1
click at [11, 31] on div "Anahi Juarez Add CMS Link 2" at bounding box center [81, 32] width 145 height 10
copy div "Anahi Juarez"
click at [103, 35] on span "Add CMS Link" at bounding box center [117, 32] width 29 height 6
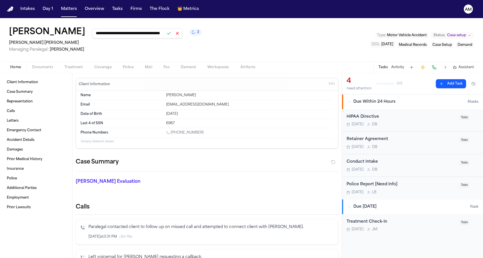
type input "**********"
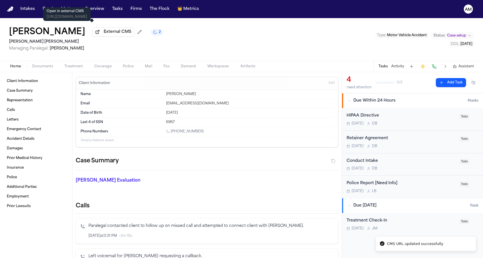
click at [104, 34] on span "External CMS" at bounding box center [118, 32] width 28 height 6
click at [66, 12] on button "Matters" at bounding box center [69, 9] width 20 height 10
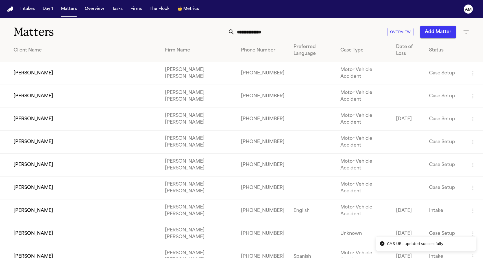
click at [62, 140] on td "Jazly Pineda" at bounding box center [80, 141] width 160 height 23
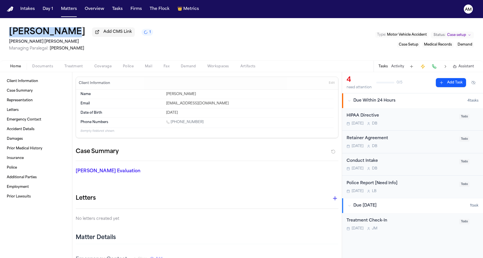
drag, startPoint x: 65, startPoint y: 36, endPoint x: 11, endPoint y: 32, distance: 54.3
click at [11, 32] on div "Jazly Pineda Add CMS Link 1" at bounding box center [81, 32] width 144 height 10
copy h1 "Jazly Pineda"
click at [103, 34] on span "Add CMS Link" at bounding box center [117, 32] width 29 height 6
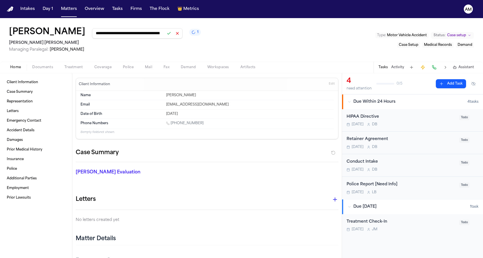
scroll to position [0, 46]
type input "**********"
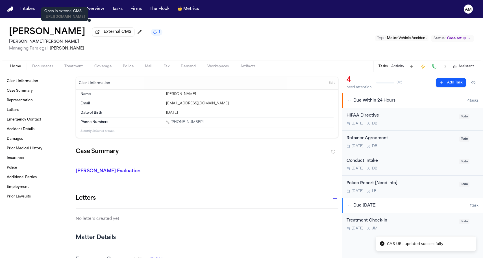
click at [104, 33] on span "External CMS" at bounding box center [118, 32] width 28 height 6
click at [71, 8] on button "Matters" at bounding box center [69, 9] width 20 height 10
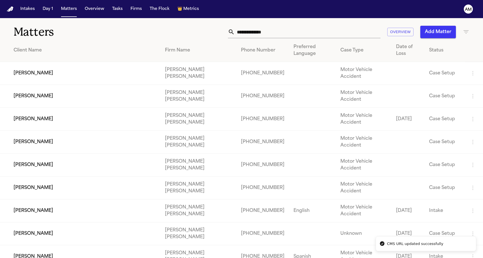
click at [64, 161] on td "Erica Lopez" at bounding box center [80, 164] width 160 height 23
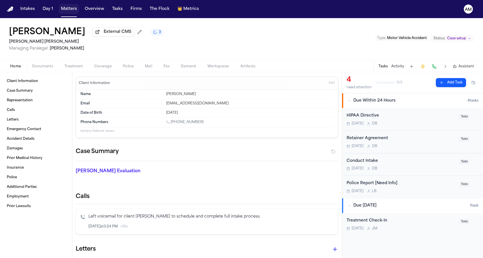
click at [68, 9] on button "Matters" at bounding box center [69, 9] width 20 height 10
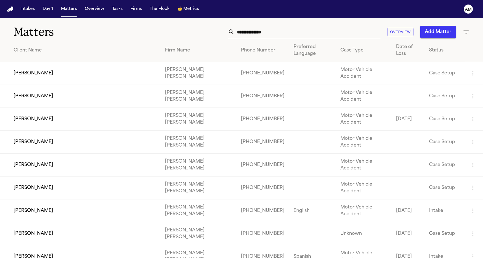
click at [42, 186] on td "Jenny Ramirez" at bounding box center [80, 187] width 160 height 23
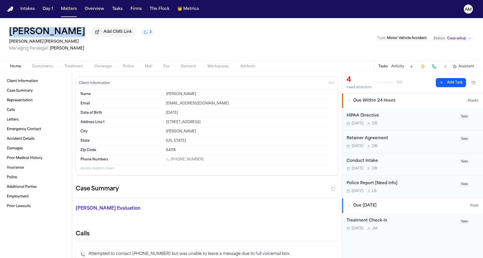
drag, startPoint x: 74, startPoint y: 34, endPoint x: 8, endPoint y: 34, distance: 66.1
click at [8, 34] on div "Jenny Ramirez Add CMS Link 3 Steele Adams Hosman Managing Paralegal: Jacqueline…" at bounding box center [241, 39] width 483 height 42
copy h1 "Jenny Ramirez"
click at [103, 32] on span "Add CMS Link" at bounding box center [117, 32] width 29 height 6
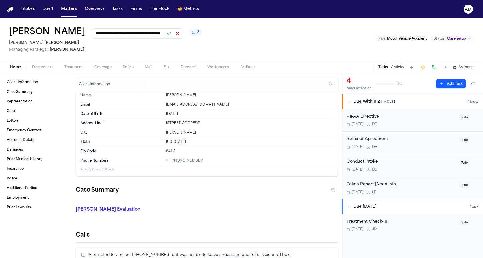
type input "**********"
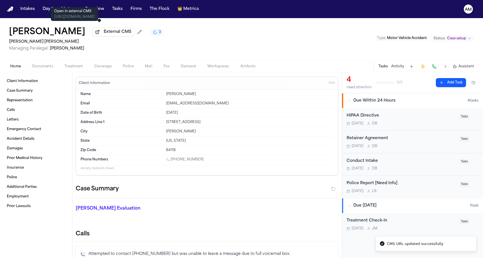
click at [104, 33] on span "External CMS" at bounding box center [118, 32] width 28 height 6
click at [70, 12] on button "Matters" at bounding box center [69, 9] width 20 height 10
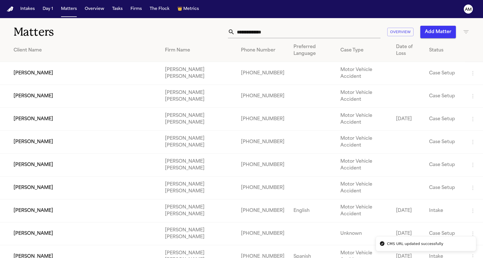
click at [36, 204] on td "[PERSON_NAME]" at bounding box center [80, 210] width 160 height 23
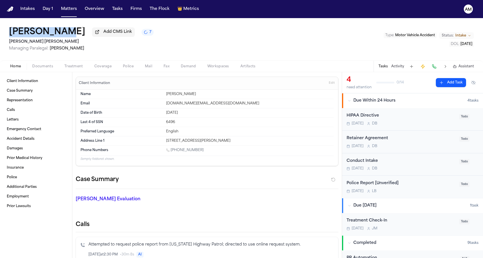
drag, startPoint x: 61, startPoint y: 35, endPoint x: 9, endPoint y: 35, distance: 52.2
click at [9, 35] on div "Jose Rivera Add CMS Link 7 Steele Adams Hosman Managing Paralegal: Jacqueline M…" at bounding box center [241, 39] width 483 height 42
copy h1 "[PERSON_NAME]"
click at [64, 8] on button "Matters" at bounding box center [69, 9] width 20 height 10
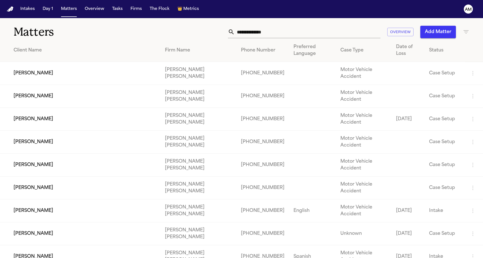
scroll to position [8, 0]
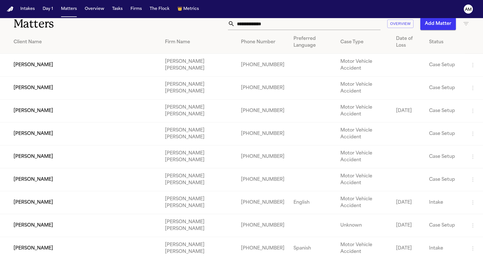
click at [42, 221] on td "[PERSON_NAME]" at bounding box center [80, 225] width 160 height 23
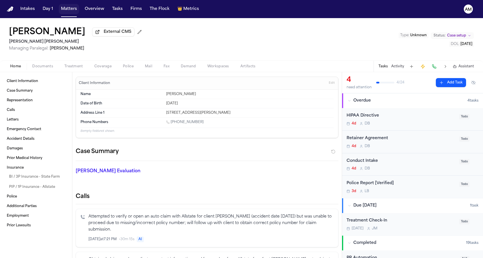
click at [67, 8] on button "Matters" at bounding box center [69, 9] width 20 height 10
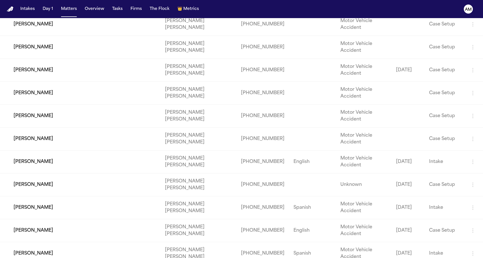
scroll to position [62, 0]
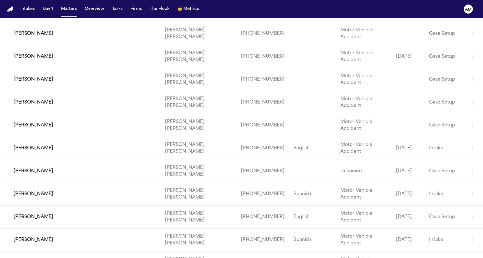
click at [43, 192] on td "[PERSON_NAME]" at bounding box center [80, 193] width 160 height 23
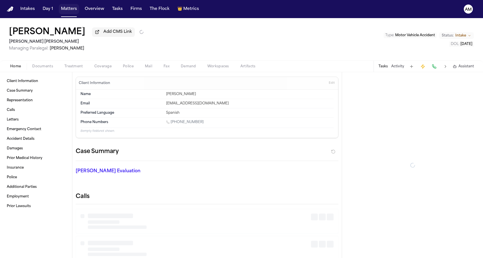
click at [67, 9] on button "Matters" at bounding box center [69, 9] width 20 height 10
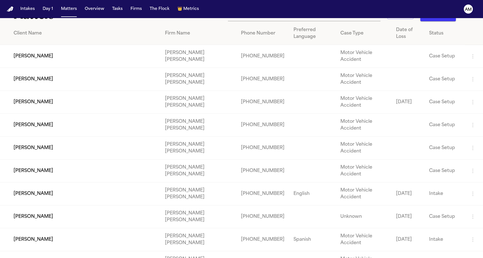
scroll to position [49, 0]
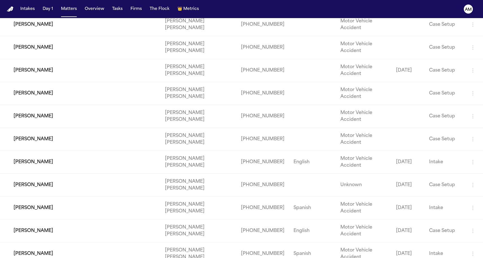
click at [48, 214] on td "[PERSON_NAME]" at bounding box center [80, 207] width 160 height 23
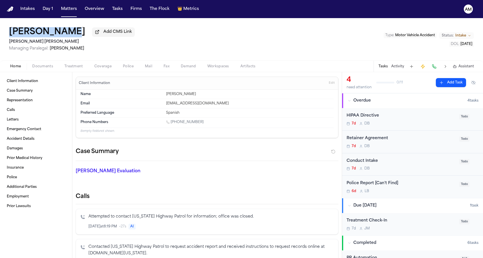
drag, startPoint x: 64, startPoint y: 31, endPoint x: 2, endPoint y: 32, distance: 62.4
click at [2, 32] on div "Paula Osorio Add CMS Link Steele Adams Hosman Managing Paralegal: Jacqueline Ma…" at bounding box center [241, 39] width 483 height 42
copy h1 "[PERSON_NAME]"
click at [80, 43] on h2 "[PERSON_NAME] [PERSON_NAME]" at bounding box center [72, 41] width 126 height 7
click at [103, 35] on span "Add CMS Link" at bounding box center [117, 32] width 29 height 6
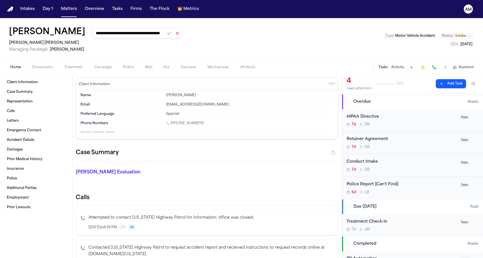
type input "**********"
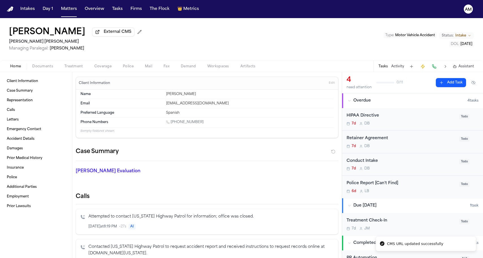
click at [79, 40] on h2 "[PERSON_NAME] [PERSON_NAME]" at bounding box center [76, 41] width 135 height 7
click at [104, 34] on span "External CMS" at bounding box center [118, 32] width 28 height 6
click at [69, 9] on button "Matters" at bounding box center [69, 9] width 20 height 10
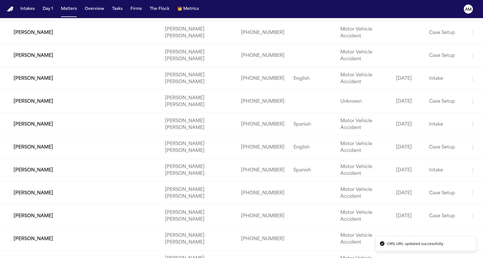
scroll to position [132, 0]
click at [35, 146] on td "[PERSON_NAME]" at bounding box center [80, 147] width 160 height 23
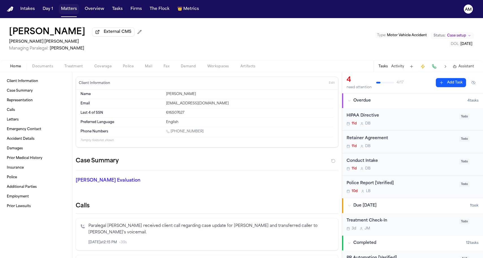
click at [61, 14] on button "Matters" at bounding box center [69, 9] width 20 height 10
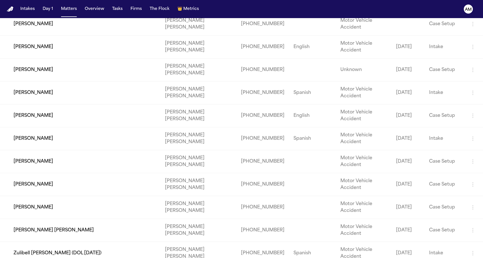
scroll to position [171, 0]
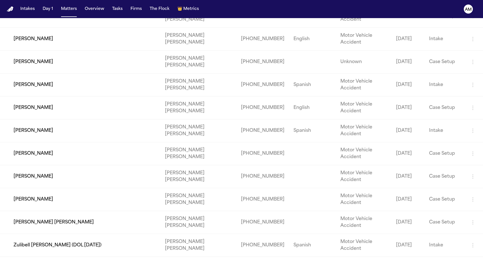
click at [32, 128] on td "[PERSON_NAME]" at bounding box center [80, 130] width 160 height 23
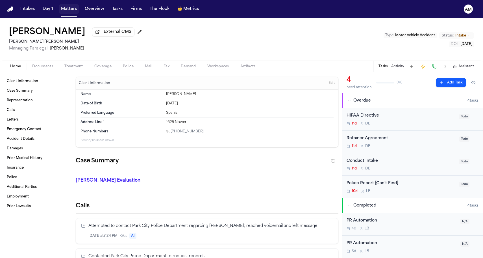
click at [65, 11] on button "Matters" at bounding box center [69, 9] width 20 height 10
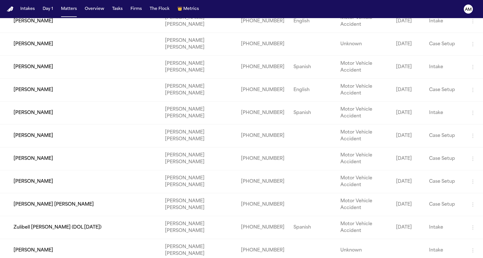
scroll to position [189, 0]
click at [57, 135] on td "[PERSON_NAME]" at bounding box center [80, 135] width 160 height 23
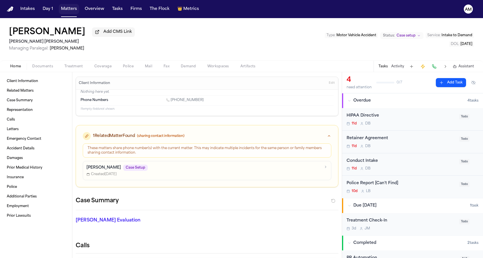
click at [68, 10] on button "Matters" at bounding box center [69, 9] width 20 height 10
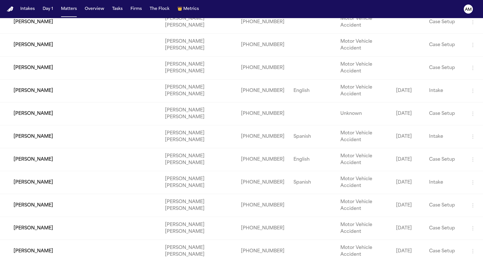
scroll to position [130, 0]
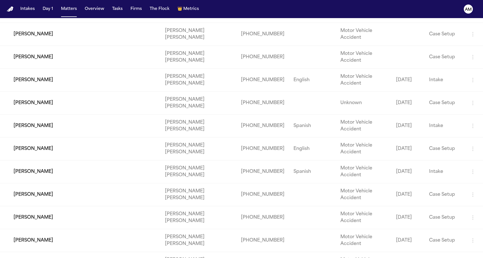
click at [51, 204] on td "[PERSON_NAME]" at bounding box center [80, 194] width 160 height 23
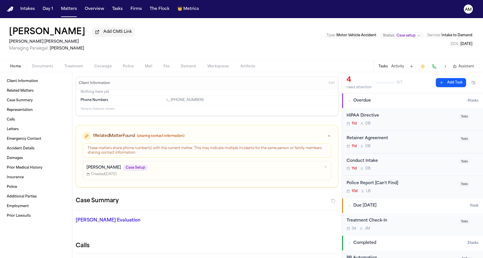
drag, startPoint x: 89, startPoint y: 31, endPoint x: 2, endPoint y: 31, distance: 87.3
click at [2, 31] on div "Samantha Briceno Add CMS Link Steele Adams Hosman Managing Paralegal: Jacquelin…" at bounding box center [241, 39] width 483 height 42
copy h1 "[PERSON_NAME]"
click at [112, 31] on span "Add CMS Link" at bounding box center [117, 32] width 29 height 6
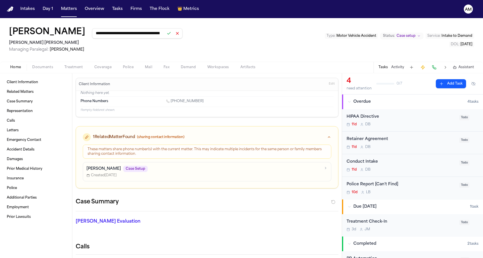
type input "**********"
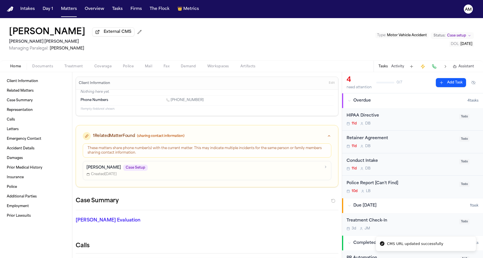
click at [112, 31] on span "External CMS" at bounding box center [118, 32] width 28 height 6
click at [69, 10] on button "Matters" at bounding box center [69, 9] width 20 height 10
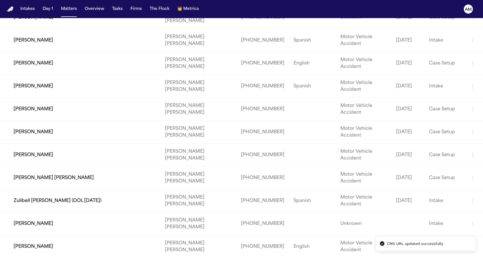
scroll to position [222, 0]
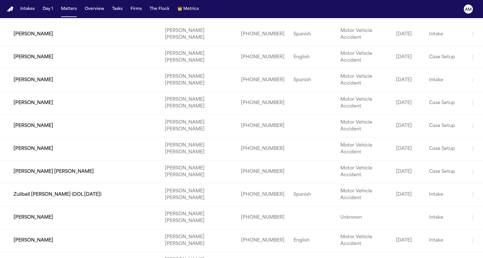
click at [70, 132] on td "[PERSON_NAME]" at bounding box center [80, 125] width 160 height 23
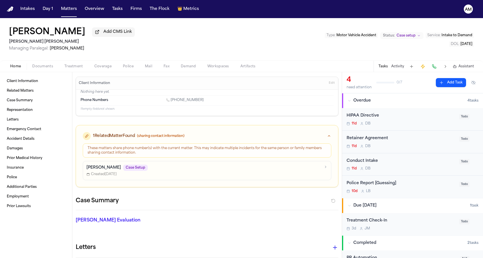
drag, startPoint x: 75, startPoint y: 32, endPoint x: 2, endPoint y: 32, distance: 72.3
click at [2, 32] on div "Fatima Briceno Add CMS Link Steele Adams Hosman Managing Paralegal: Jacqueline …" at bounding box center [241, 39] width 483 height 42
copy h1 "[PERSON_NAME]"
click at [103, 32] on span "Add CMS Link" at bounding box center [117, 32] width 29 height 6
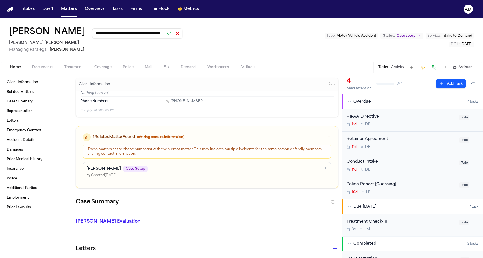
type input "**********"
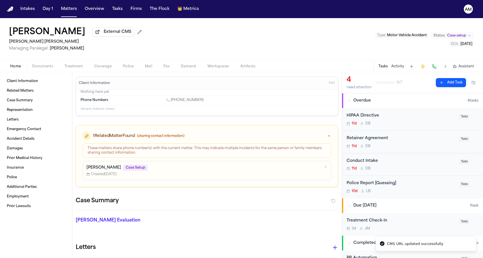
click at [104, 32] on span "External CMS" at bounding box center [118, 32] width 28 height 6
click at [66, 12] on button "Matters" at bounding box center [69, 9] width 20 height 10
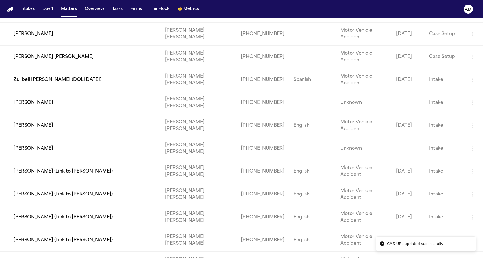
scroll to position [315, 0]
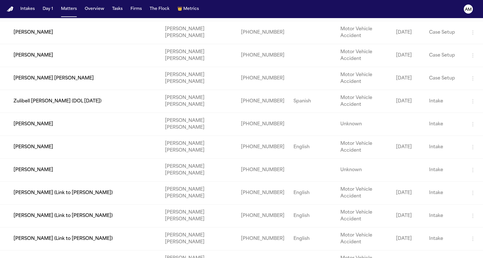
click at [49, 54] on td "[PERSON_NAME]" at bounding box center [80, 55] width 160 height 23
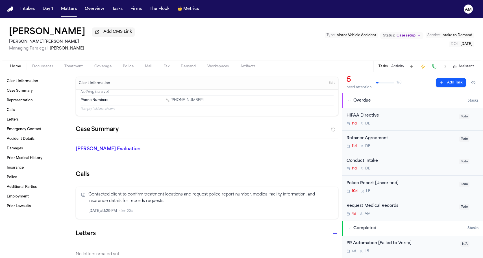
drag, startPoint x: 72, startPoint y: 33, endPoint x: 2, endPoint y: 32, distance: 70.3
click at [2, 32] on div "Taziana Galvez Add CMS Link Steele Adams Hosman Managing Paralegal: Jacqueline …" at bounding box center [241, 39] width 483 height 42
copy h1 "[PERSON_NAME]"
click at [103, 35] on span "Add CMS Link" at bounding box center [117, 32] width 29 height 6
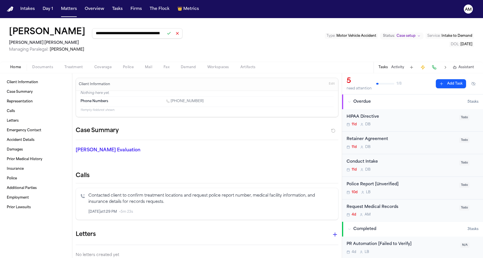
scroll to position [0, 46]
type input "**********"
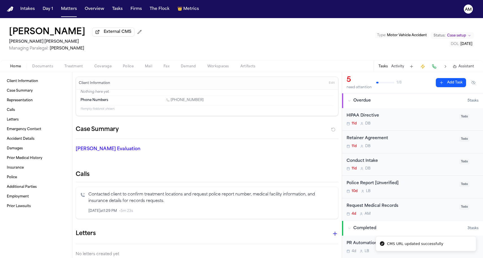
click at [104, 35] on span "External CMS" at bounding box center [118, 32] width 28 height 6
click at [69, 8] on button "Matters" at bounding box center [69, 9] width 20 height 10
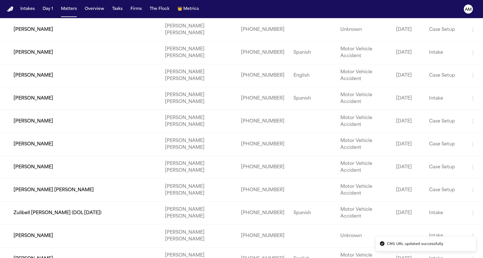
scroll to position [205, 0]
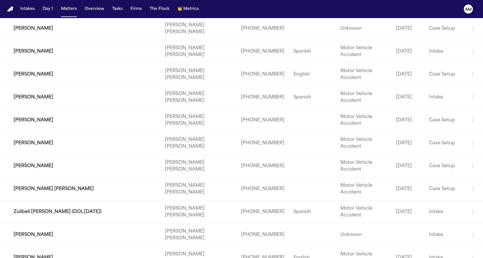
click at [43, 184] on td "[PERSON_NAME] [PERSON_NAME]" at bounding box center [80, 188] width 160 height 23
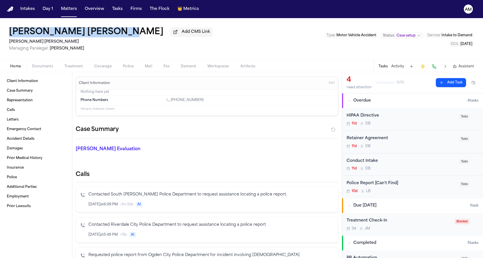
drag, startPoint x: 109, startPoint y: 33, endPoint x: 4, endPoint y: 31, distance: 105.1
click at [4, 31] on div "Cristian Ernesto Avalos Add CMS Link Steele Adams Hosman Managing Paralegal: Ja…" at bounding box center [241, 39] width 483 height 42
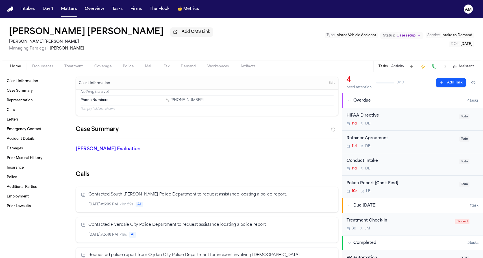
click at [132, 29] on div "Cristian Ernesto Avalos Add CMS Link" at bounding box center [111, 32] width 204 height 10
click at [182, 33] on span "Add CMS Link" at bounding box center [196, 32] width 29 height 6
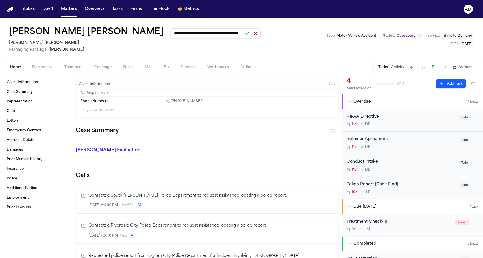
type input "**********"
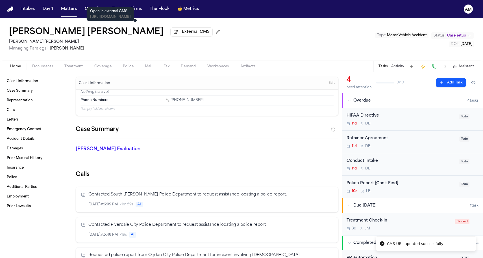
click at [170, 33] on button "External CMS" at bounding box center [191, 31] width 42 height 9
click at [70, 10] on button "Matters" at bounding box center [69, 9] width 20 height 10
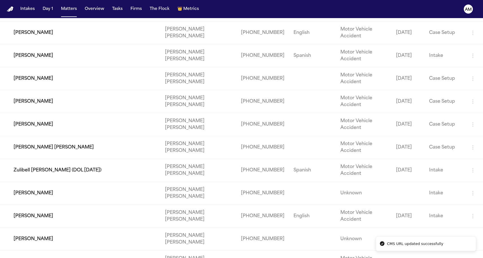
scroll to position [250, 0]
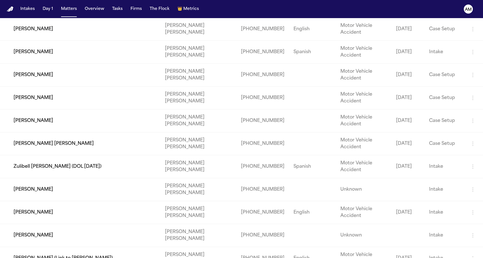
click at [61, 164] on td "Zulibell [PERSON_NAME] (DOL [DATE])" at bounding box center [80, 166] width 160 height 23
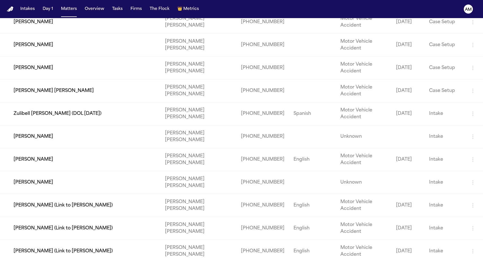
scroll to position [308, 0]
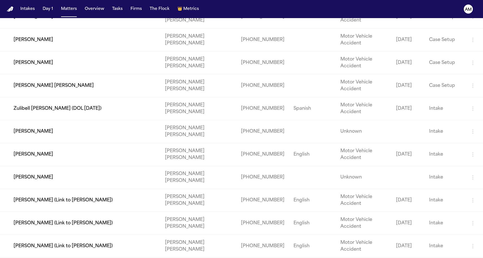
click at [78, 138] on td "[PERSON_NAME]" at bounding box center [80, 131] width 160 height 23
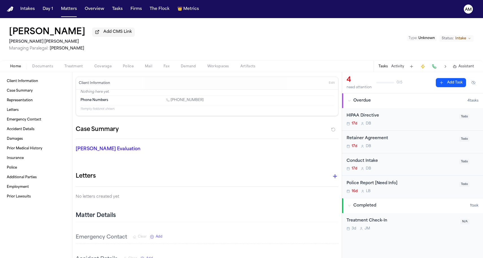
drag, startPoint x: 79, startPoint y: 35, endPoint x: 11, endPoint y: 32, distance: 68.1
click at [11, 32] on div "Geraldine Sheya Add CMS Link" at bounding box center [72, 32] width 126 height 10
click at [80, 33] on div "Geraldine Sheya Add CMS Link" at bounding box center [72, 32] width 126 height 10
drag, startPoint x: 80, startPoint y: 32, endPoint x: 53, endPoint y: 32, distance: 27.1
click at [53, 32] on div "Geraldine Sheya Add CMS Link" at bounding box center [72, 32] width 126 height 10
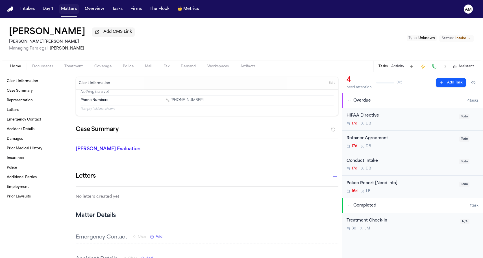
click at [64, 6] on button "Matters" at bounding box center [69, 9] width 20 height 10
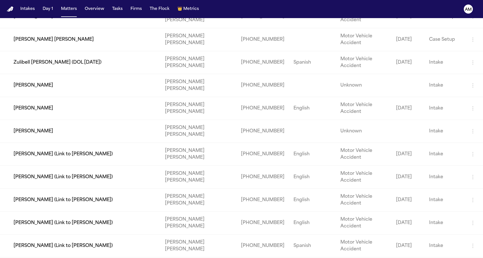
scroll to position [361, 0]
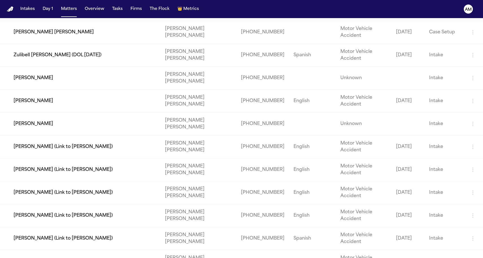
click at [48, 108] on td "[PERSON_NAME]" at bounding box center [80, 101] width 160 height 23
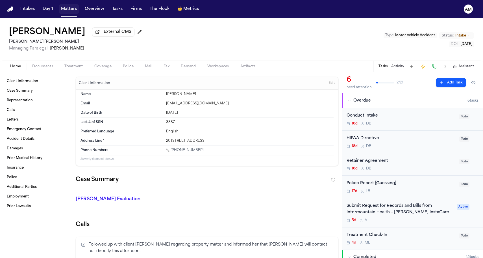
click at [64, 7] on button "Matters" at bounding box center [69, 9] width 20 height 10
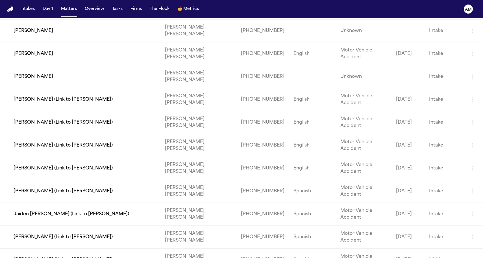
scroll to position [407, 0]
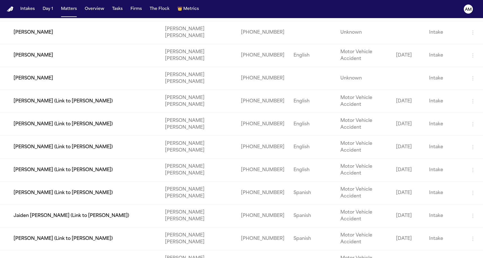
click at [60, 77] on td "[PERSON_NAME]" at bounding box center [80, 78] width 160 height 23
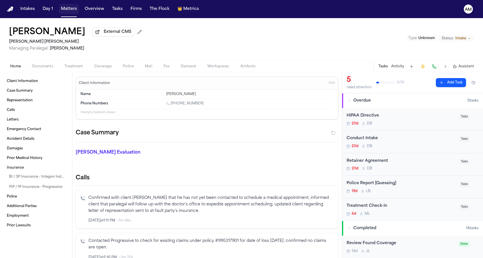
click at [67, 7] on button "Matters" at bounding box center [69, 9] width 20 height 10
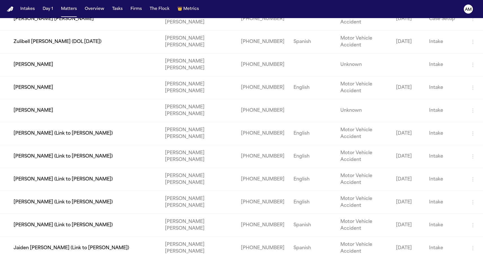
scroll to position [400, 0]
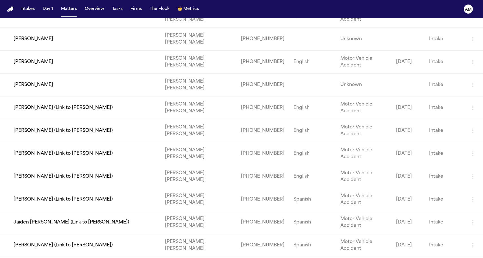
click at [80, 114] on td "[PERSON_NAME] (Link to [PERSON_NAME])" at bounding box center [80, 107] width 160 height 23
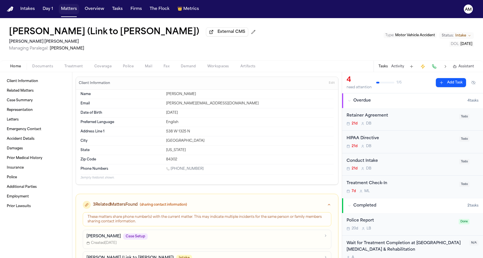
click at [70, 8] on button "Matters" at bounding box center [69, 9] width 20 height 10
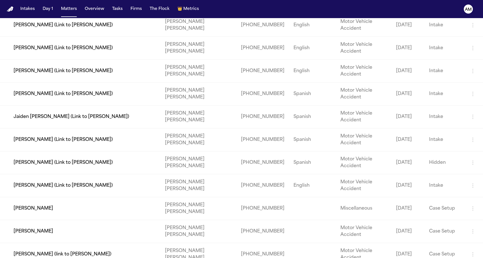
scroll to position [506, 0]
click at [90, 132] on td "[PERSON_NAME] (Link to [PERSON_NAME])" at bounding box center [80, 139] width 160 height 23
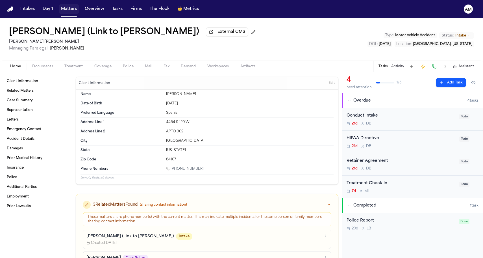
click at [64, 7] on button "Matters" at bounding box center [69, 9] width 20 height 10
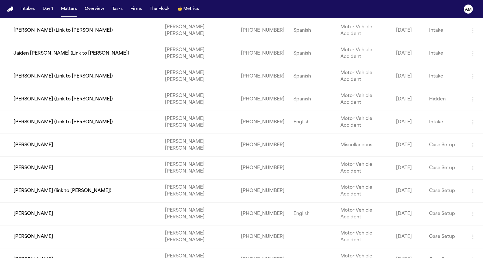
scroll to position [585, 0]
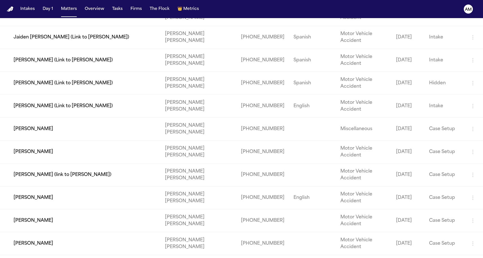
click at [69, 129] on td "[PERSON_NAME]" at bounding box center [80, 128] width 160 height 23
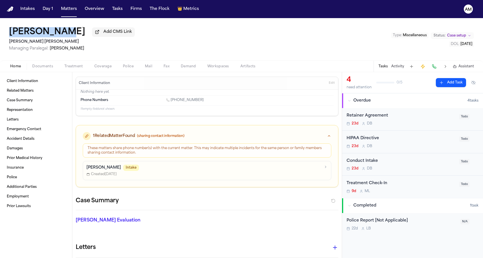
drag, startPoint x: 8, startPoint y: 32, endPoint x: 58, endPoint y: 34, distance: 50.6
click at [58, 34] on div "Jose Iregui Add CMS Link Steele Adams Hosman Managing Paralegal: Jacqueline Mal…" at bounding box center [241, 39] width 483 height 42
click at [67, 8] on button "Matters" at bounding box center [69, 9] width 20 height 10
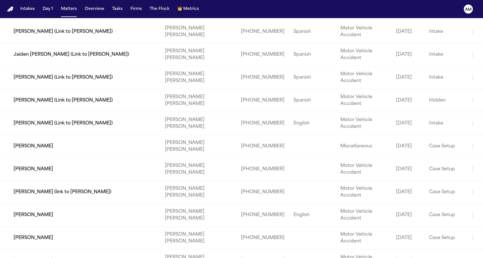
scroll to position [585, 0]
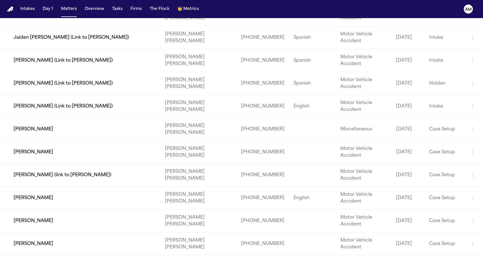
click at [49, 154] on td "[PERSON_NAME]" at bounding box center [80, 152] width 160 height 23
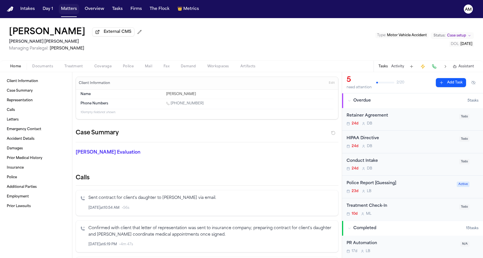
click at [62, 9] on button "Matters" at bounding box center [69, 9] width 20 height 10
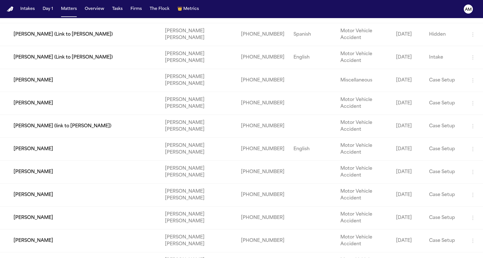
scroll to position [634, 0]
click at [49, 125] on td "[PERSON_NAME] (link to [PERSON_NAME])" at bounding box center [80, 125] width 160 height 23
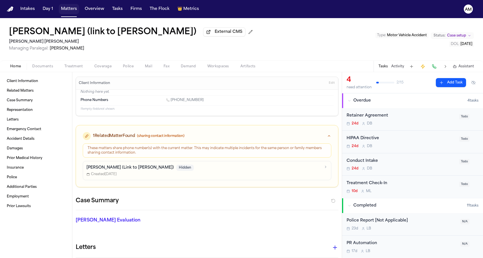
click at [74, 4] on button "Matters" at bounding box center [69, 9] width 20 height 10
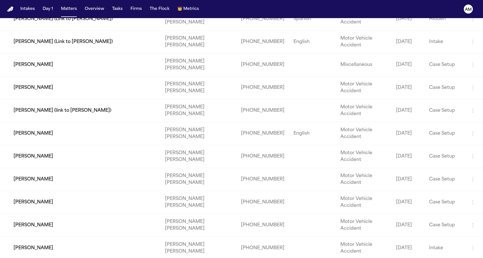
scroll to position [675, 0]
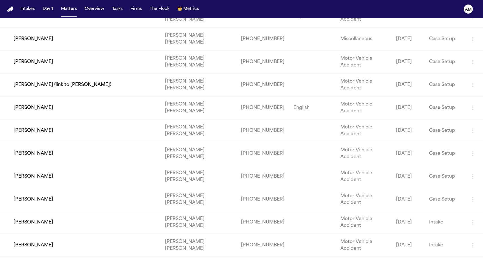
click at [48, 101] on td "[PERSON_NAME]" at bounding box center [80, 107] width 160 height 23
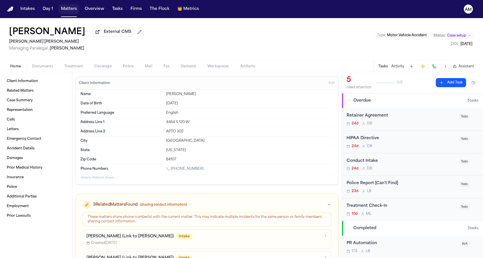
click at [68, 7] on button "Matters" at bounding box center [69, 9] width 20 height 10
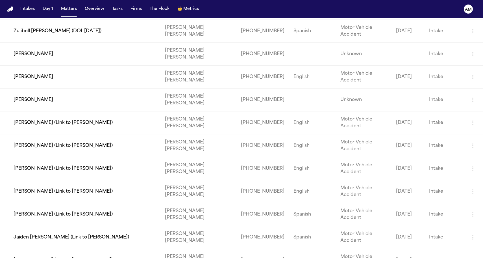
scroll to position [596, 0]
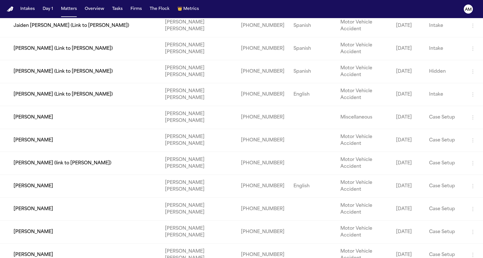
click at [58, 209] on td "[PERSON_NAME]" at bounding box center [80, 208] width 160 height 23
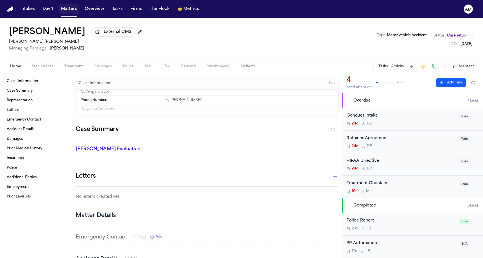
click at [68, 6] on button "Matters" at bounding box center [69, 9] width 20 height 10
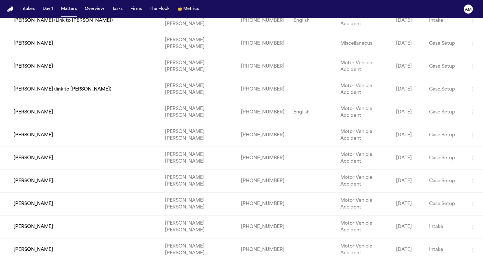
scroll to position [676, 0]
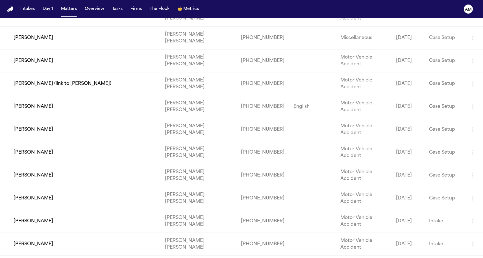
click at [60, 158] on td "[PERSON_NAME]" at bounding box center [80, 152] width 160 height 23
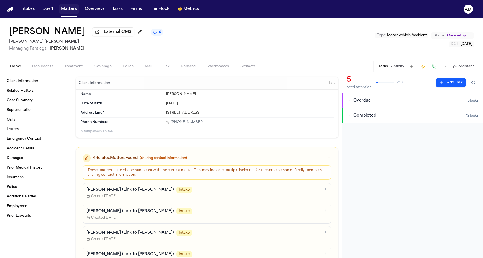
click at [66, 7] on button "Matters" at bounding box center [69, 9] width 20 height 10
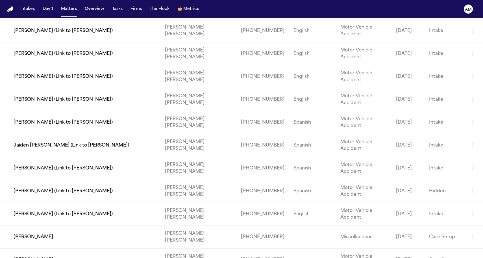
scroll to position [645, 0]
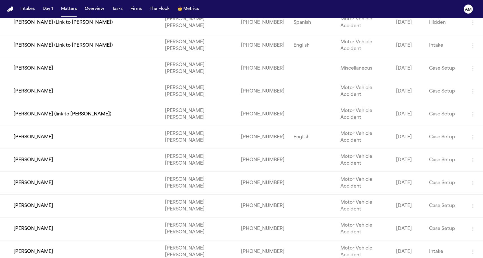
click at [57, 208] on td "[PERSON_NAME]" at bounding box center [80, 205] width 160 height 23
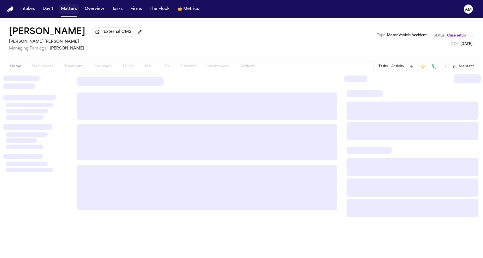
click at [69, 6] on button "Matters" at bounding box center [69, 9] width 20 height 10
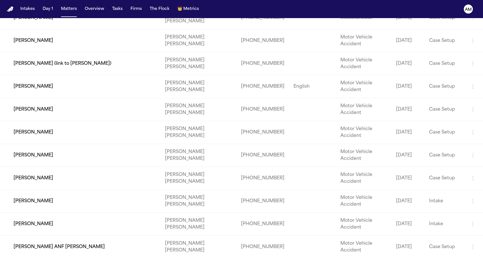
scroll to position [698, 0]
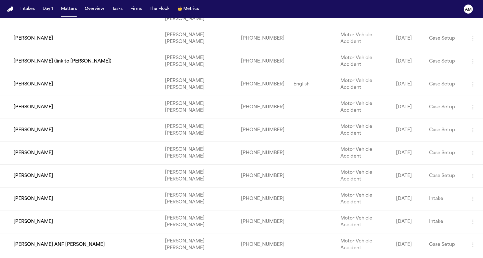
click at [53, 178] on td "[PERSON_NAME]" at bounding box center [80, 175] width 160 height 23
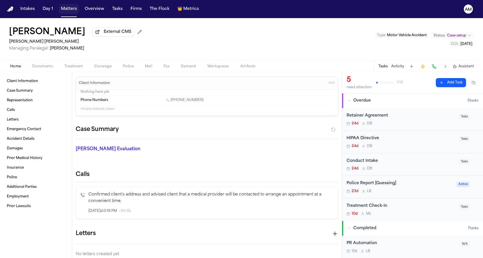
click at [68, 10] on button "Matters" at bounding box center [69, 9] width 20 height 10
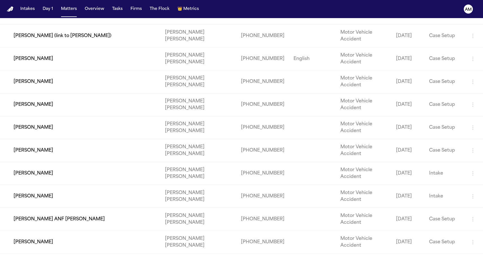
scroll to position [736, 0]
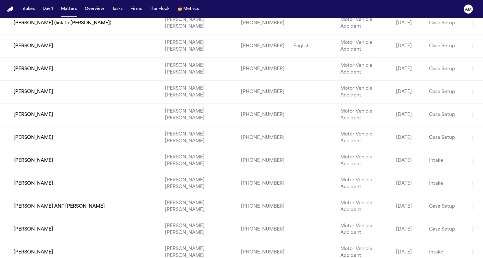
click at [47, 157] on td "[PERSON_NAME]" at bounding box center [80, 160] width 160 height 23
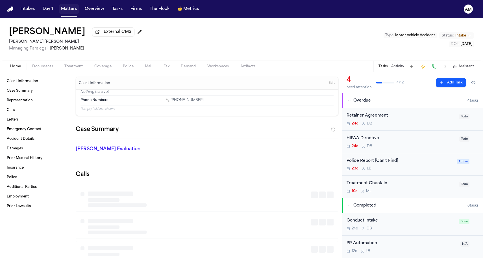
click at [66, 10] on button "Matters" at bounding box center [69, 9] width 20 height 10
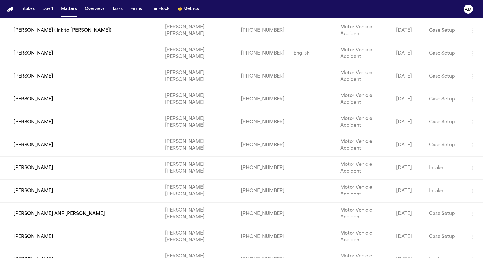
scroll to position [732, 0]
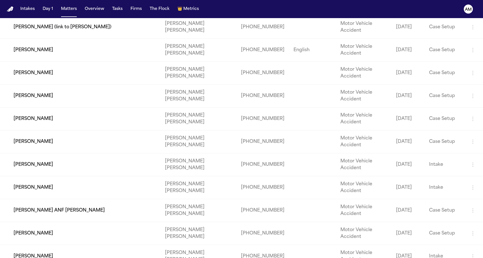
click at [45, 190] on td "[PERSON_NAME]" at bounding box center [80, 187] width 160 height 23
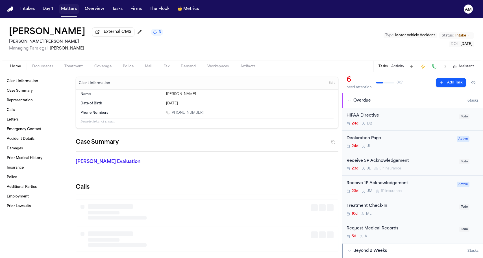
click at [62, 5] on button "Matters" at bounding box center [69, 9] width 20 height 10
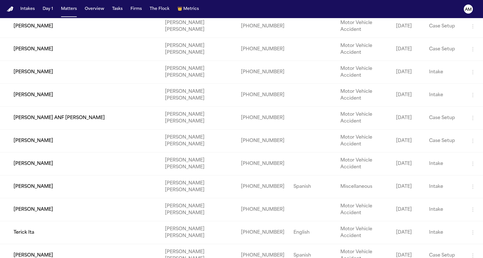
scroll to position [829, 0]
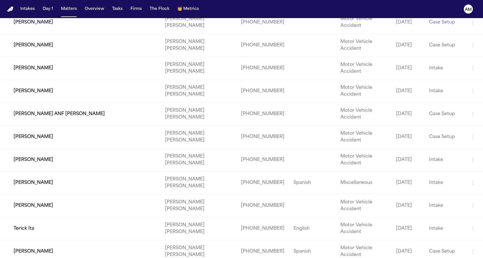
click at [52, 119] on td "[PERSON_NAME] ANF [PERSON_NAME]" at bounding box center [80, 114] width 160 height 23
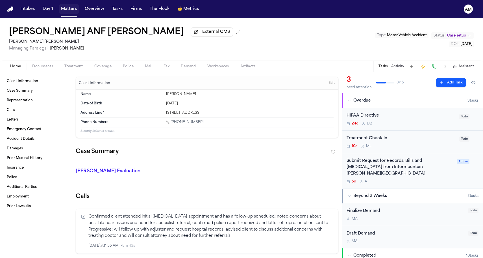
click at [67, 6] on button "Matters" at bounding box center [69, 9] width 20 height 10
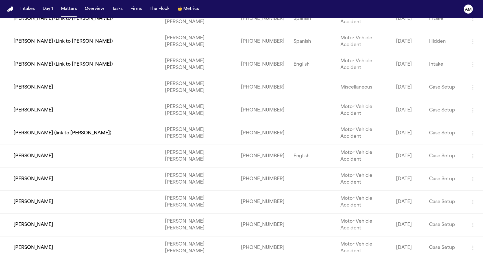
scroll to position [634, 0]
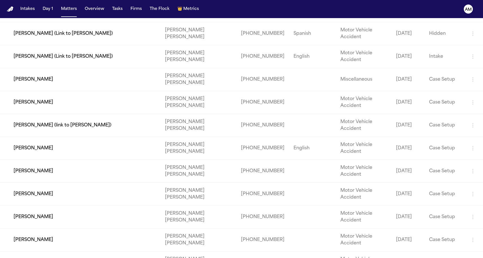
click at [49, 147] on td "[PERSON_NAME]" at bounding box center [80, 148] width 160 height 23
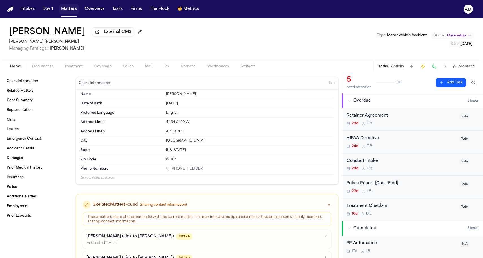
click at [74, 11] on button "Matters" at bounding box center [69, 9] width 20 height 10
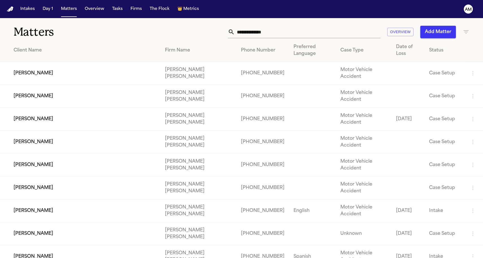
click at [199, 29] on div "Overview Add Matter" at bounding box center [307, 32] width 326 height 12
click at [463, 32] on icon "button" at bounding box center [466, 32] width 7 height 7
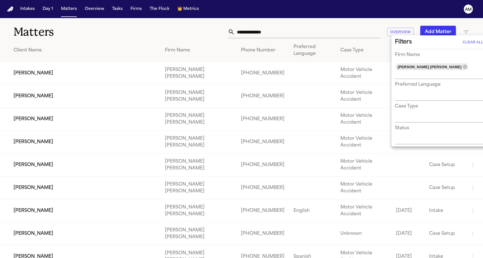
click at [463, 32] on div at bounding box center [241, 129] width 483 height 258
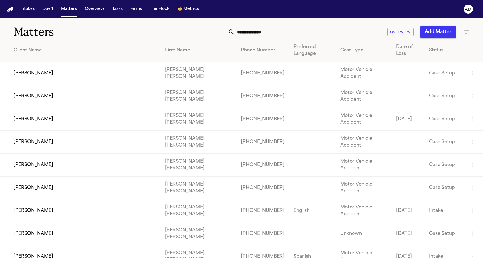
click at [179, 43] on th "Firm Name" at bounding box center [198, 50] width 76 height 23
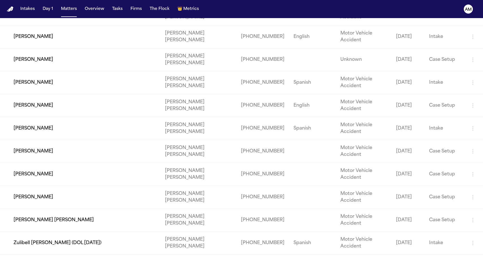
scroll to position [4, 0]
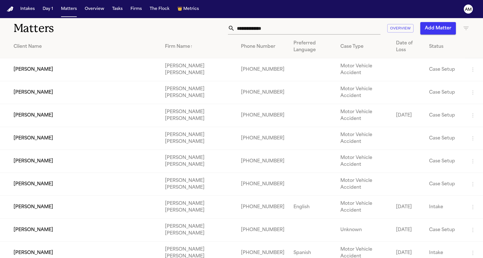
click at [197, 48] on div "Firm Name ↑" at bounding box center [198, 46] width 67 height 7
click at [197, 48] on div "Firm Name ↓" at bounding box center [198, 46] width 67 height 7
click at [197, 29] on div "Overview Add Matter" at bounding box center [307, 28] width 326 height 12
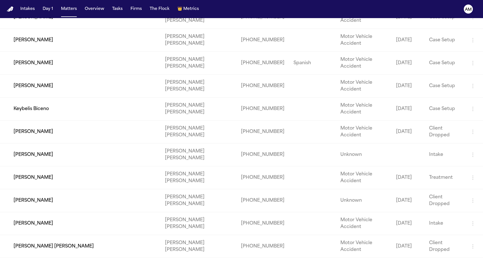
scroll to position [2092, 0]
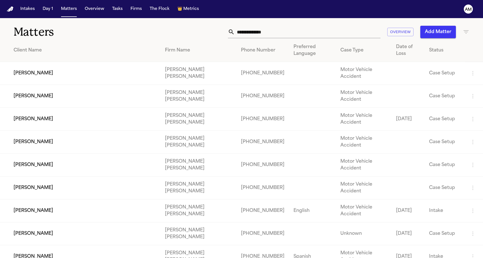
click at [131, 30] on h1 "Matters" at bounding box center [79, 32] width 130 height 14
click at [122, 25] on div "Matters Overview Add Matter" at bounding box center [241, 28] width 483 height 21
click at [109, 29] on h1 "Matters" at bounding box center [79, 32] width 130 height 14
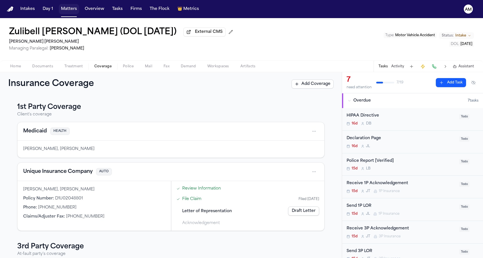
click at [66, 7] on button "Matters" at bounding box center [69, 9] width 20 height 10
